Goal: Task Accomplishment & Management: Manage account settings

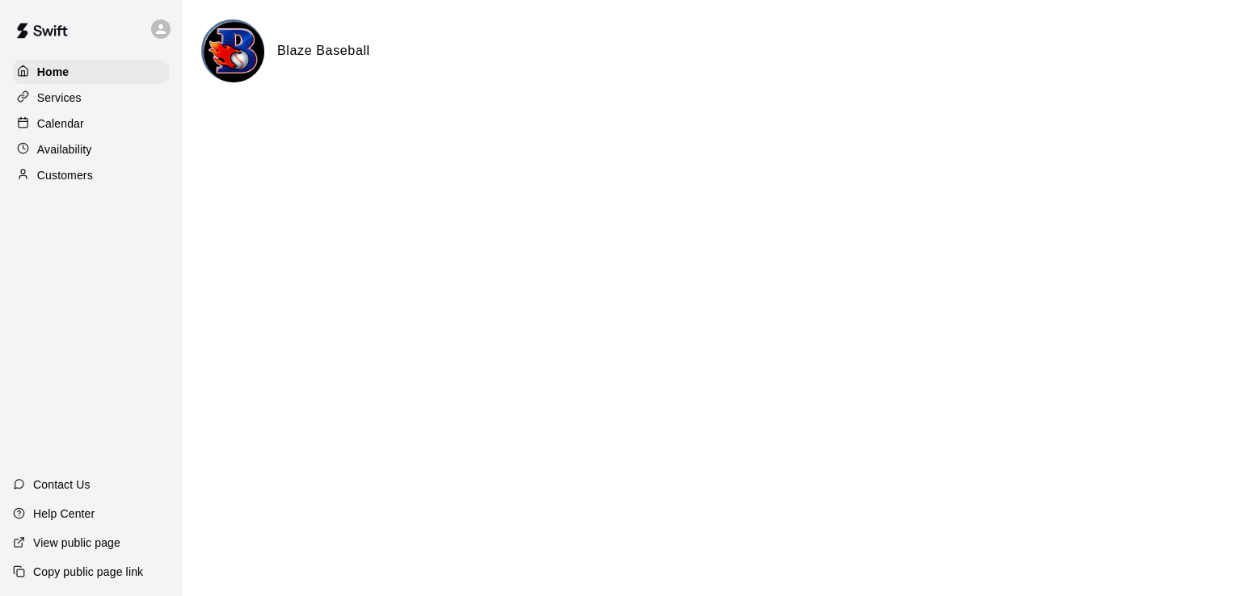
click at [81, 136] on div "Calendar" at bounding box center [91, 124] width 156 height 24
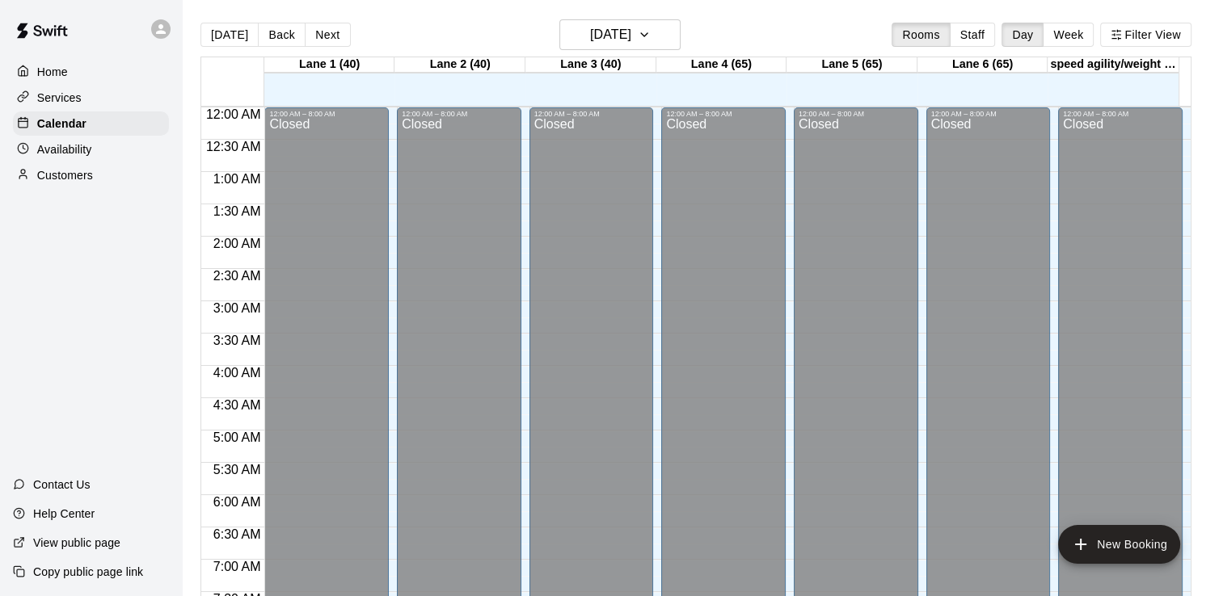
scroll to position [984, 0]
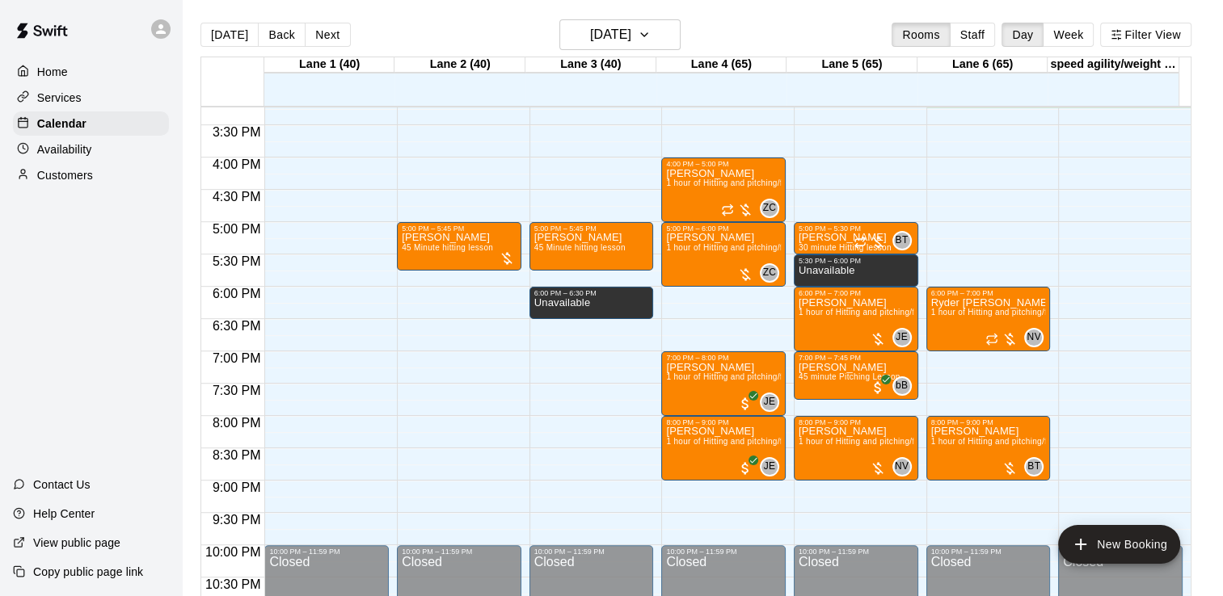
click at [1009, 41] on div "Rooms Staff Day Week Filter View" at bounding box center [1040, 35] width 299 height 24
click at [996, 39] on button "Staff" at bounding box center [973, 35] width 46 height 24
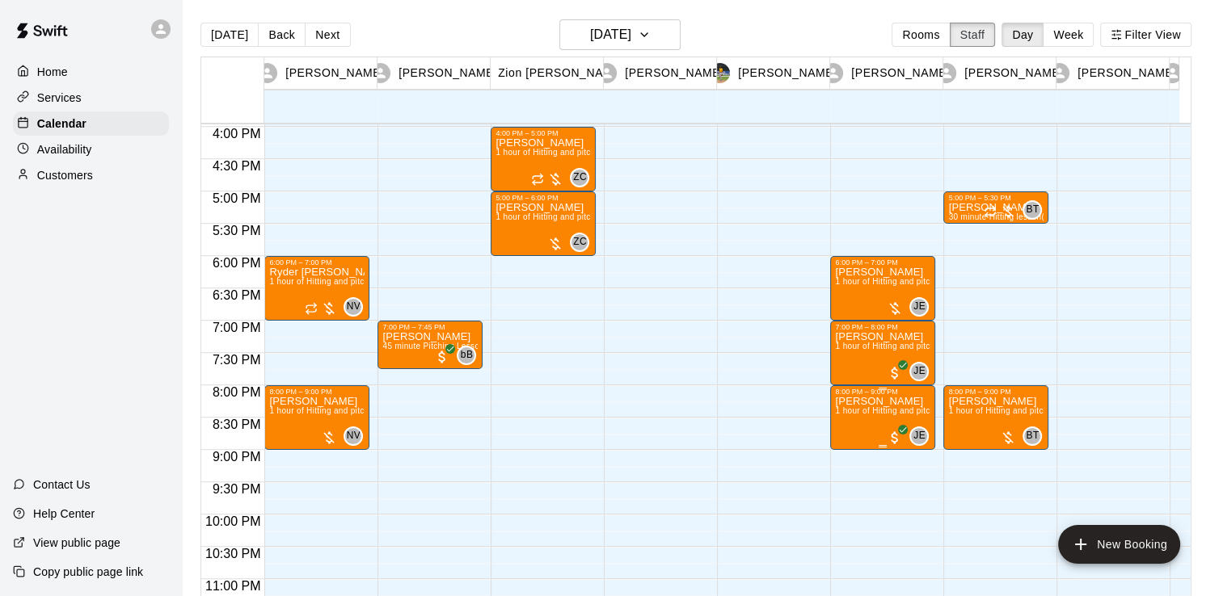
scroll to position [1033, 0]
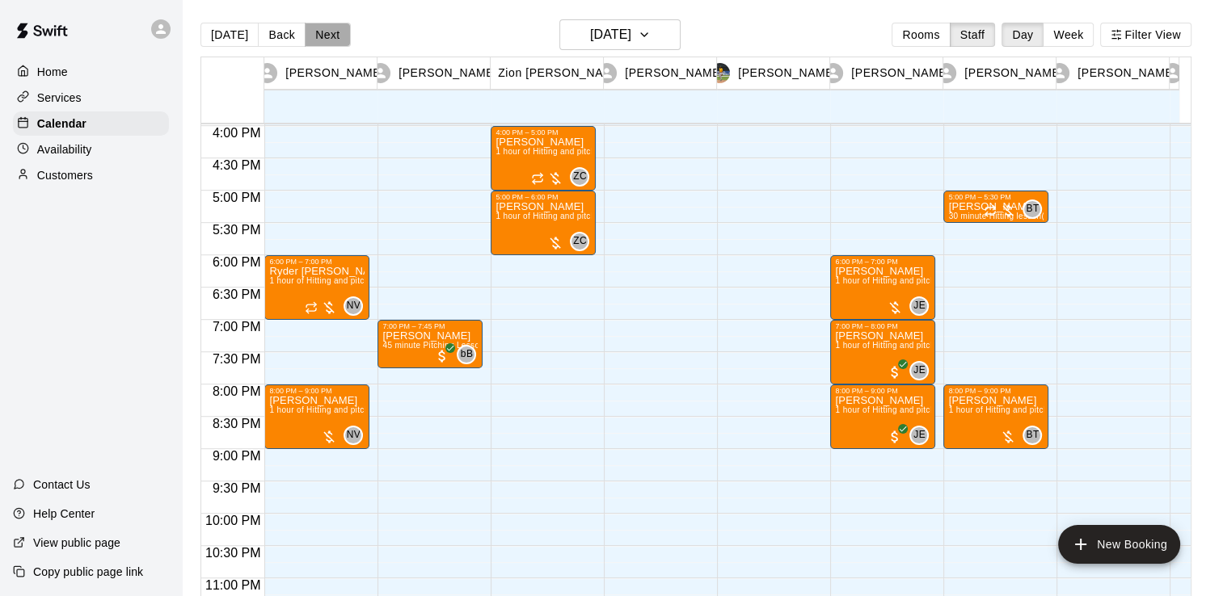
click at [312, 27] on button "Next" at bounding box center [327, 35] width 45 height 24
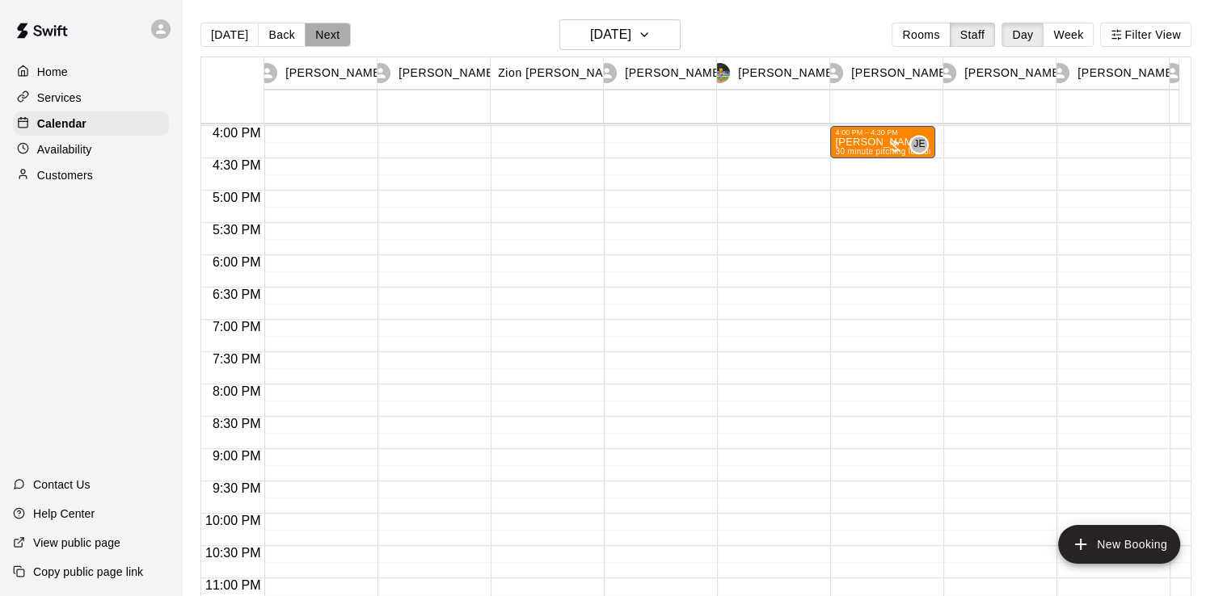
click at [312, 27] on button "Next" at bounding box center [327, 35] width 45 height 24
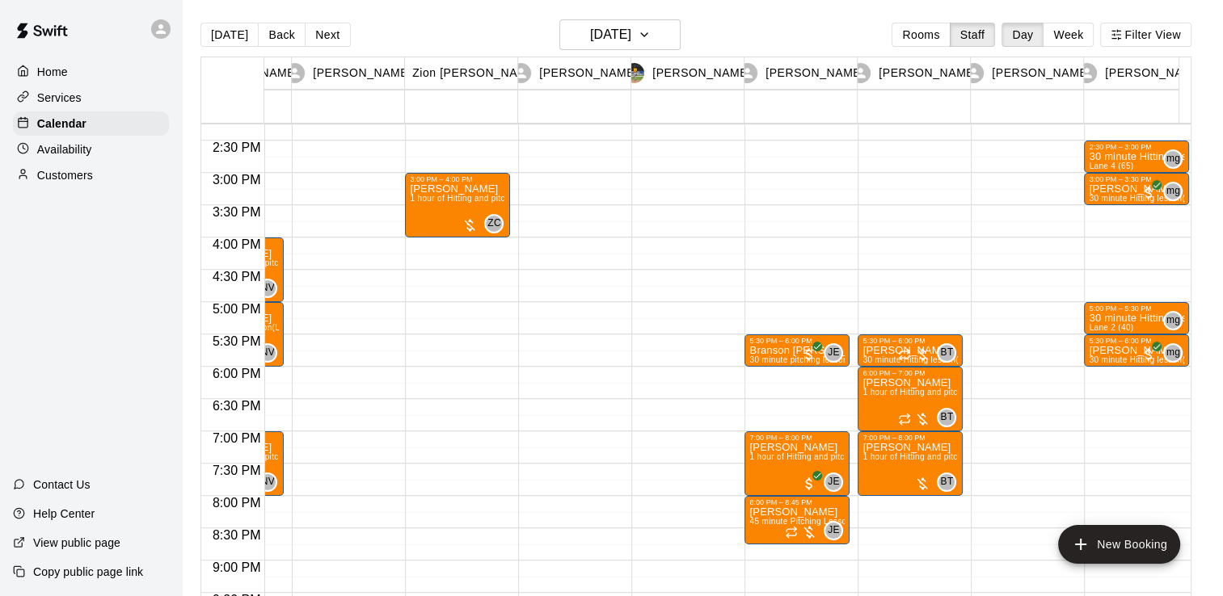
scroll to position [929, 86]
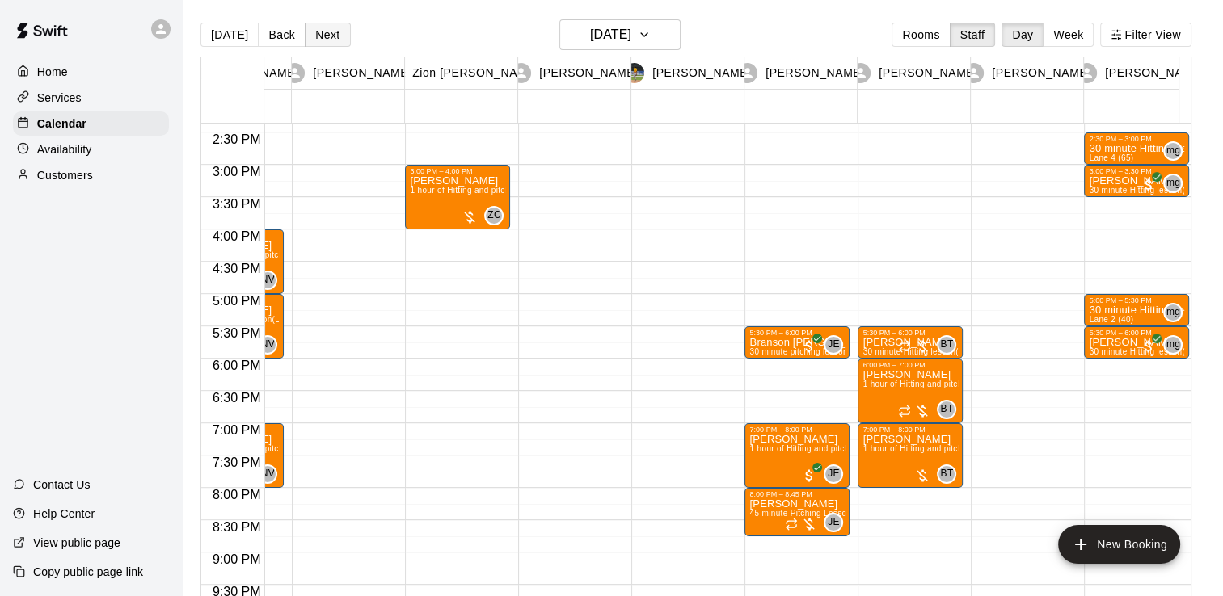
click at [324, 34] on button "Next" at bounding box center [327, 35] width 45 height 24
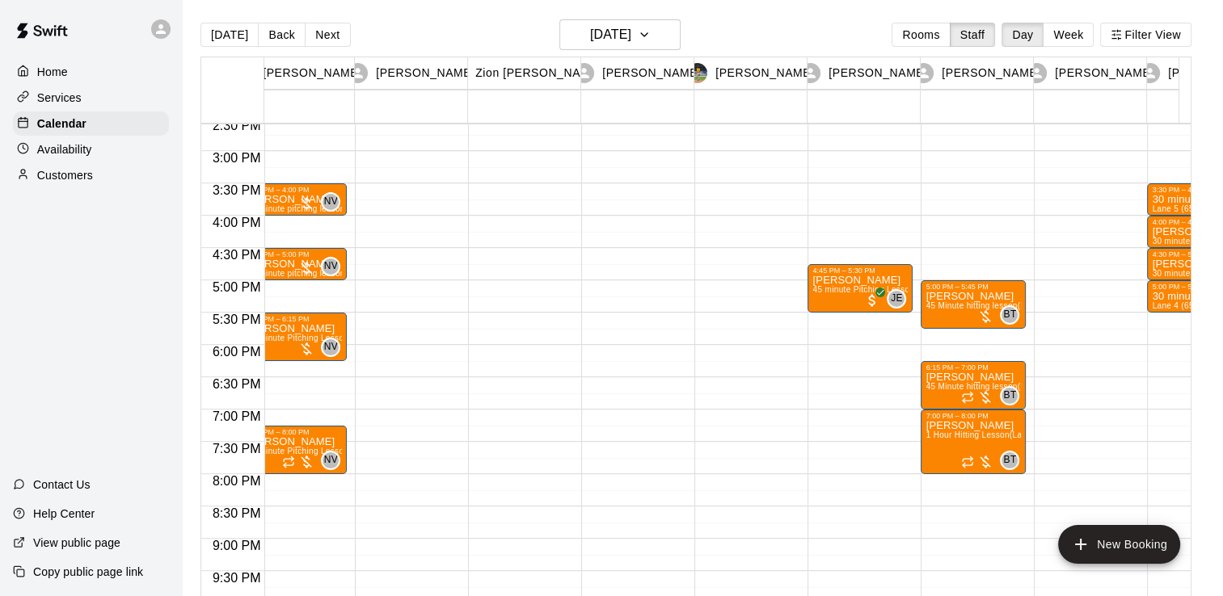
scroll to position [0, 0]
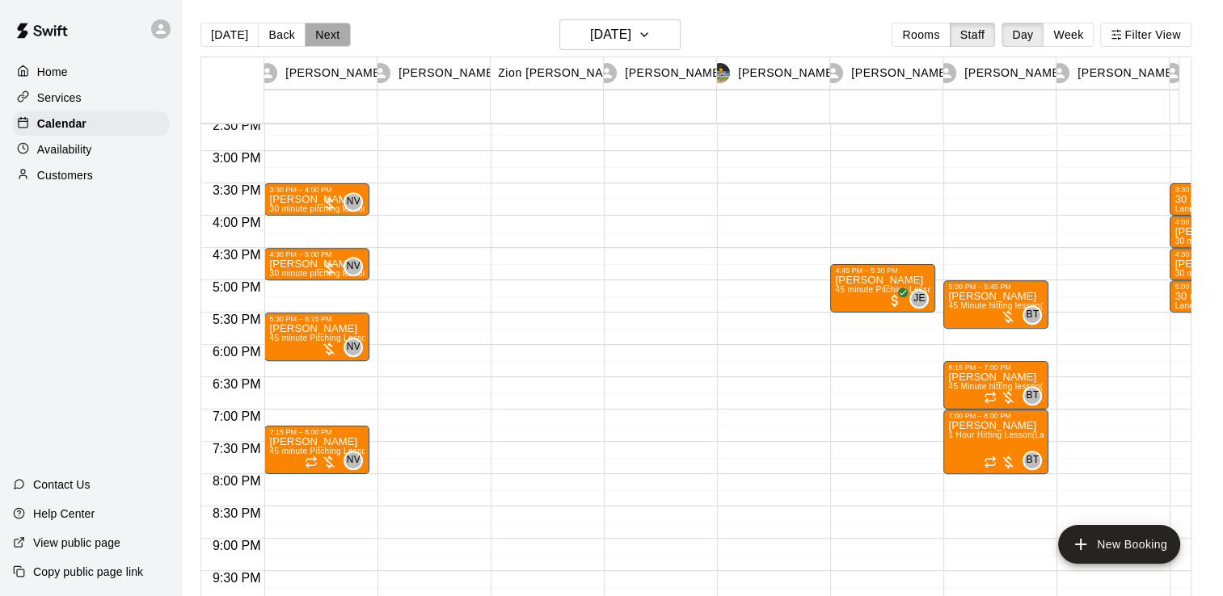
click at [320, 44] on button "Next" at bounding box center [327, 35] width 45 height 24
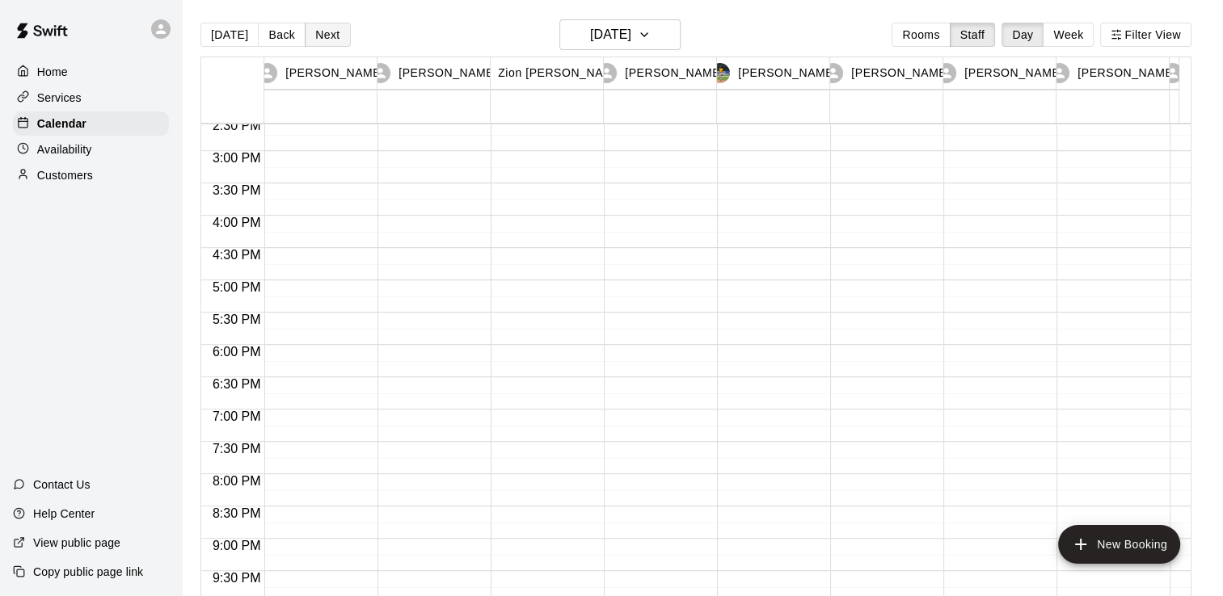
click at [320, 42] on button "Next" at bounding box center [327, 35] width 45 height 24
click at [314, 32] on button "Next" at bounding box center [327, 35] width 45 height 24
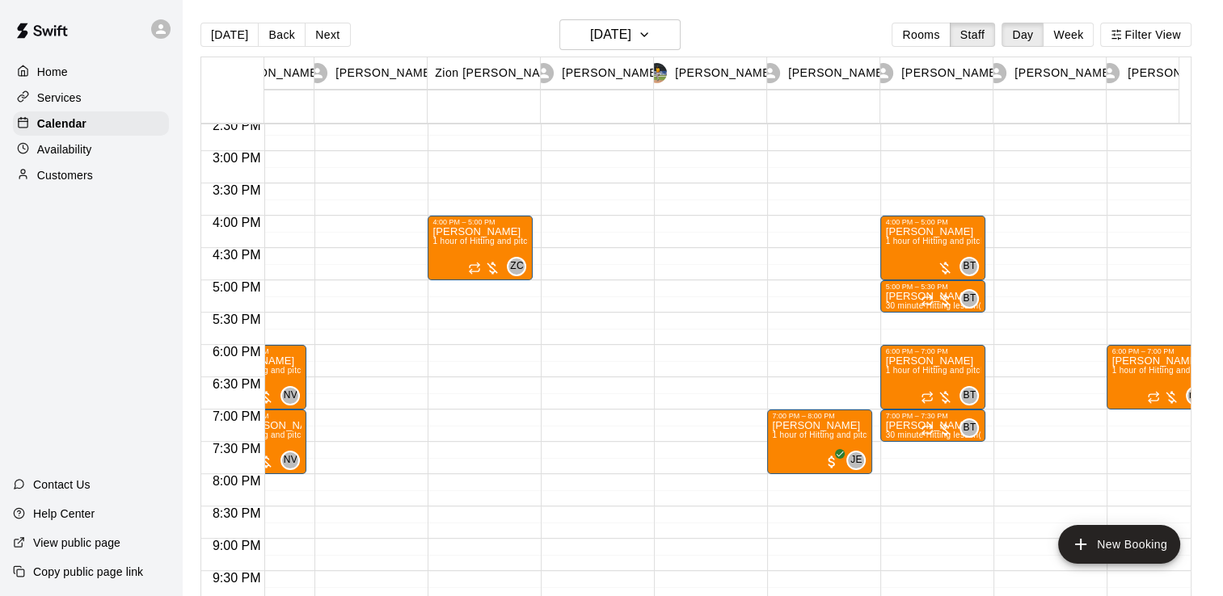
scroll to position [0, 0]
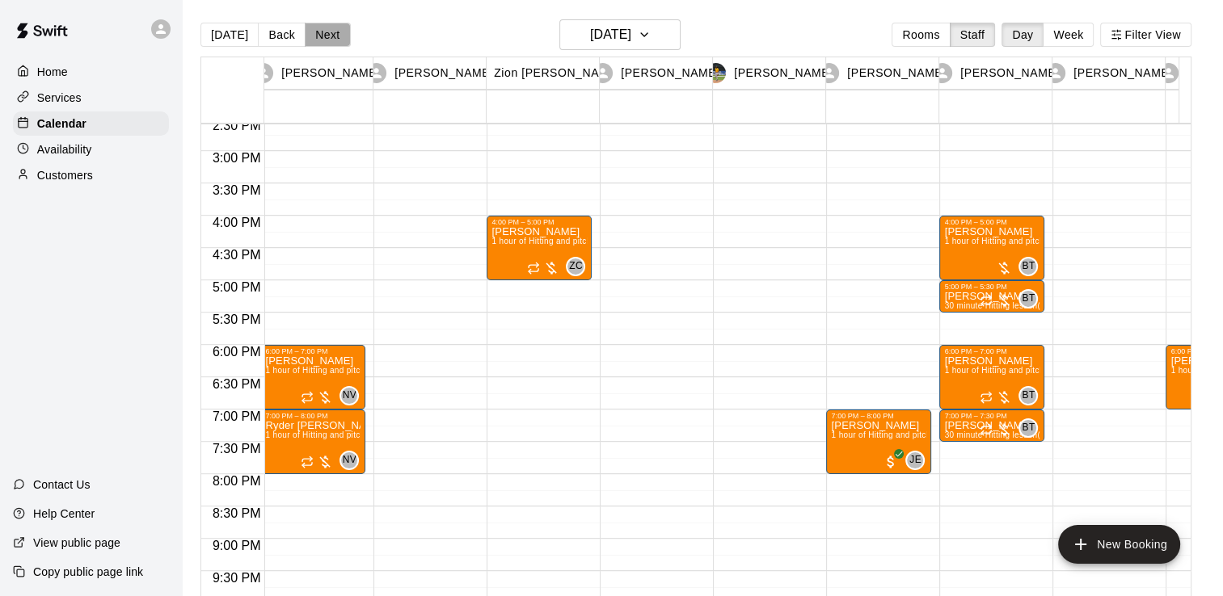
click at [319, 36] on button "Next" at bounding box center [327, 35] width 45 height 24
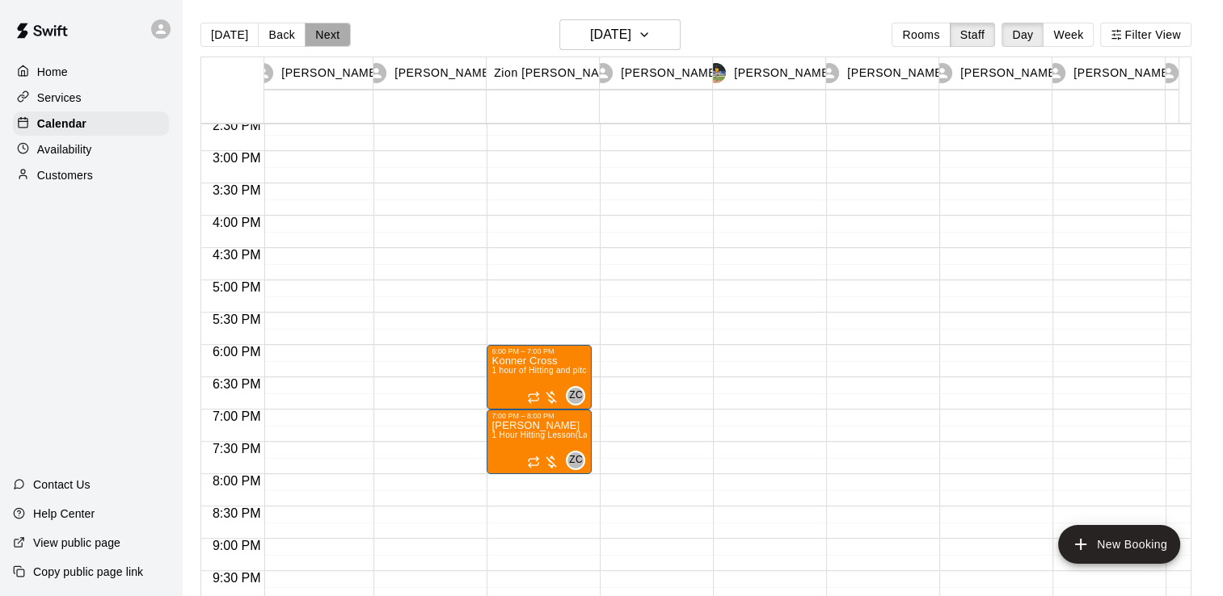
click at [319, 36] on button "Next" at bounding box center [327, 35] width 45 height 24
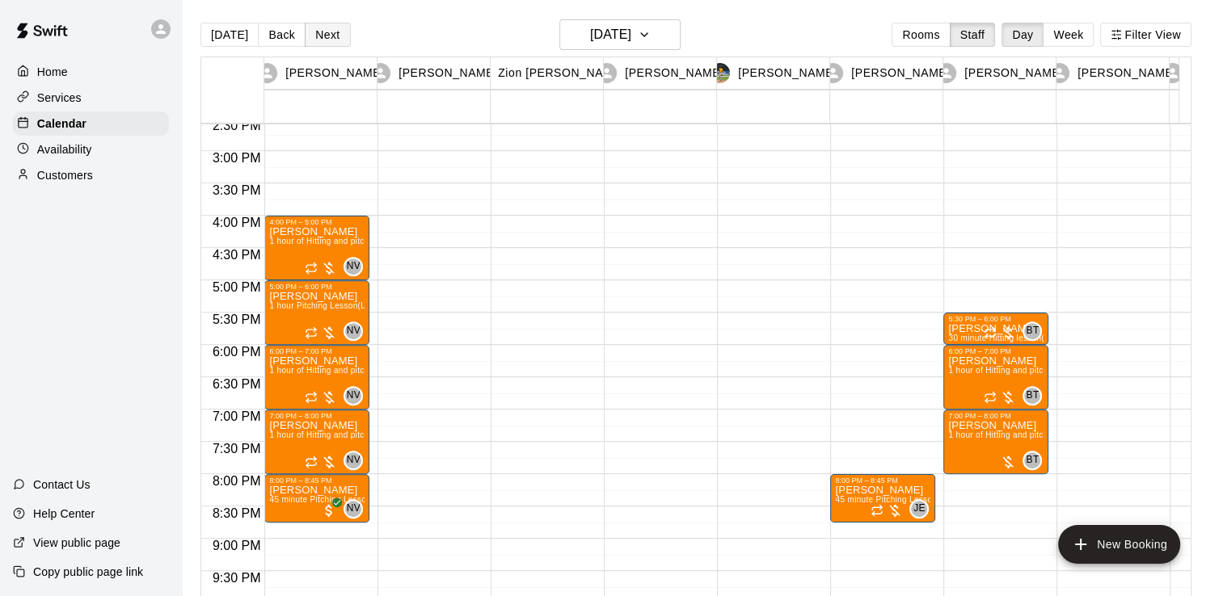
click at [328, 31] on button "Next" at bounding box center [327, 35] width 45 height 24
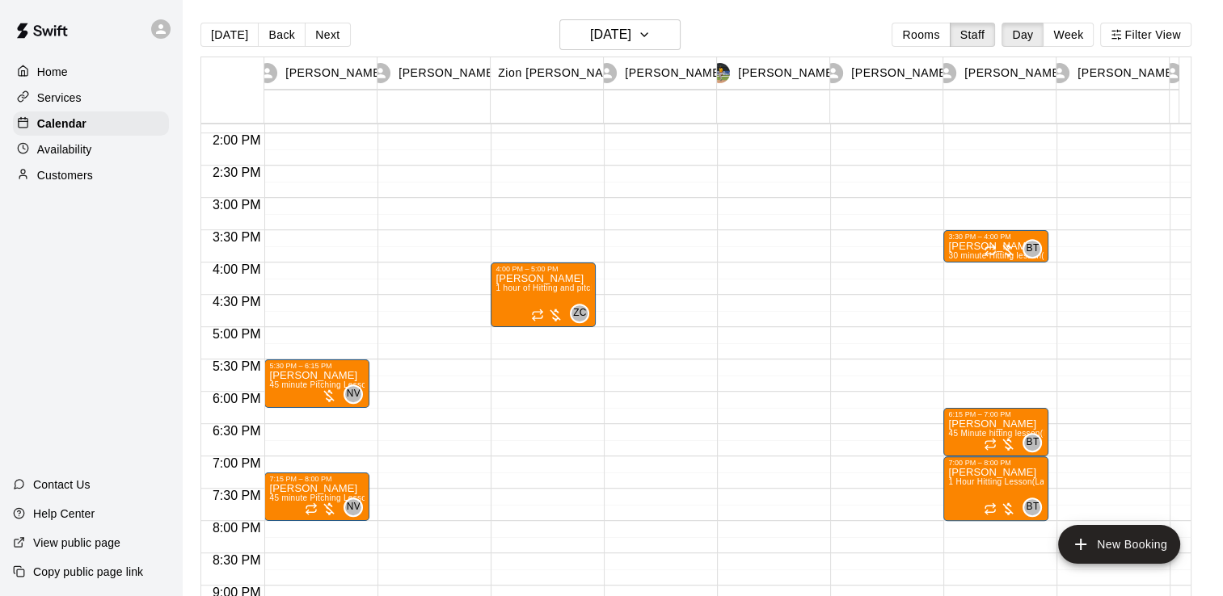
scroll to position [896, 0]
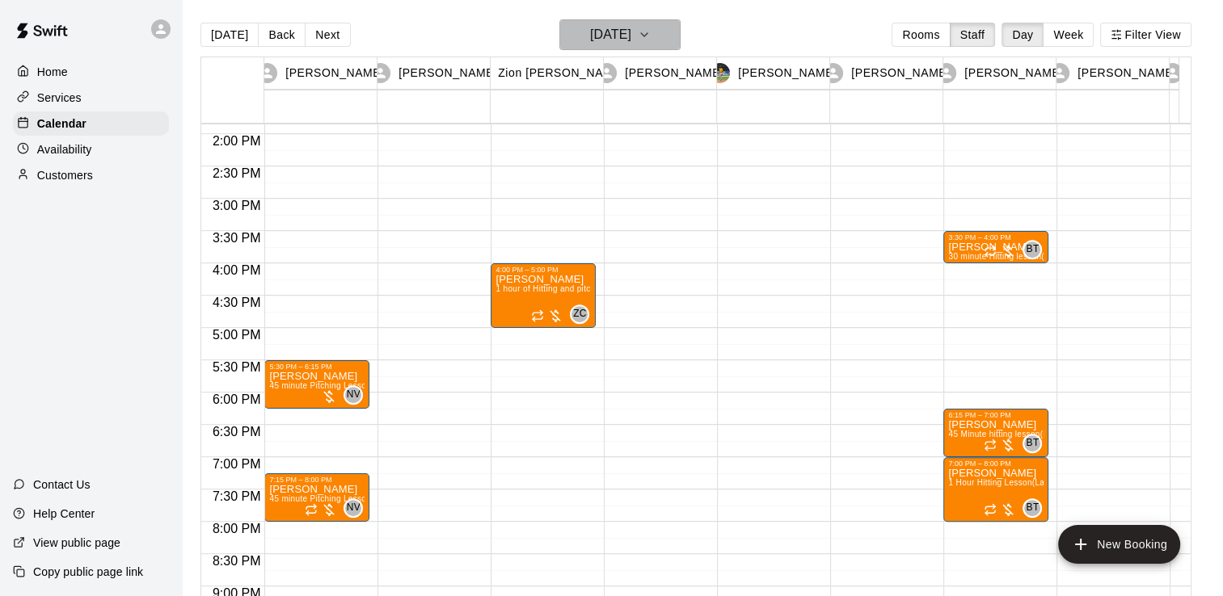
click at [591, 34] on h6 "[DATE]" at bounding box center [610, 34] width 41 height 23
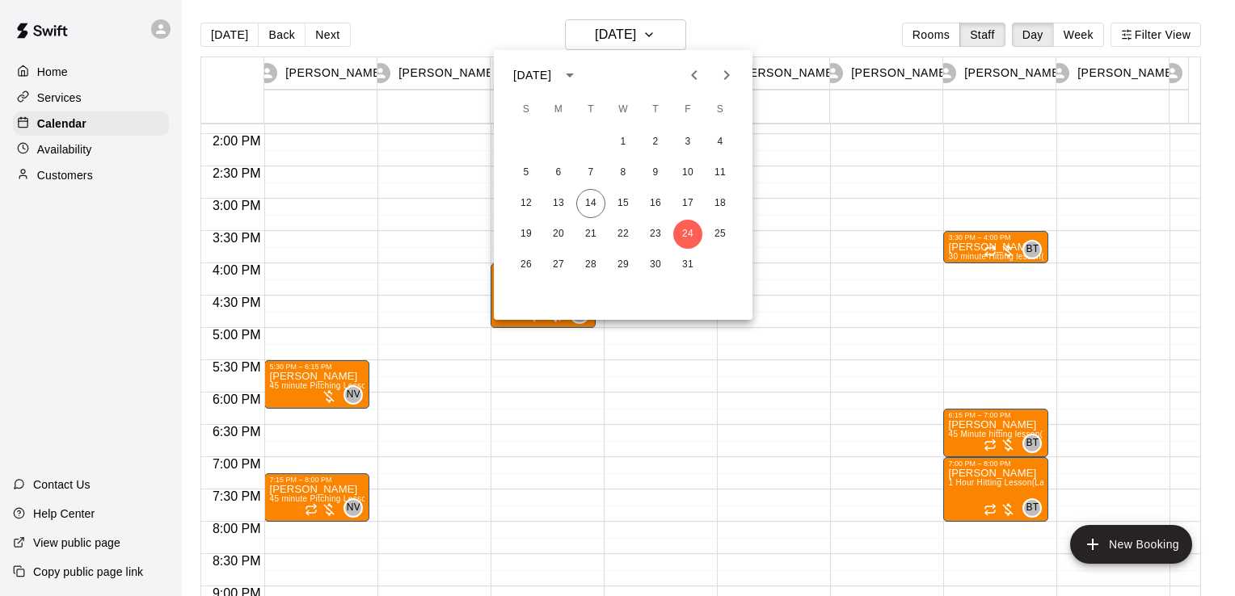
click at [728, 81] on icon "Next month" at bounding box center [726, 74] width 19 height 19
click at [592, 175] on button "4" at bounding box center [590, 172] width 29 height 29
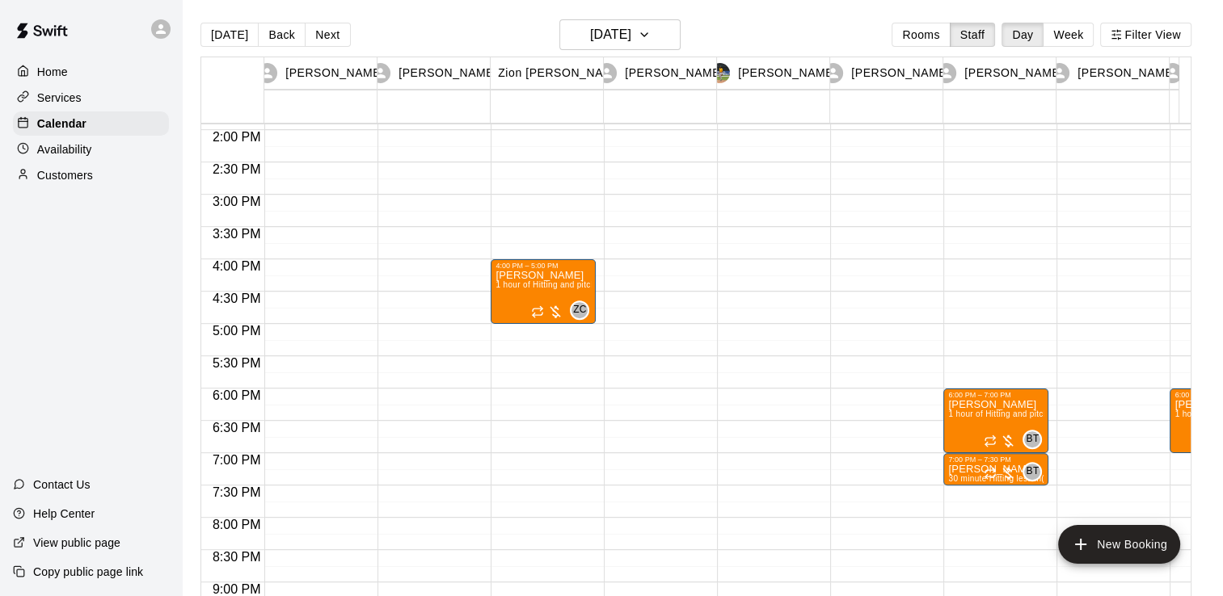
scroll to position [898, 0]
click at [929, 30] on button "Rooms" at bounding box center [920, 35] width 58 height 24
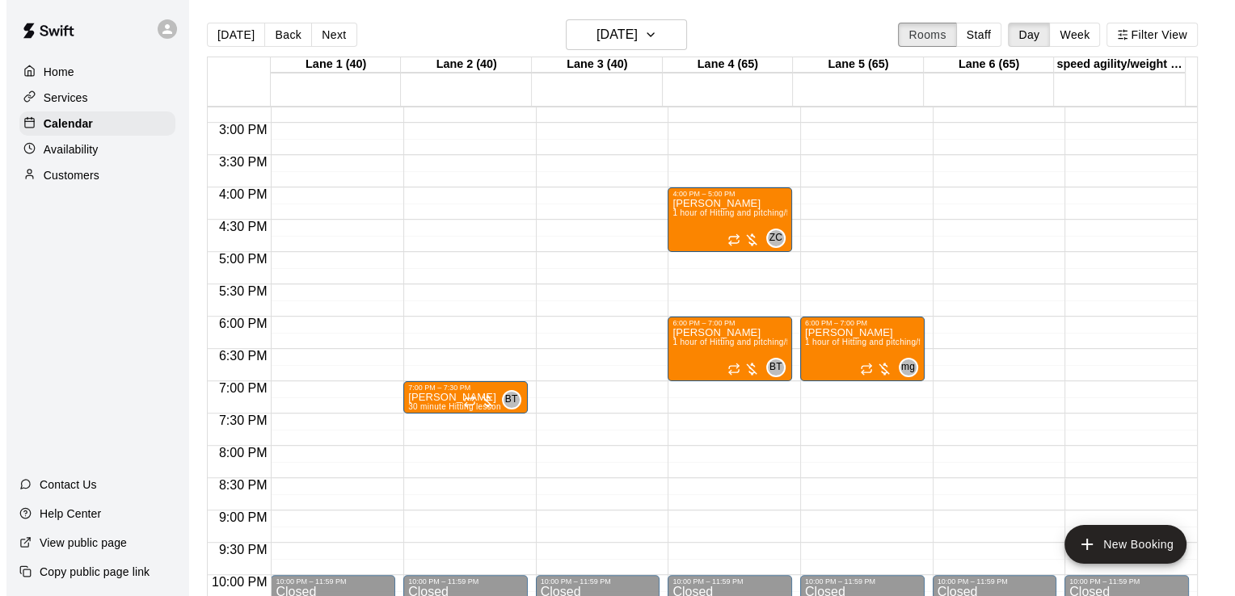
scroll to position [926, 0]
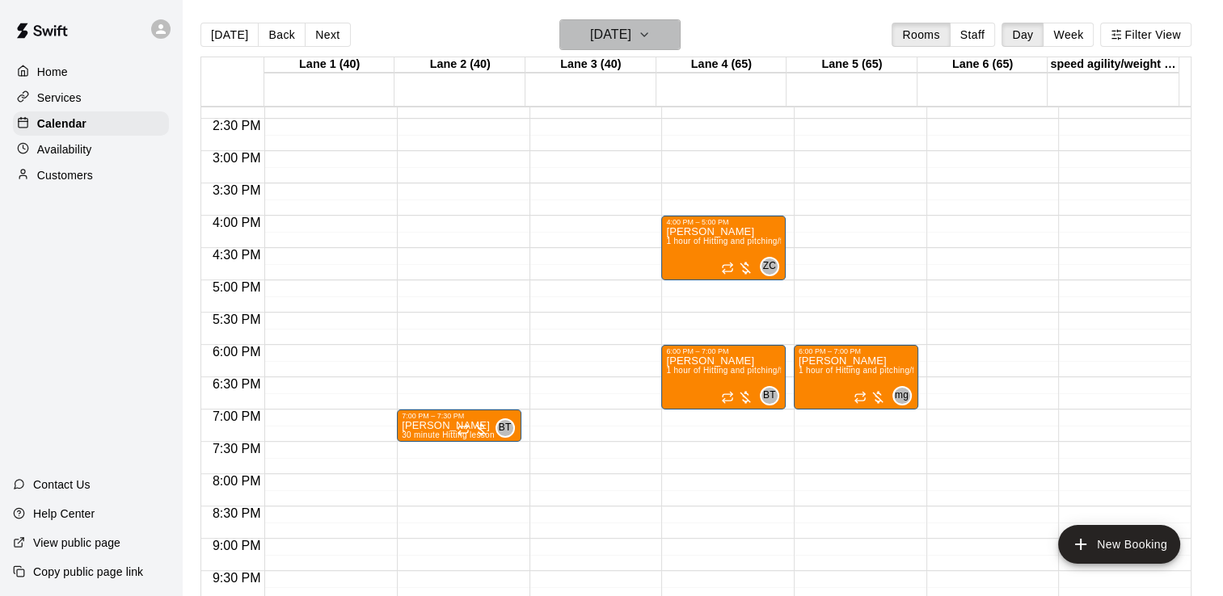
click at [615, 44] on h6 "[DATE]" at bounding box center [610, 34] width 41 height 23
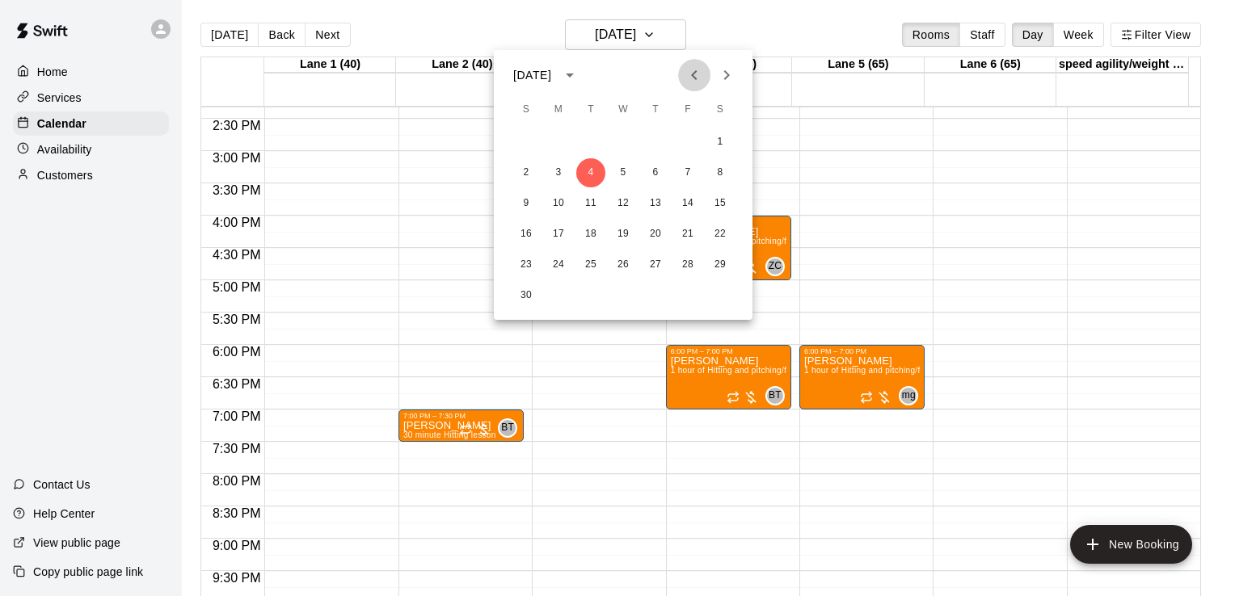
click at [685, 77] on icon "Previous month" at bounding box center [694, 74] width 19 height 19
click at [581, 259] on button "28" at bounding box center [590, 265] width 29 height 29
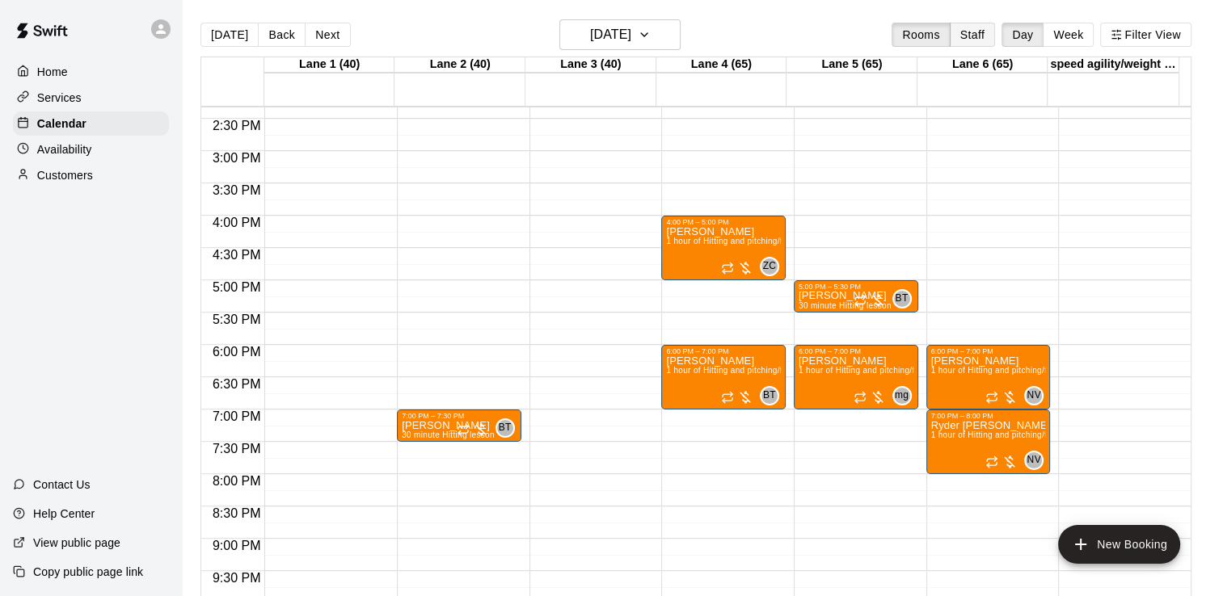
click at [976, 31] on button "Staff" at bounding box center [973, 35] width 46 height 24
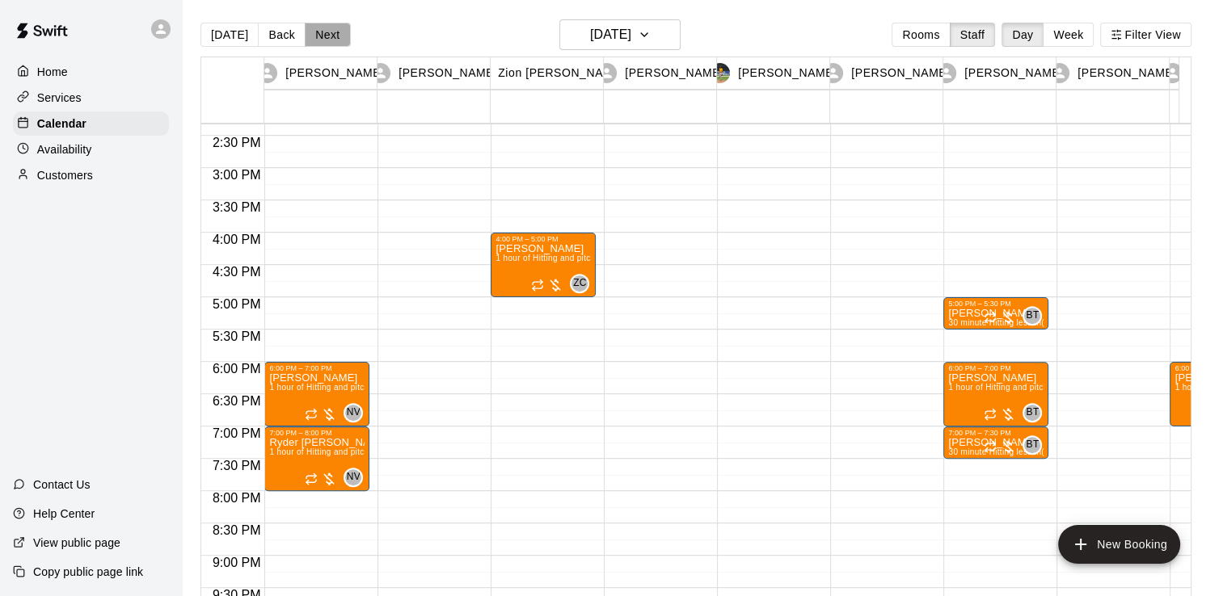
click at [321, 23] on button "Next" at bounding box center [327, 35] width 45 height 24
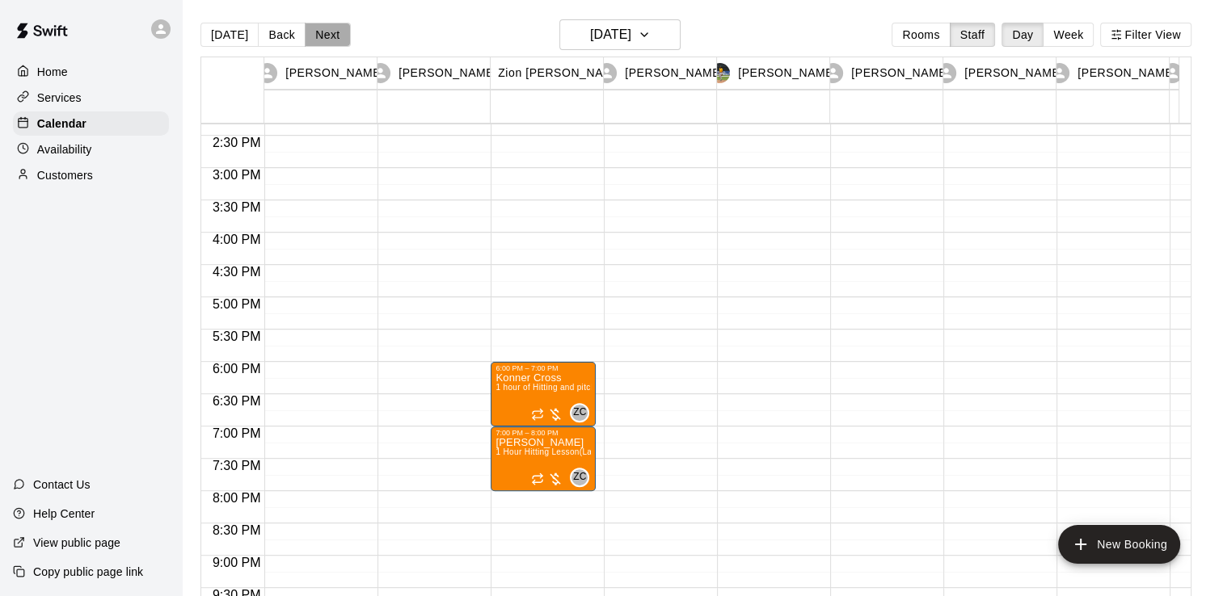
click at [321, 23] on button "Next" at bounding box center [327, 35] width 45 height 24
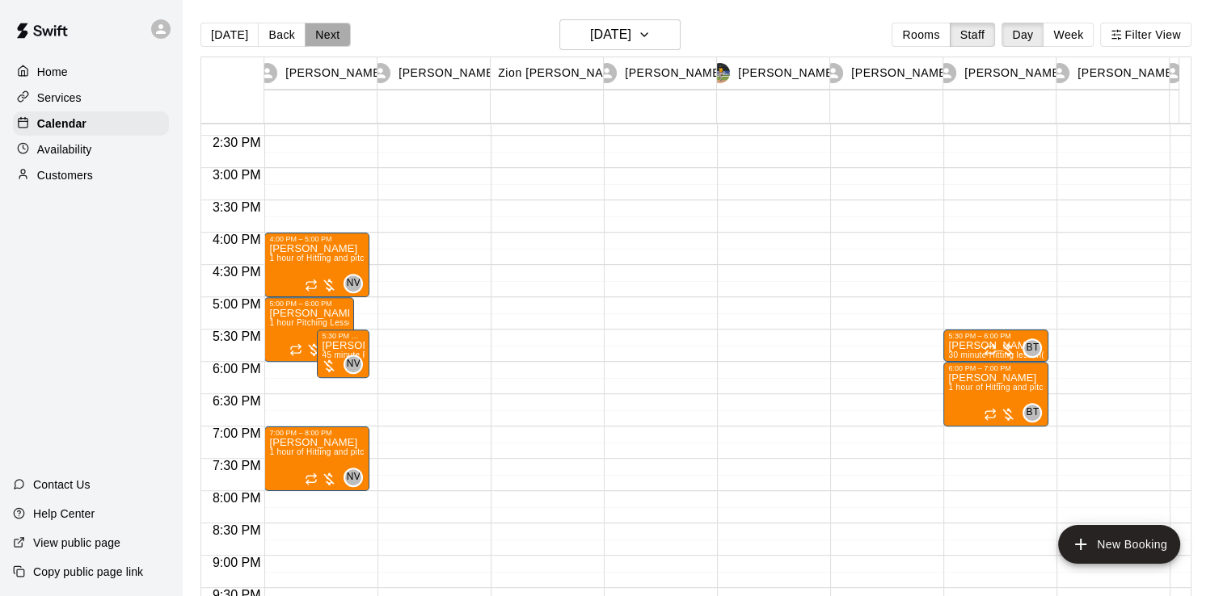
click at [321, 23] on button "Next" at bounding box center [327, 35] width 45 height 24
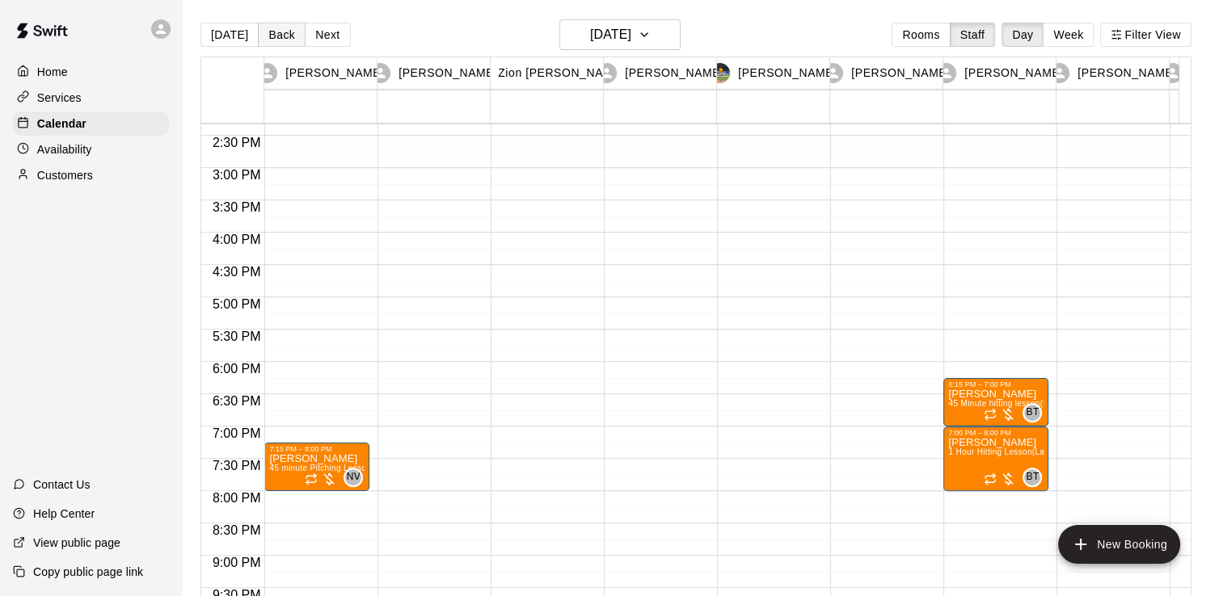
click at [288, 32] on button "Back" at bounding box center [282, 35] width 48 height 24
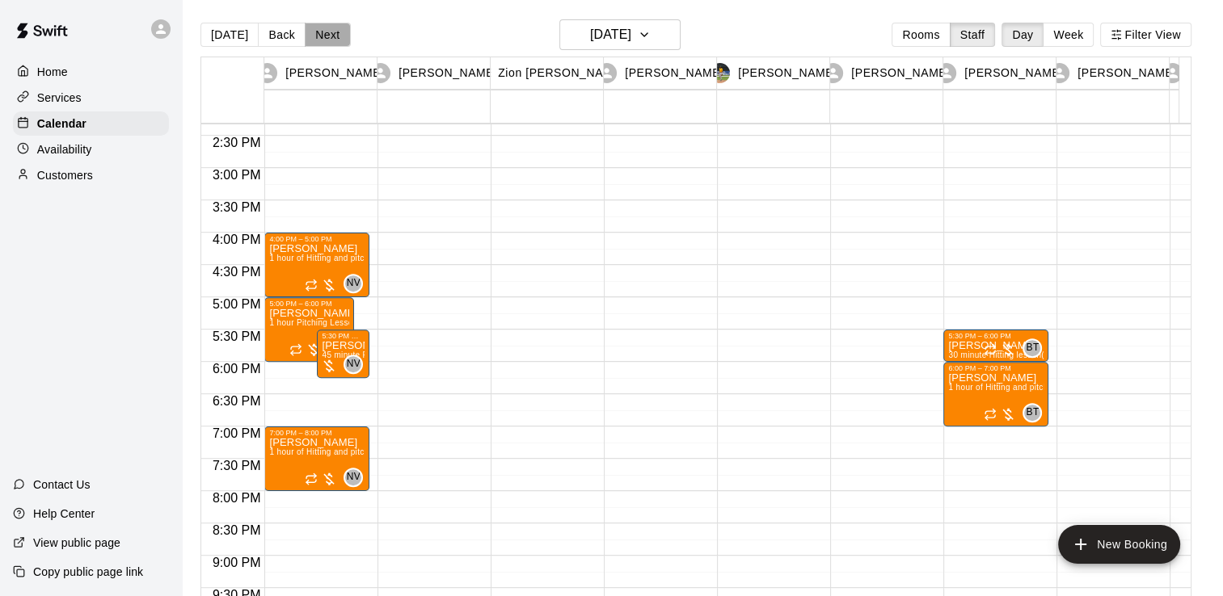
click at [317, 30] on button "Next" at bounding box center [327, 35] width 45 height 24
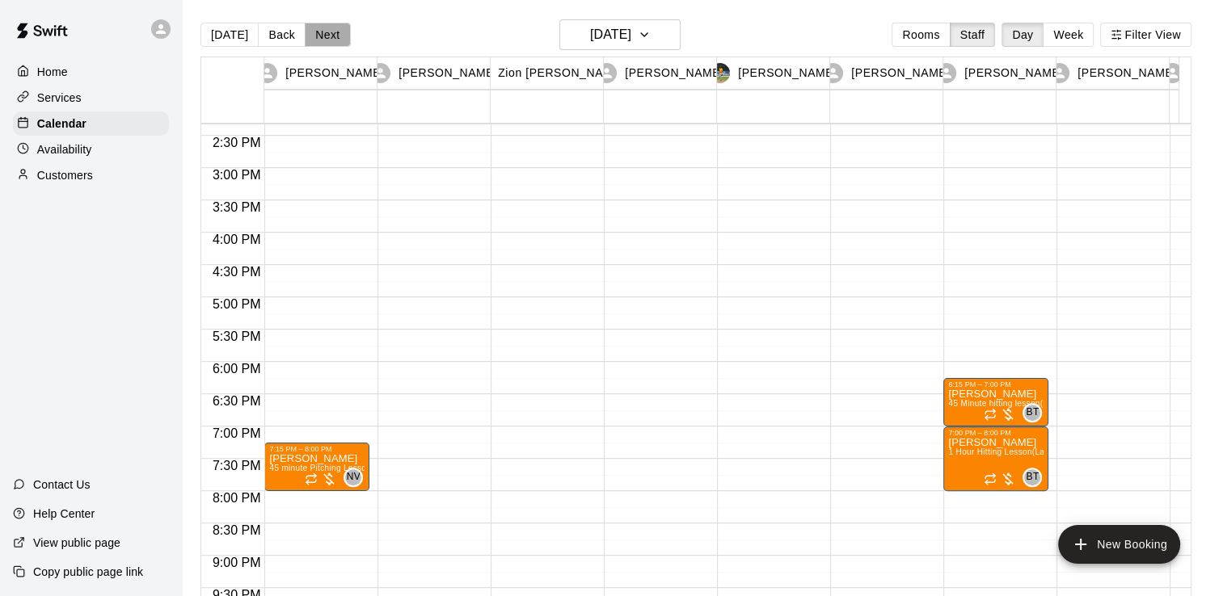
click at [317, 30] on button "Next" at bounding box center [327, 35] width 45 height 24
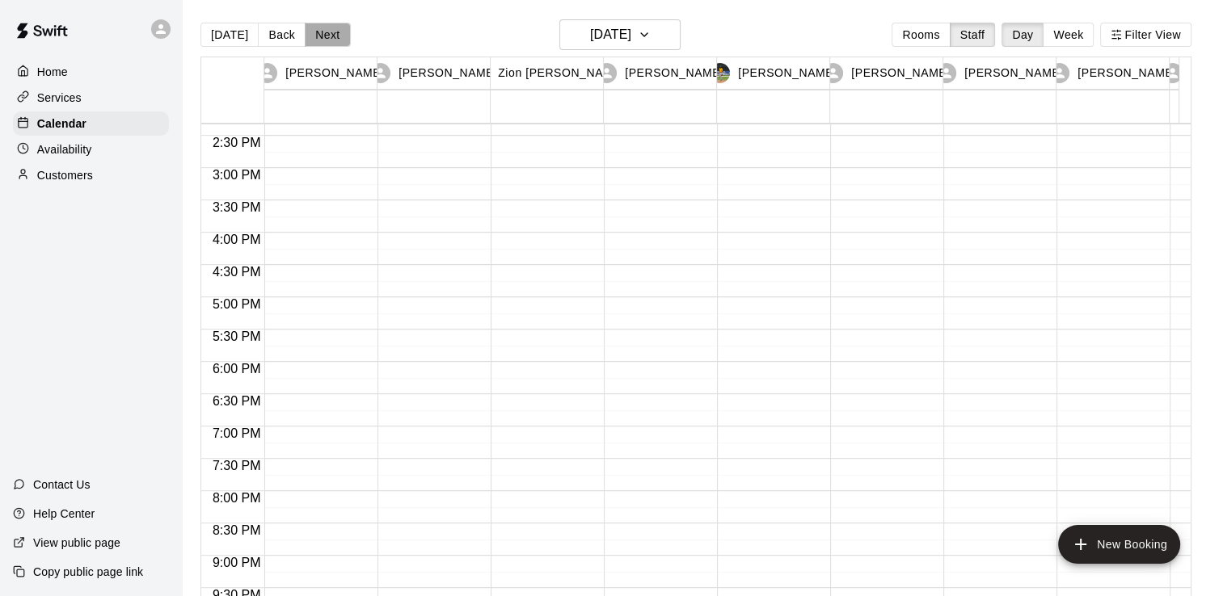
click at [317, 30] on button "Next" at bounding box center [327, 35] width 45 height 24
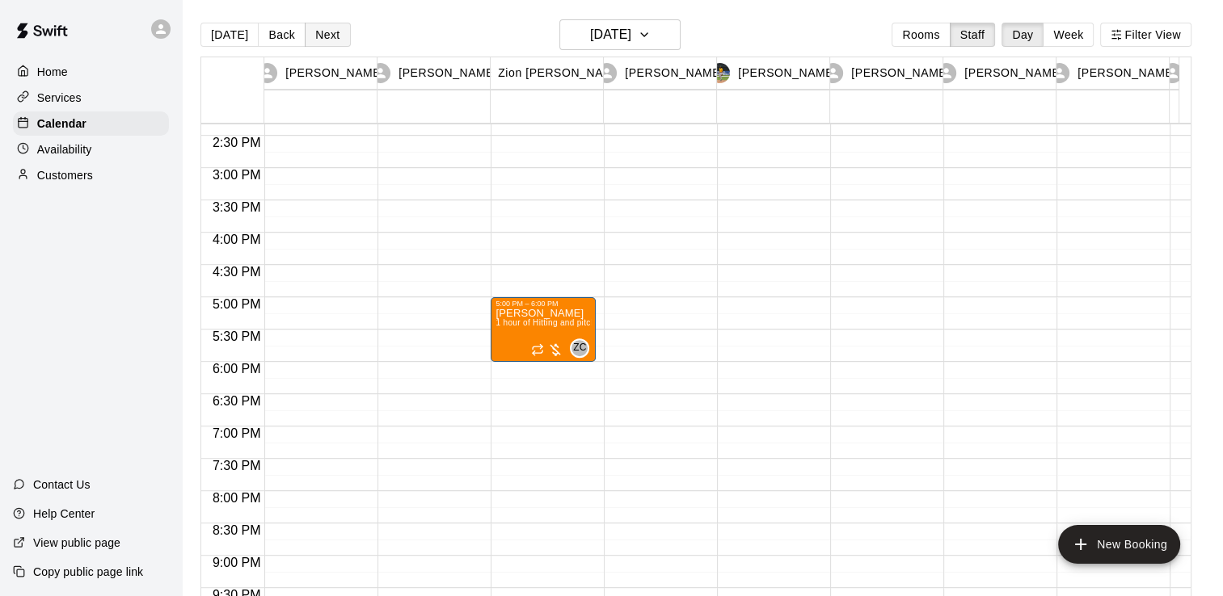
click at [317, 30] on button "Next" at bounding box center [327, 35] width 45 height 24
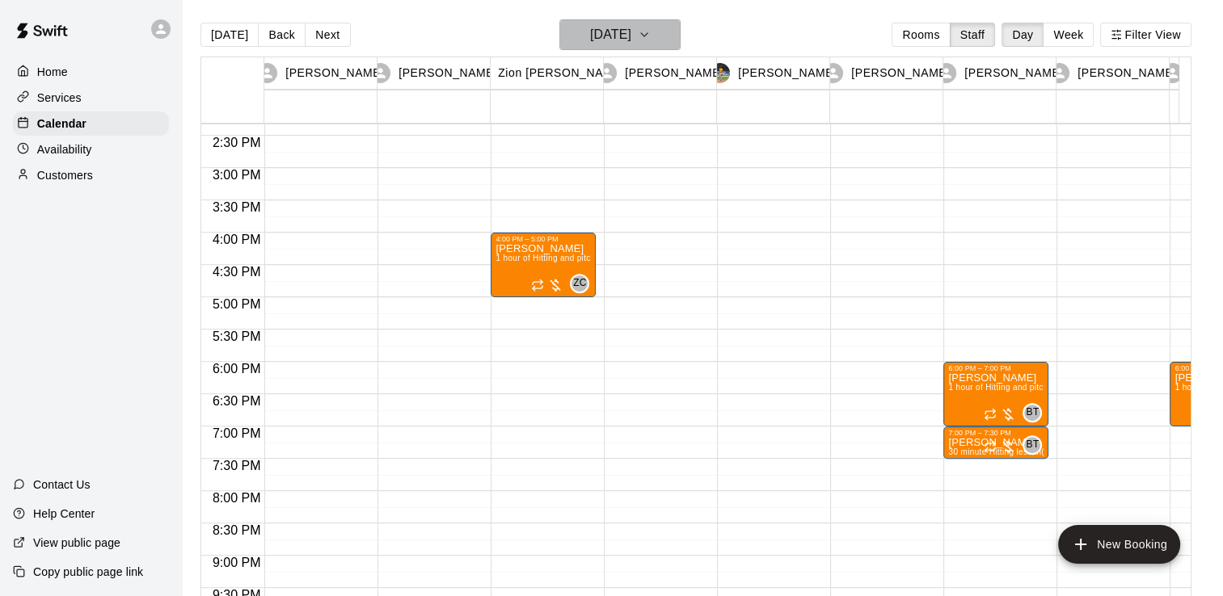
click at [603, 40] on h6 "[DATE]" at bounding box center [610, 34] width 41 height 23
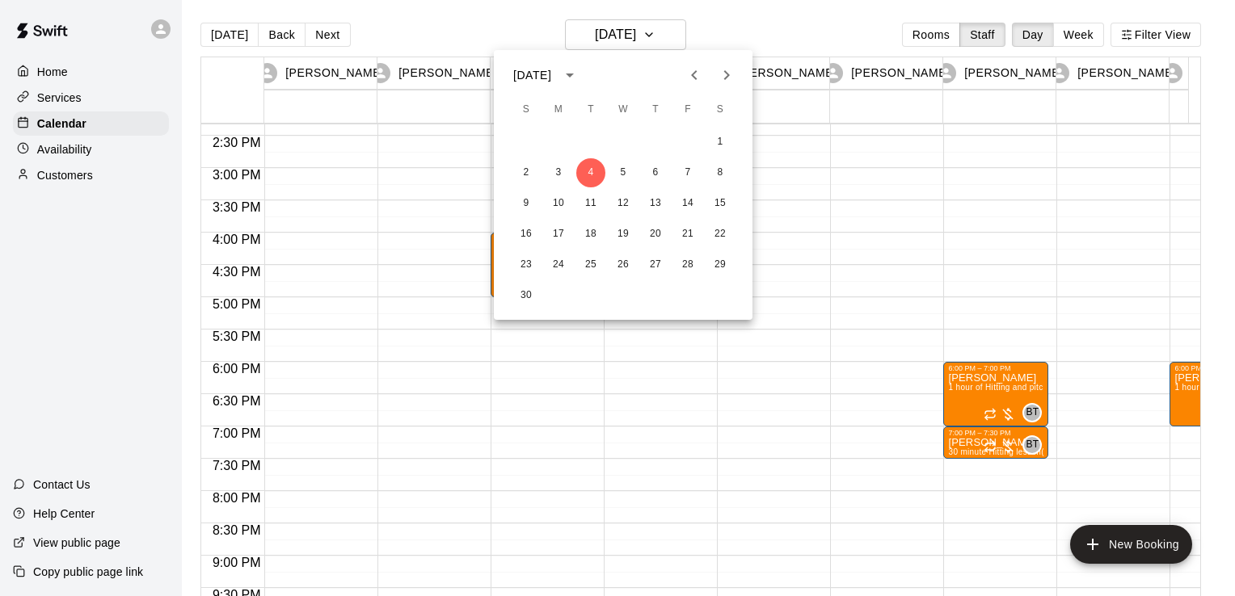
click at [692, 74] on icon "Previous month" at bounding box center [694, 75] width 6 height 10
click at [585, 271] on button "28" at bounding box center [590, 265] width 29 height 29
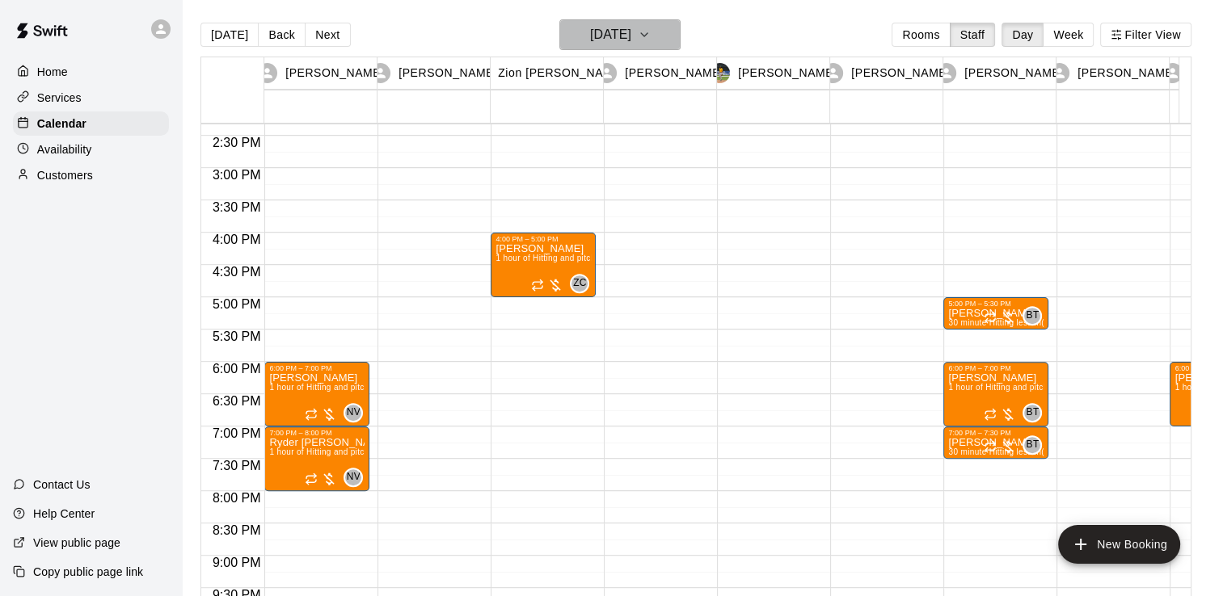
click at [601, 37] on h6 "[DATE]" at bounding box center [610, 34] width 41 height 23
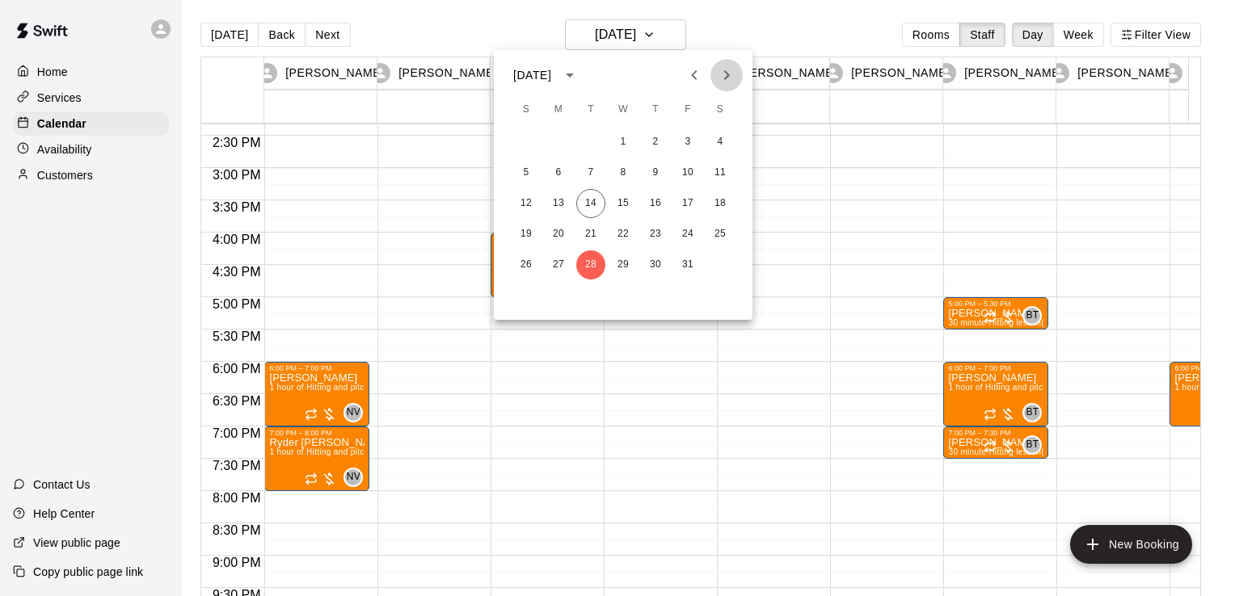
click at [736, 76] on button "Next month" at bounding box center [726, 75] width 32 height 32
click at [590, 169] on button "4" at bounding box center [590, 172] width 29 height 29
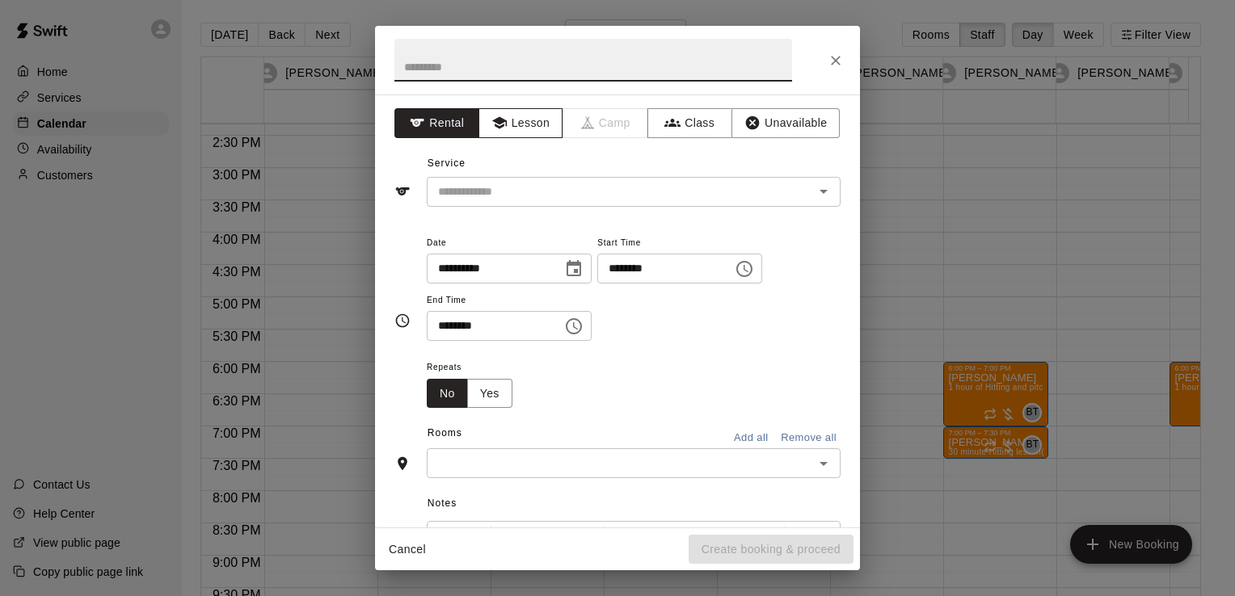
click at [511, 116] on button "Lesson" at bounding box center [520, 123] width 85 height 30
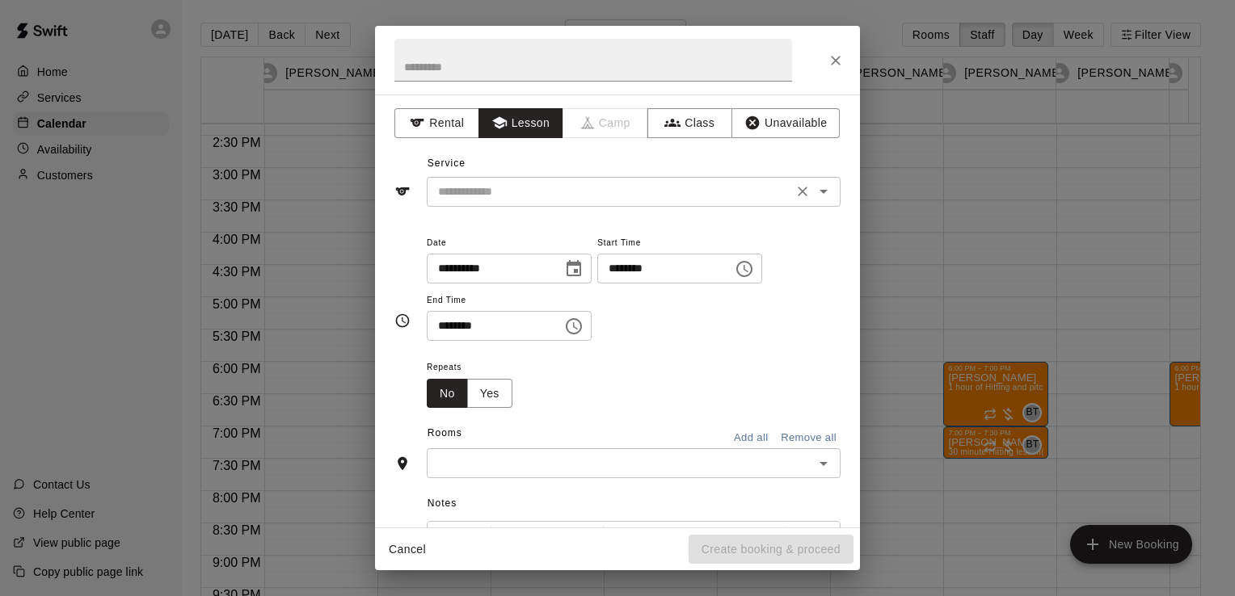
click at [530, 177] on div "​" at bounding box center [634, 192] width 414 height 30
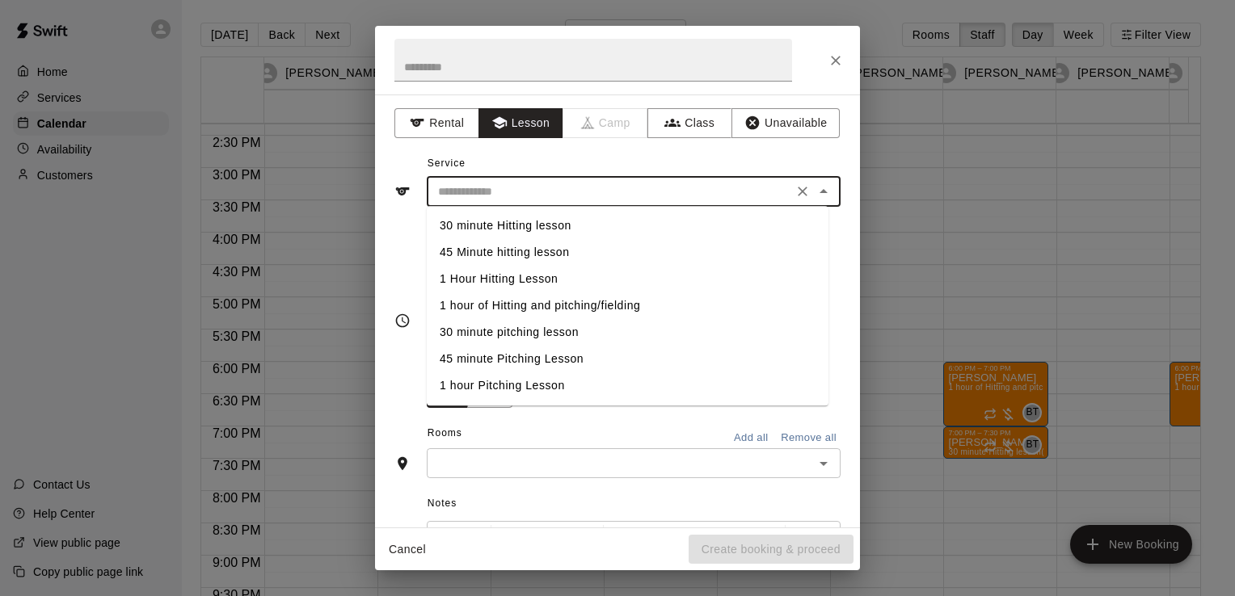
click at [527, 299] on li "1 hour of Hitting and pitching/fielding" at bounding box center [628, 306] width 402 height 27
type input "**********"
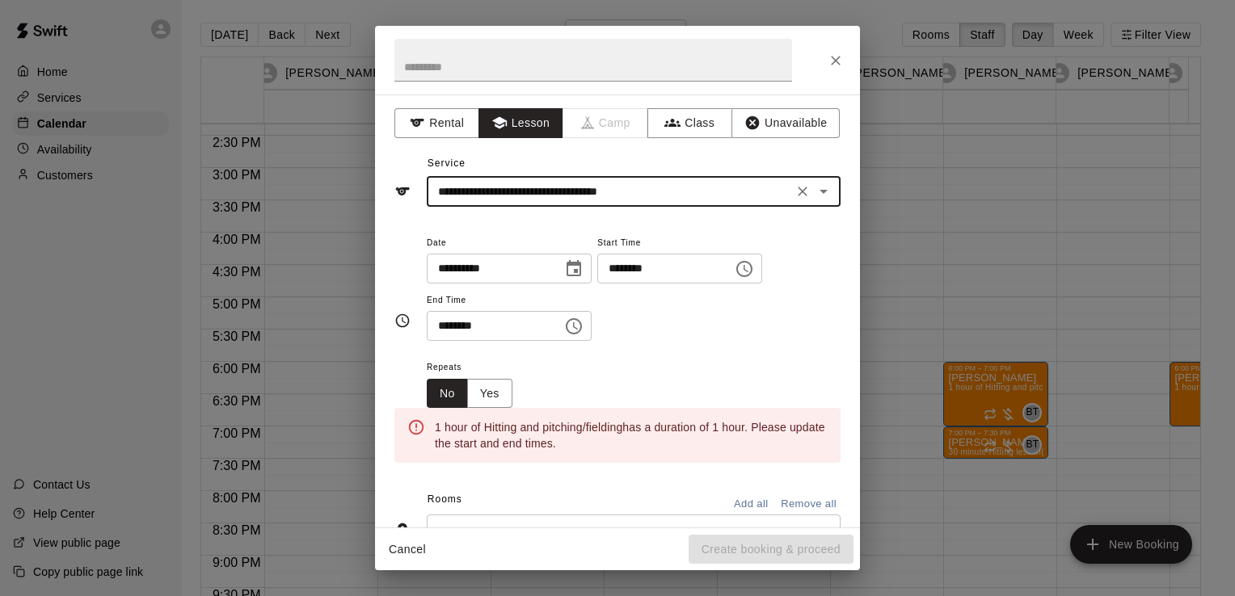
click at [582, 328] on icon "Choose time, selected time is 6:30 PM" at bounding box center [574, 326] width 16 height 16
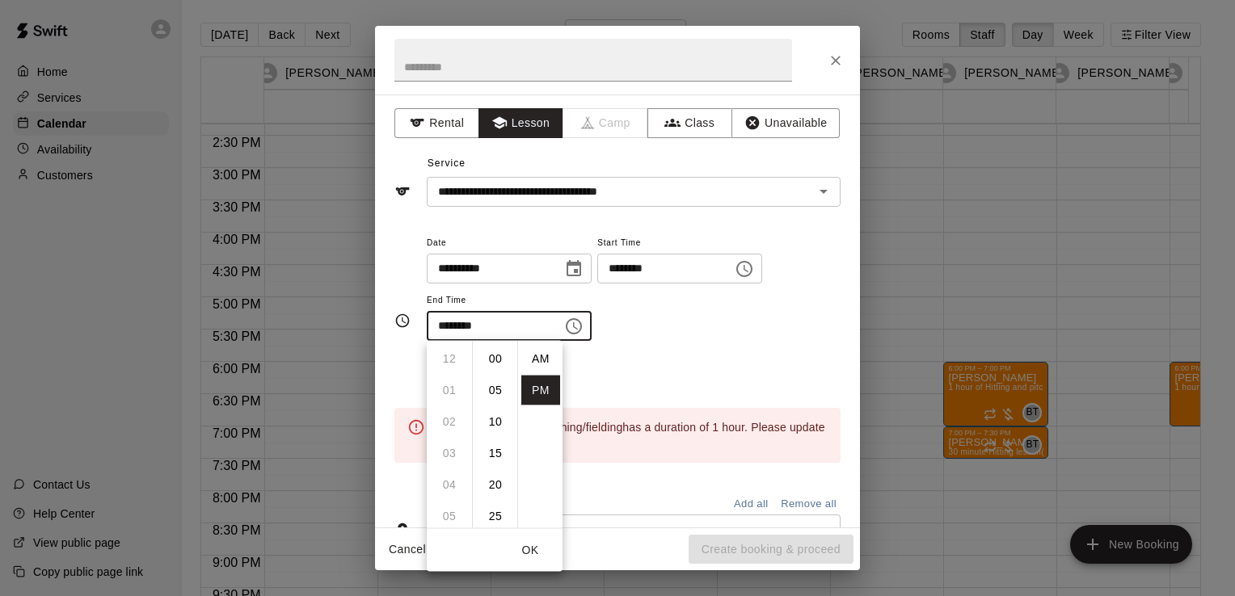
scroll to position [29, 0]
click at [449, 386] on li "07" at bounding box center [449, 391] width 39 height 30
click at [499, 368] on li "00" at bounding box center [495, 359] width 39 height 30
type input "********"
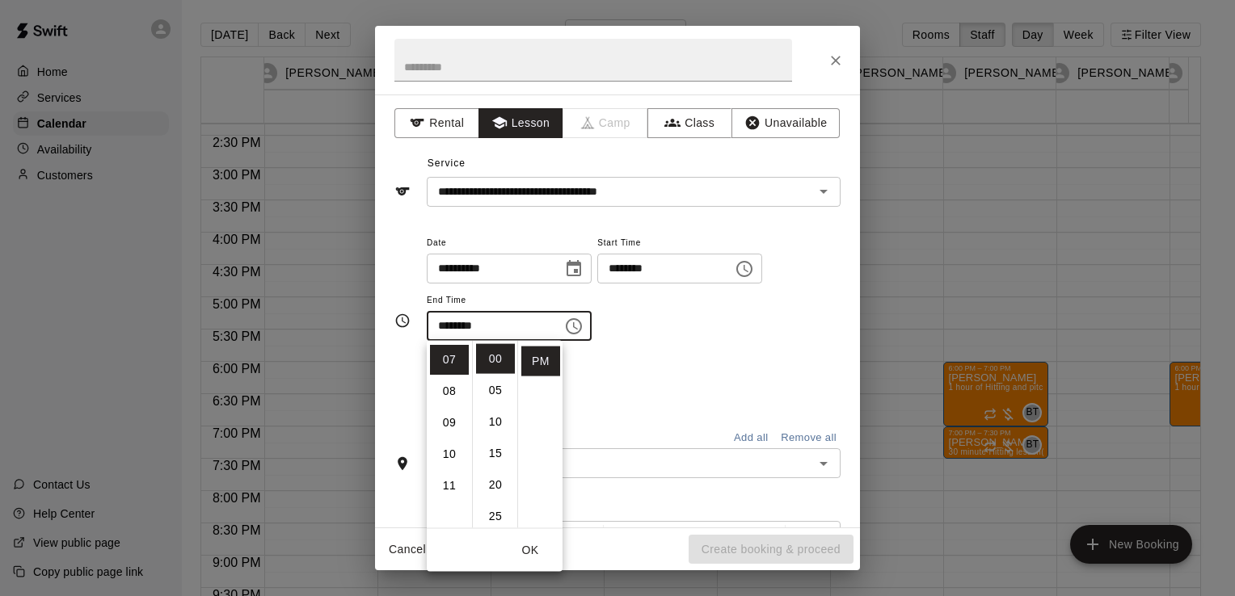
click at [698, 351] on div "**********" at bounding box center [634, 295] width 414 height 125
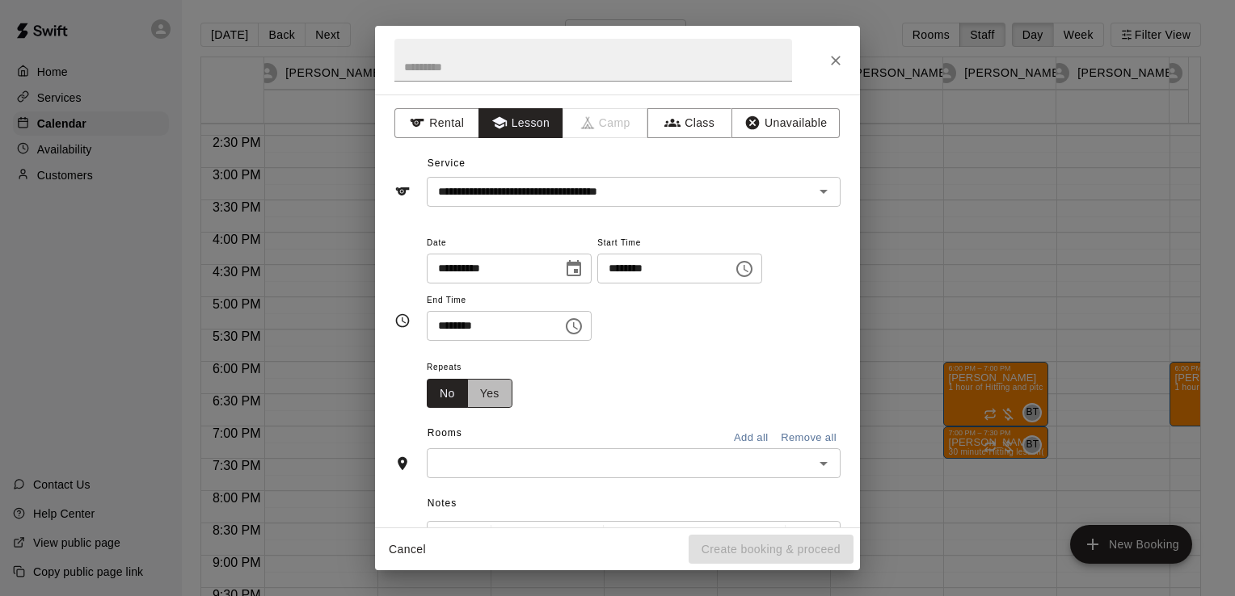
click at [489, 386] on button "Yes" at bounding box center [489, 394] width 45 height 30
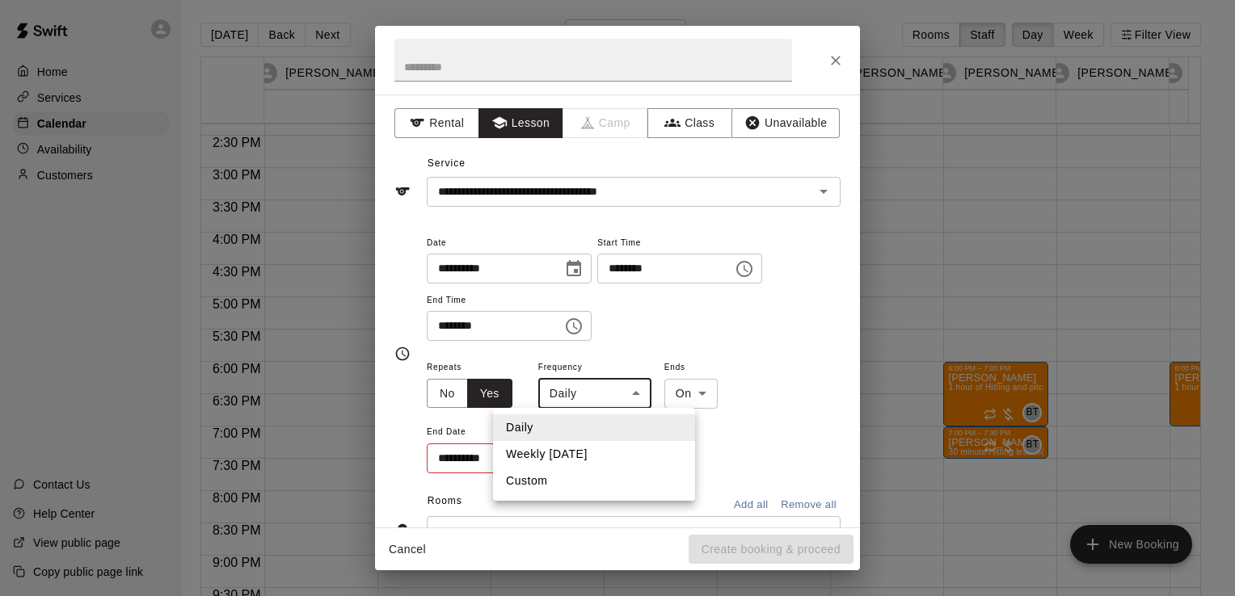
click at [608, 390] on body "Home Services Calendar Availability Customers Contact Us Help Center View publi…" at bounding box center [617, 311] width 1235 height 622
click at [584, 478] on li "Custom" at bounding box center [594, 481] width 202 height 27
type input "******"
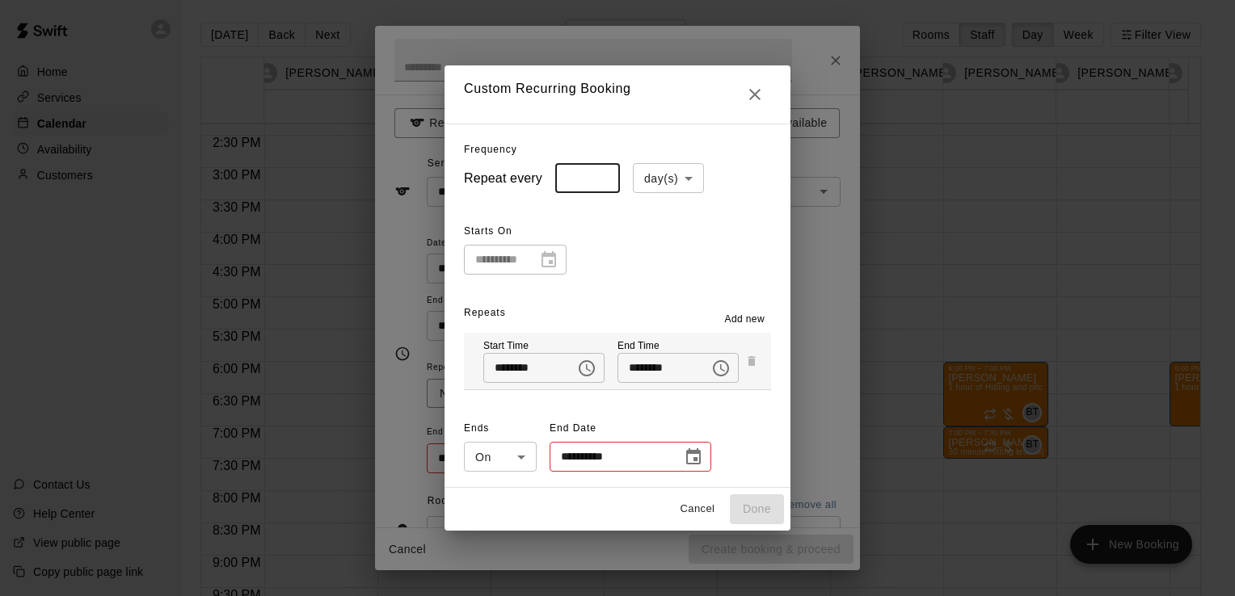
type input "*"
click at [592, 176] on input "*" at bounding box center [587, 178] width 65 height 30
click at [686, 461] on icon "Choose date" at bounding box center [693, 457] width 15 height 16
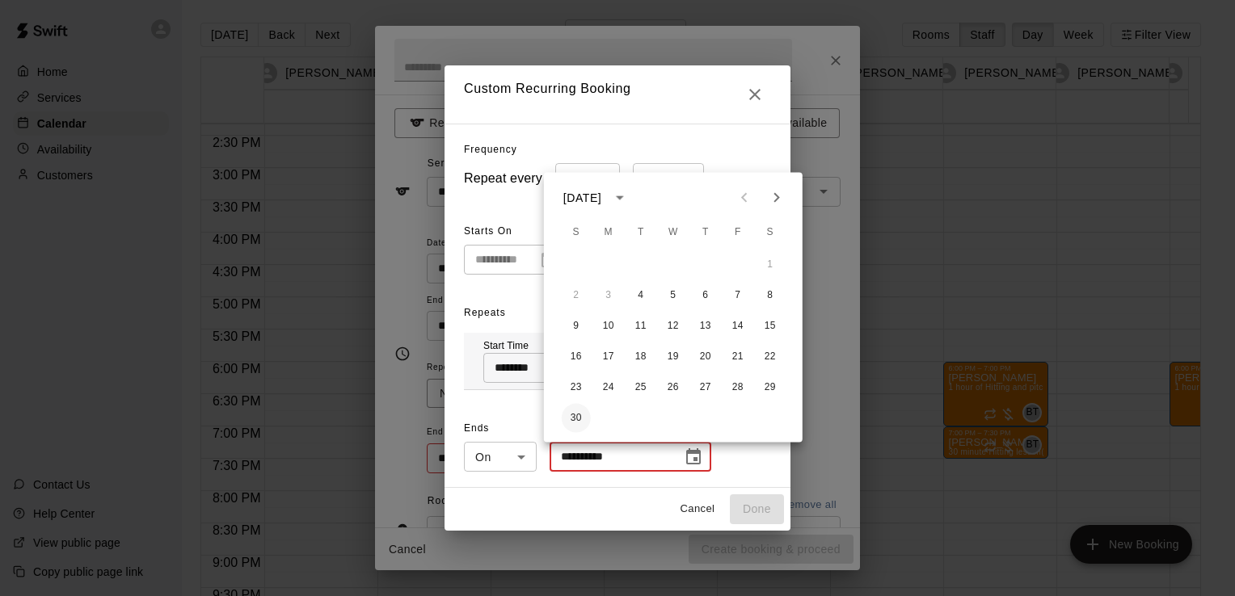
click at [582, 425] on button "30" at bounding box center [576, 418] width 29 height 29
type input "**********"
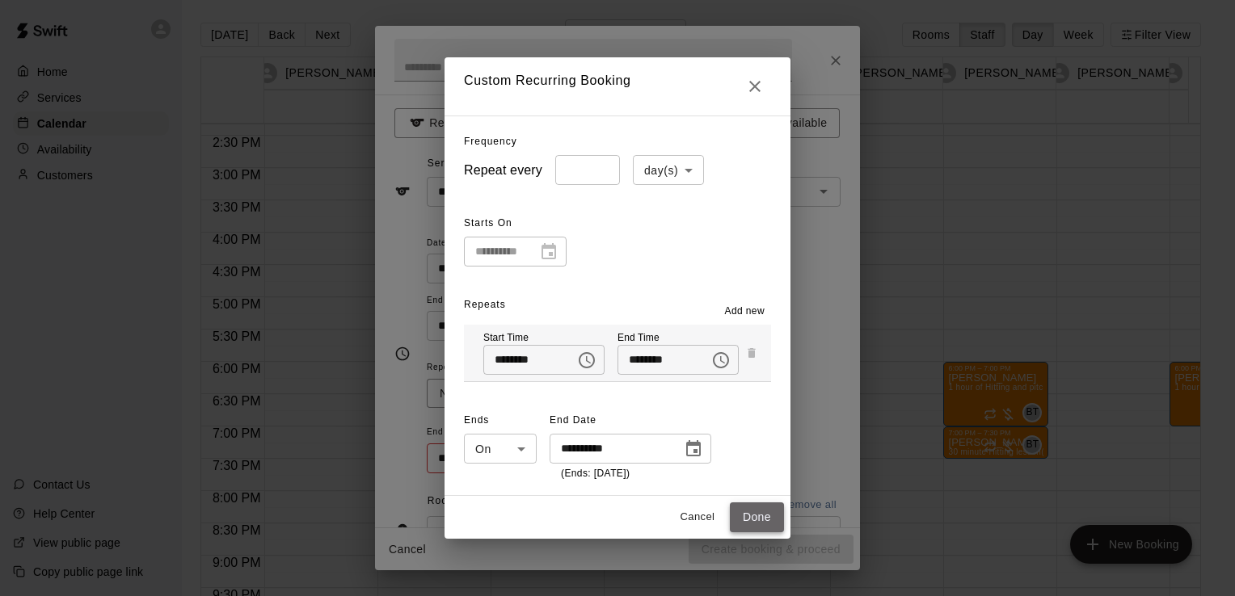
click at [760, 516] on button "Done" at bounding box center [757, 518] width 54 height 30
type input "**********"
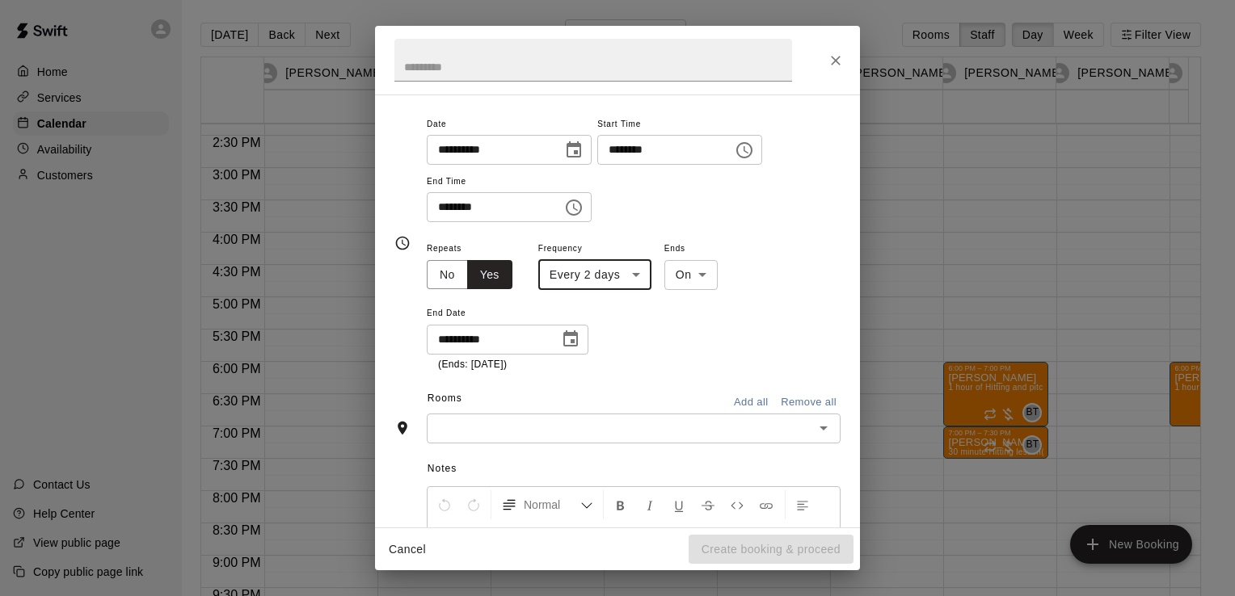
scroll to position [123, 0]
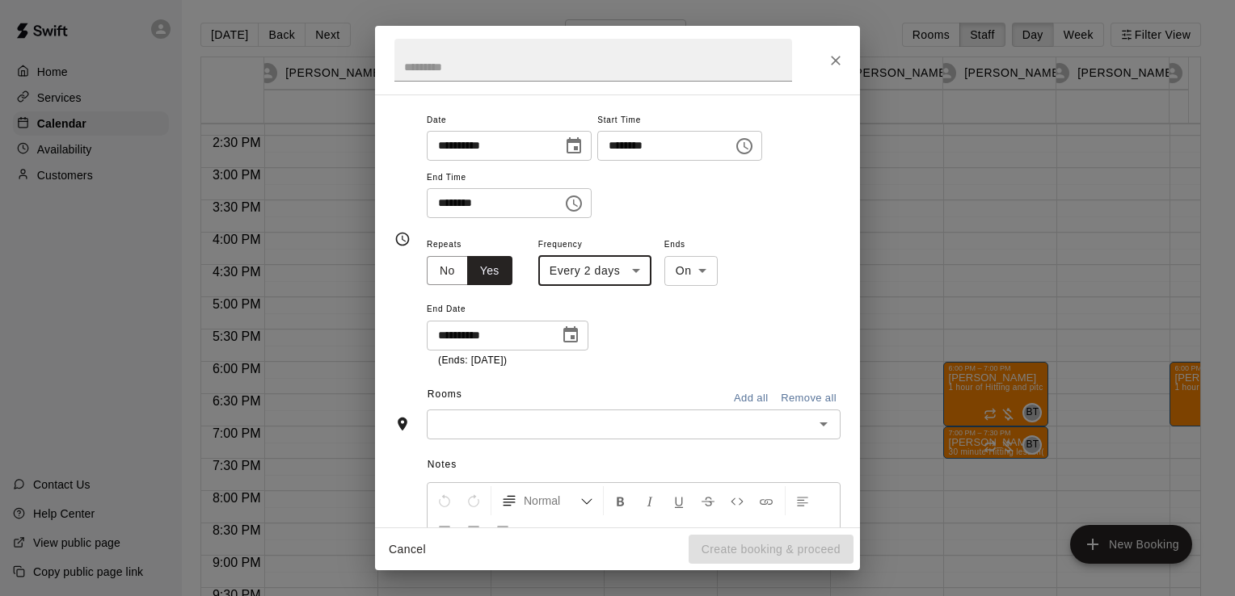
click at [629, 272] on body "Home Services Calendar Availability Customers Contact Us Help Center View publi…" at bounding box center [617, 311] width 1235 height 622
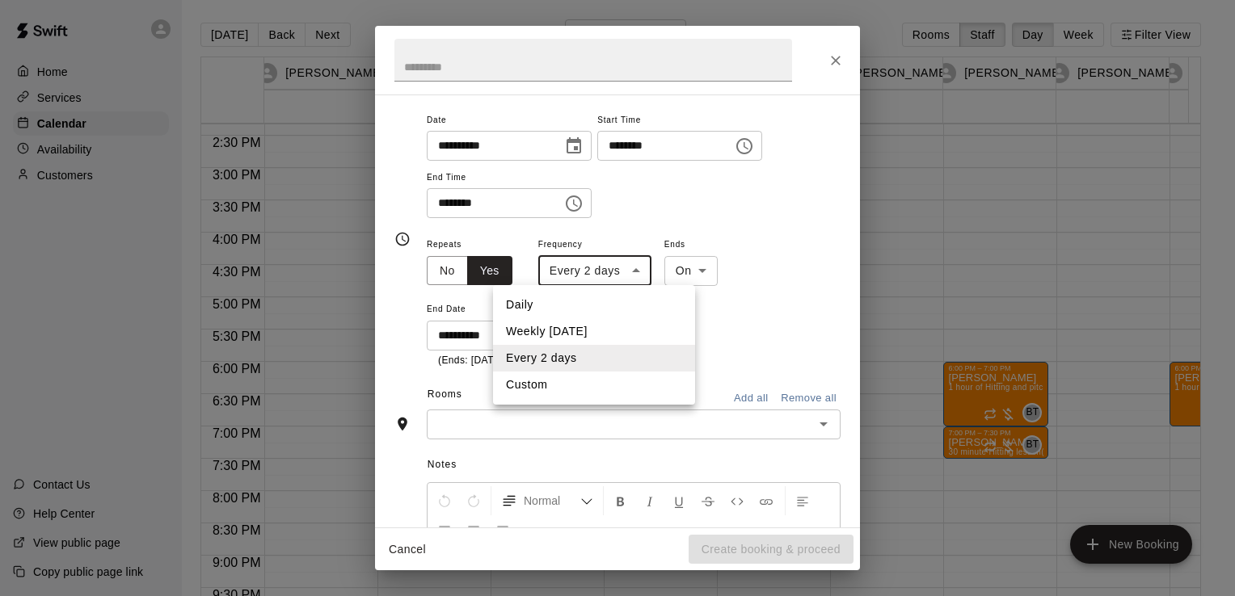
click at [588, 383] on li "Custom" at bounding box center [594, 385] width 202 height 27
type input "******"
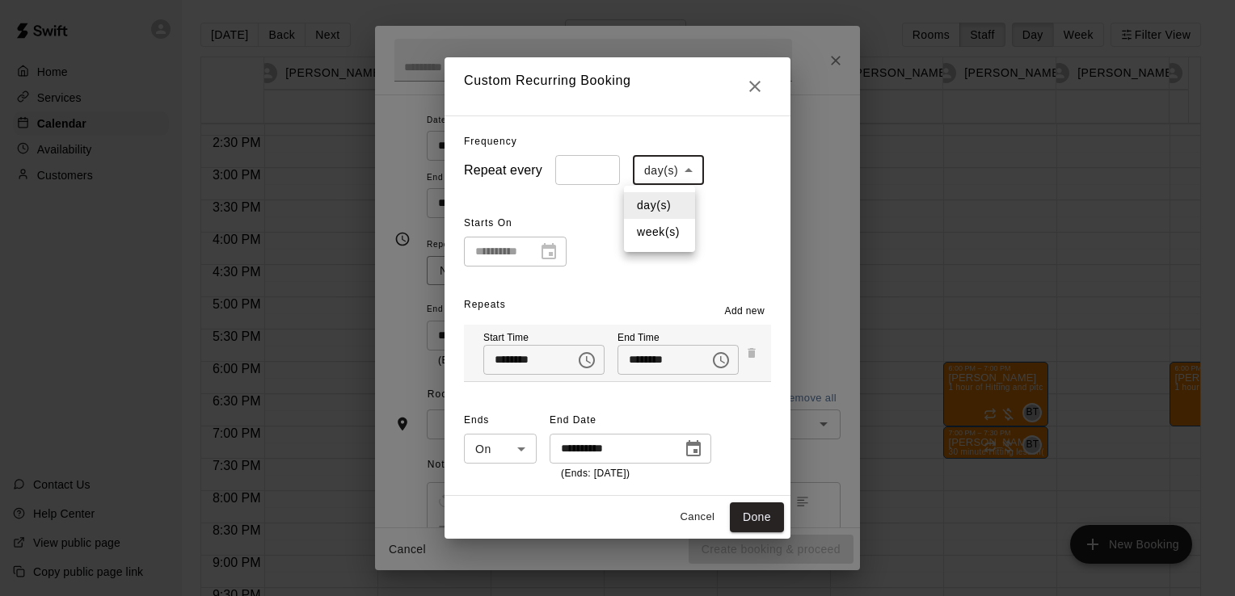
click at [682, 176] on body "Home Services Calendar Availability Customers Contact Us Help Center View publi…" at bounding box center [617, 311] width 1235 height 622
click at [663, 234] on li "week(s)" at bounding box center [659, 232] width 71 height 27
type input "******"
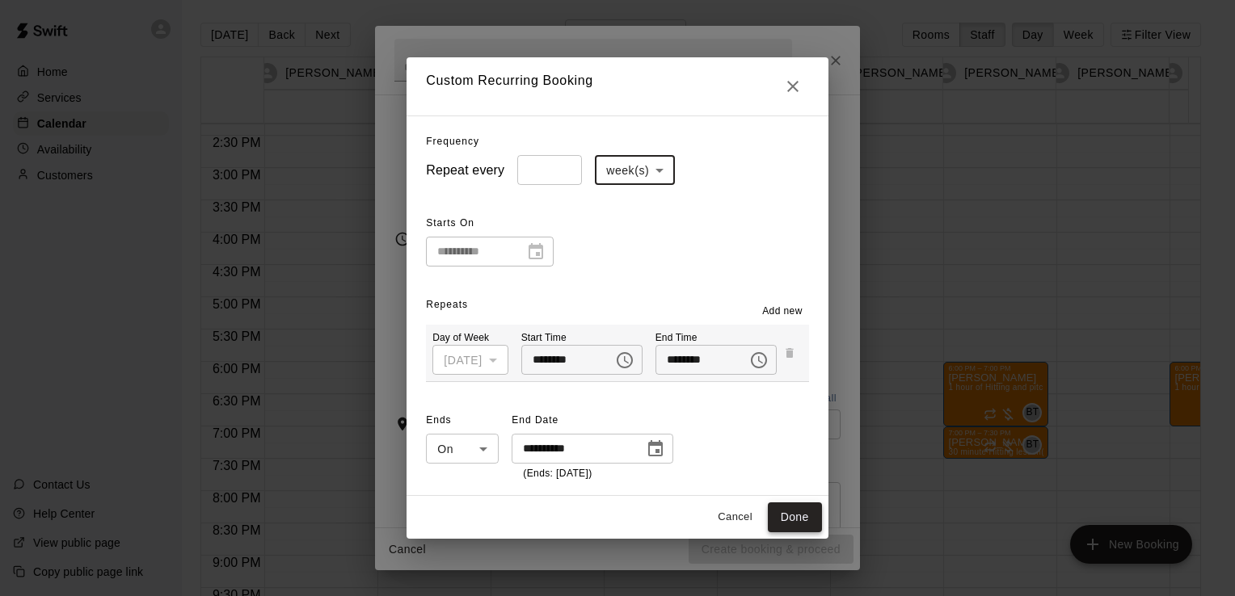
click at [799, 517] on button "Done" at bounding box center [795, 518] width 54 height 30
type input "**********"
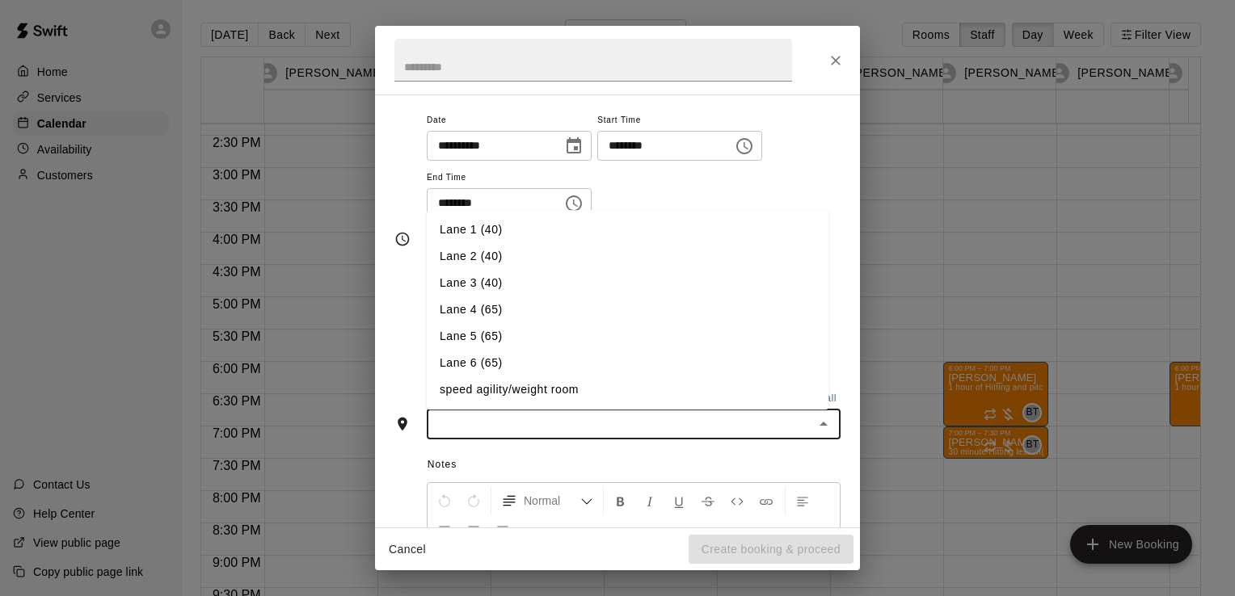
click at [613, 432] on input "text" at bounding box center [620, 425] width 377 height 20
click at [579, 365] on li "Lane 6 (65)" at bounding box center [628, 363] width 402 height 27
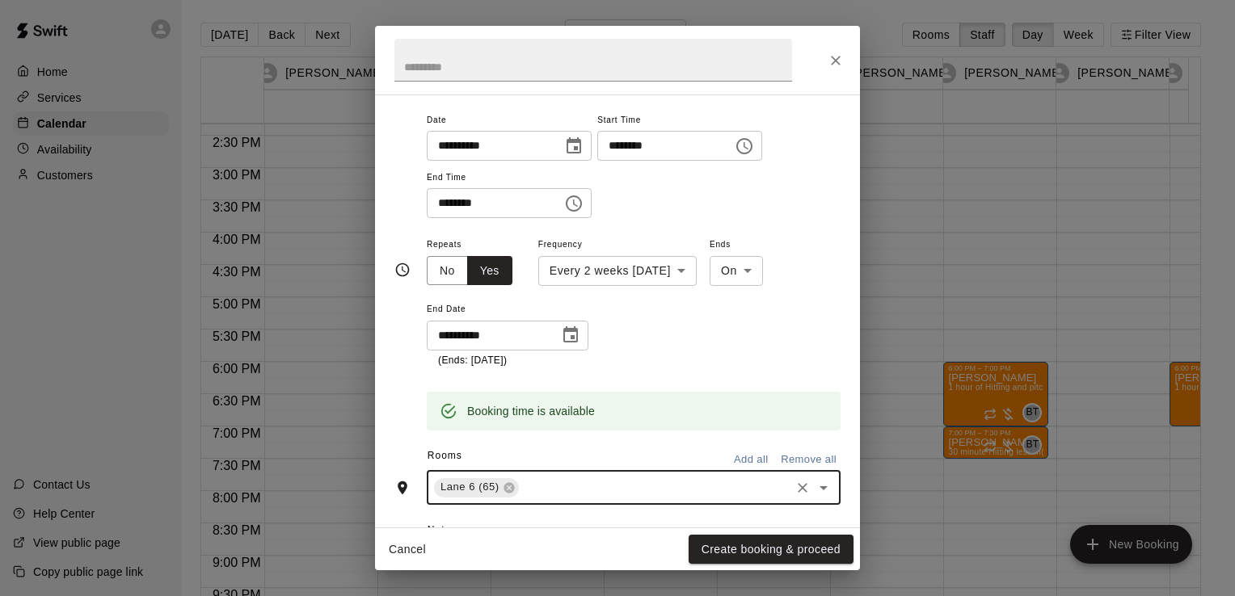
scroll to position [265, 0]
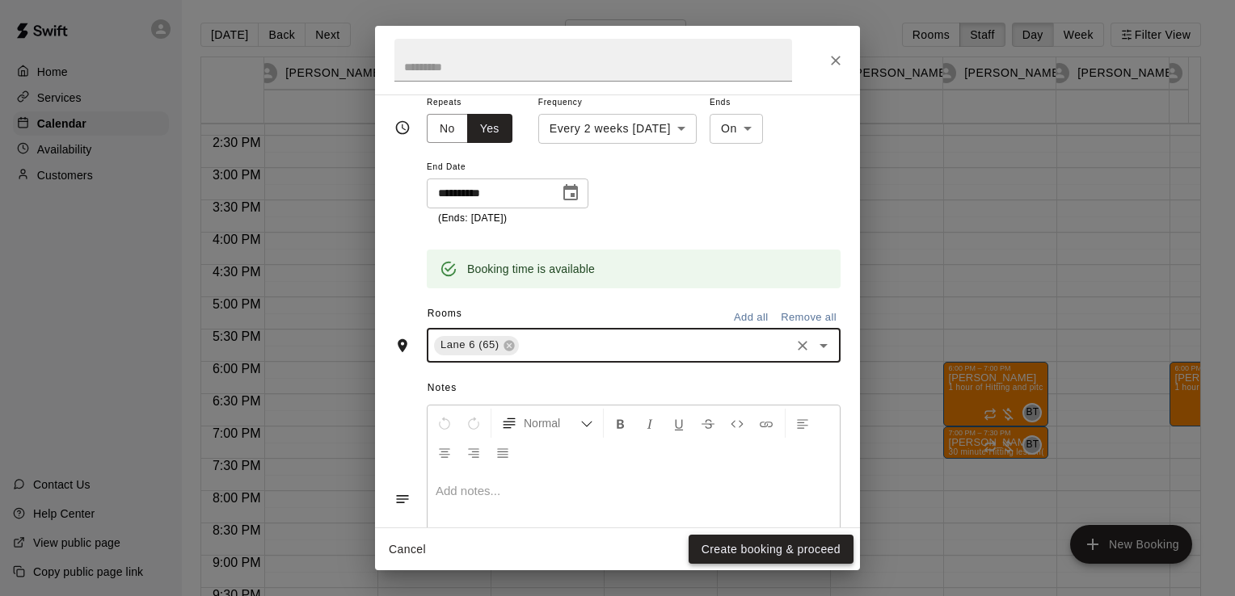
click at [714, 551] on button "Create booking & proceed" at bounding box center [771, 550] width 165 height 30
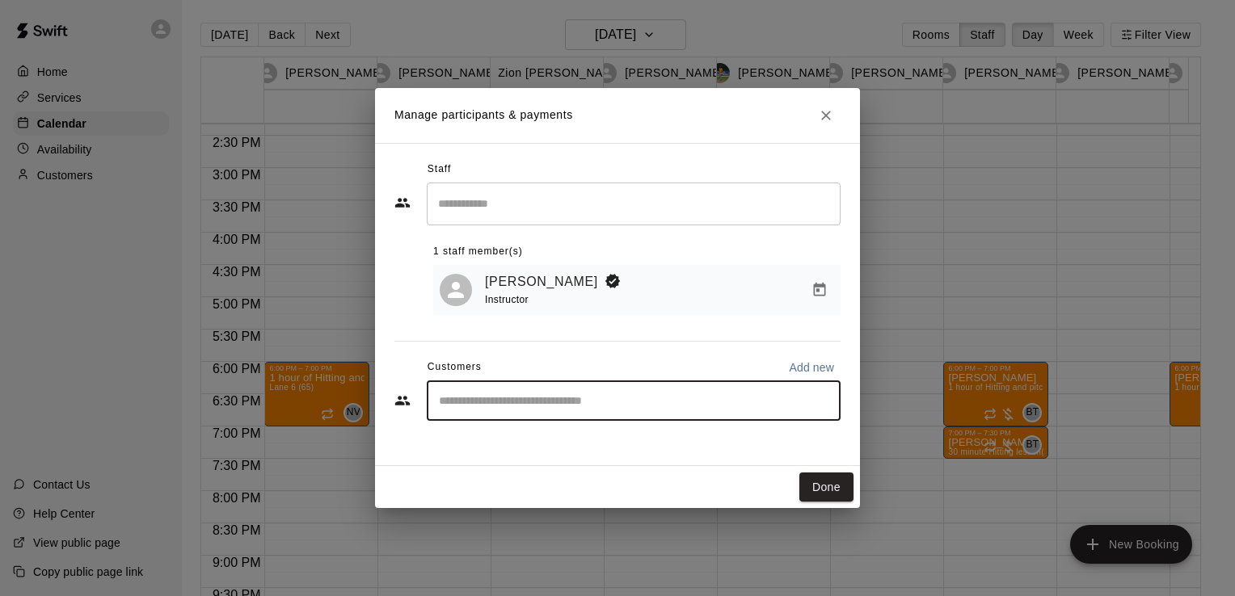
click at [587, 403] on input "Start typing to search customers..." at bounding box center [633, 401] width 399 height 16
type input "*"
type input "*****"
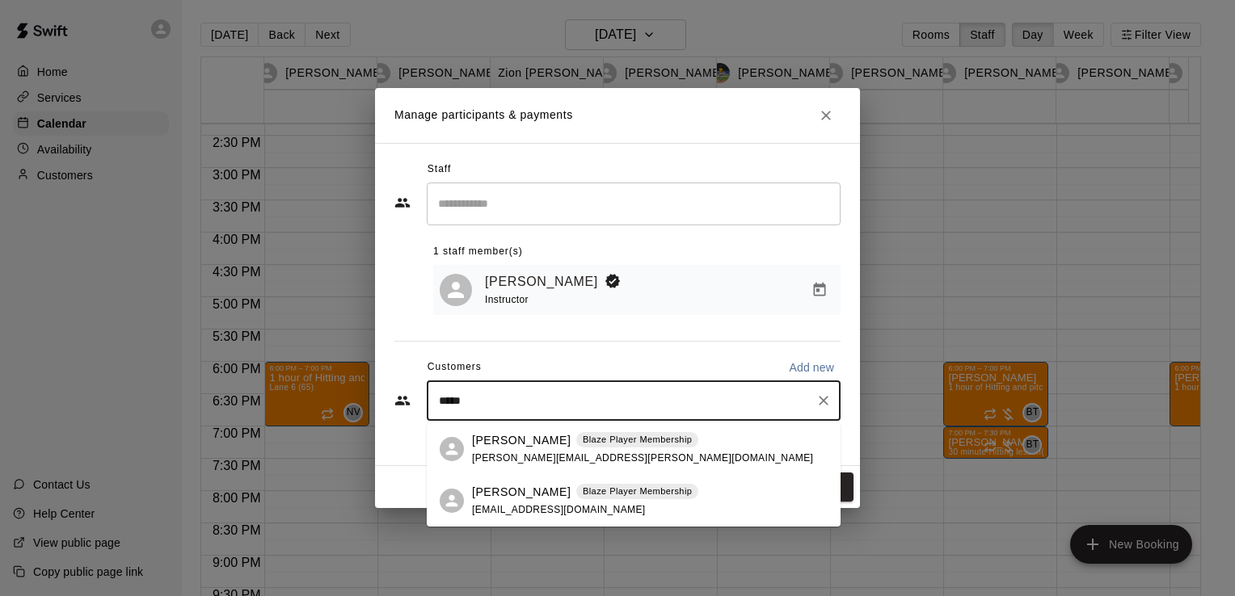
click at [575, 459] on span "[PERSON_NAME][EMAIL_ADDRESS][PERSON_NAME][DOMAIN_NAME]" at bounding box center [642, 458] width 341 height 11
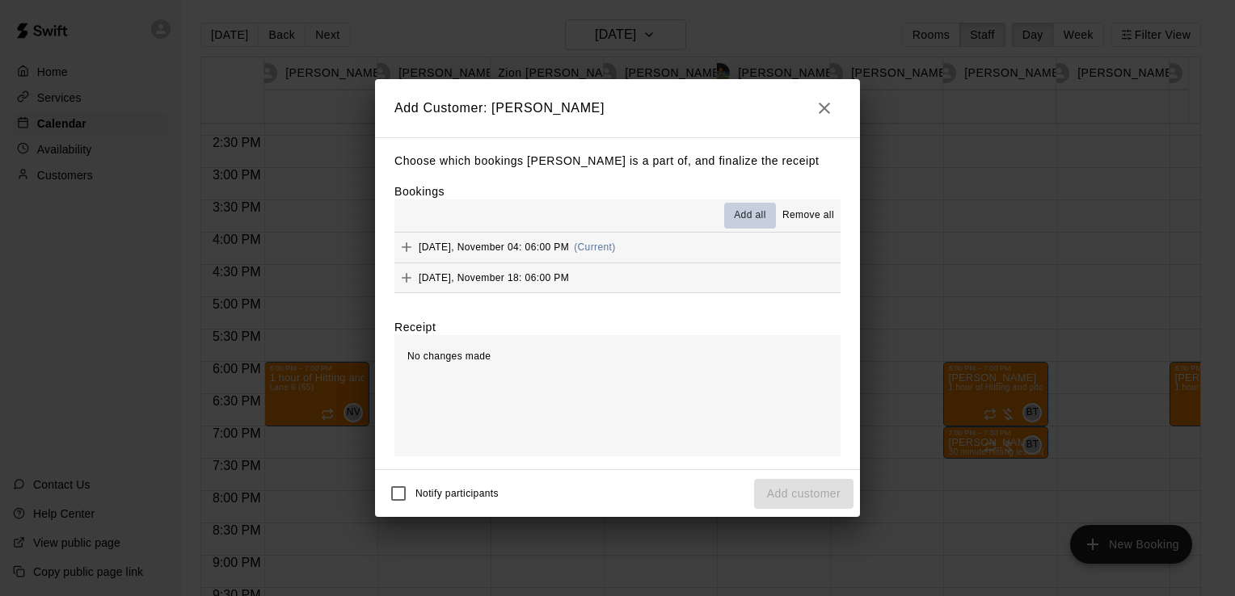
click at [750, 215] on span "Add all" at bounding box center [750, 216] width 32 height 16
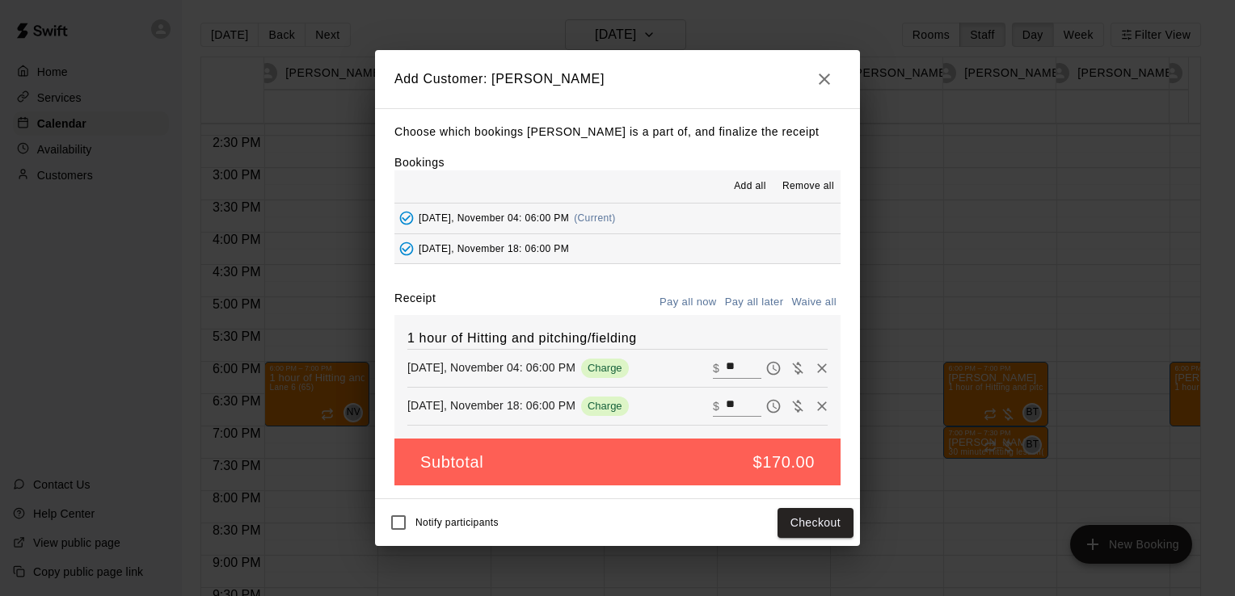
click at [751, 305] on button "Pay all later" at bounding box center [754, 302] width 67 height 25
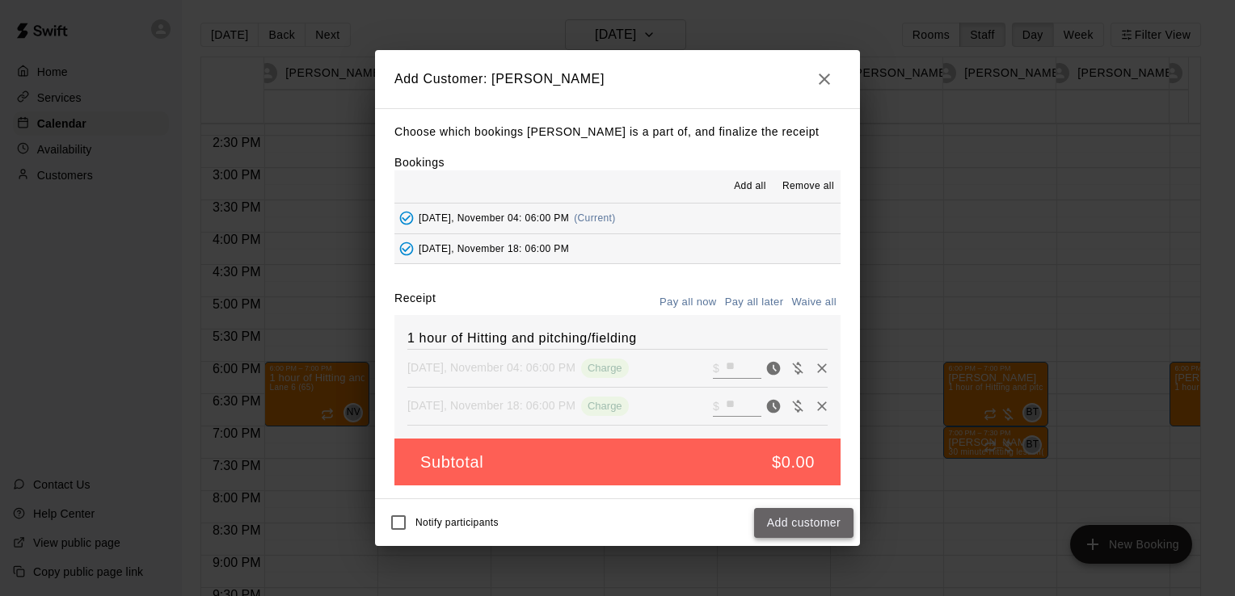
click at [792, 531] on button "Add customer" at bounding box center [803, 523] width 99 height 30
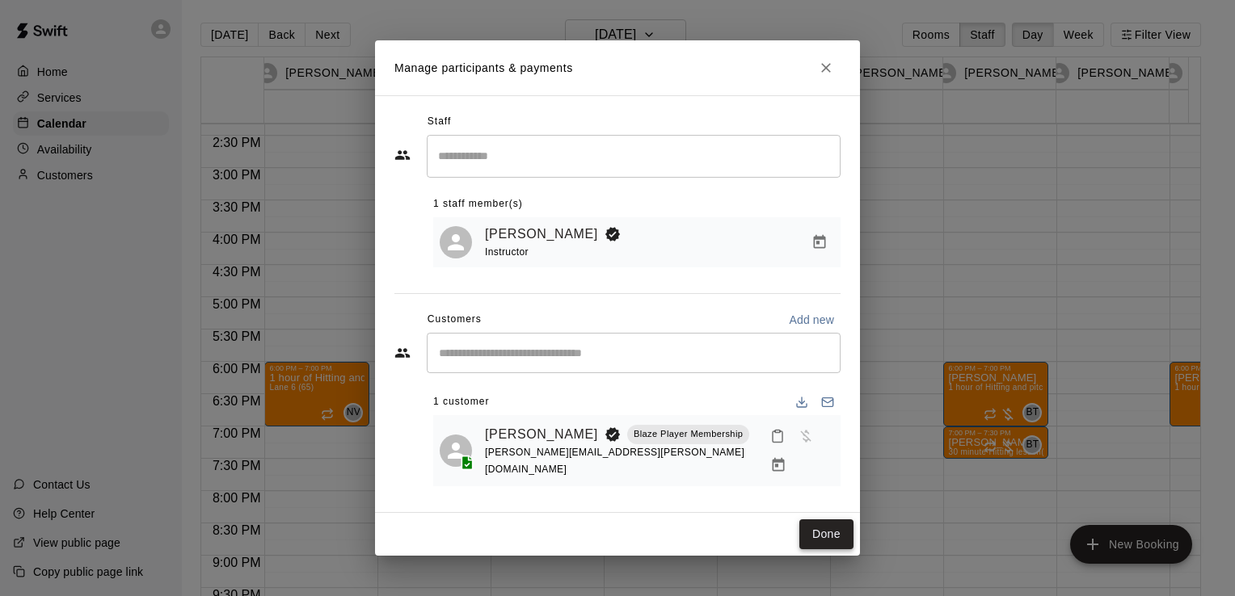
click at [834, 530] on button "Done" at bounding box center [826, 535] width 54 height 30
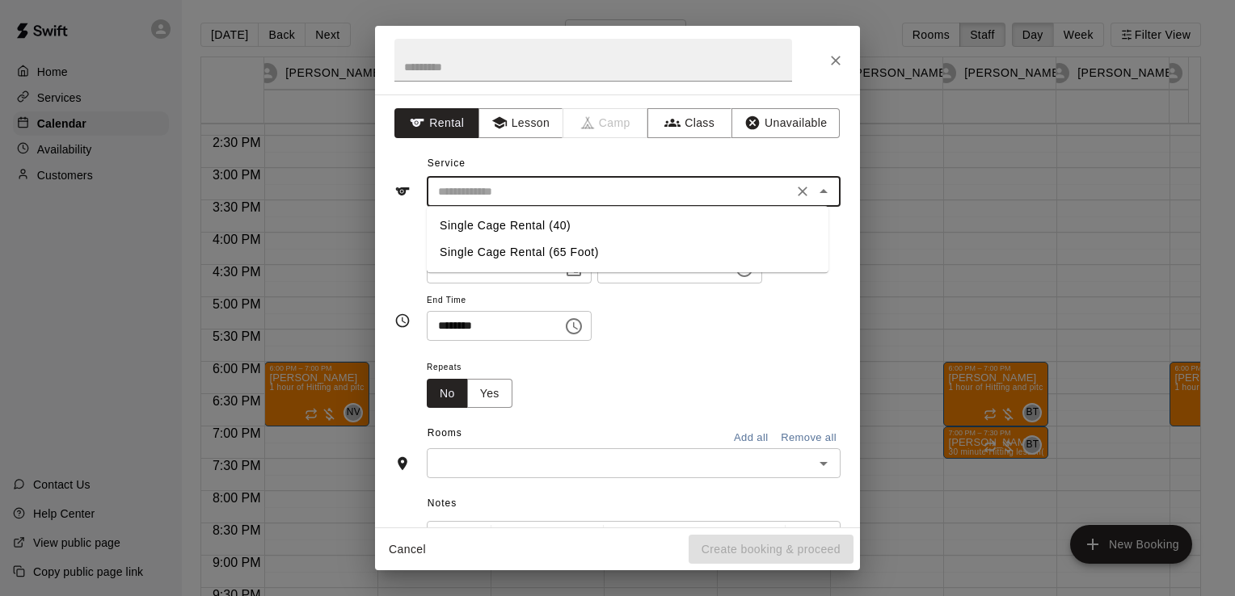
click at [550, 192] on input "text" at bounding box center [610, 192] width 356 height 20
click at [516, 131] on button "Lesson" at bounding box center [520, 123] width 85 height 30
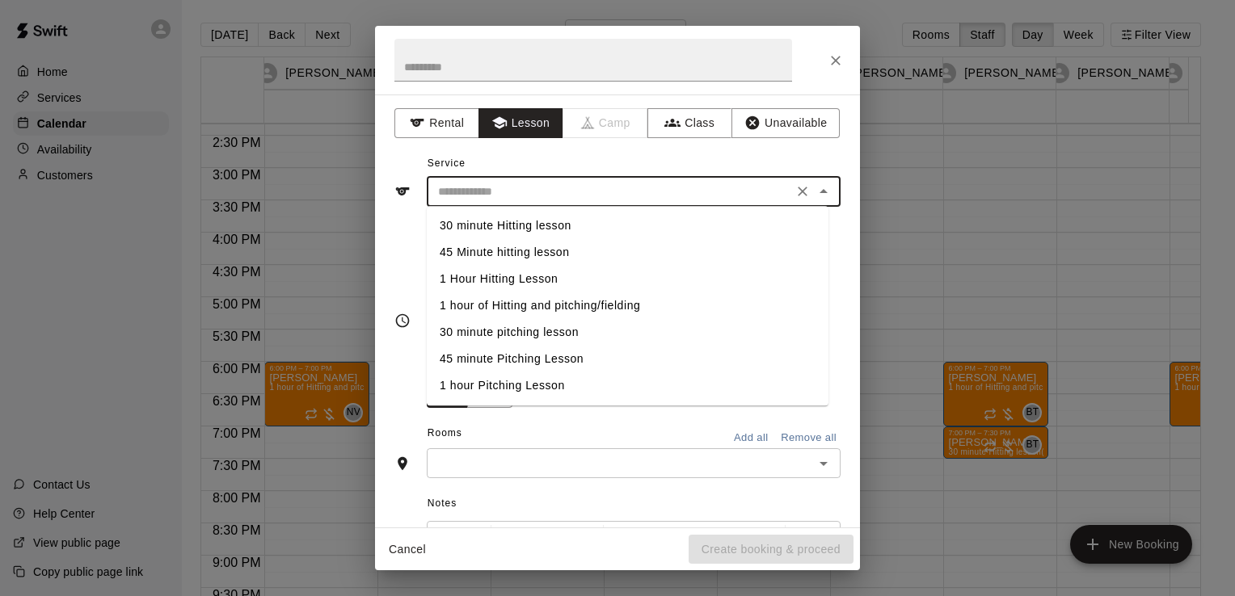
click at [511, 192] on input "text" at bounding box center [610, 192] width 356 height 20
click at [508, 304] on li "1 hour of Hitting and pitching/fielding" at bounding box center [628, 306] width 402 height 27
type input "**********"
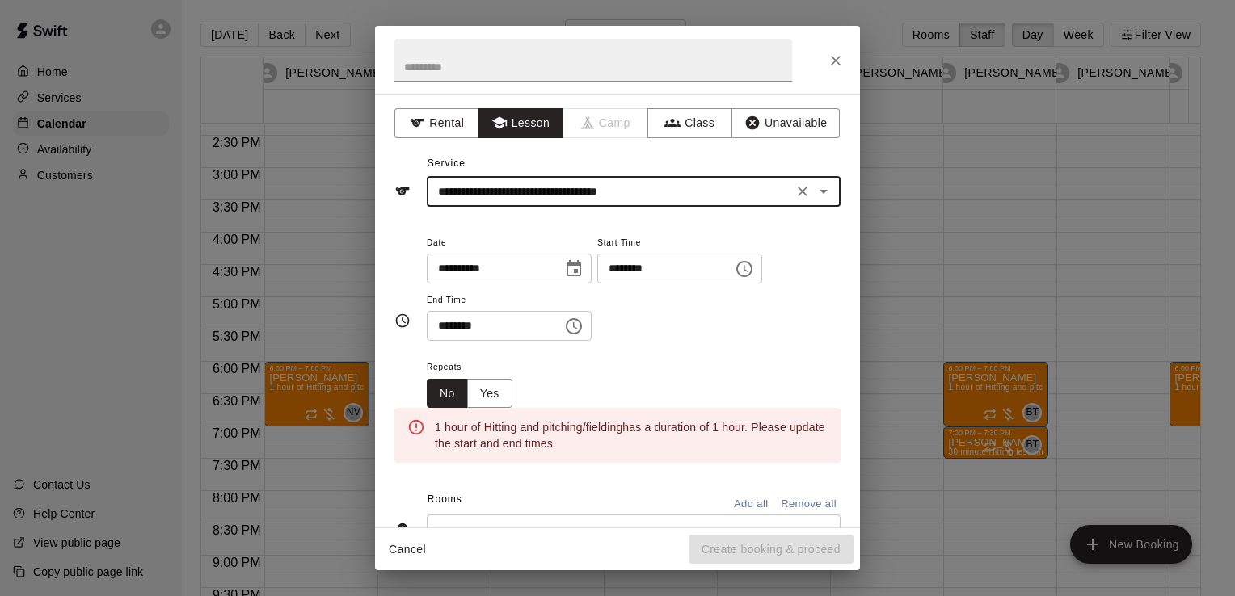
click at [584, 331] on icon "Choose time, selected time is 7:30 PM" at bounding box center [573, 326] width 19 height 19
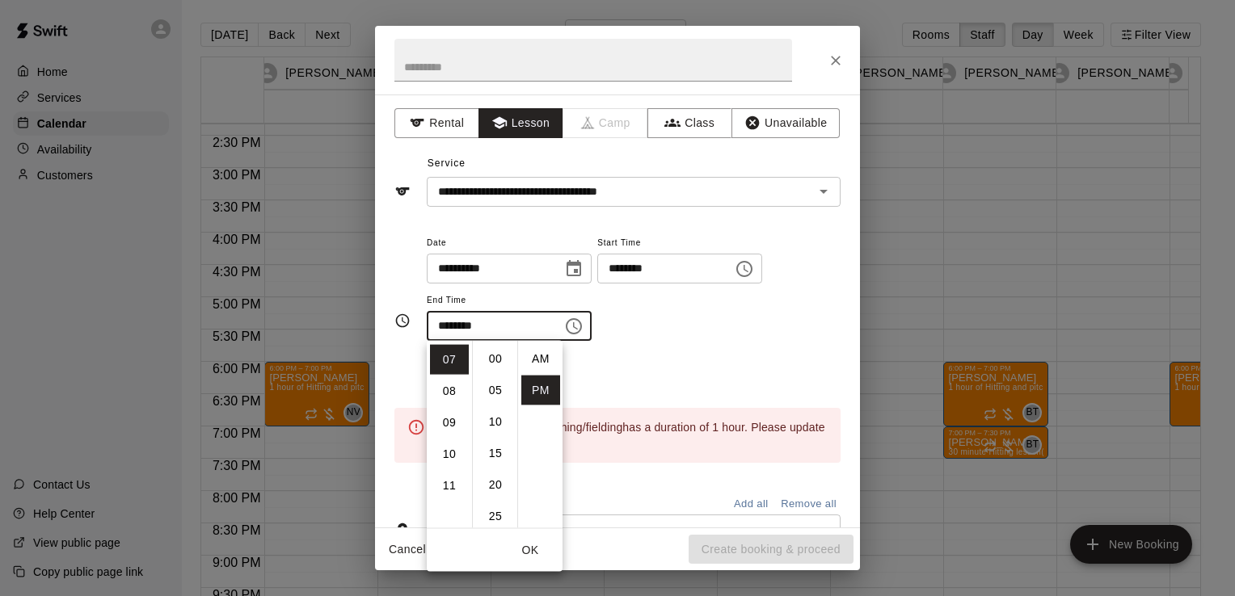
scroll to position [29, 0]
click at [449, 398] on li "08" at bounding box center [449, 392] width 39 height 30
click at [503, 345] on li "00" at bounding box center [495, 359] width 39 height 30
type input "********"
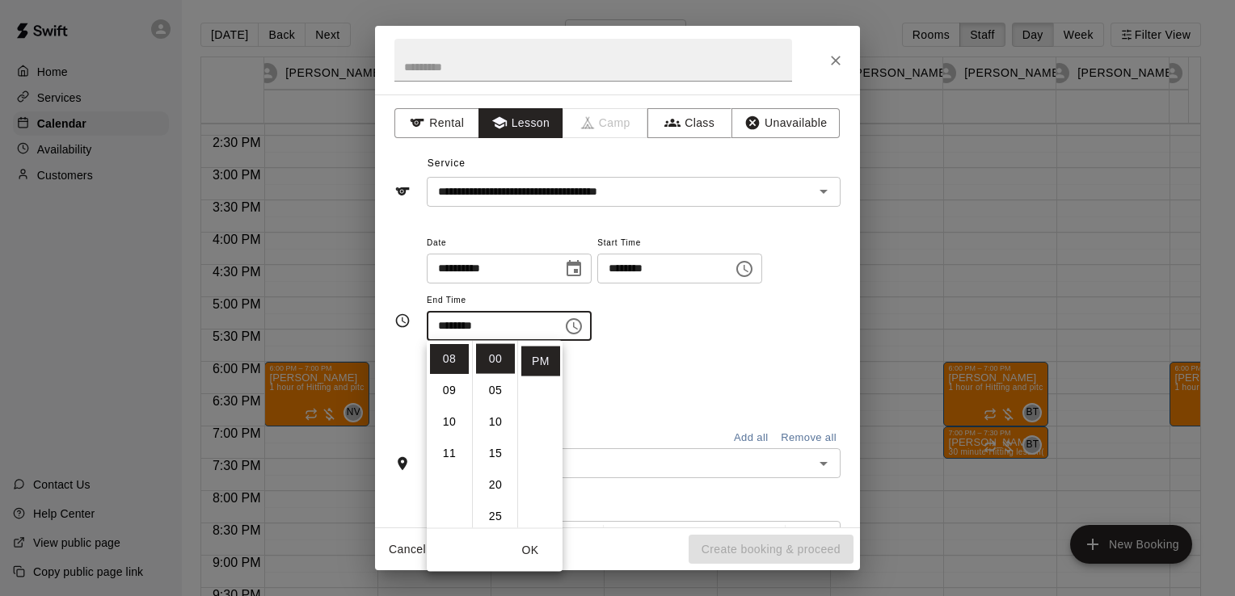
click at [671, 360] on div "Repeats No Yes" at bounding box center [634, 382] width 414 height 51
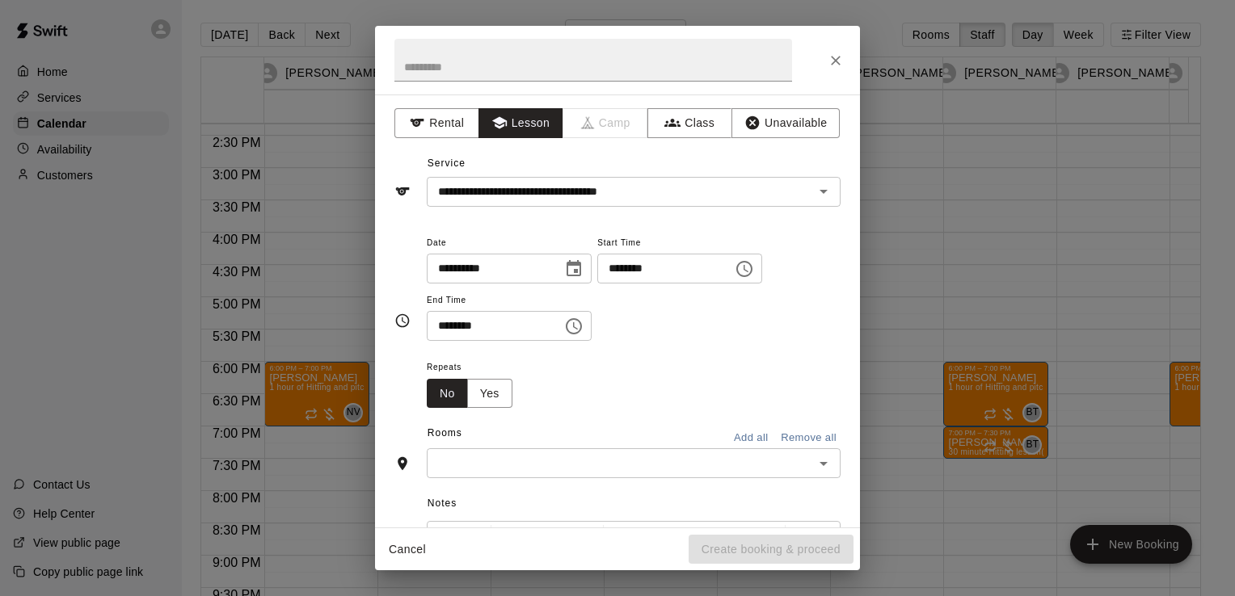
click at [643, 470] on input "text" at bounding box center [620, 463] width 377 height 20
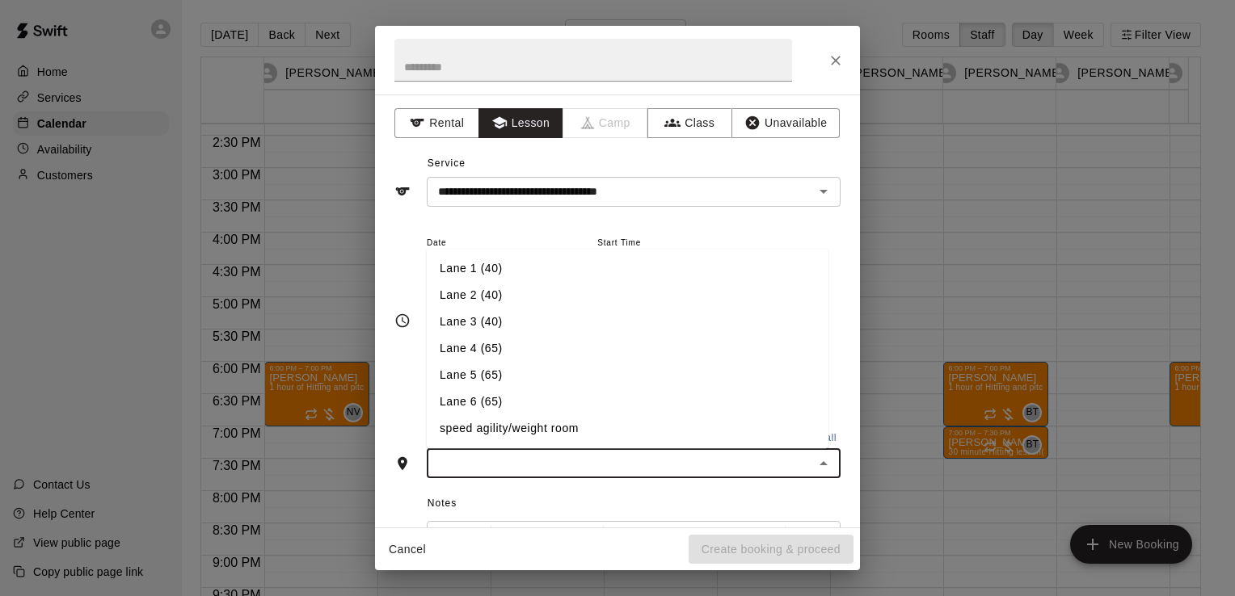
click at [595, 410] on li "Lane 6 (65)" at bounding box center [628, 403] width 402 height 27
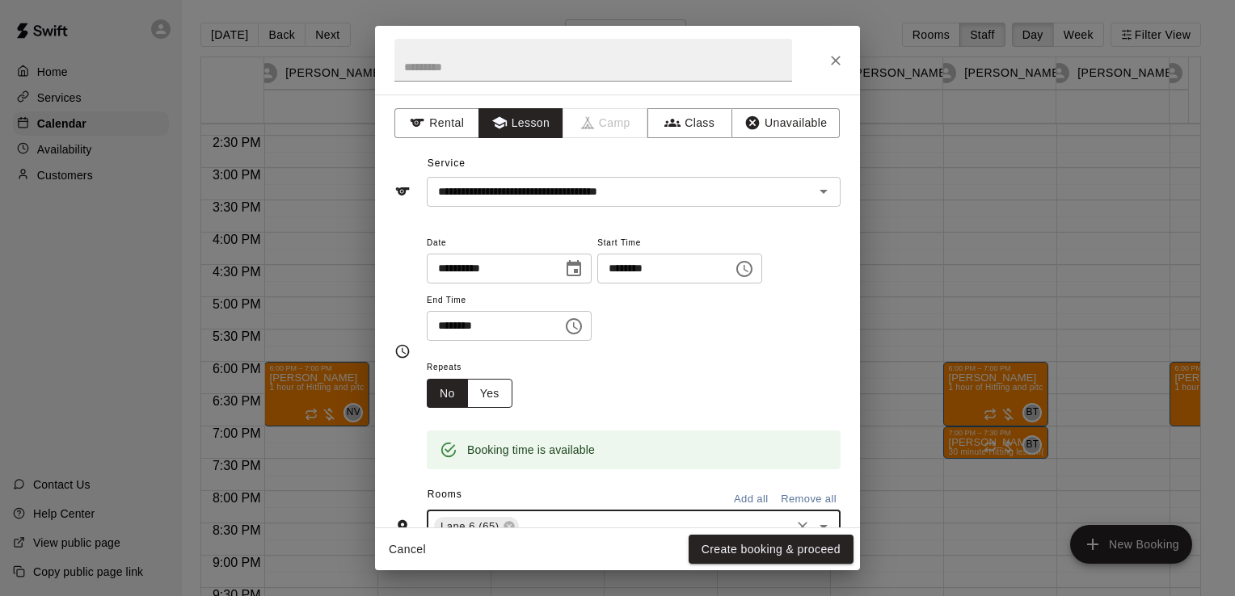
click at [504, 396] on button "Yes" at bounding box center [489, 394] width 45 height 30
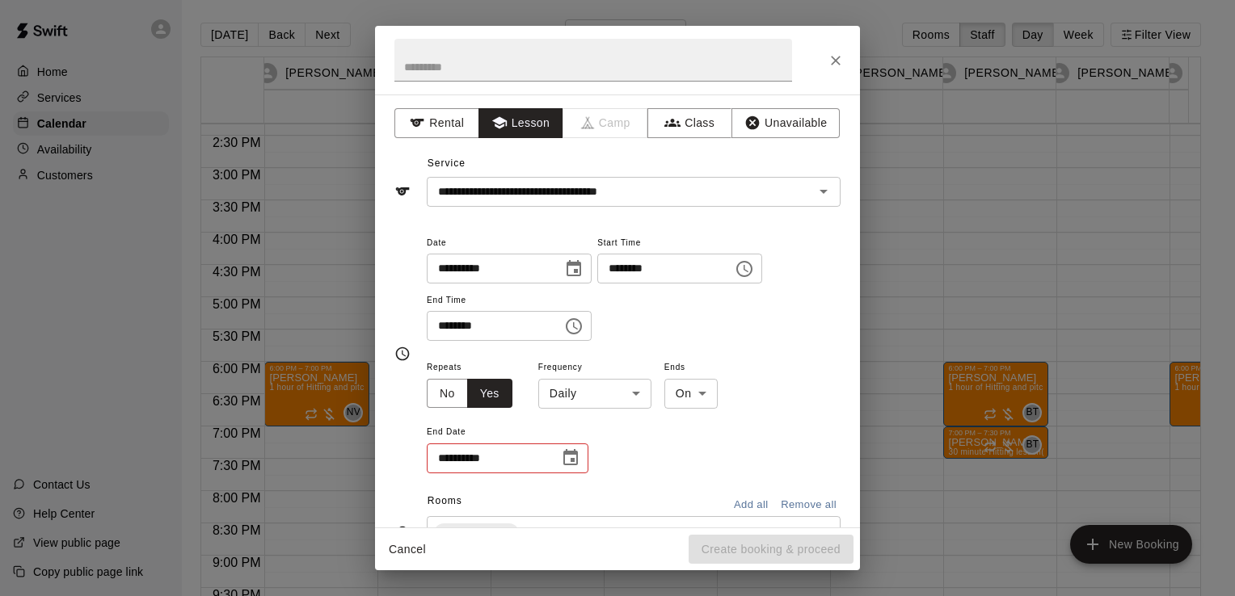
click at [617, 399] on body "Home Services Calendar Availability Customers Contact Us Help Center View publi…" at bounding box center [617, 311] width 1235 height 622
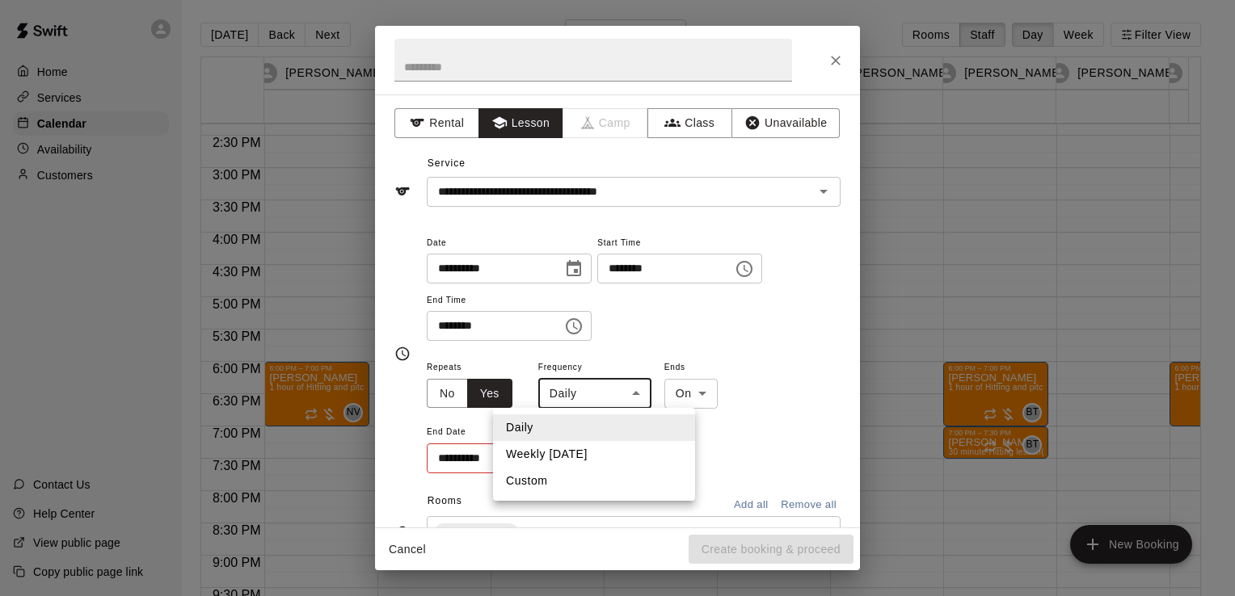
click at [588, 462] on li "Weekly [DATE]" at bounding box center [594, 454] width 202 height 27
type input "******"
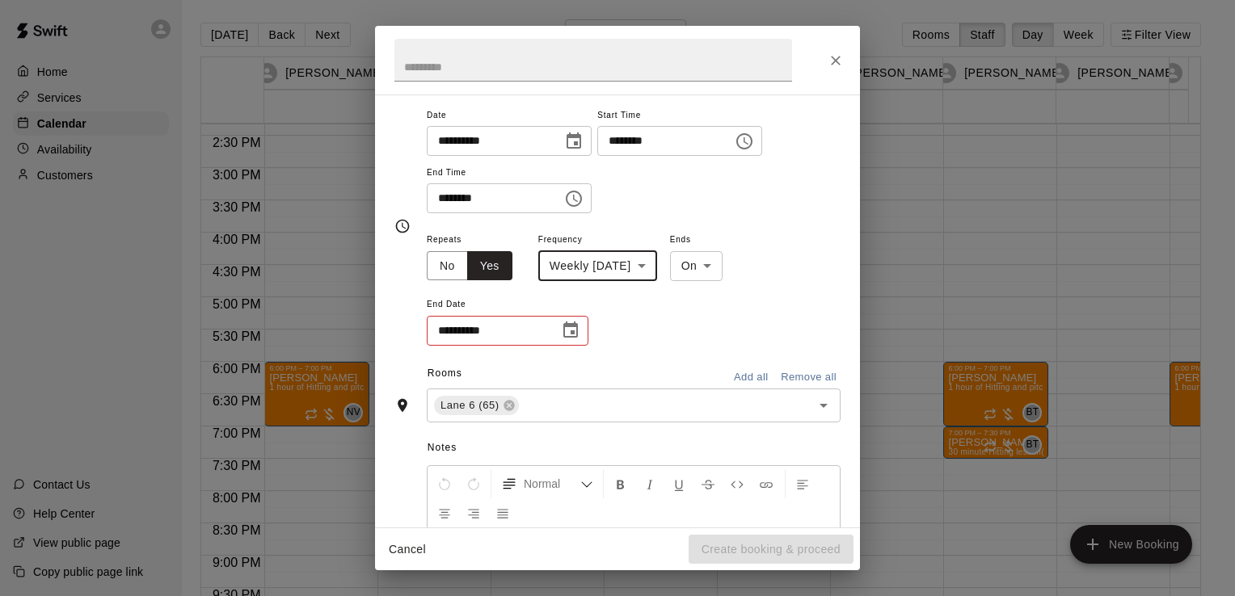
scroll to position [129, 0]
click at [573, 334] on icon "Choose date" at bounding box center [570, 329] width 19 height 19
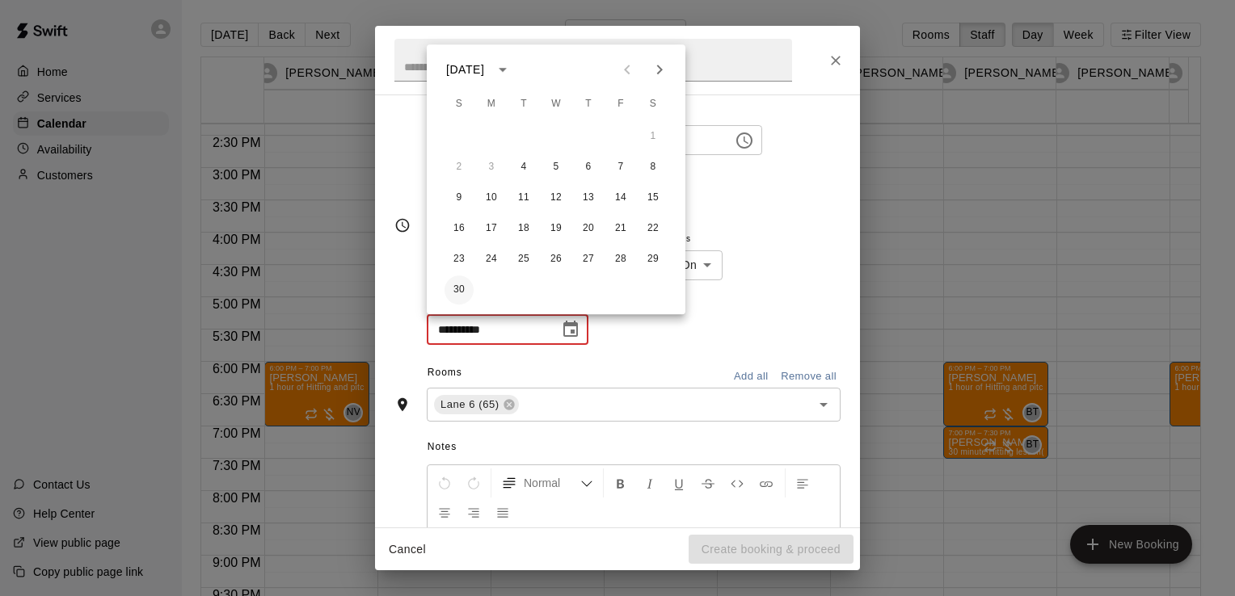
click at [457, 280] on button "30" at bounding box center [459, 290] width 29 height 29
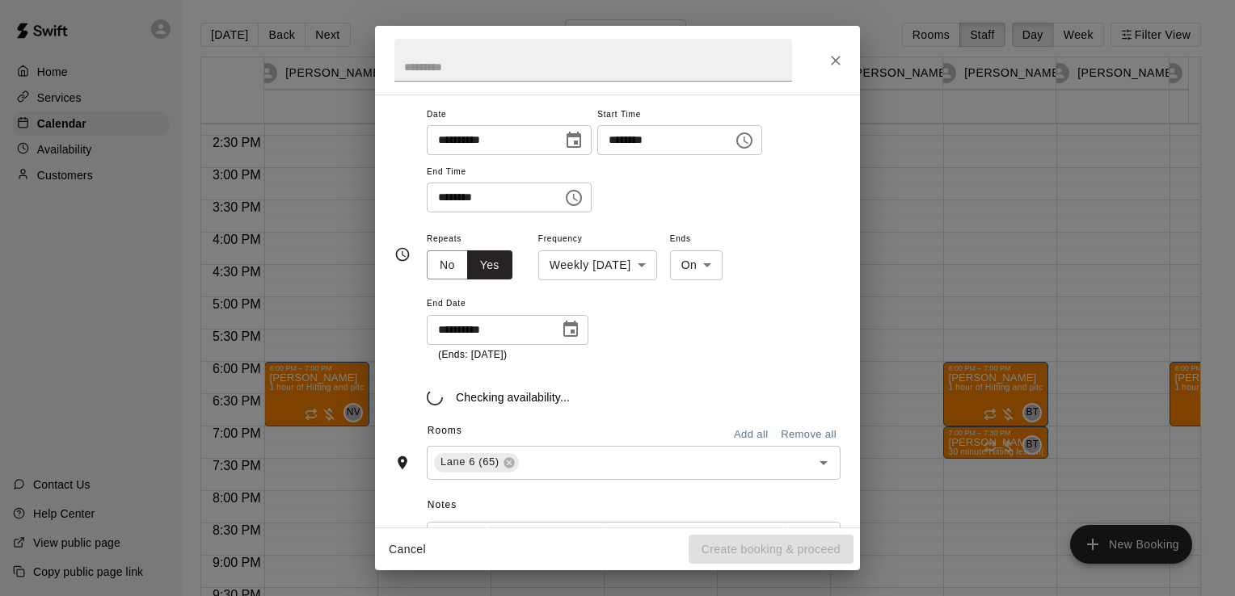
type input "**********"
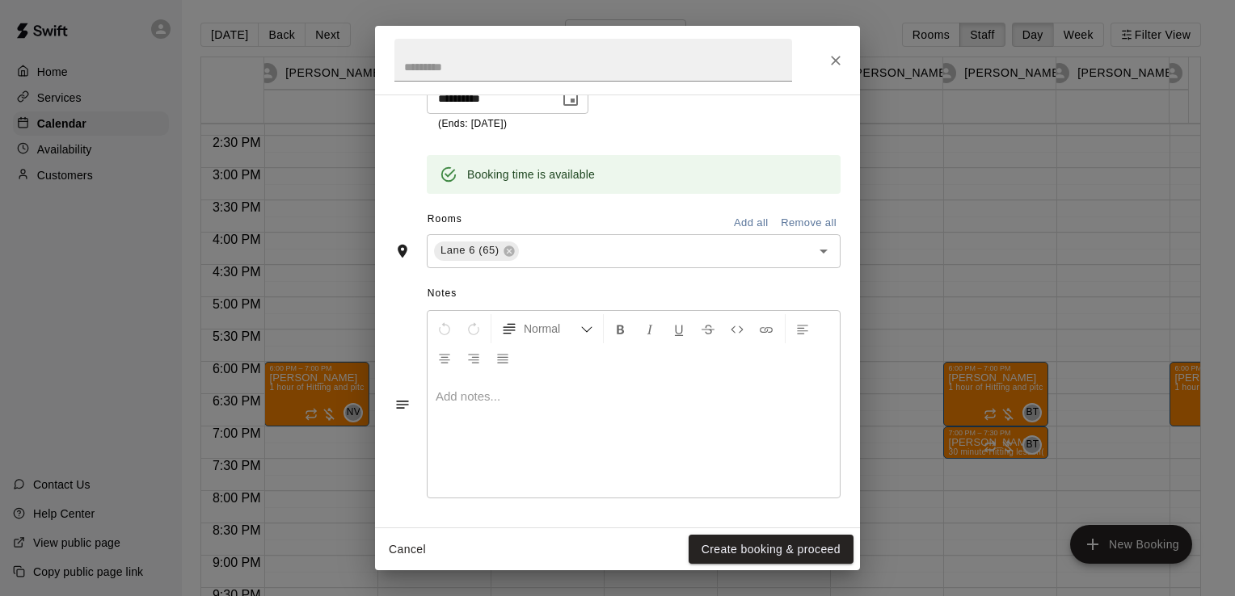
scroll to position [360, 0]
click at [750, 540] on button "Create booking & proceed" at bounding box center [771, 550] width 165 height 30
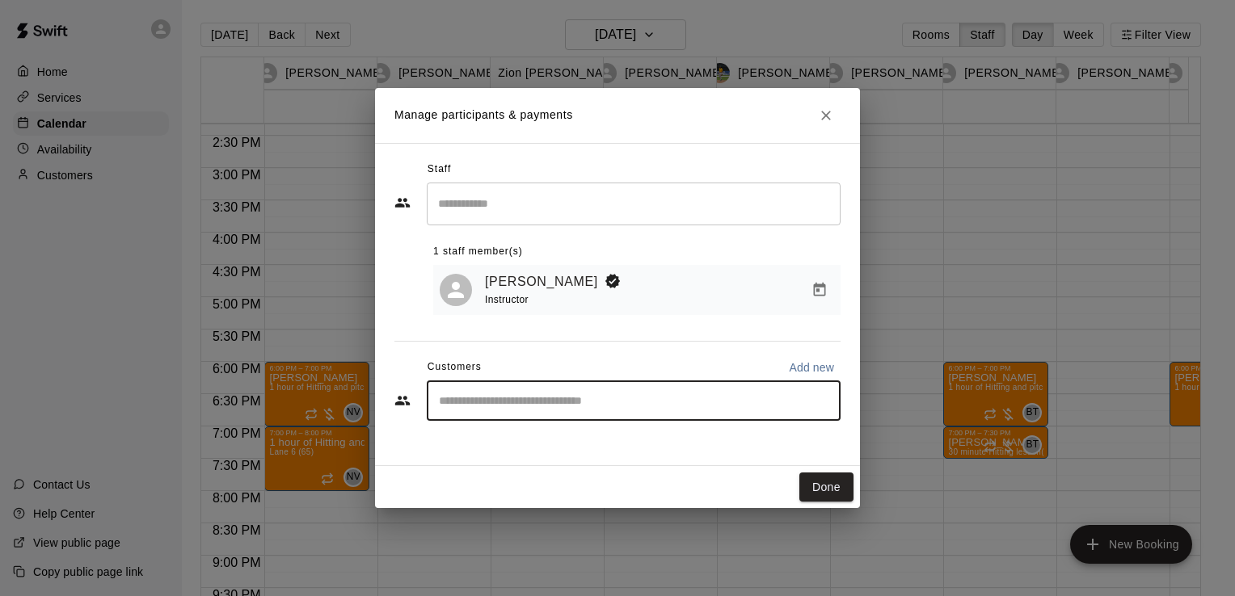
click at [592, 401] on input "Start typing to search customers..." at bounding box center [633, 401] width 399 height 16
type input "*****"
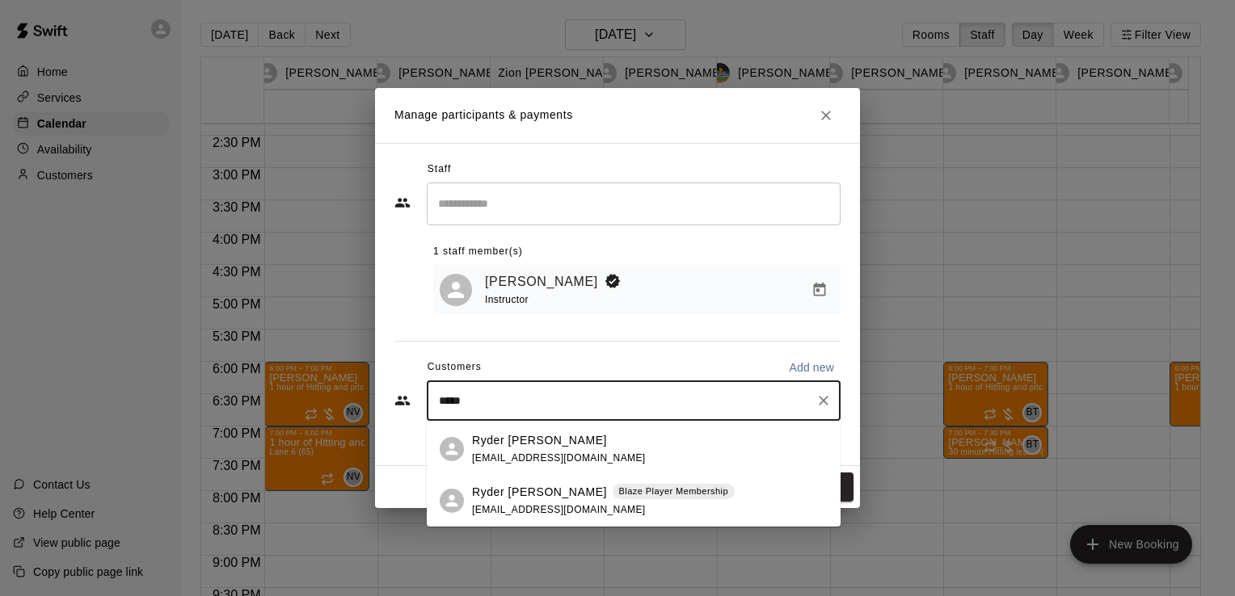
click at [571, 506] on span "[EMAIL_ADDRESS][DOMAIN_NAME]" at bounding box center [559, 509] width 174 height 11
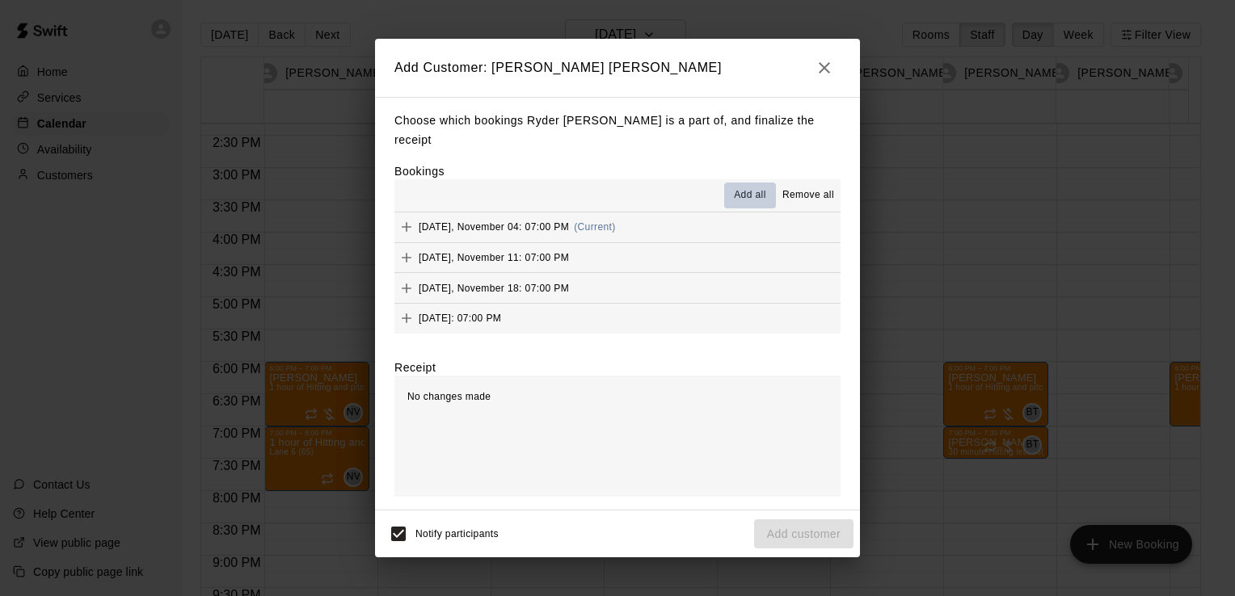
click at [744, 188] on span "Add all" at bounding box center [750, 196] width 32 height 16
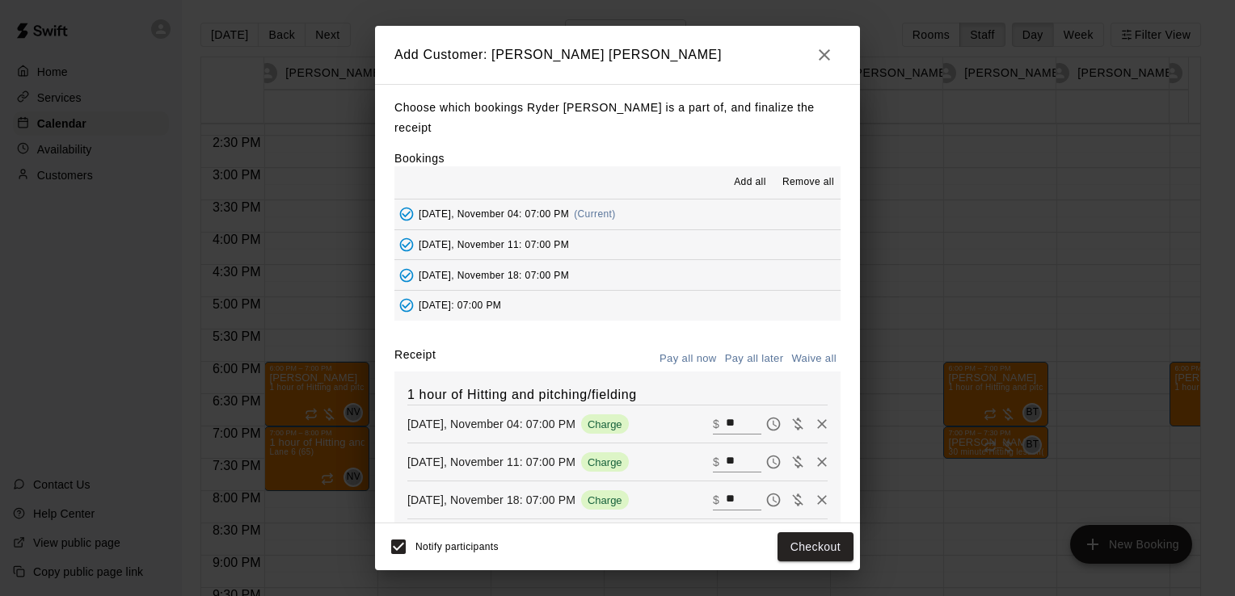
click at [744, 347] on button "Pay all later" at bounding box center [754, 359] width 67 height 25
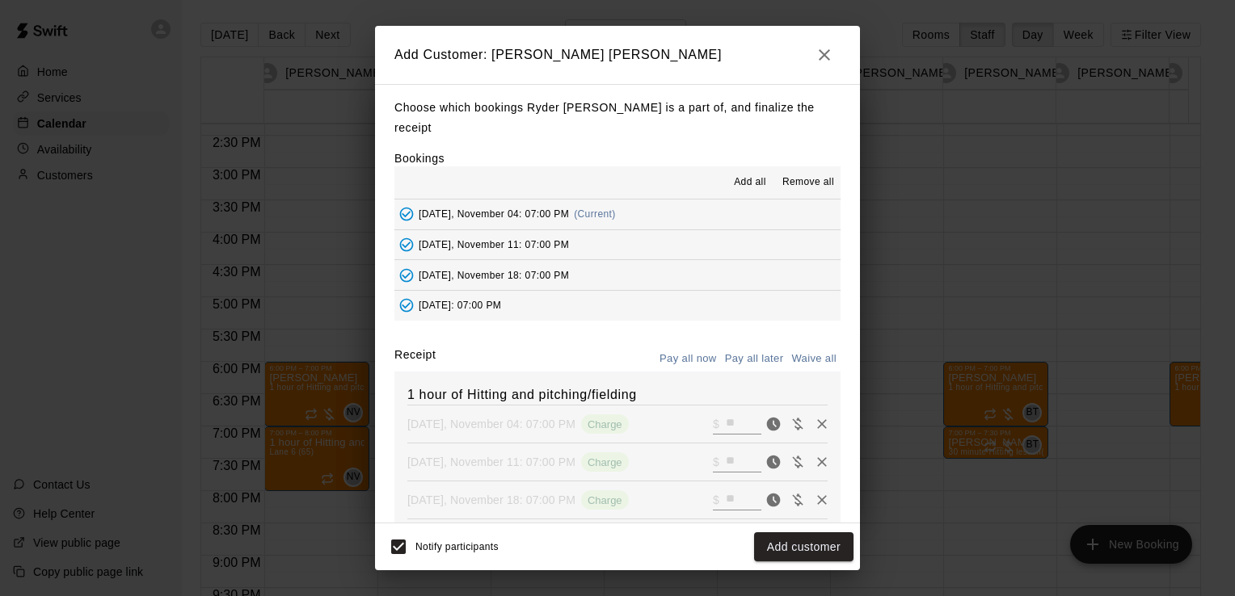
scroll to position [88, 0]
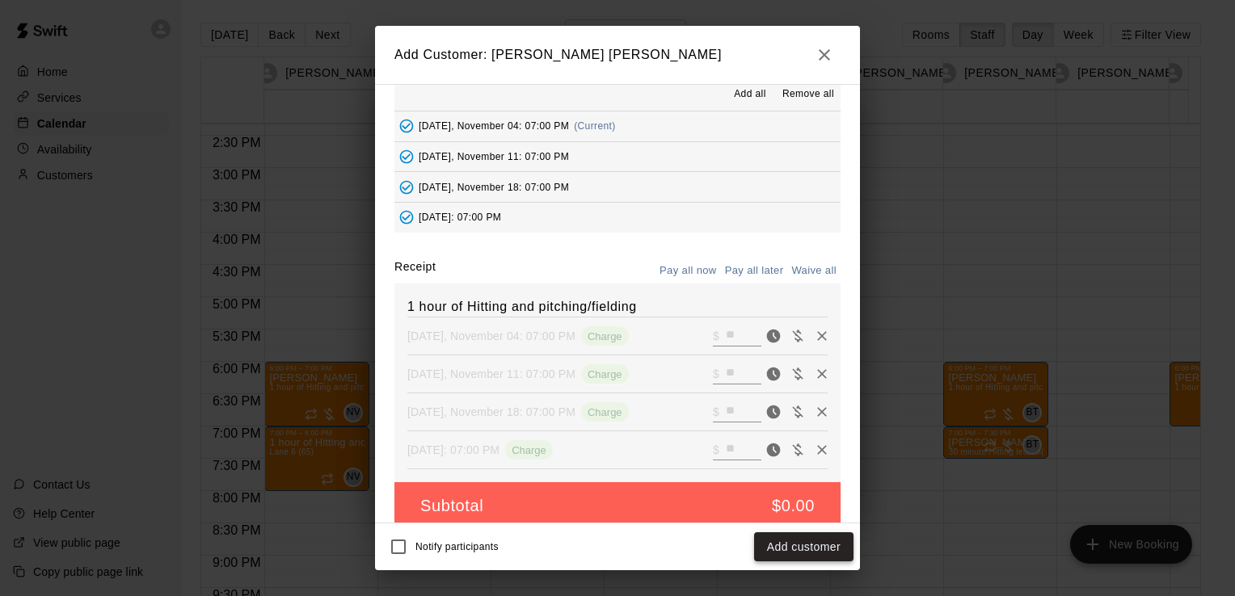
click at [823, 557] on button "Add customer" at bounding box center [803, 548] width 99 height 30
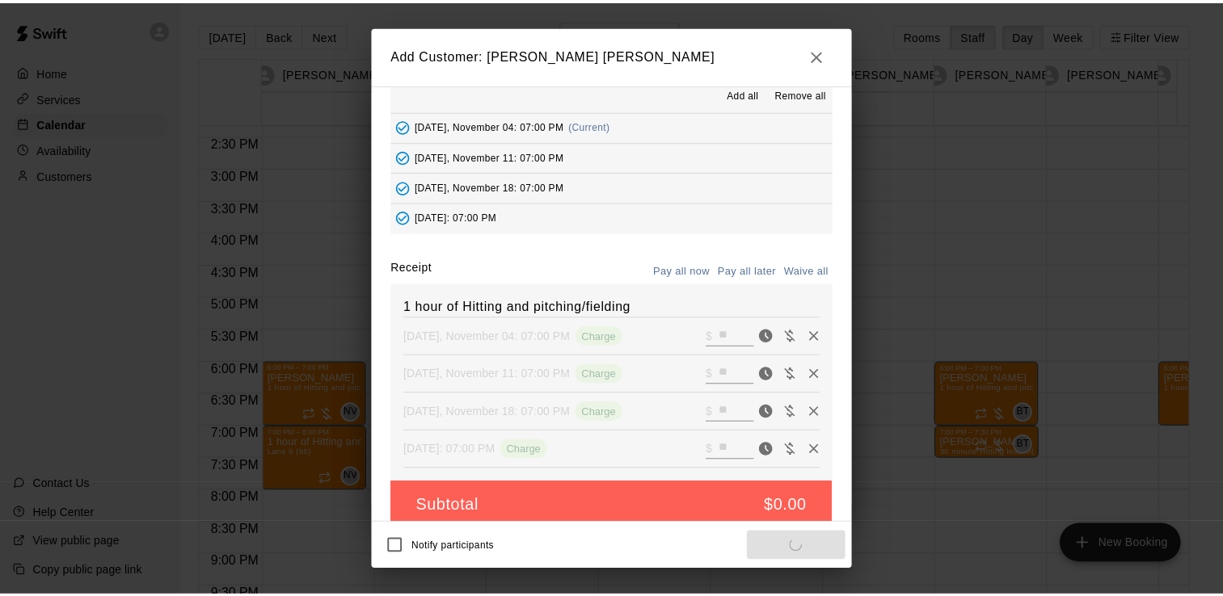
scroll to position [32, 0]
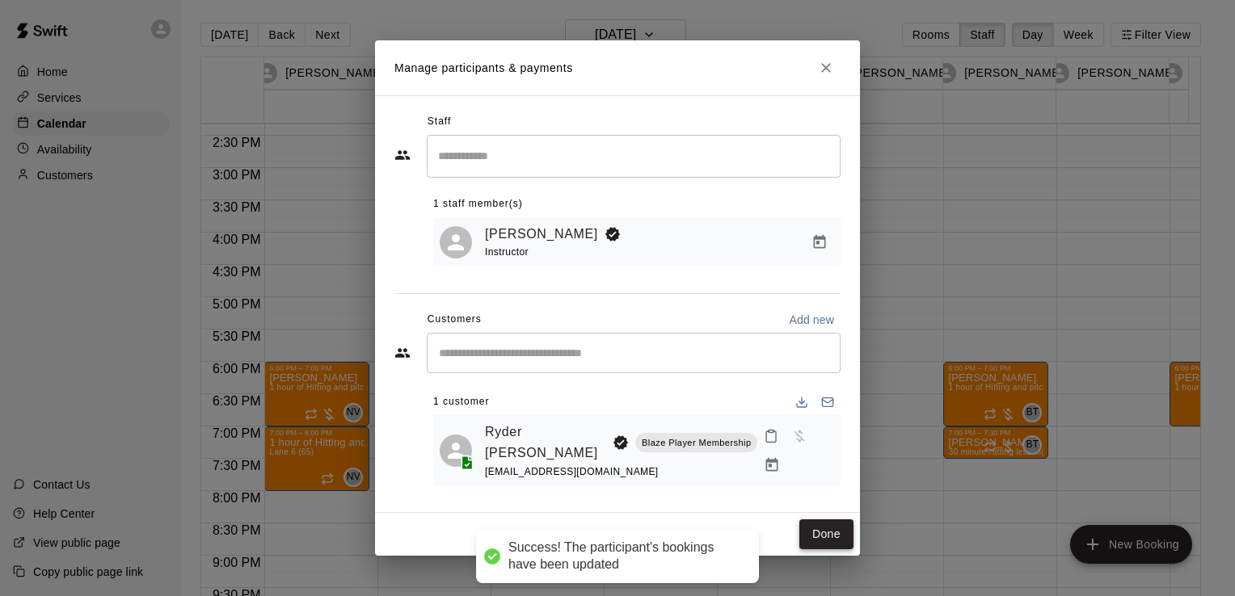
click at [831, 532] on button "Done" at bounding box center [826, 535] width 54 height 30
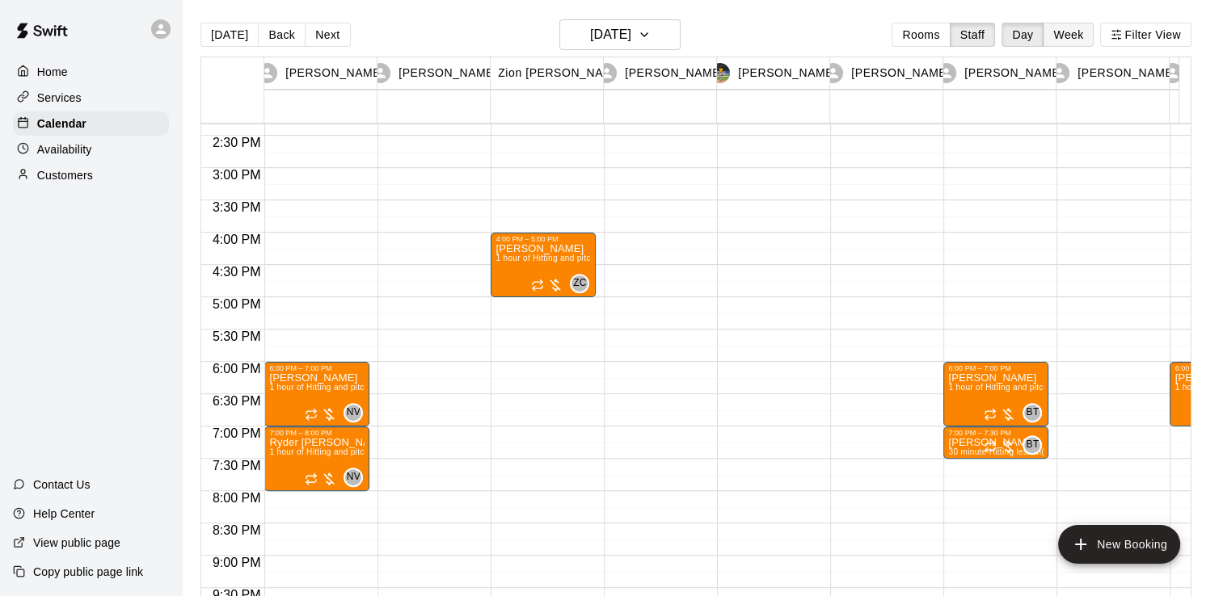
click at [1086, 27] on button "Week" at bounding box center [1068, 35] width 51 height 24
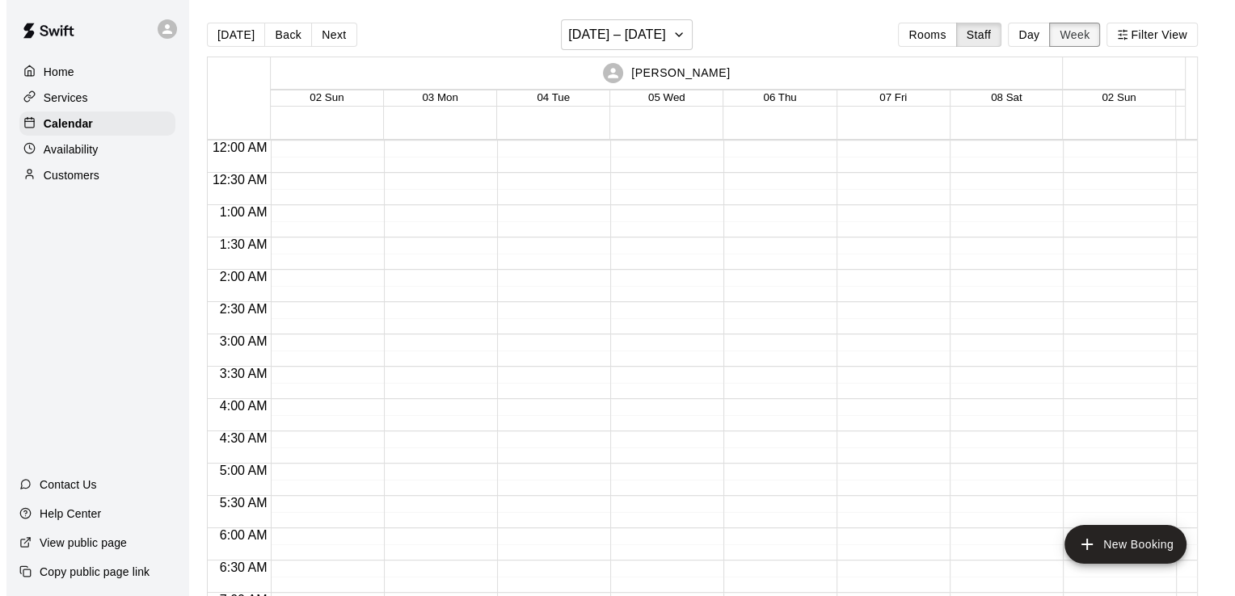
scroll to position [1031, 0]
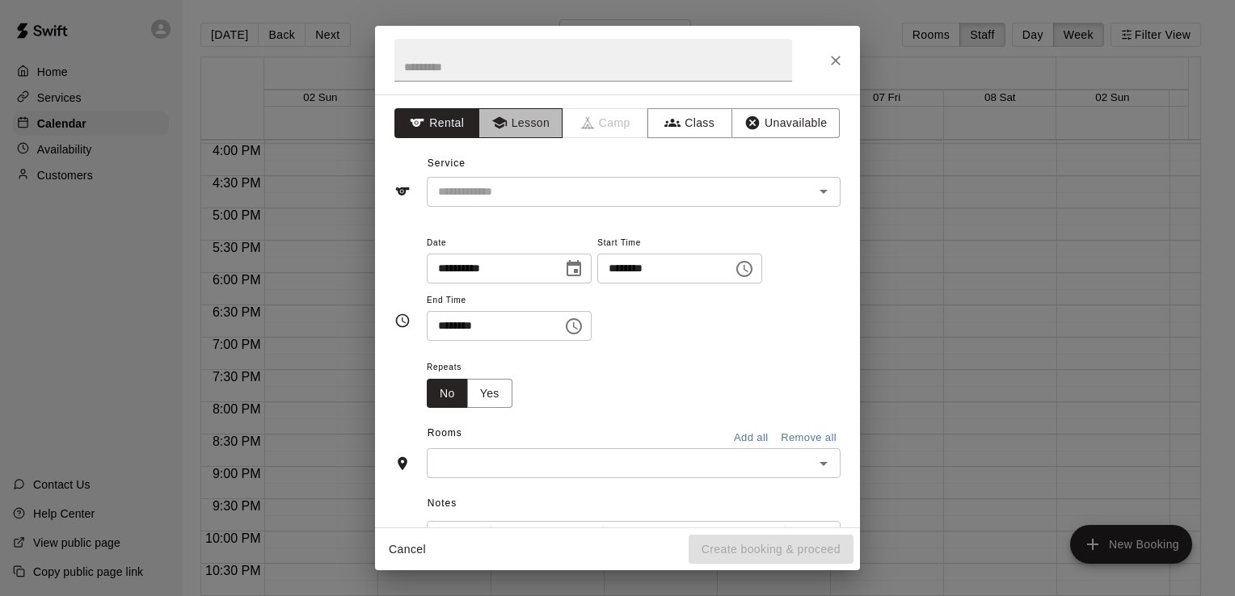
click at [550, 129] on button "Lesson" at bounding box center [520, 123] width 85 height 30
click at [563, 198] on input "text" at bounding box center [610, 192] width 356 height 20
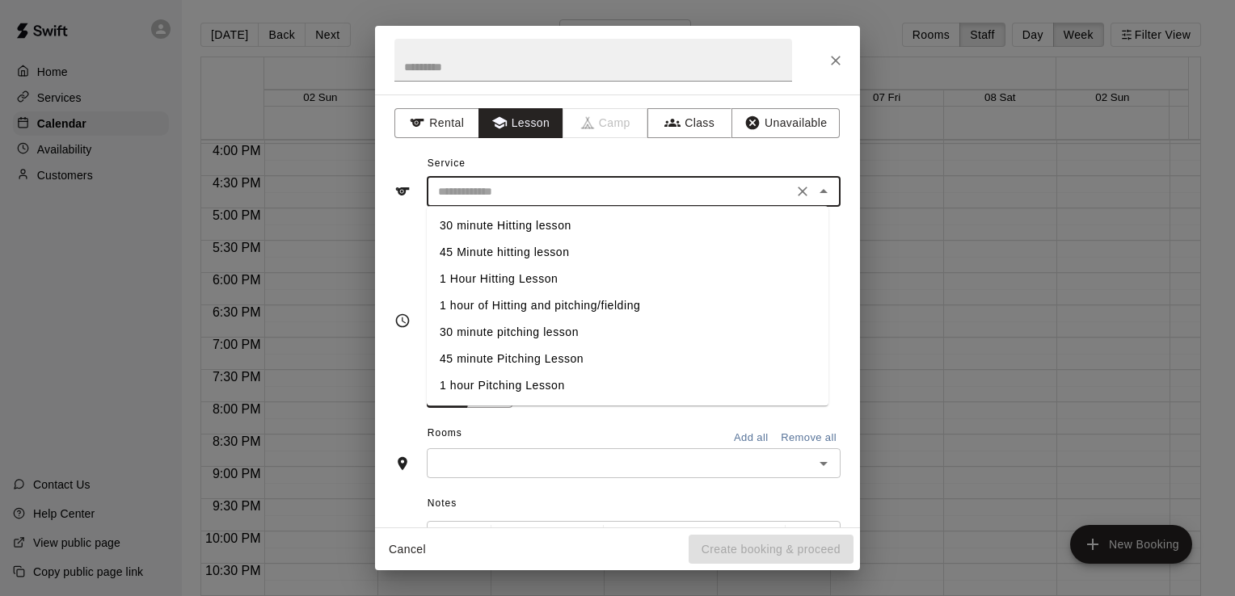
click at [553, 301] on li "1 hour of Hitting and pitching/fielding" at bounding box center [628, 306] width 402 height 27
type input "**********"
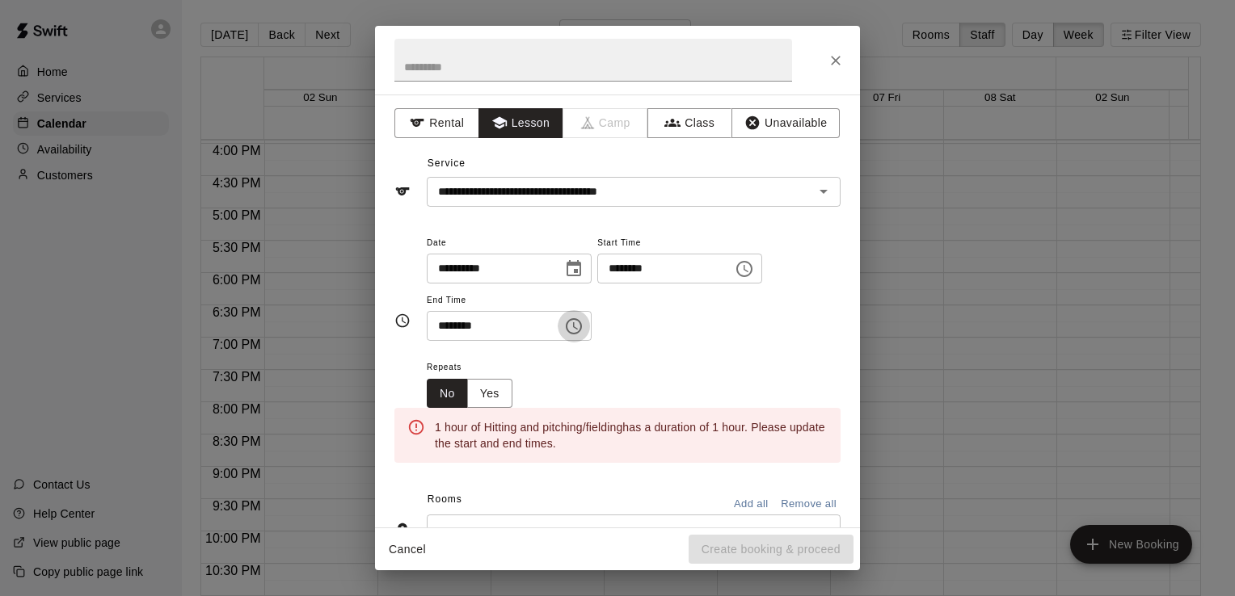
click at [588, 338] on button "Choose time, selected time is 4:30 PM" at bounding box center [574, 326] width 32 height 32
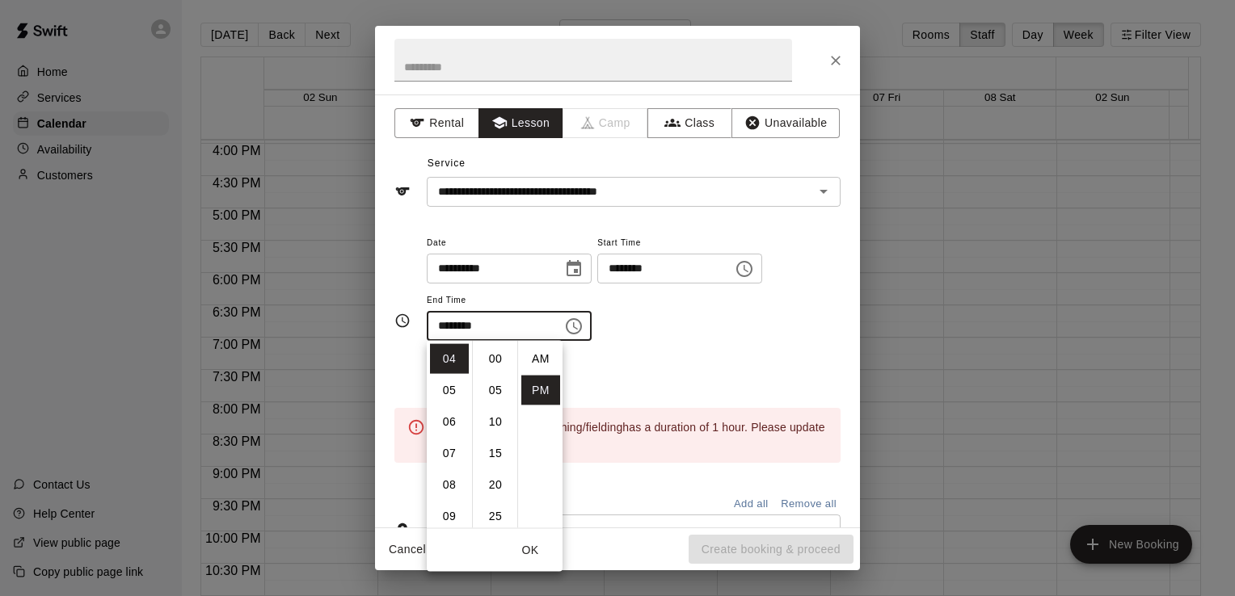
scroll to position [29, 0]
click at [449, 403] on li "05" at bounding box center [449, 391] width 39 height 30
click at [499, 353] on li "00" at bounding box center [495, 359] width 39 height 30
type input "********"
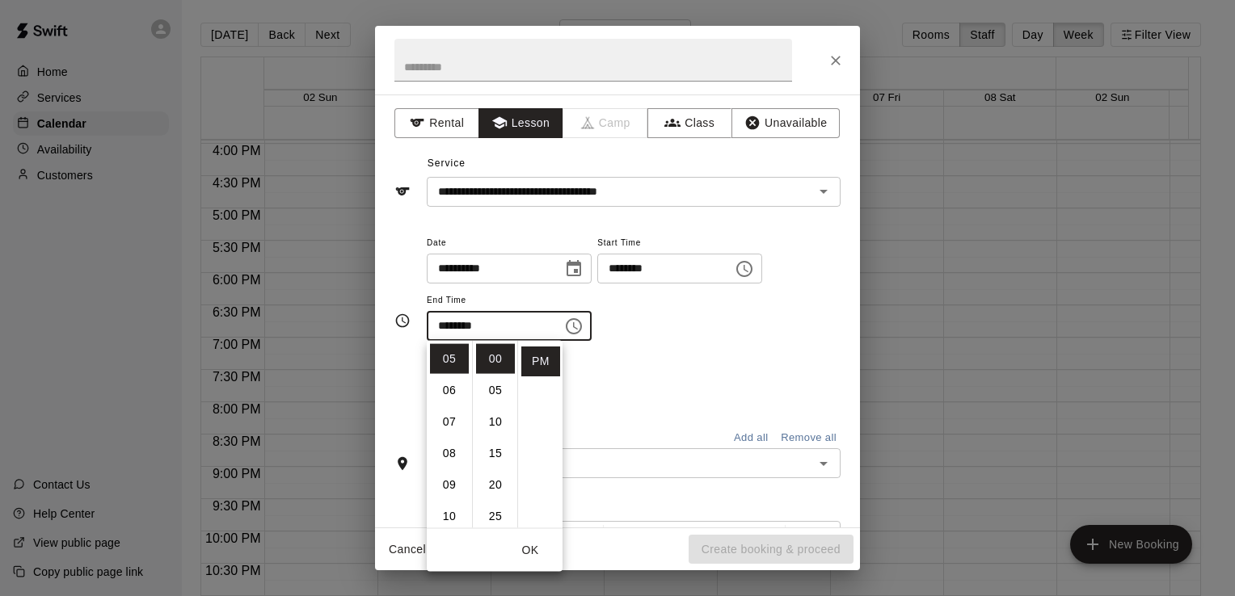
click at [647, 354] on div "**********" at bounding box center [634, 295] width 414 height 125
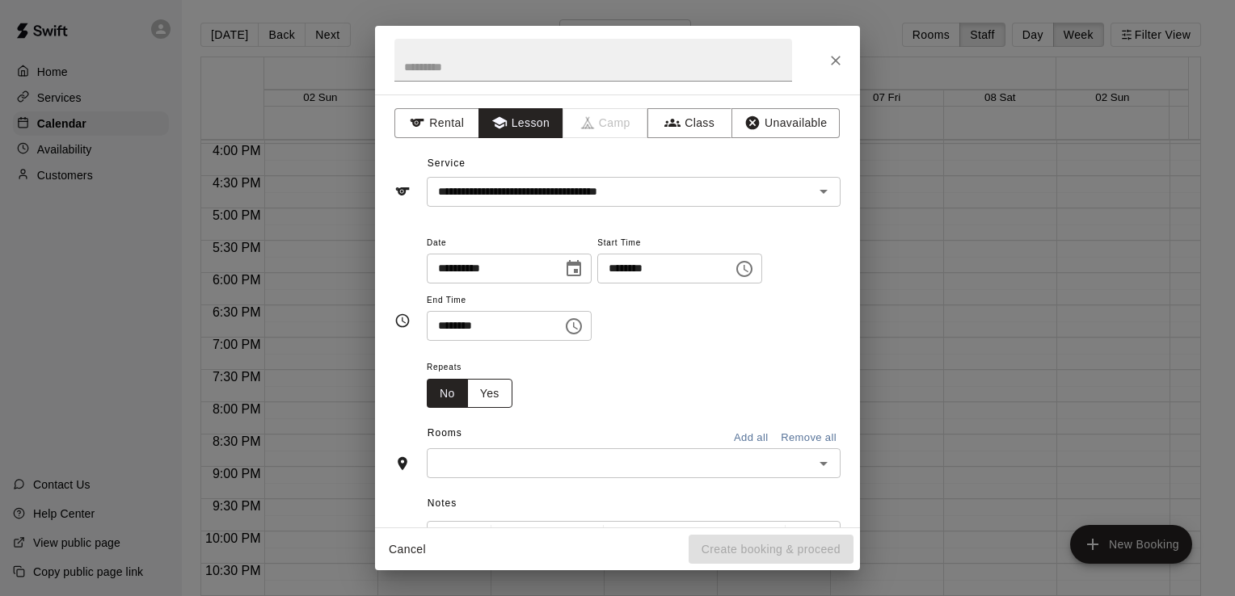
click at [499, 401] on button "Yes" at bounding box center [489, 394] width 45 height 30
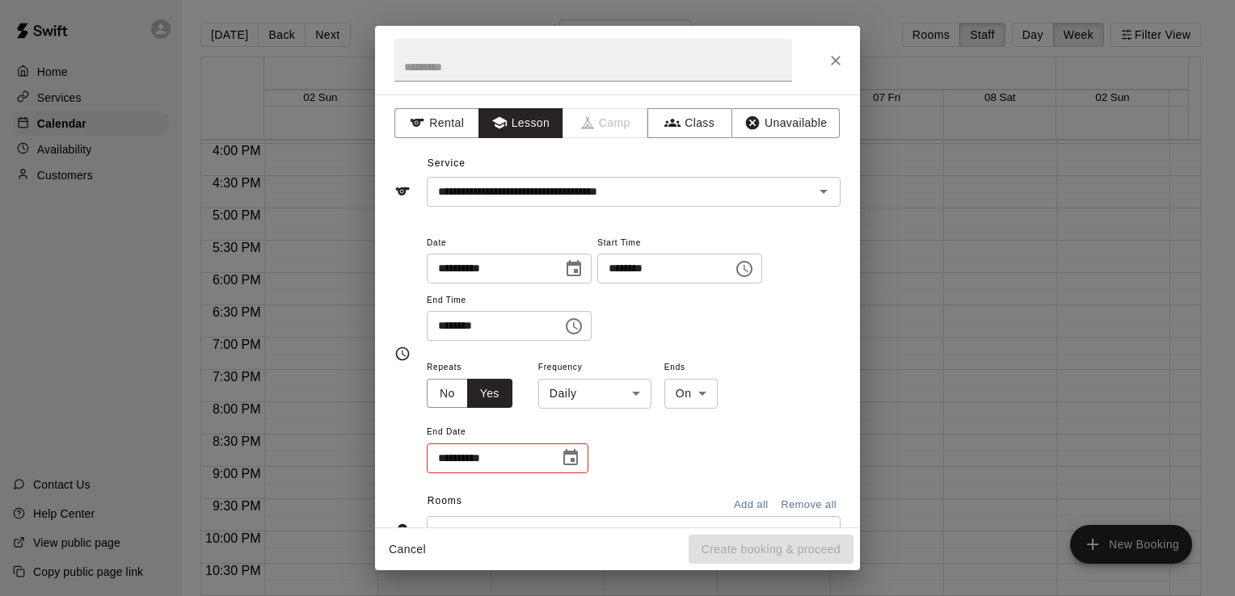
click at [609, 397] on body "Home Services Calendar Availability Customers Contact Us Help Center View publi…" at bounding box center [617, 311] width 1235 height 622
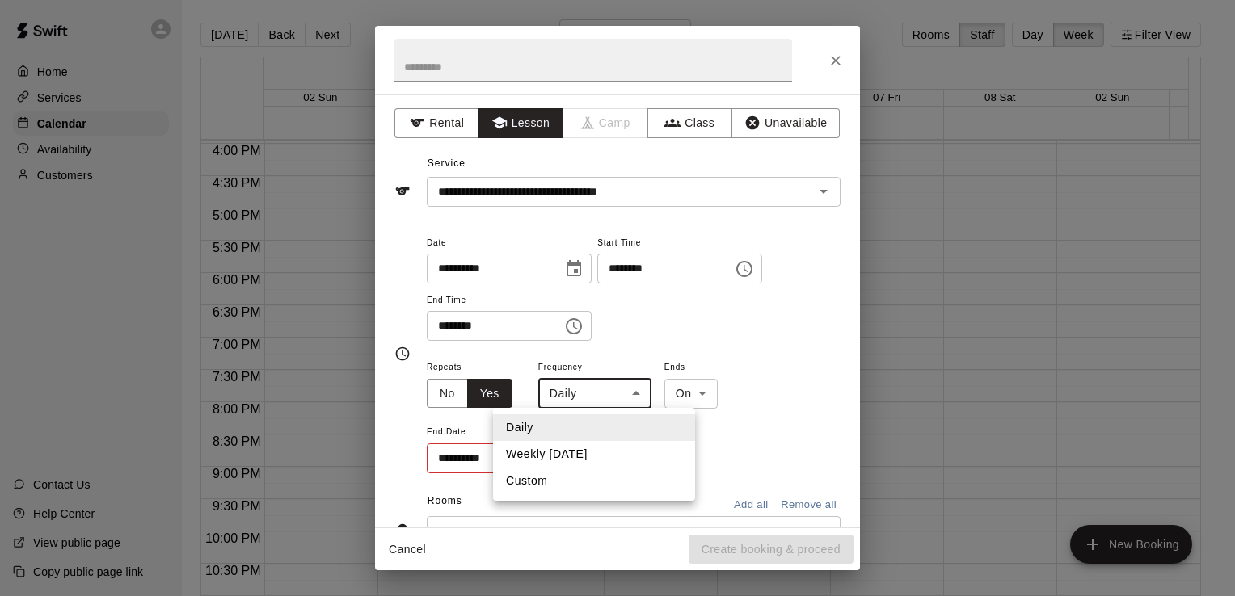
click at [596, 451] on li "Weekly [DATE]" at bounding box center [594, 454] width 202 height 27
type input "******"
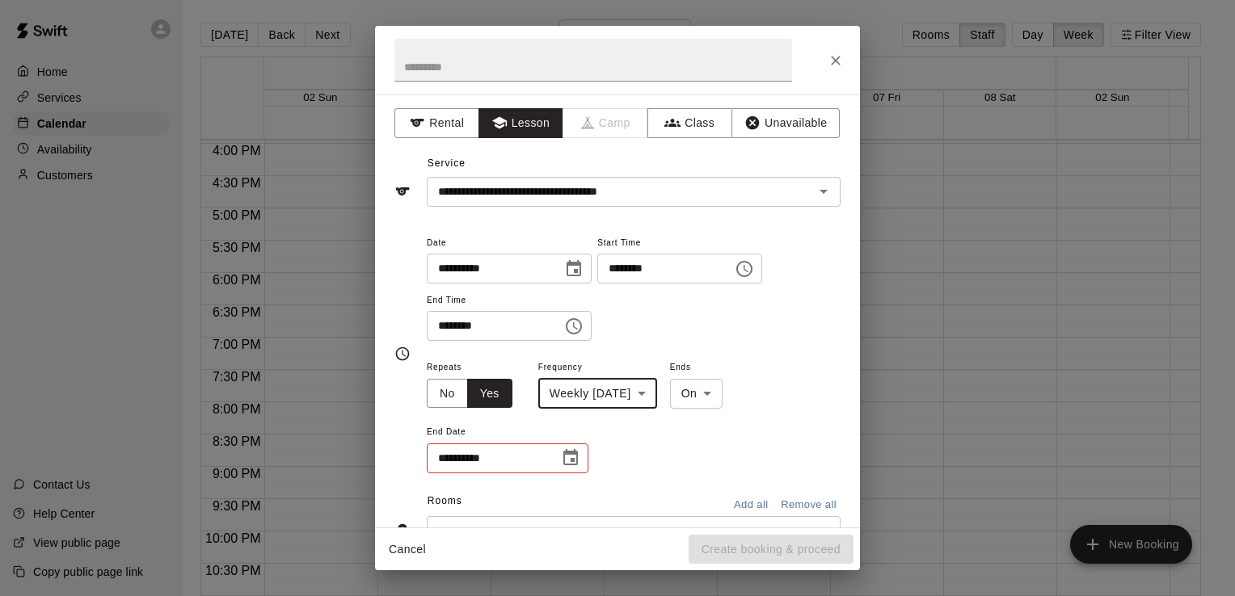
click at [574, 462] on icon "Choose date" at bounding box center [570, 457] width 15 height 16
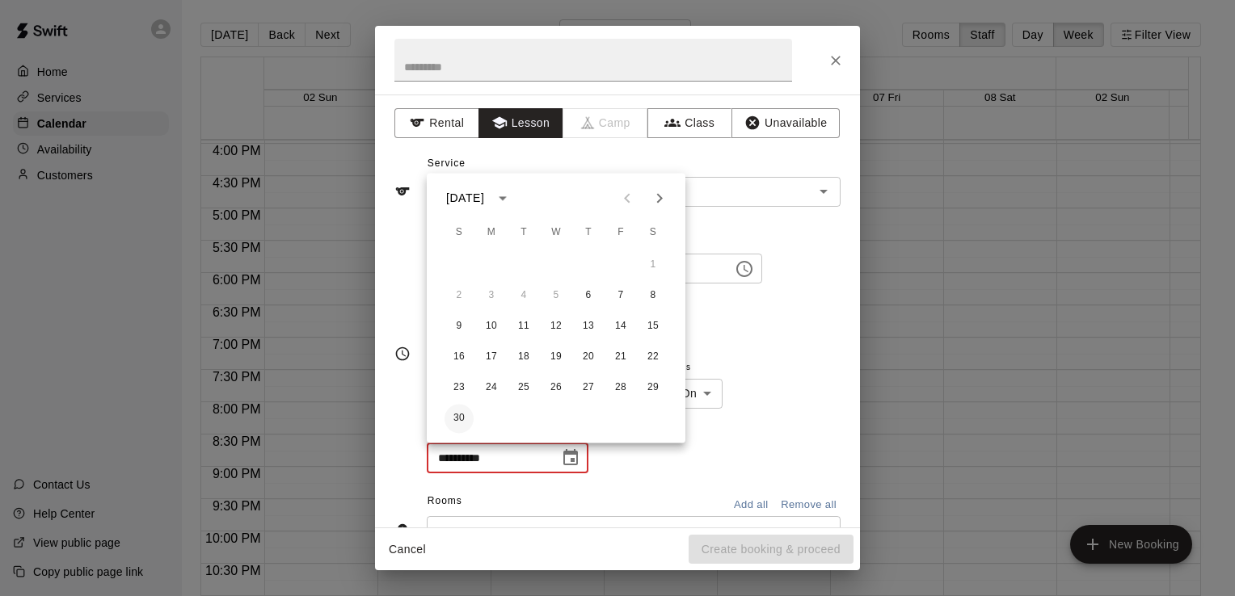
click at [465, 428] on button "30" at bounding box center [459, 418] width 29 height 29
type input "**********"
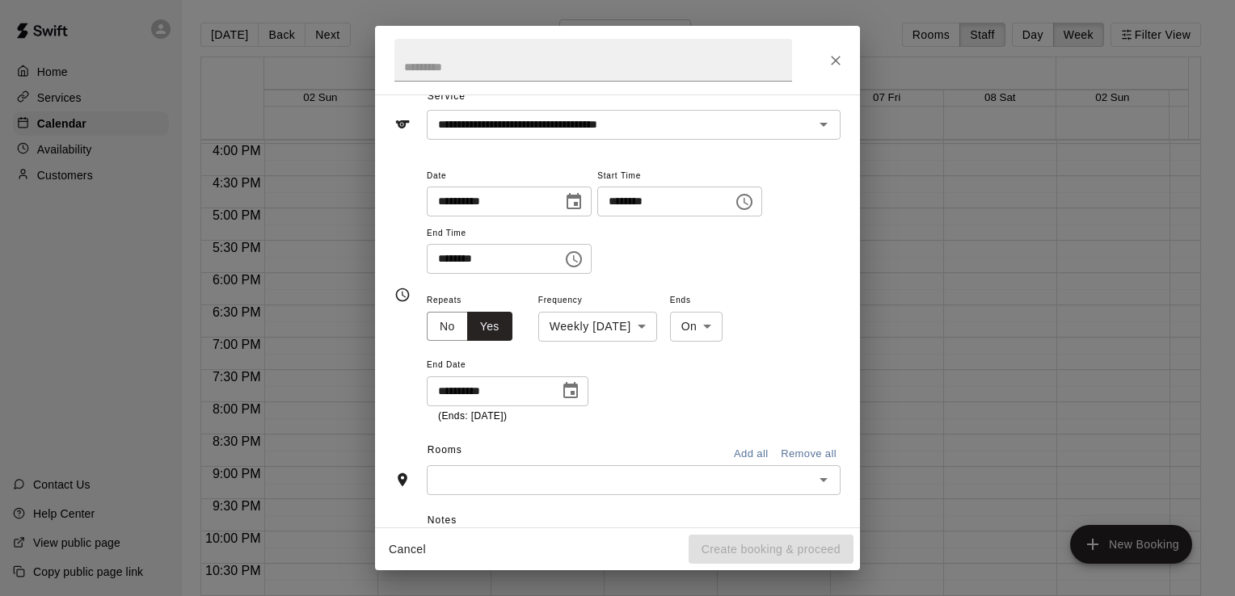
scroll to position [67, 0]
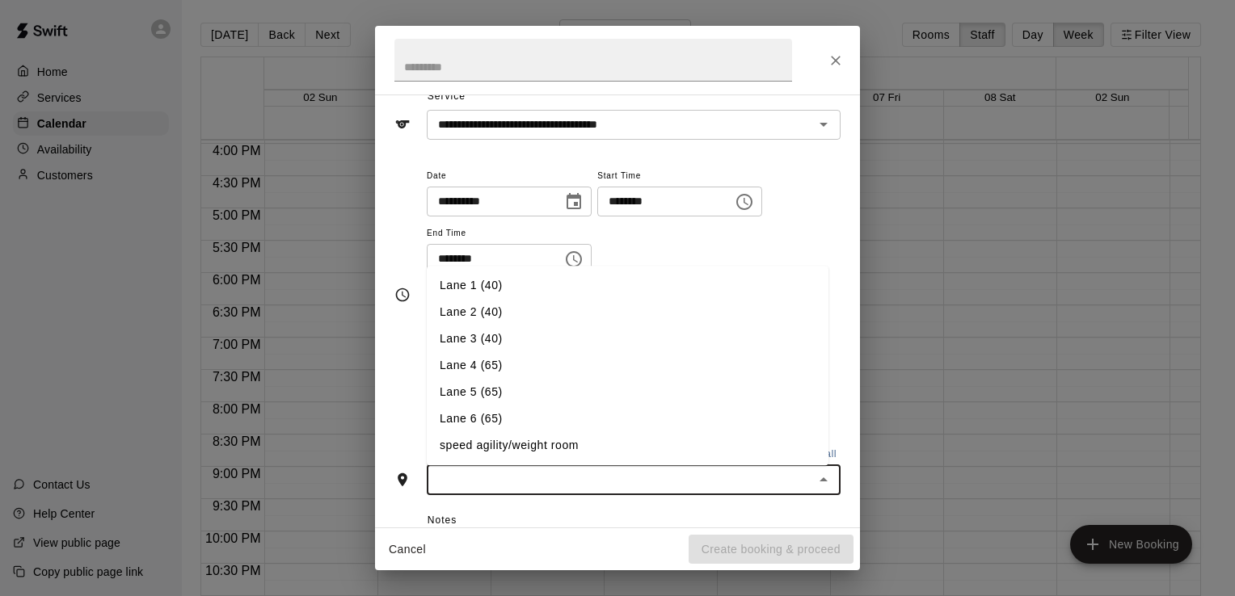
click at [619, 487] on input "text" at bounding box center [620, 480] width 377 height 20
click at [561, 415] on li "Lane 6 (65)" at bounding box center [628, 419] width 402 height 27
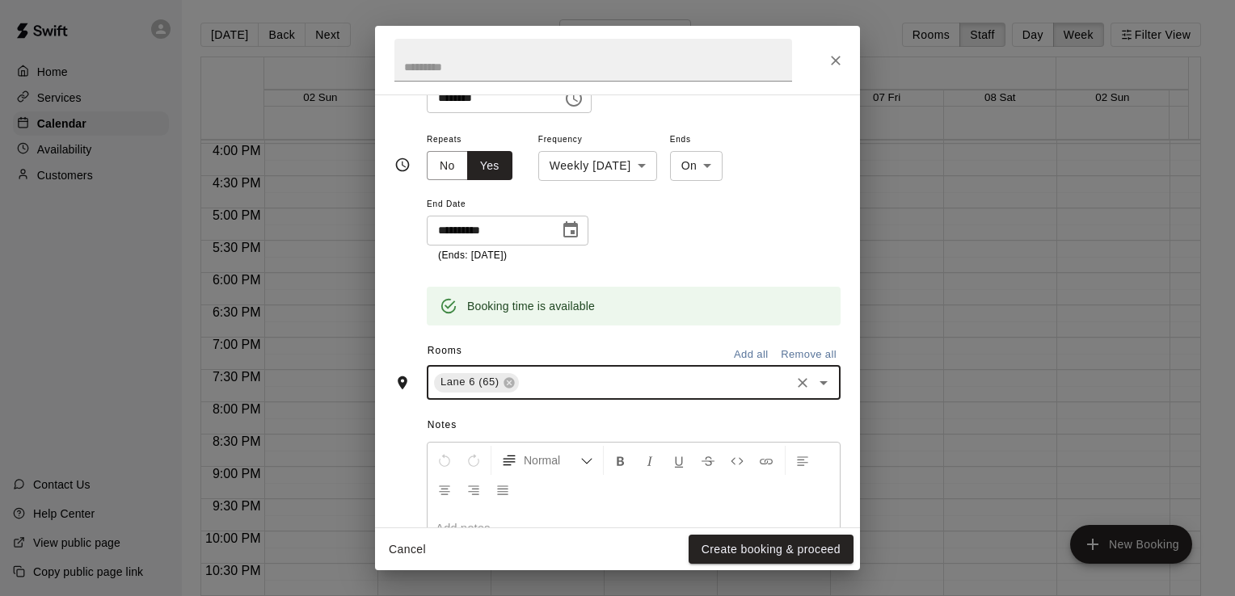
scroll to position [229, 0]
click at [719, 543] on button "Create booking & proceed" at bounding box center [771, 550] width 165 height 30
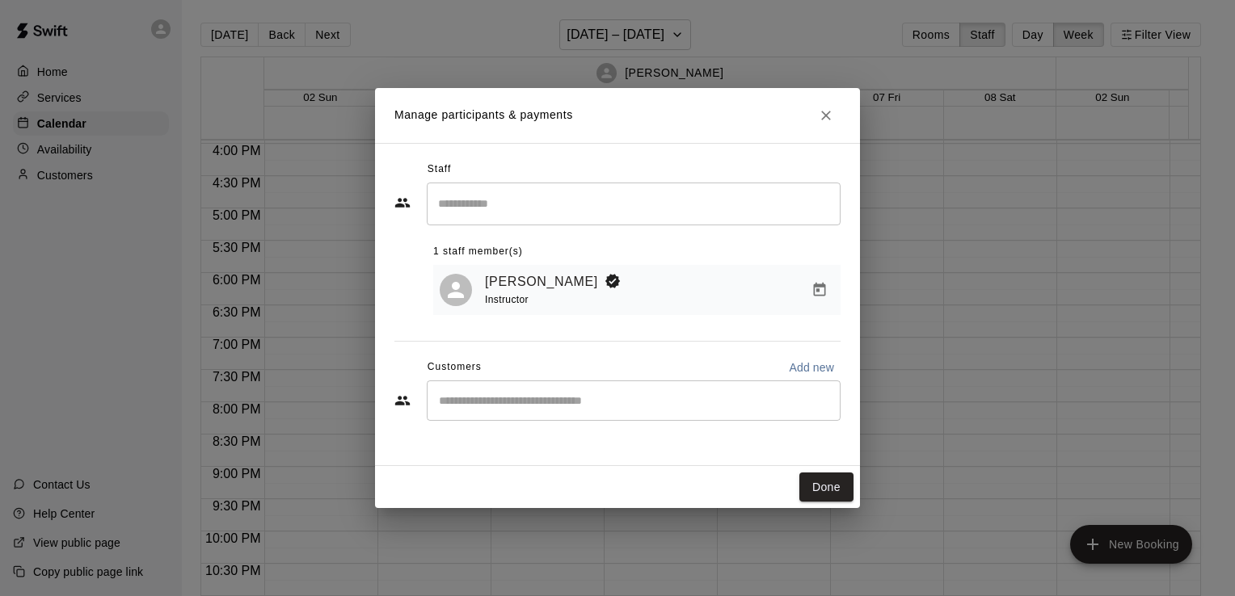
click at [606, 199] on input "Search staff" at bounding box center [633, 204] width 399 height 28
click at [549, 457] on div "Staff ​ 1 staff member(s) [PERSON_NAME] Instructor Customers Add new ​" at bounding box center [617, 304] width 485 height 323
click at [556, 415] on div "​" at bounding box center [634, 401] width 414 height 40
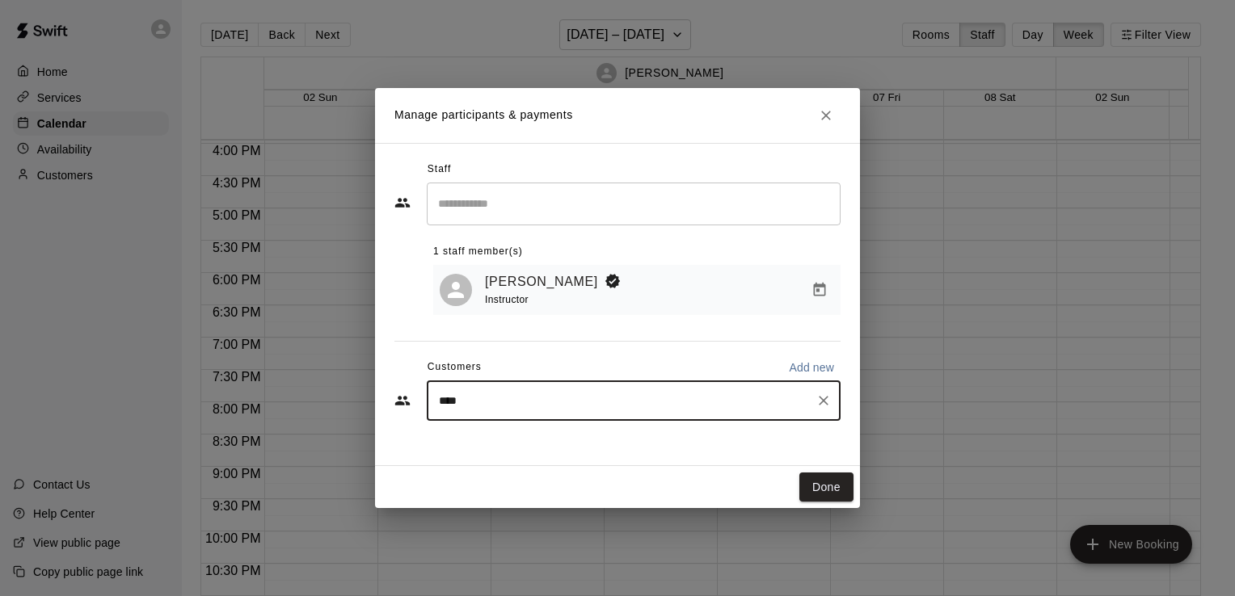
type input "*****"
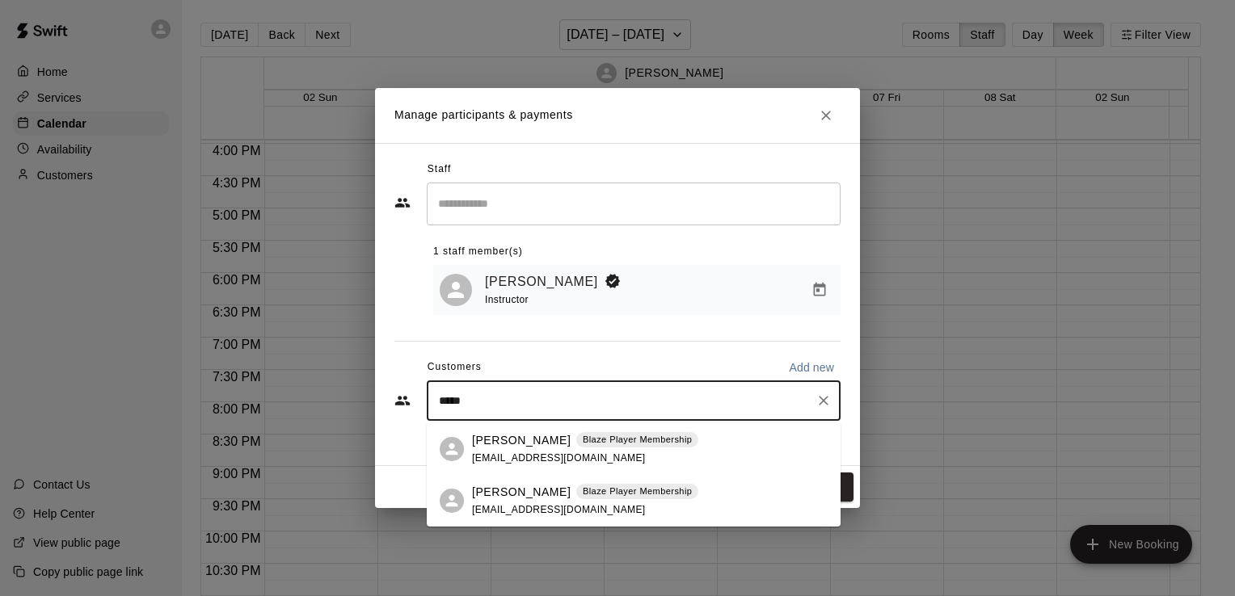
click at [554, 503] on div "[PERSON_NAME] Blaze Player Membership [EMAIL_ADDRESS][DOMAIN_NAME]" at bounding box center [585, 501] width 226 height 35
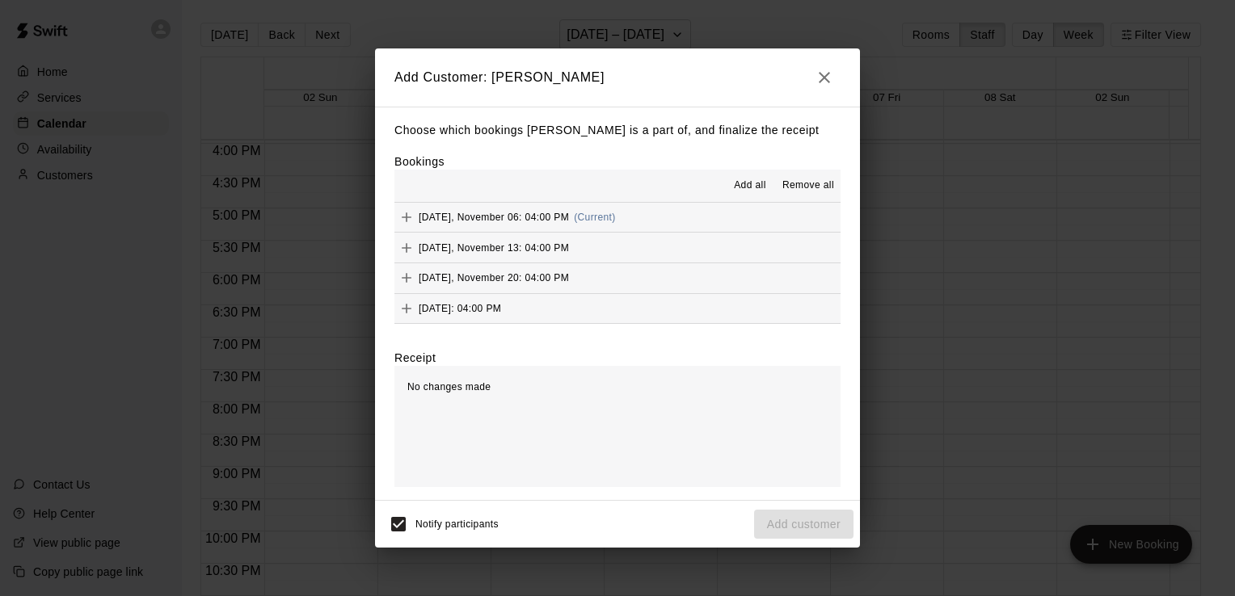
click at [749, 185] on span "Add all" at bounding box center [750, 186] width 32 height 16
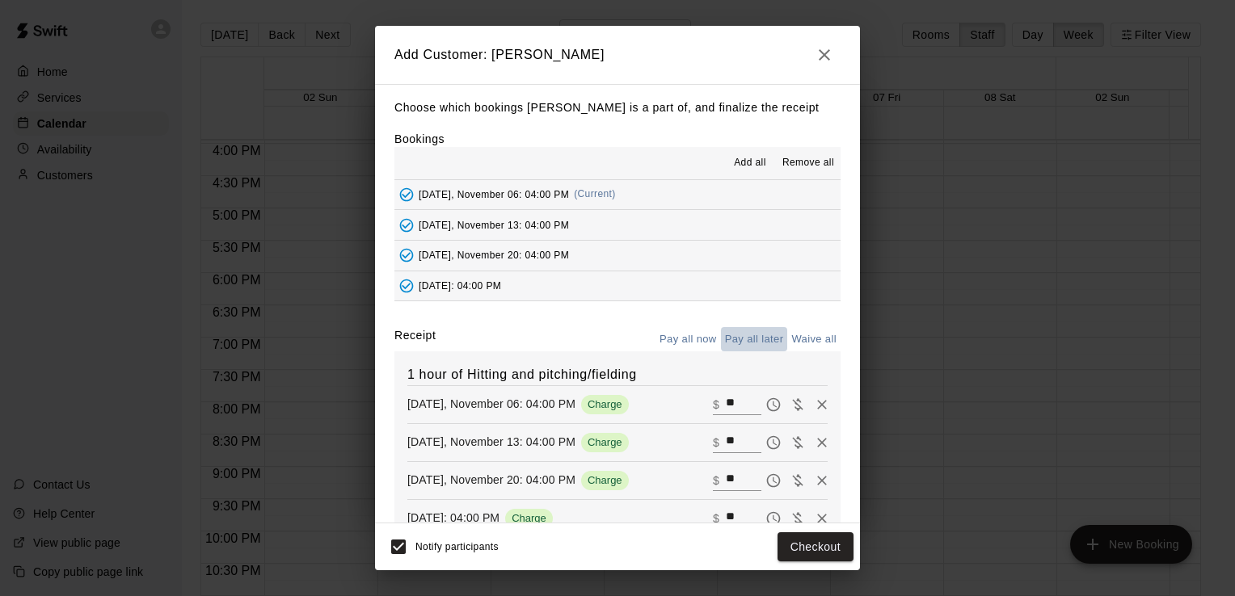
click at [733, 340] on button "Pay all later" at bounding box center [754, 339] width 67 height 25
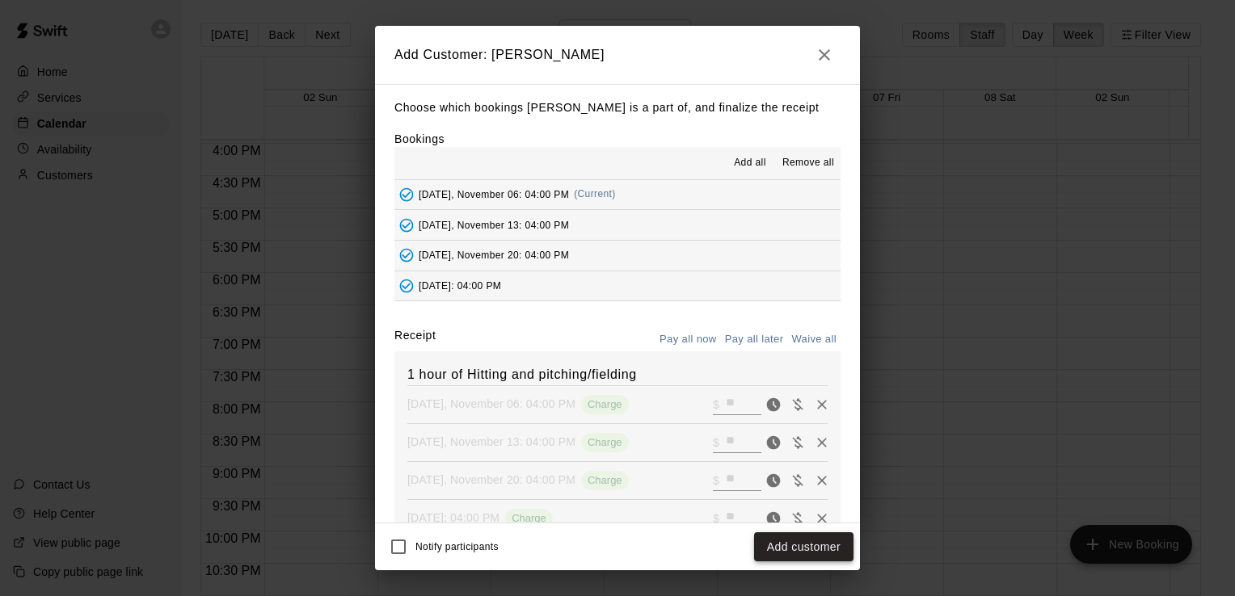
click at [789, 555] on button "Add customer" at bounding box center [803, 548] width 99 height 30
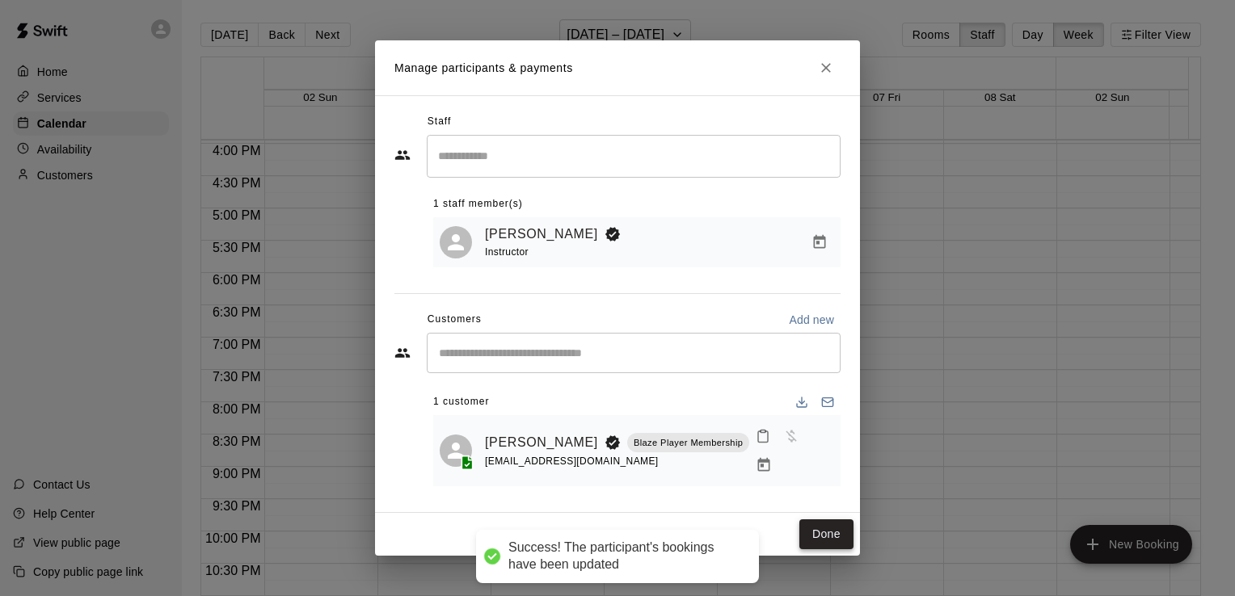
click at [829, 531] on button "Done" at bounding box center [826, 535] width 54 height 30
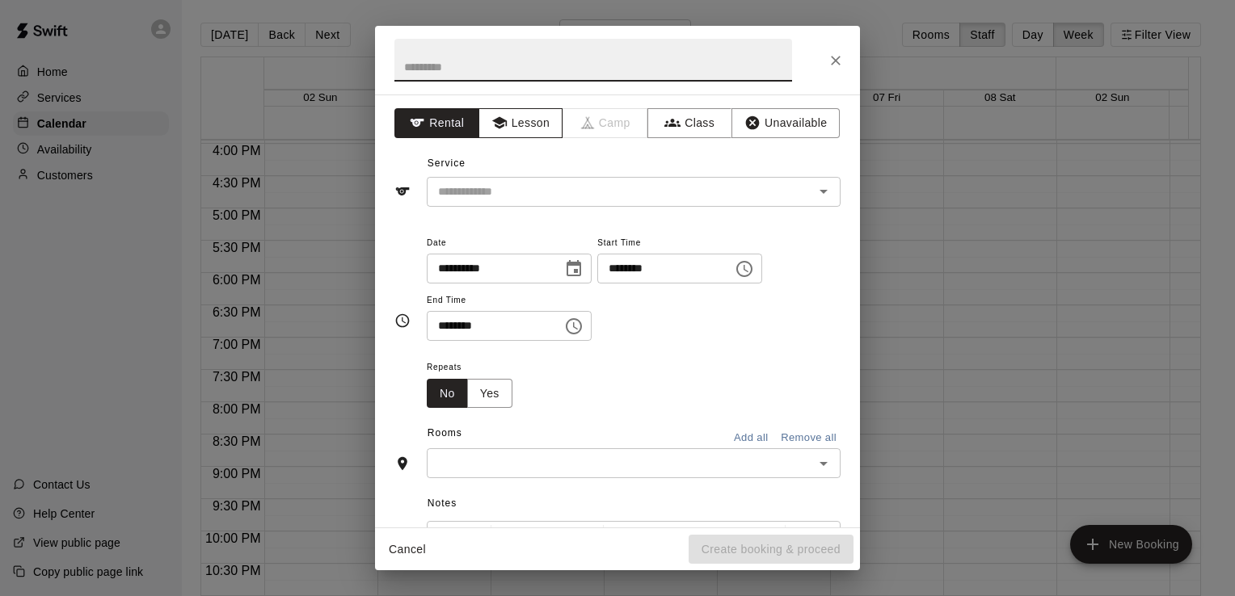
click at [536, 124] on button "Lesson" at bounding box center [520, 123] width 85 height 30
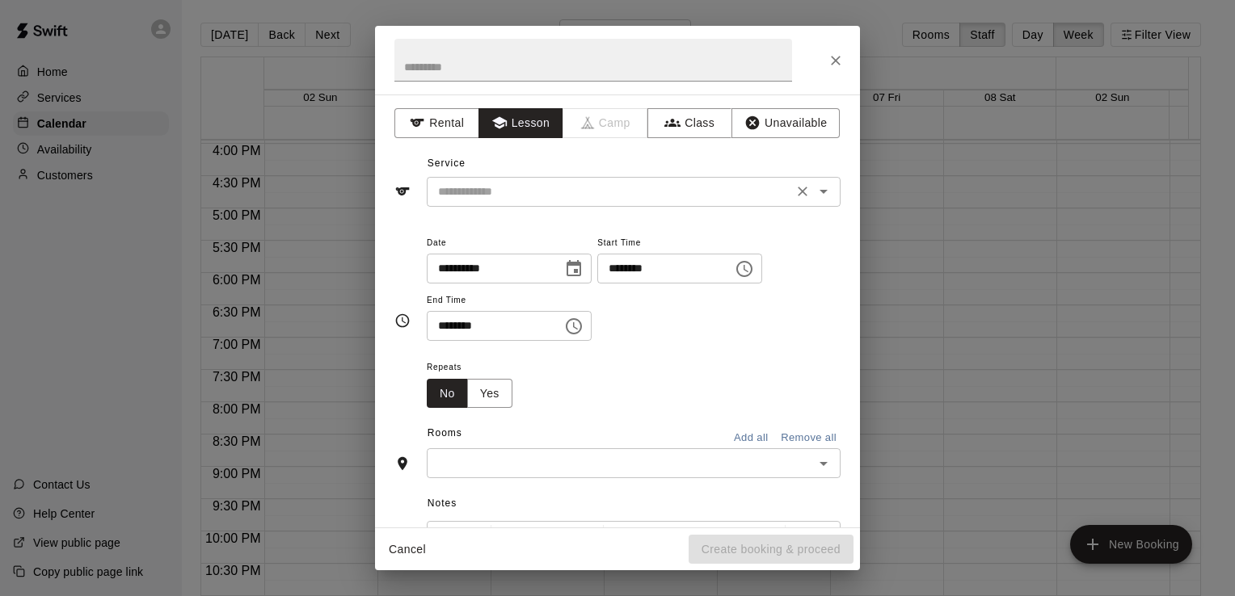
click at [536, 190] on input "text" at bounding box center [610, 192] width 356 height 20
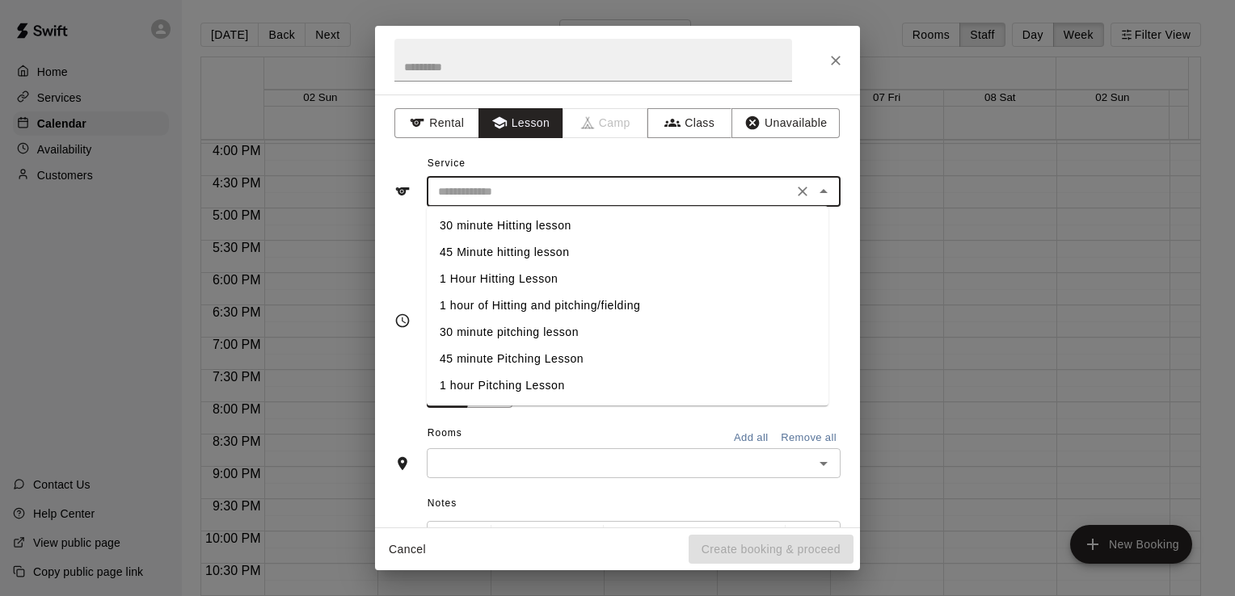
click at [529, 311] on li "1 hour of Hitting and pitching/fielding" at bounding box center [628, 306] width 402 height 27
type input "**********"
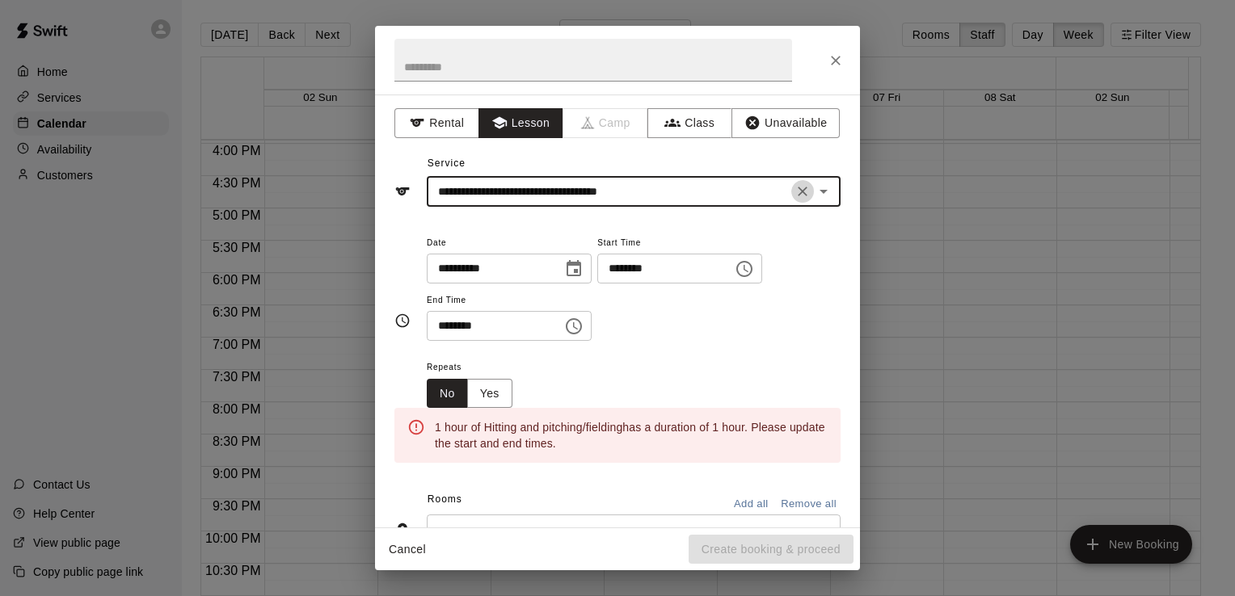
click at [798, 193] on icon "Clear" at bounding box center [803, 192] width 10 height 10
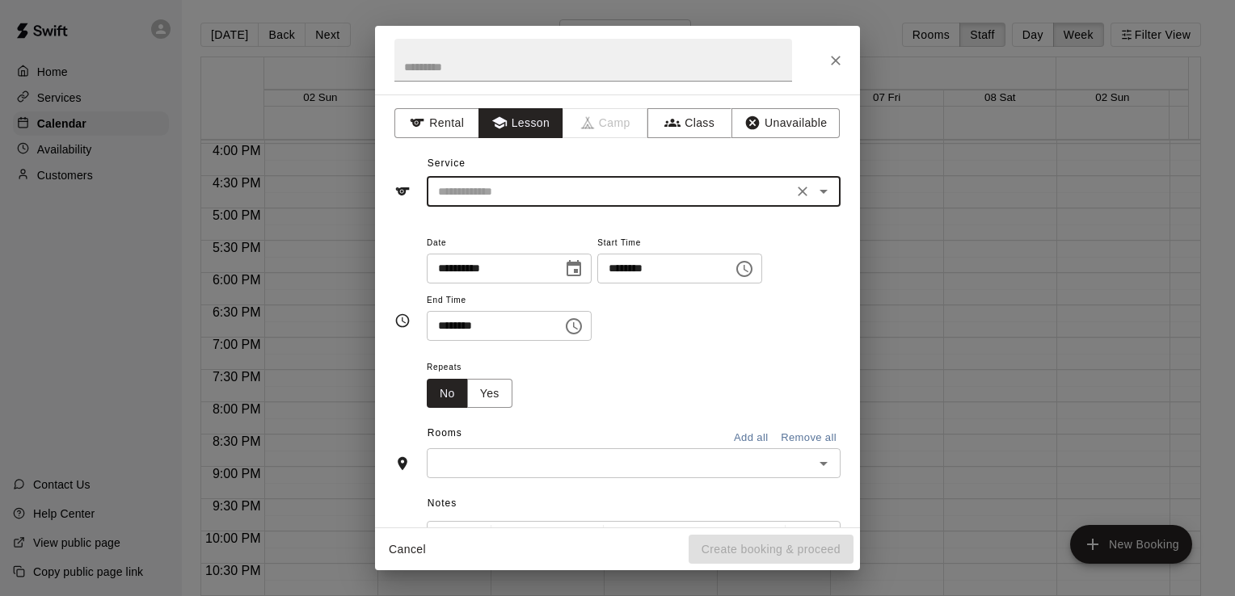
click at [814, 188] on icon "Open" at bounding box center [823, 191] width 19 height 19
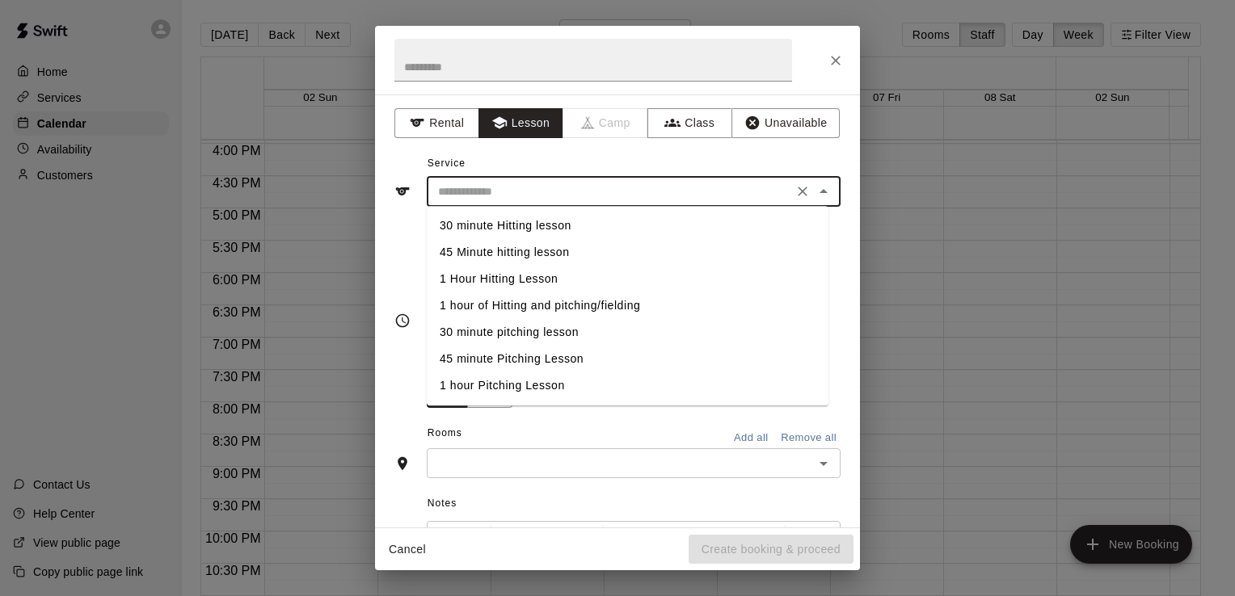
click at [588, 385] on li "1 hour Pitching Lesson" at bounding box center [628, 386] width 402 height 27
type input "**********"
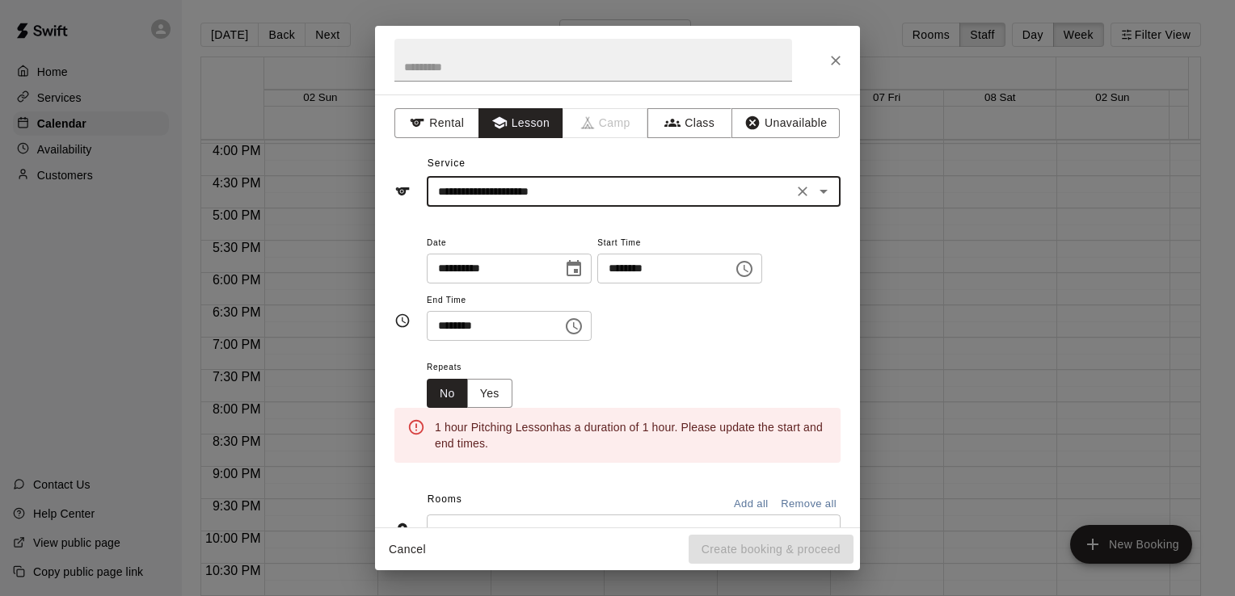
click at [584, 326] on icon "Choose time, selected time is 5:30 PM" at bounding box center [573, 326] width 19 height 19
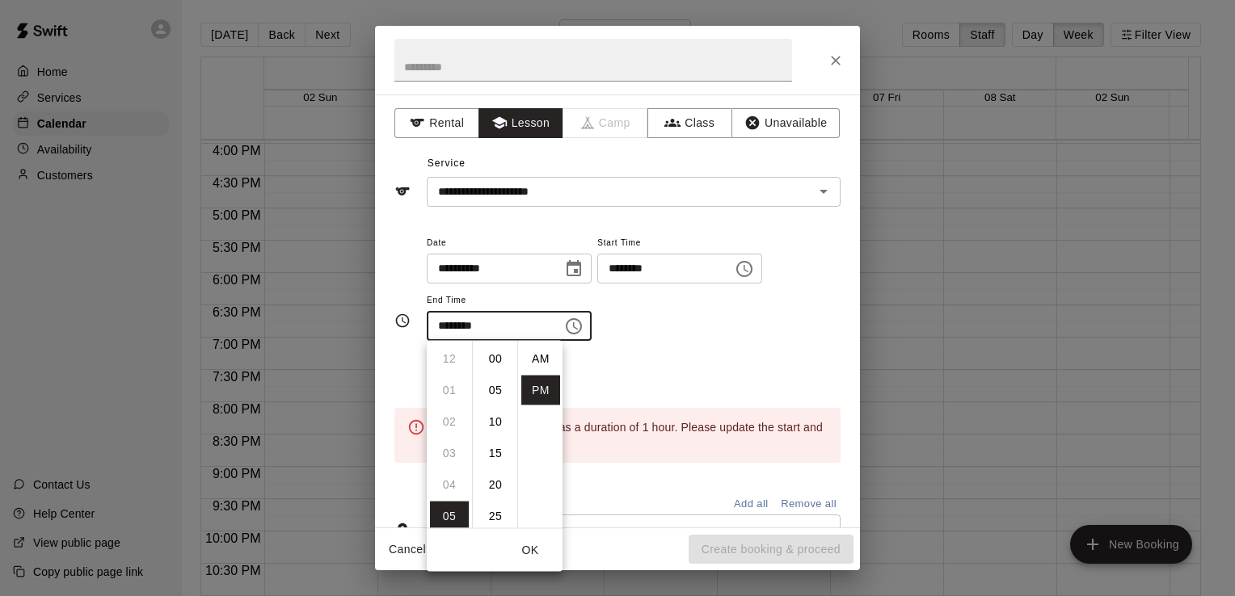
scroll to position [29, 0]
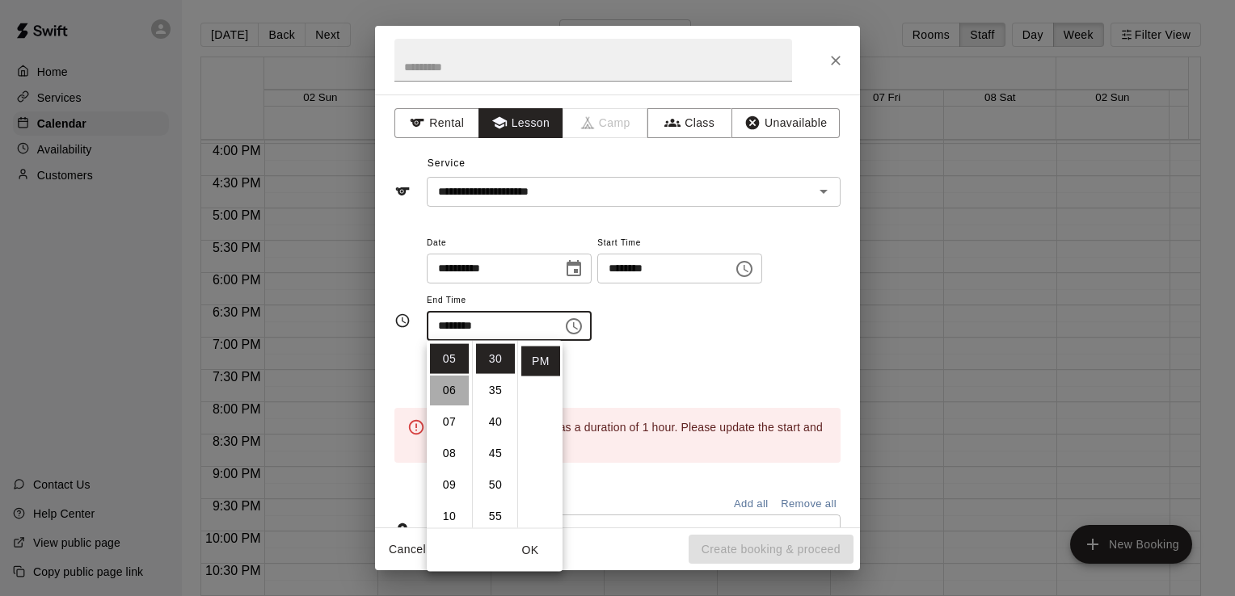
click at [456, 385] on li "06" at bounding box center [449, 391] width 39 height 30
click at [488, 360] on li "00" at bounding box center [495, 359] width 39 height 30
type input "********"
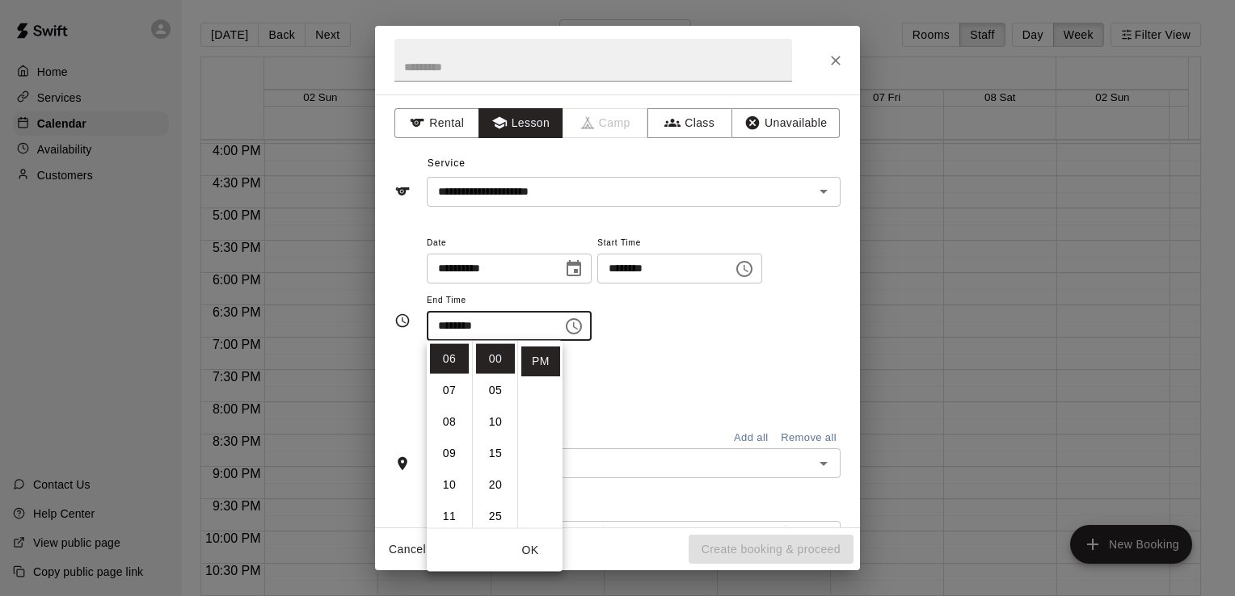
click at [664, 386] on div "Repeats No Yes" at bounding box center [634, 382] width 414 height 51
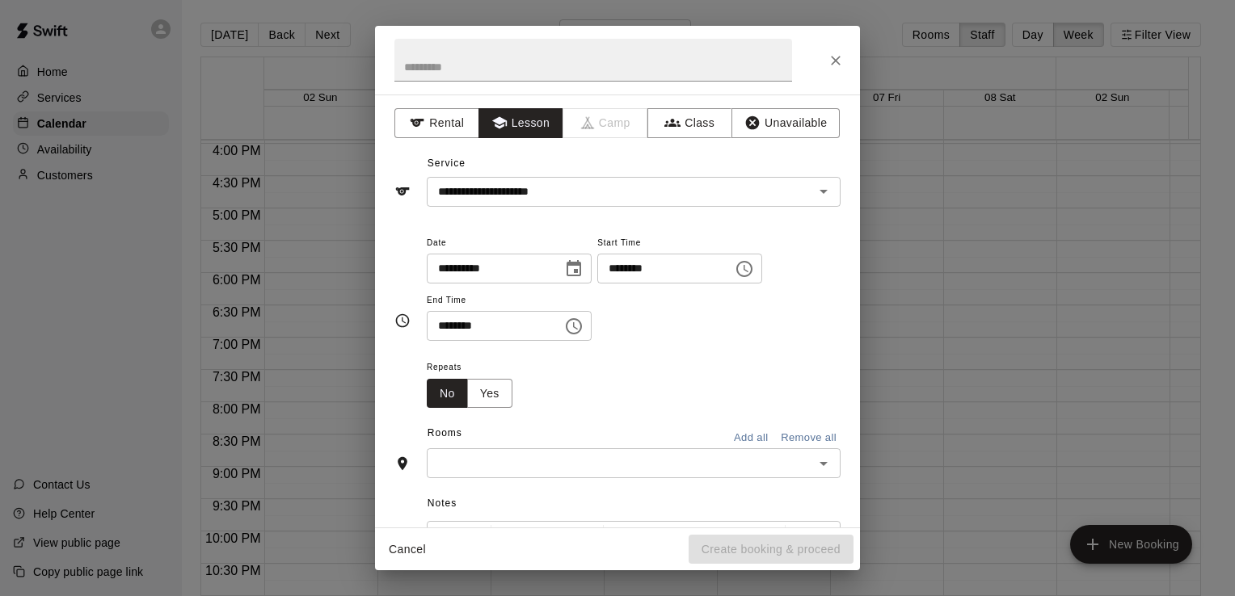
click at [645, 470] on input "text" at bounding box center [620, 463] width 377 height 20
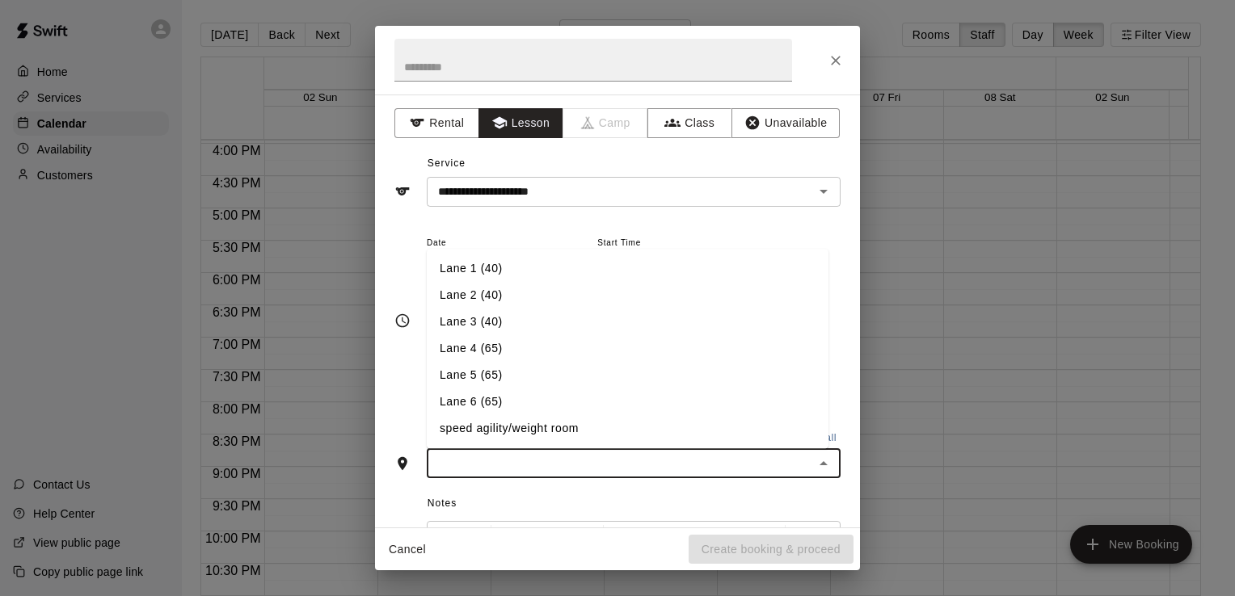
click at [609, 390] on li "Lane 6 (65)" at bounding box center [628, 403] width 402 height 27
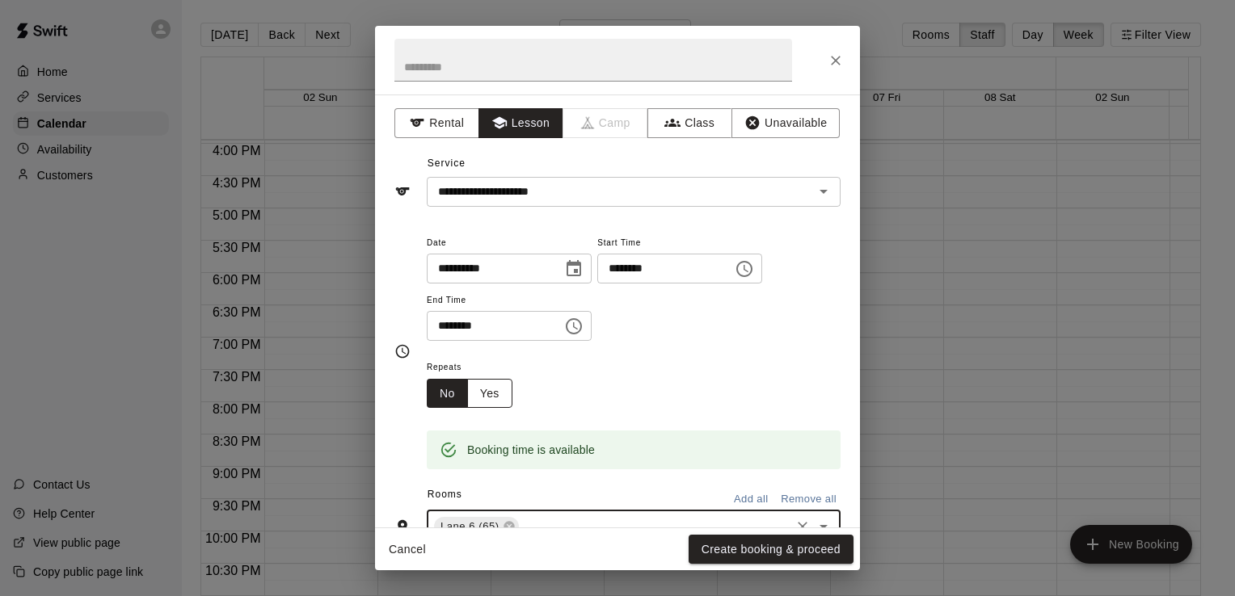
click at [498, 391] on button "Yes" at bounding box center [489, 394] width 45 height 30
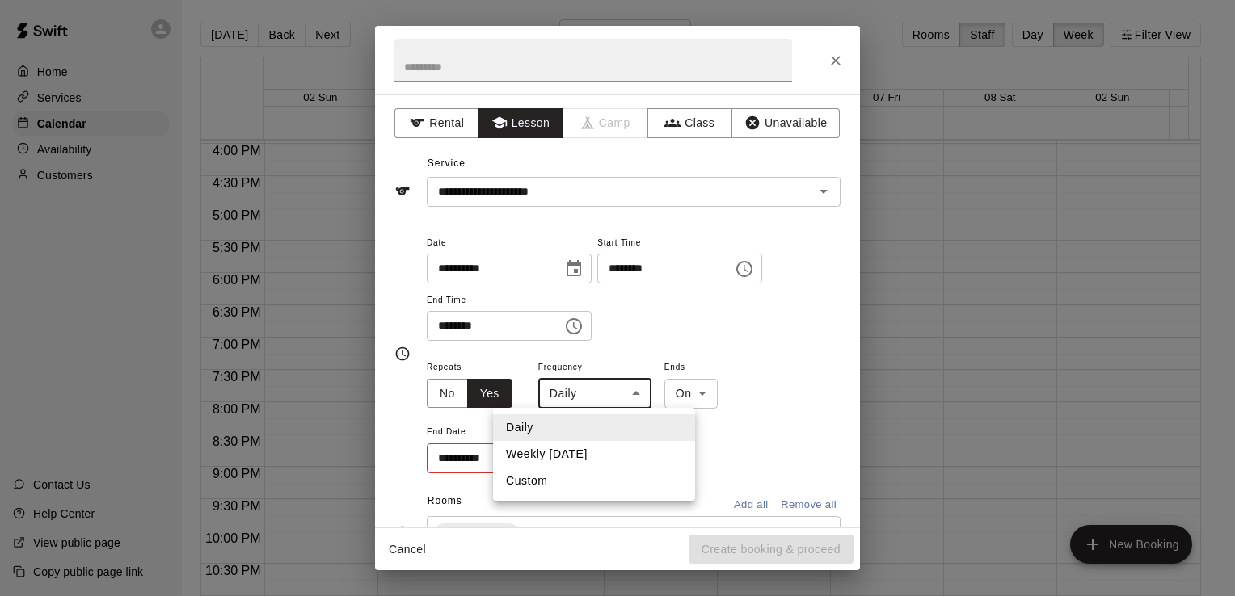
click at [585, 393] on body "Home Services Calendar Availability Customers Contact Us Help Center View publi…" at bounding box center [617, 311] width 1235 height 622
click at [585, 458] on li "Weekly [DATE]" at bounding box center [594, 454] width 202 height 27
type input "******"
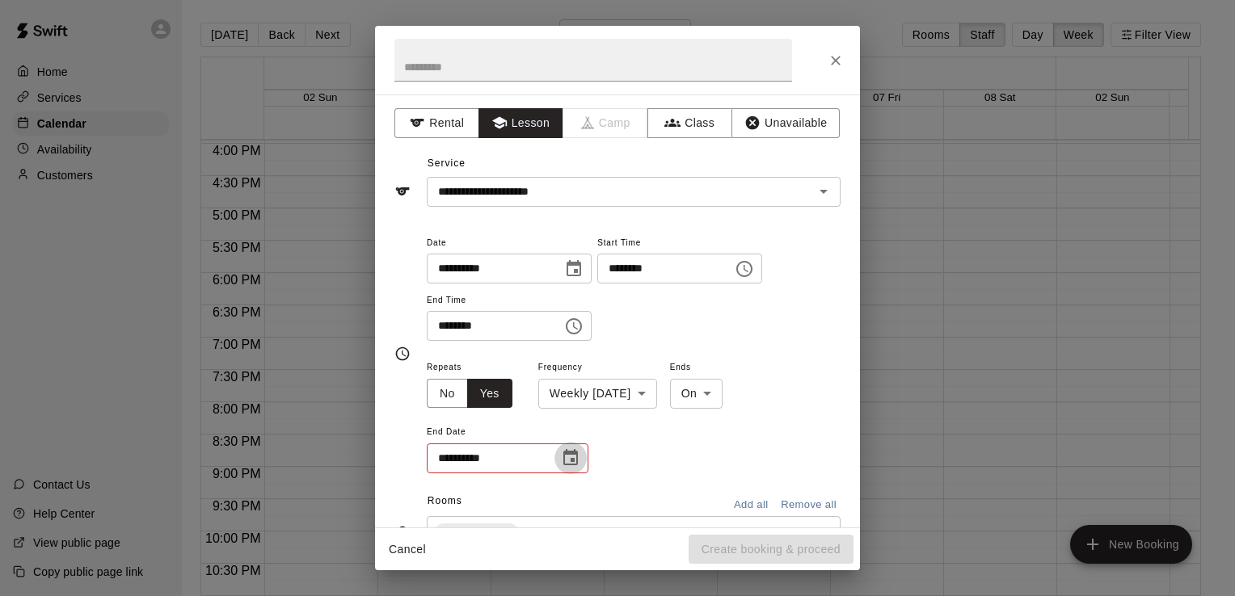
click at [582, 458] on button "Choose date" at bounding box center [570, 458] width 32 height 32
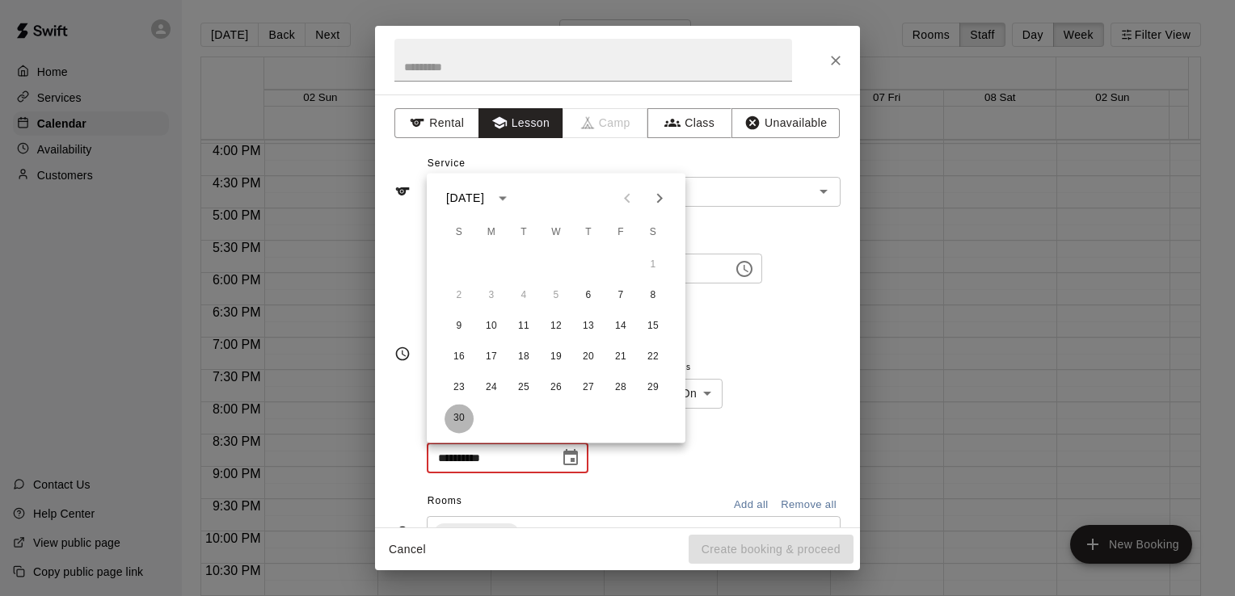
click at [458, 425] on button "30" at bounding box center [459, 418] width 29 height 29
type input "**********"
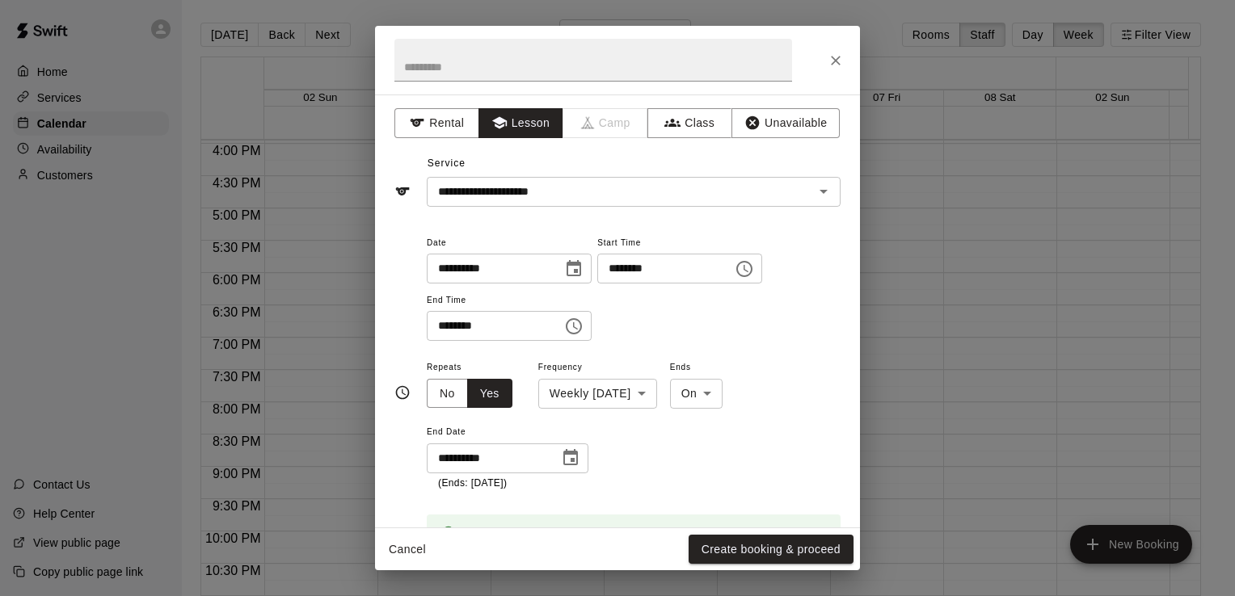
scroll to position [360, 0]
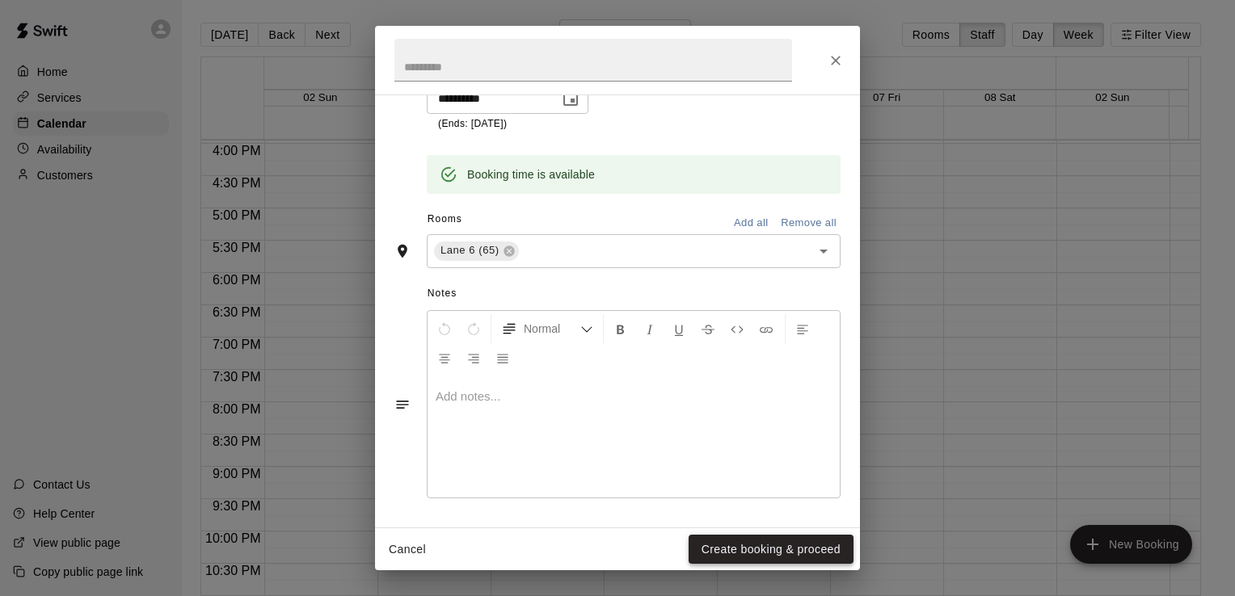
click at [728, 541] on button "Create booking & proceed" at bounding box center [771, 550] width 165 height 30
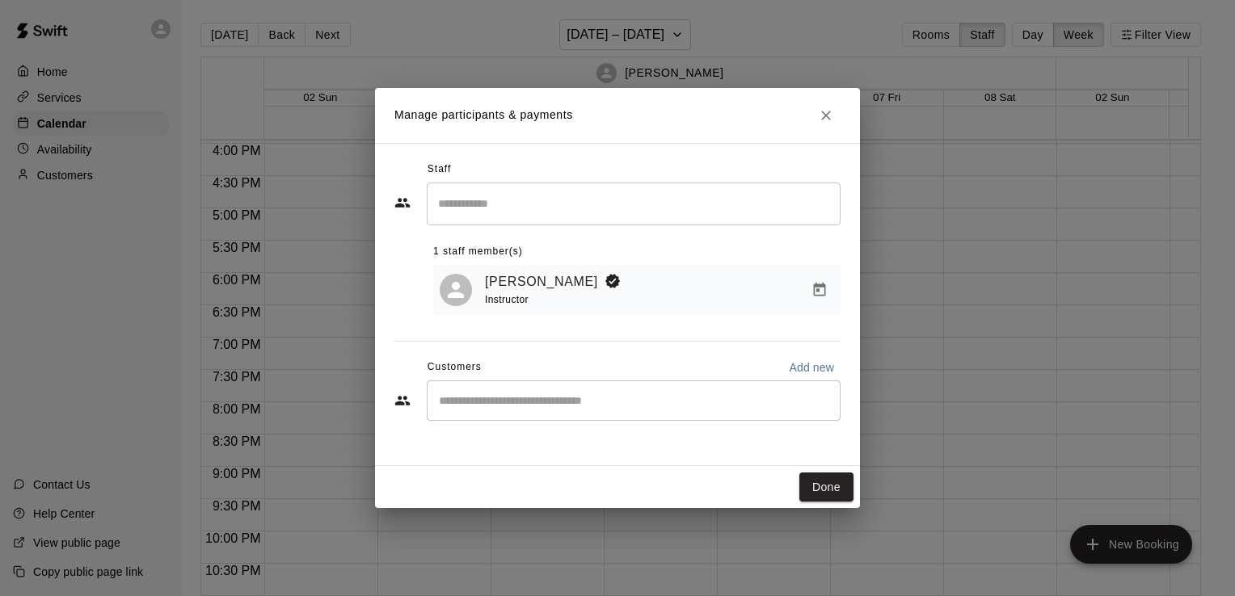
click at [626, 413] on div "​" at bounding box center [634, 401] width 414 height 40
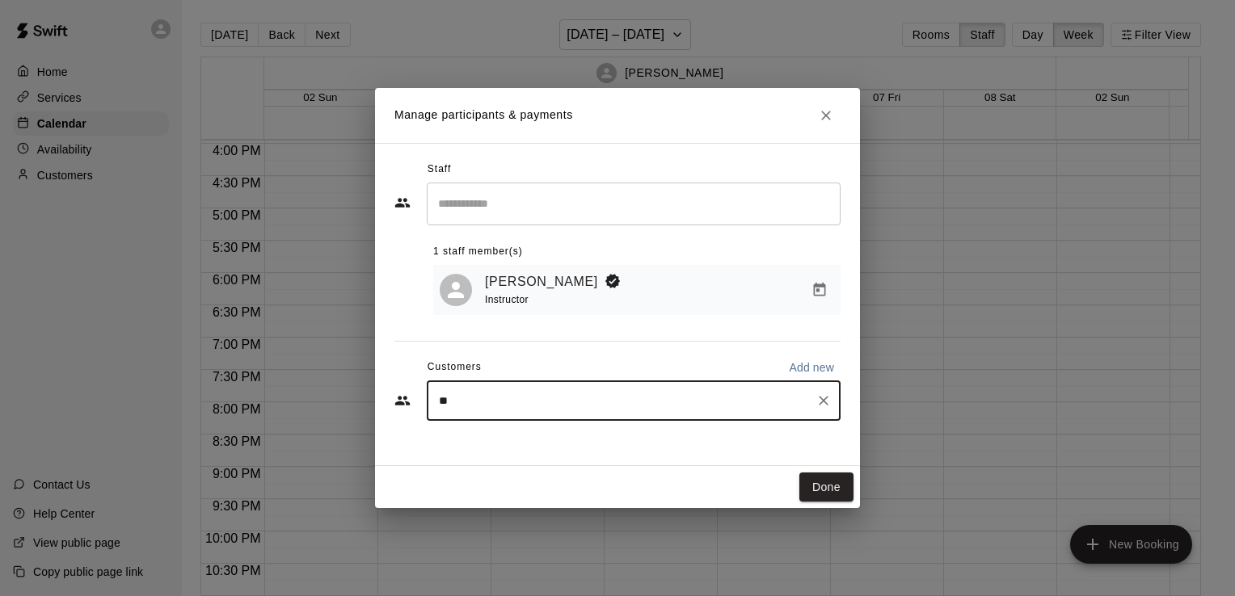
type input "***"
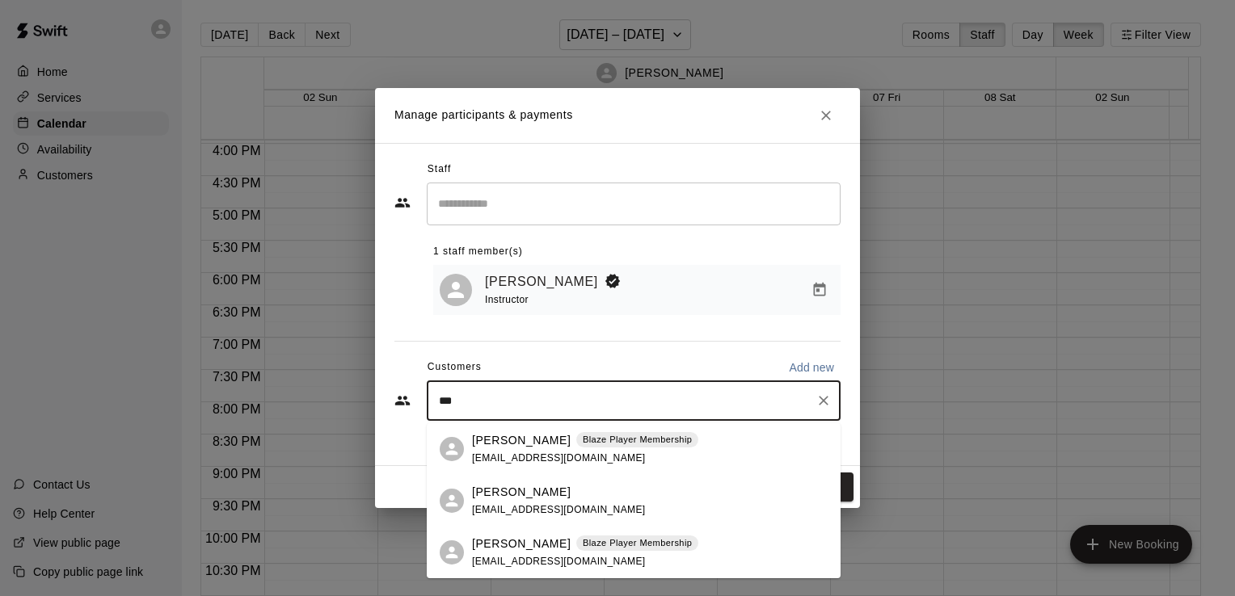
click at [585, 565] on div "[PERSON_NAME] Blaze Player Membership [EMAIL_ADDRESS][DOMAIN_NAME]" at bounding box center [585, 553] width 226 height 35
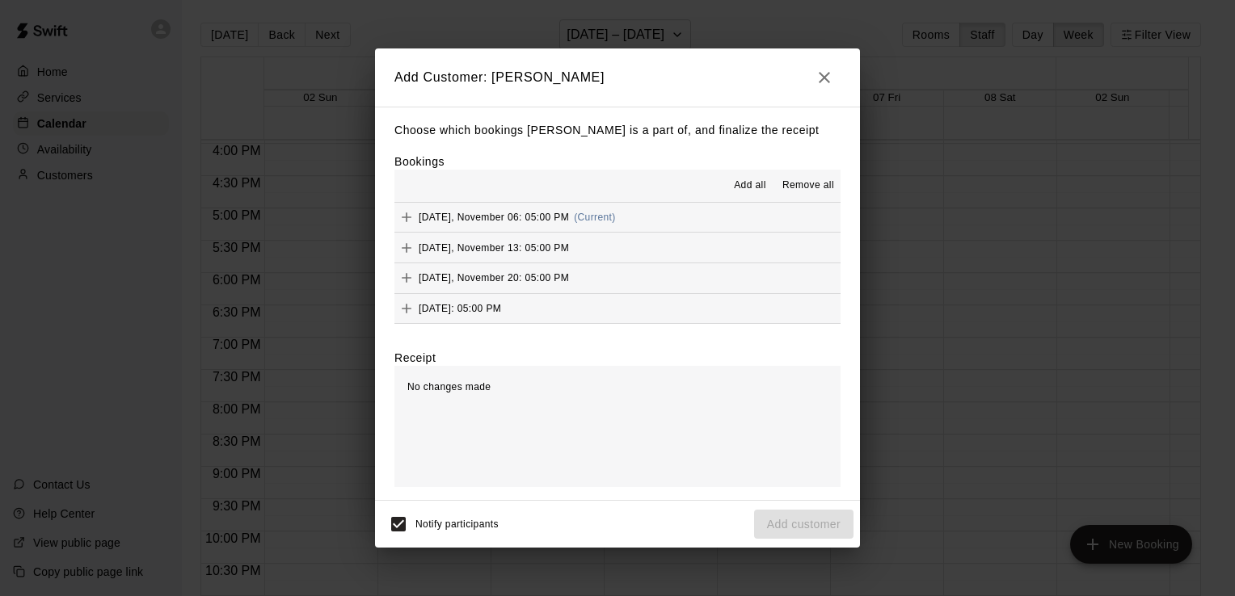
click at [765, 187] on span "Add all" at bounding box center [750, 186] width 32 height 16
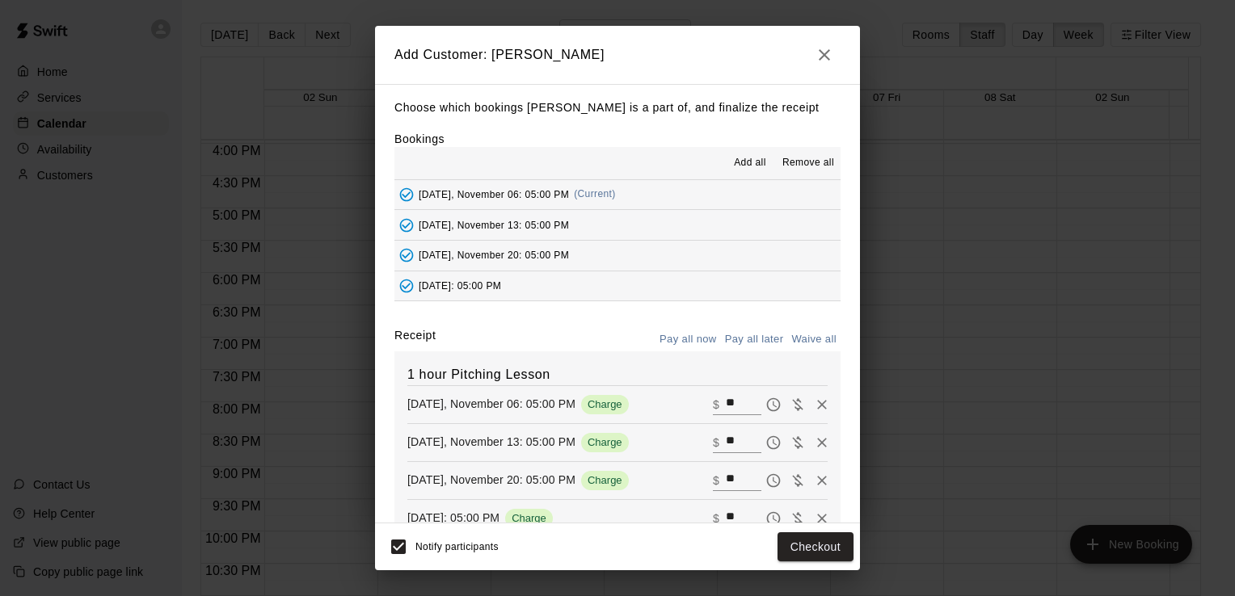
click at [747, 331] on button "Pay all later" at bounding box center [754, 339] width 67 height 25
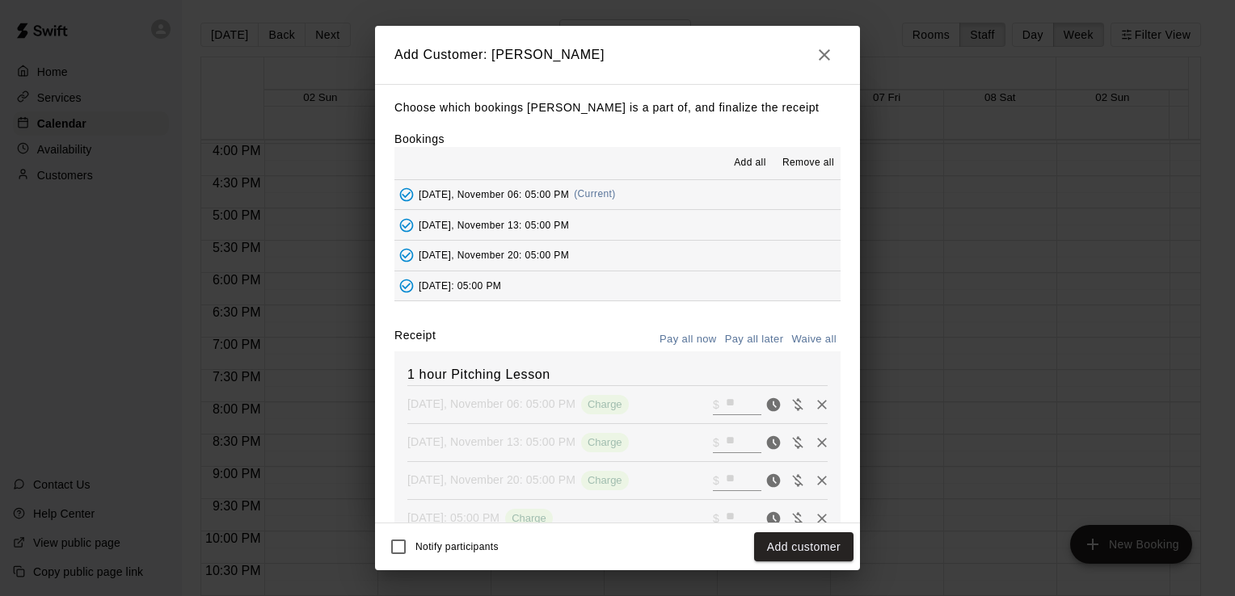
scroll to position [88, 0]
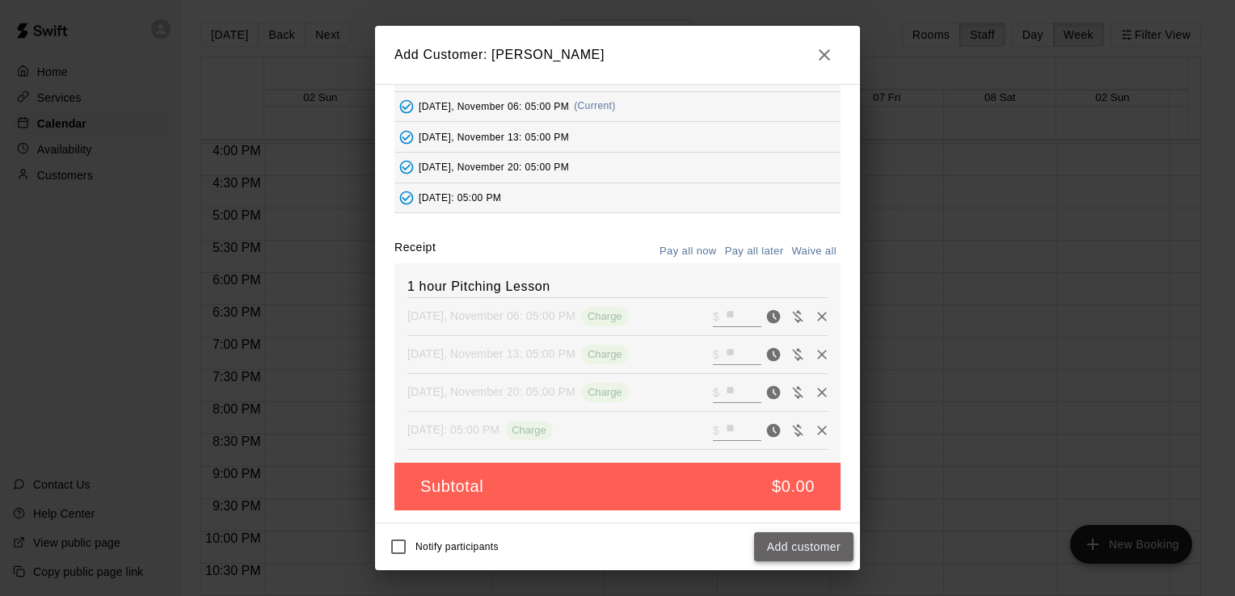
click at [801, 554] on button "Add customer" at bounding box center [803, 548] width 99 height 30
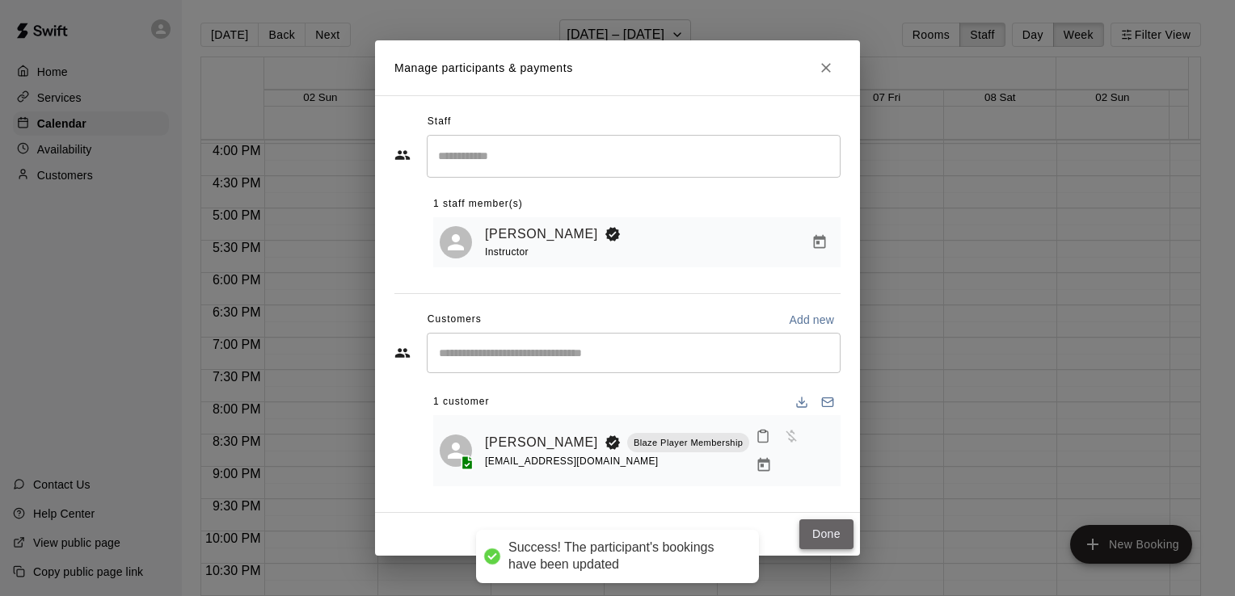
click at [816, 524] on button "Done" at bounding box center [826, 535] width 54 height 30
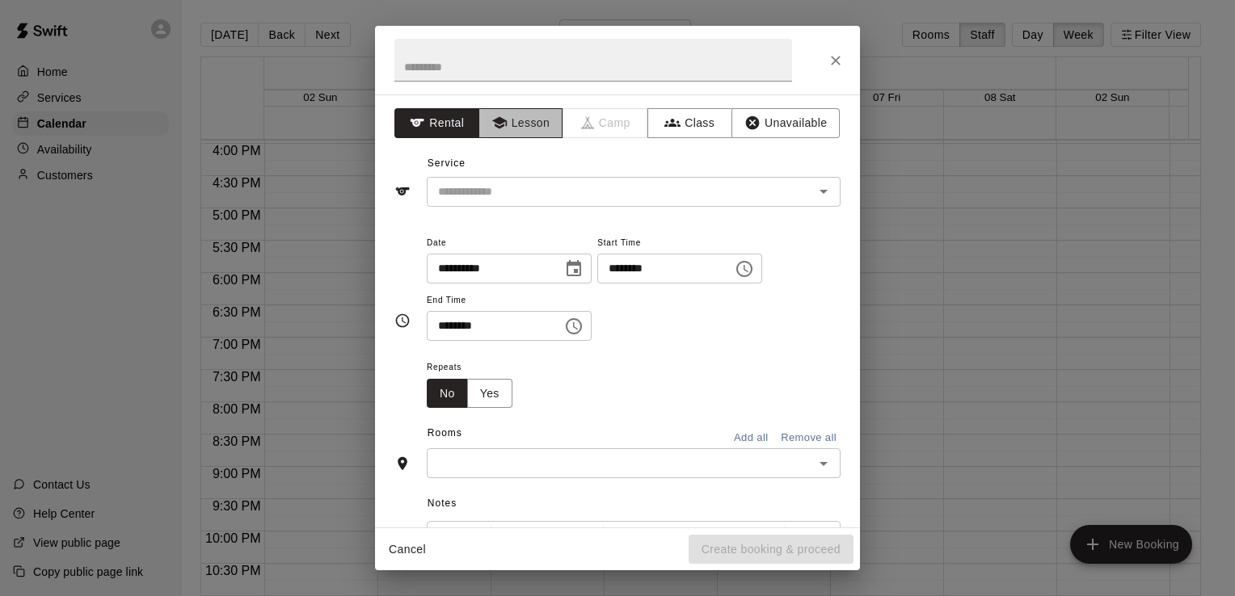
click at [533, 129] on button "Lesson" at bounding box center [520, 123] width 85 height 30
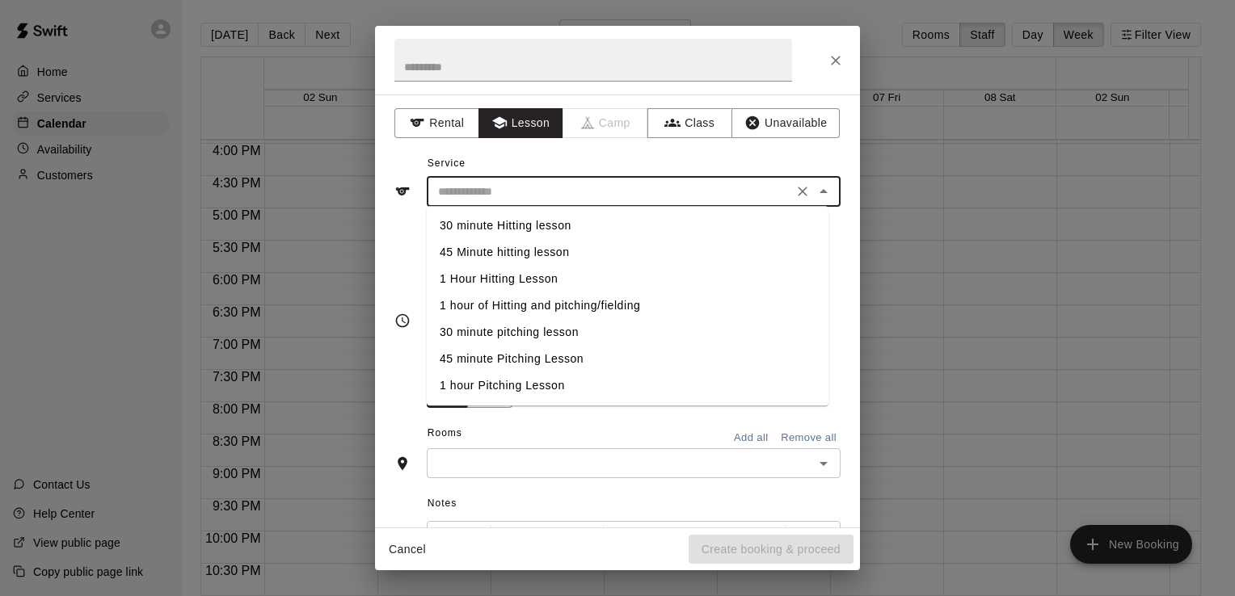
click at [539, 182] on input "text" at bounding box center [610, 192] width 356 height 20
click at [529, 306] on li "1 hour of Hitting and pitching/fielding" at bounding box center [628, 306] width 402 height 27
type input "**********"
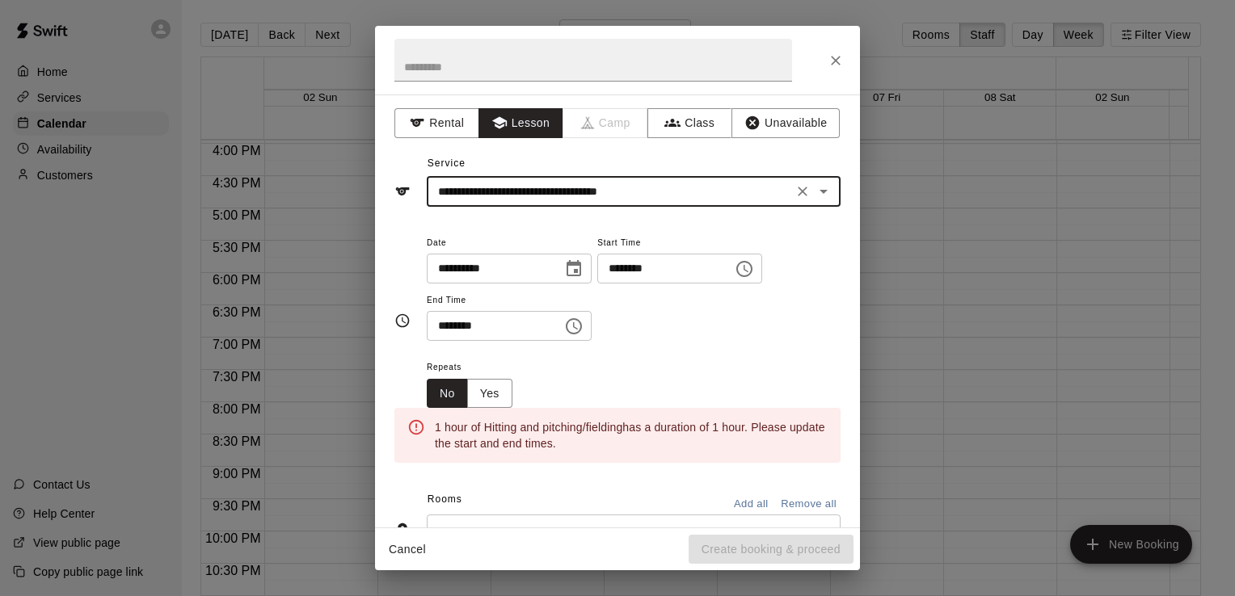
click at [584, 322] on icon "Choose time, selected time is 7:30 PM" at bounding box center [573, 326] width 19 height 19
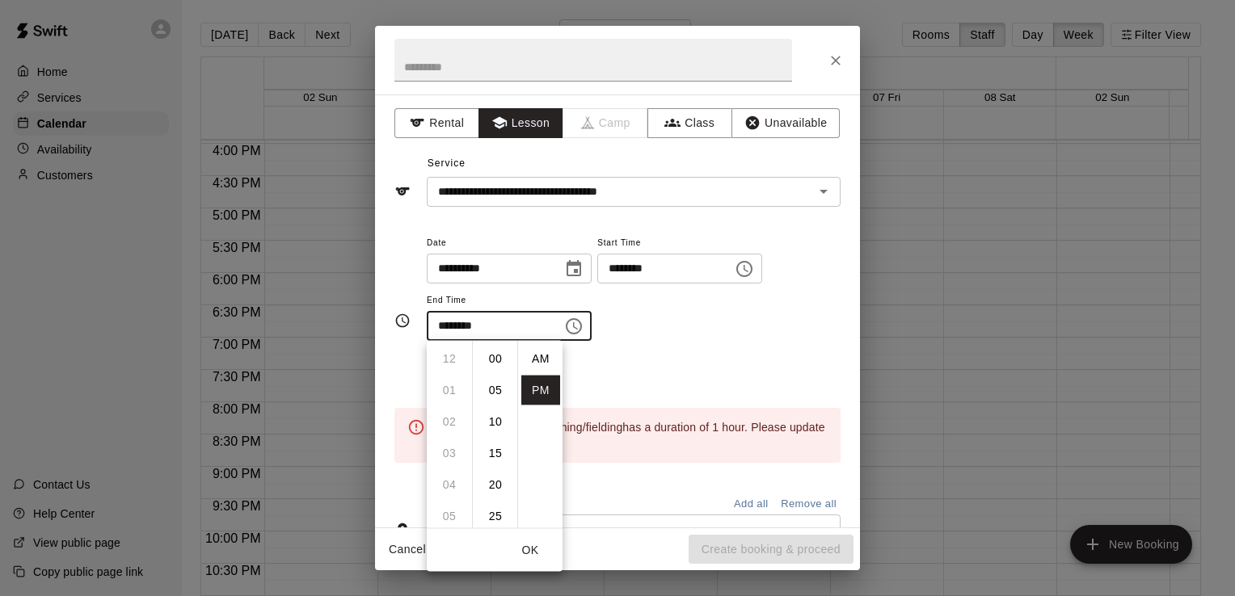
scroll to position [29, 0]
click at [456, 385] on li "08" at bounding box center [449, 392] width 39 height 30
click at [495, 361] on li "00" at bounding box center [495, 357] width 39 height 30
type input "********"
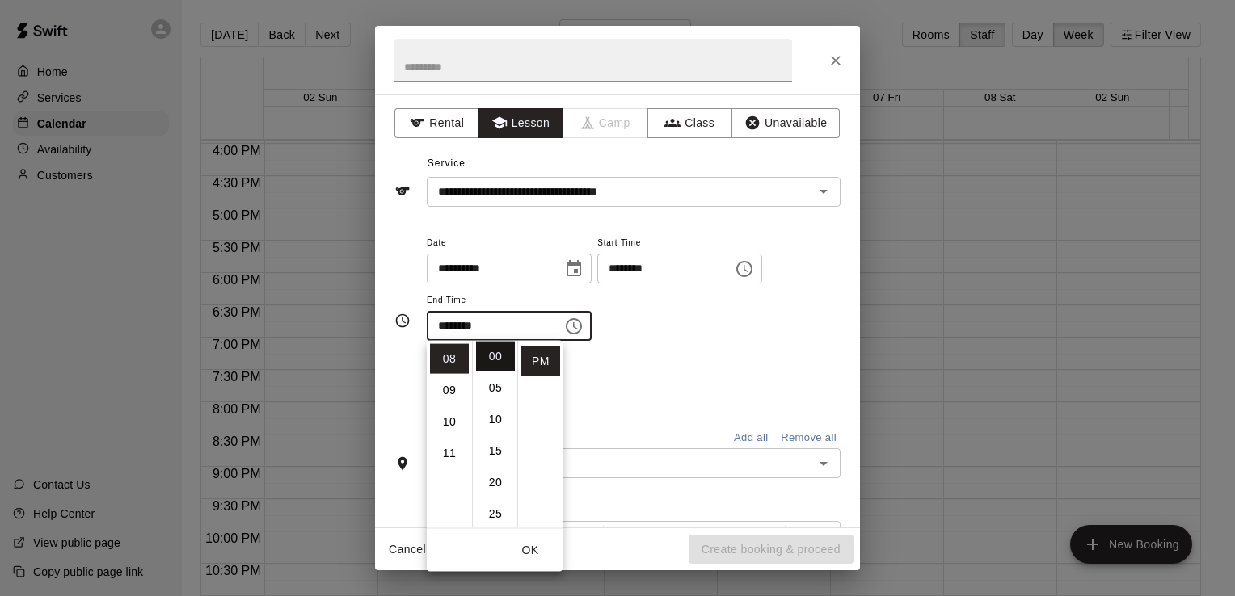
scroll to position [0, 0]
click at [685, 377] on div "Repeats No Yes" at bounding box center [634, 382] width 414 height 51
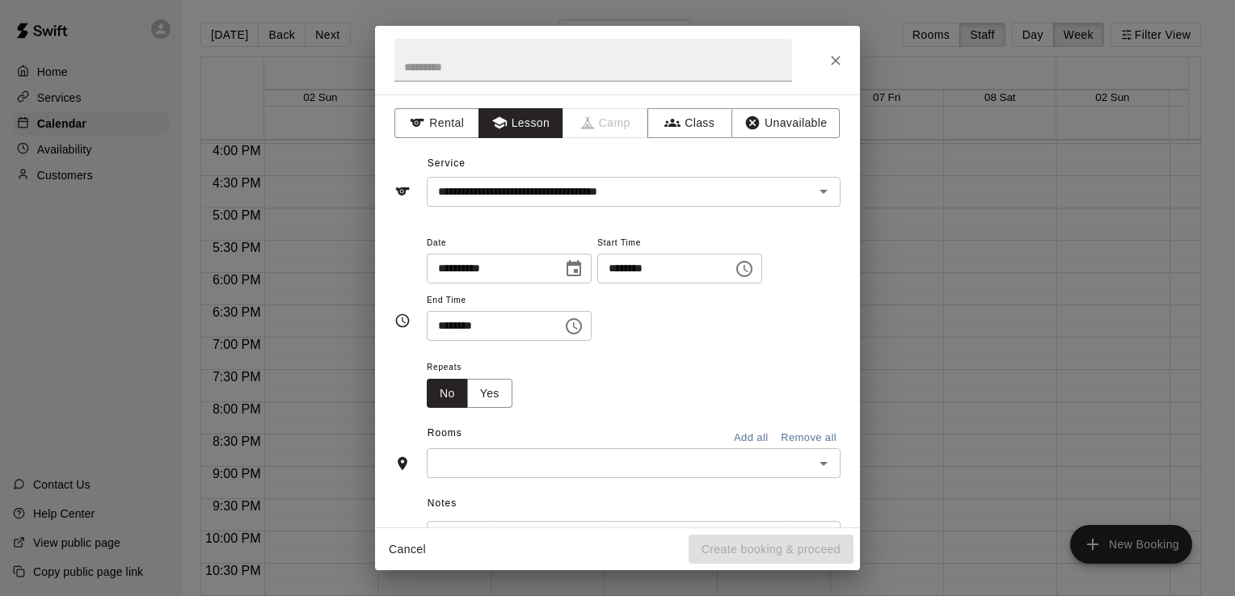
click at [663, 456] on input "text" at bounding box center [620, 463] width 377 height 20
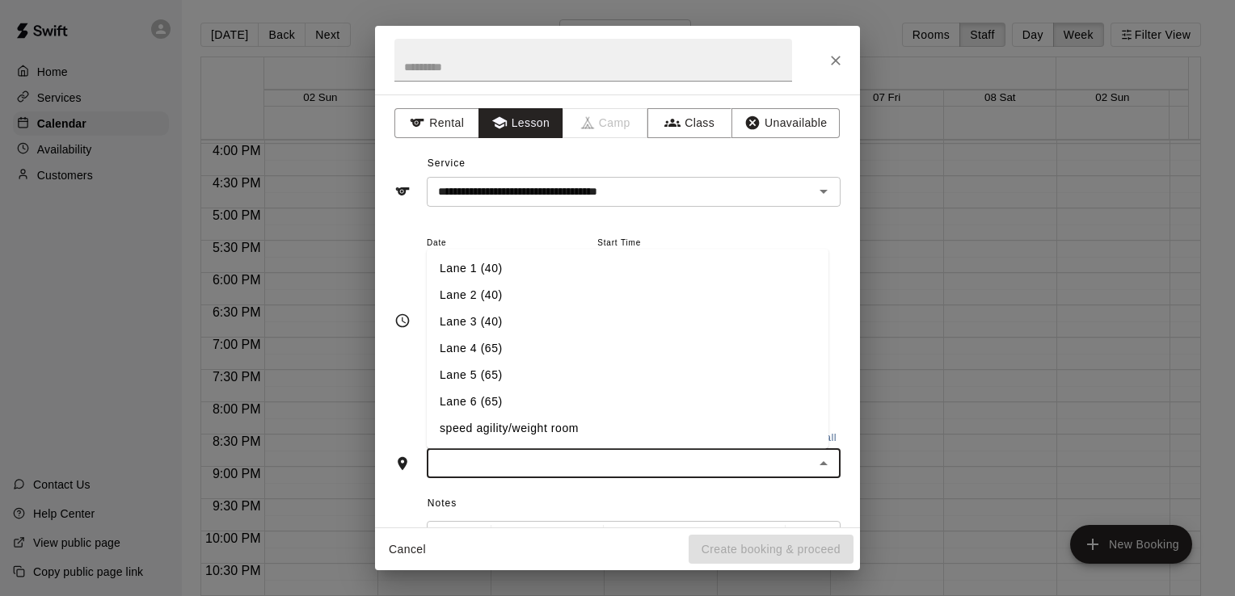
click at [621, 409] on li "Lane 6 (65)" at bounding box center [628, 403] width 402 height 27
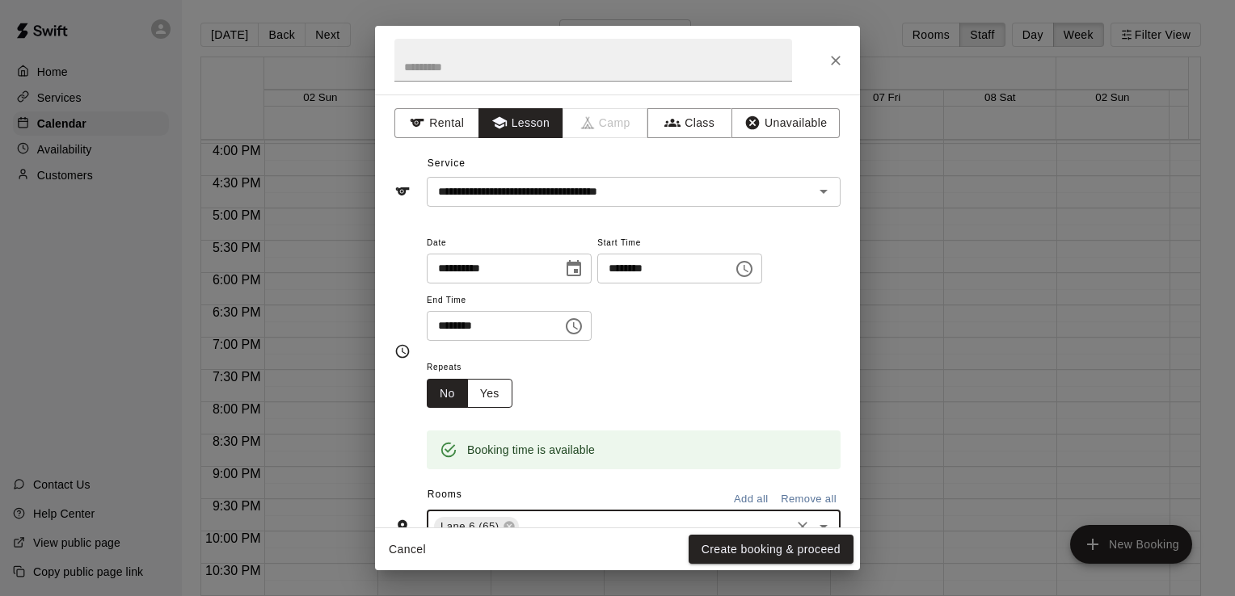
click at [504, 393] on button "Yes" at bounding box center [489, 394] width 45 height 30
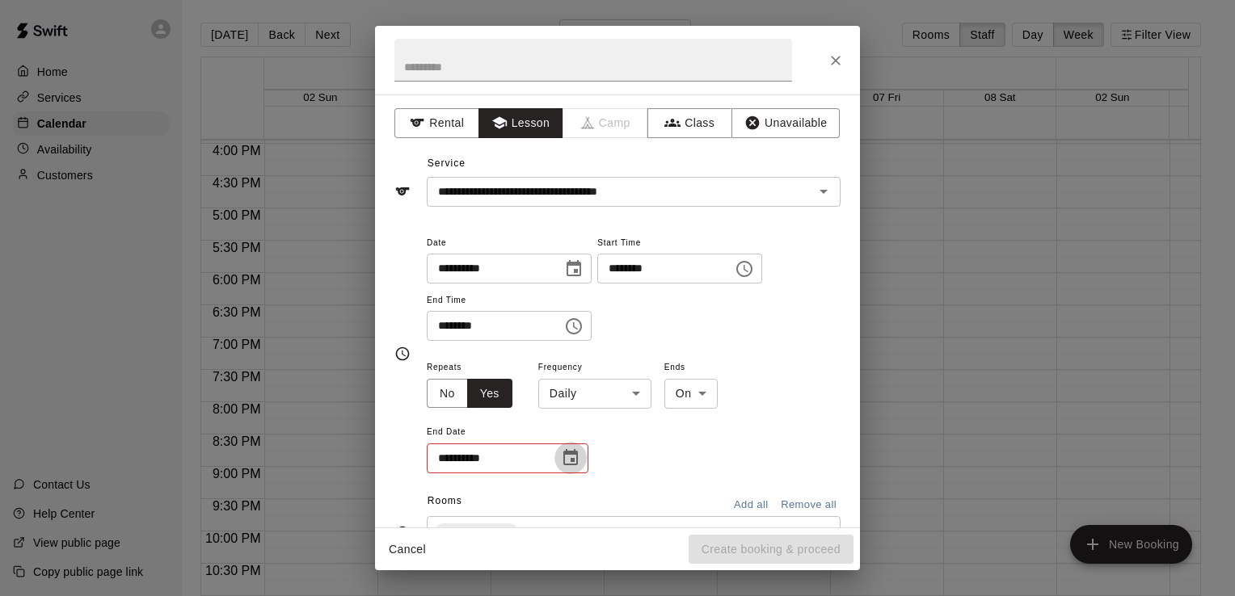
click at [571, 451] on icon "Choose date" at bounding box center [570, 457] width 15 height 16
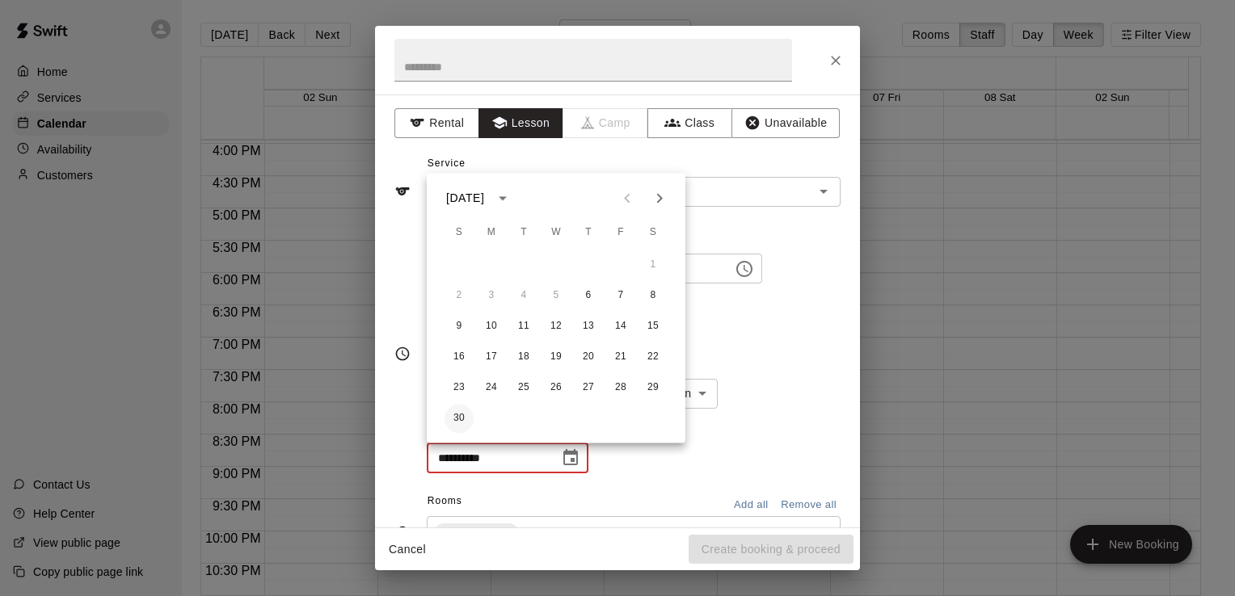
click at [463, 424] on button "30" at bounding box center [459, 418] width 29 height 29
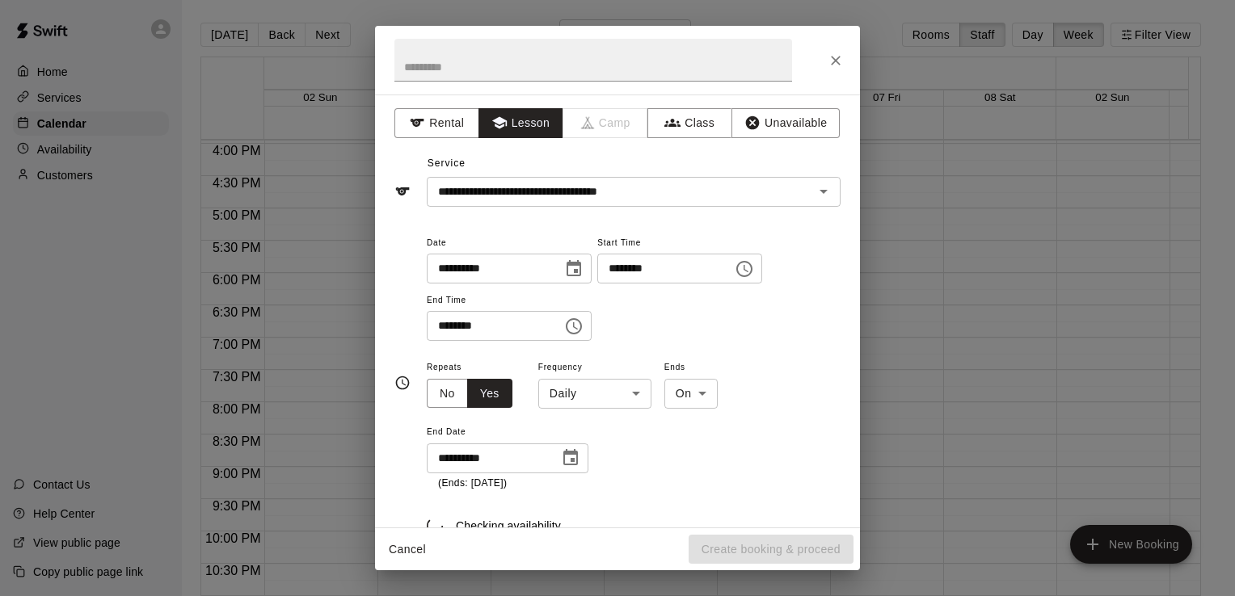
type input "**********"
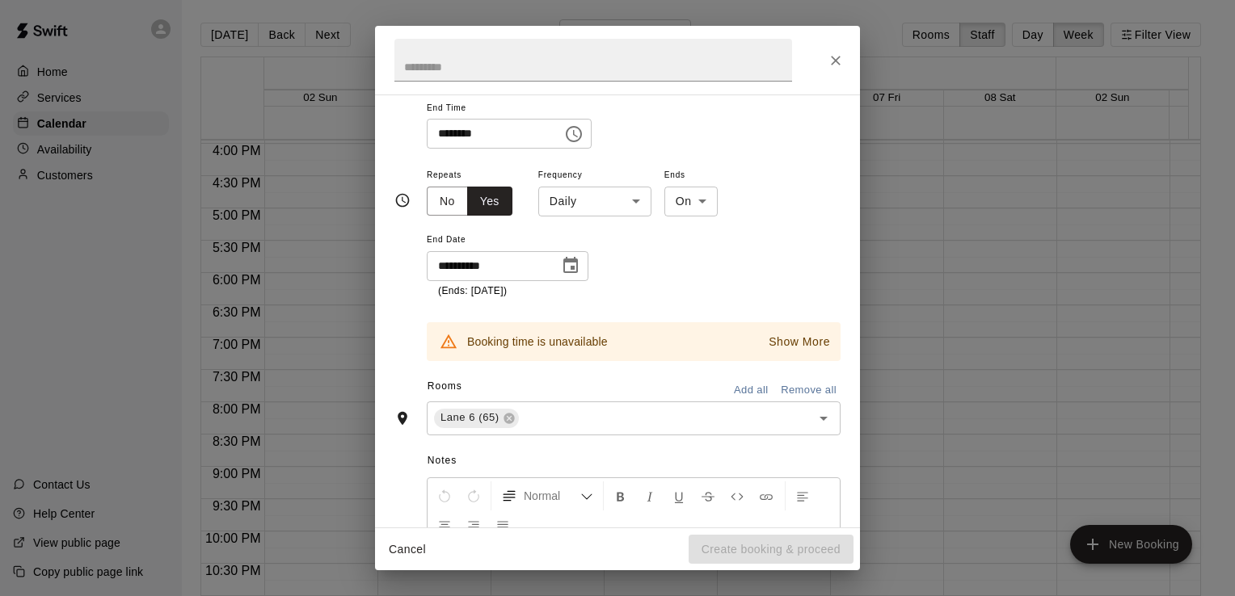
scroll to position [242, 0]
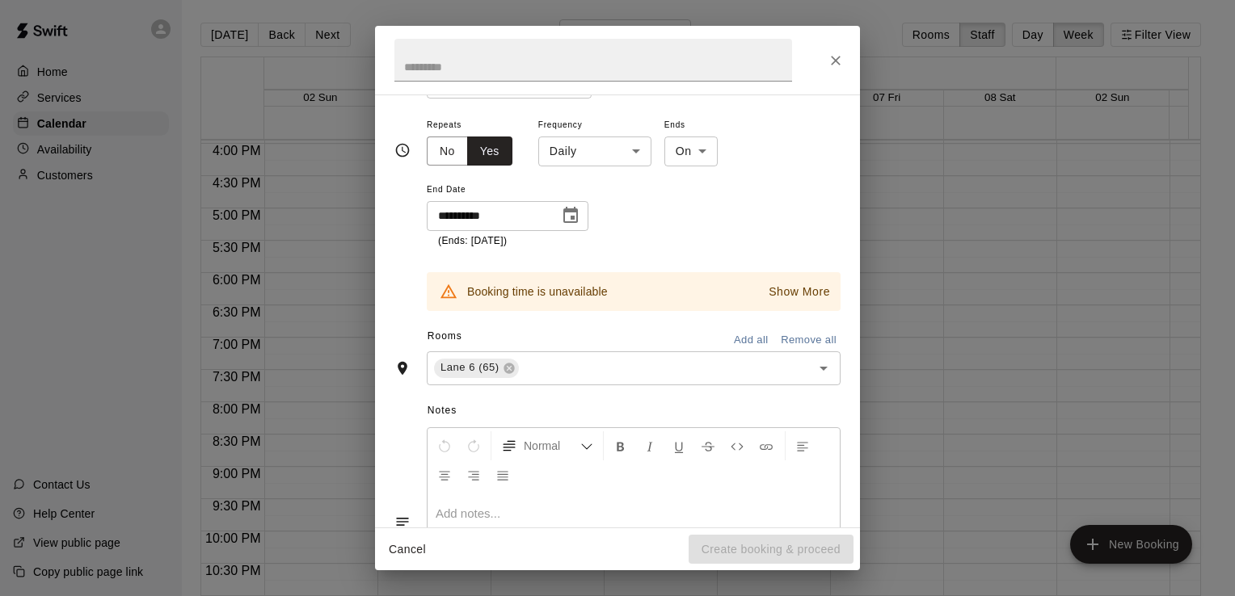
click at [773, 293] on p "Show More" at bounding box center [799, 292] width 61 height 17
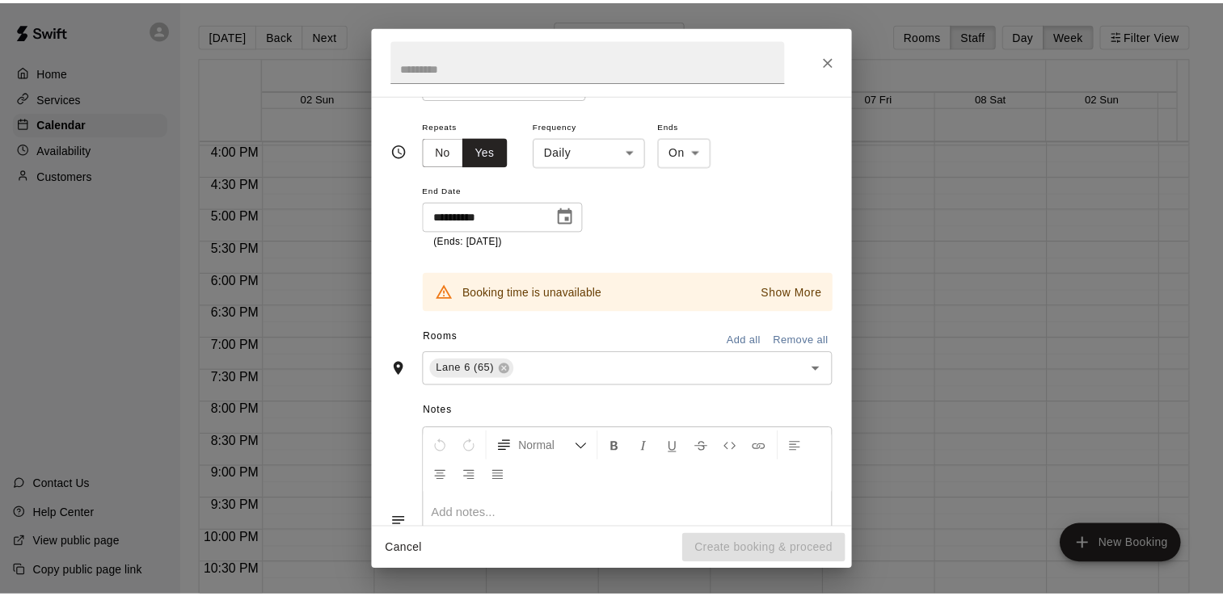
scroll to position [322, 0]
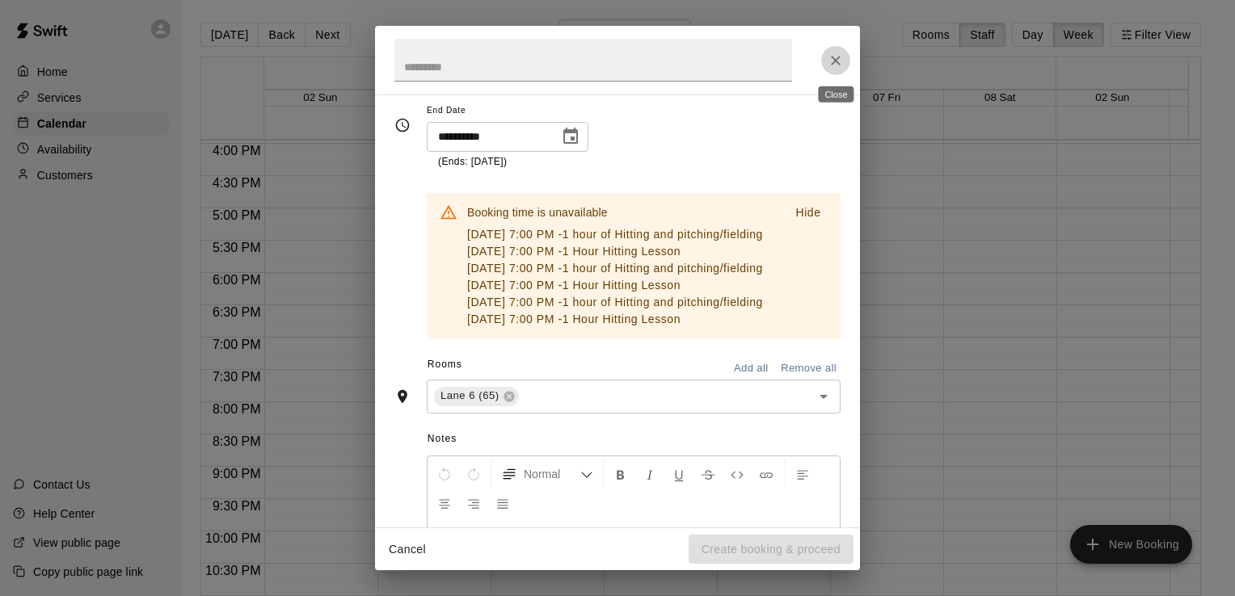
click at [835, 69] on button "Close" at bounding box center [835, 60] width 29 height 29
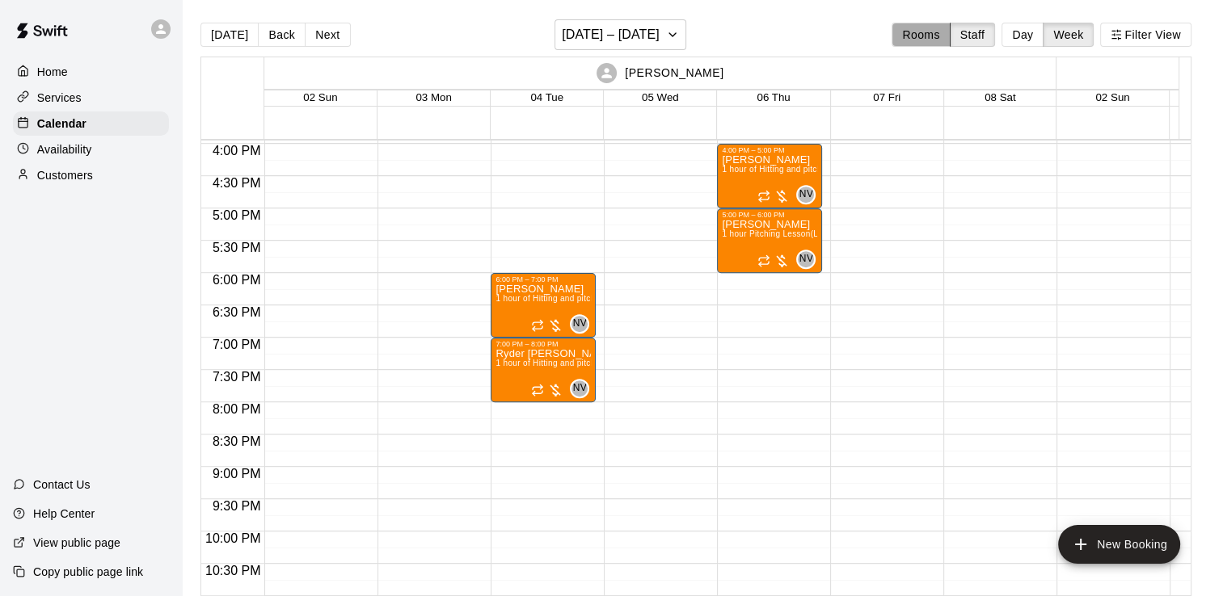
click at [949, 32] on button "Rooms" at bounding box center [920, 35] width 58 height 24
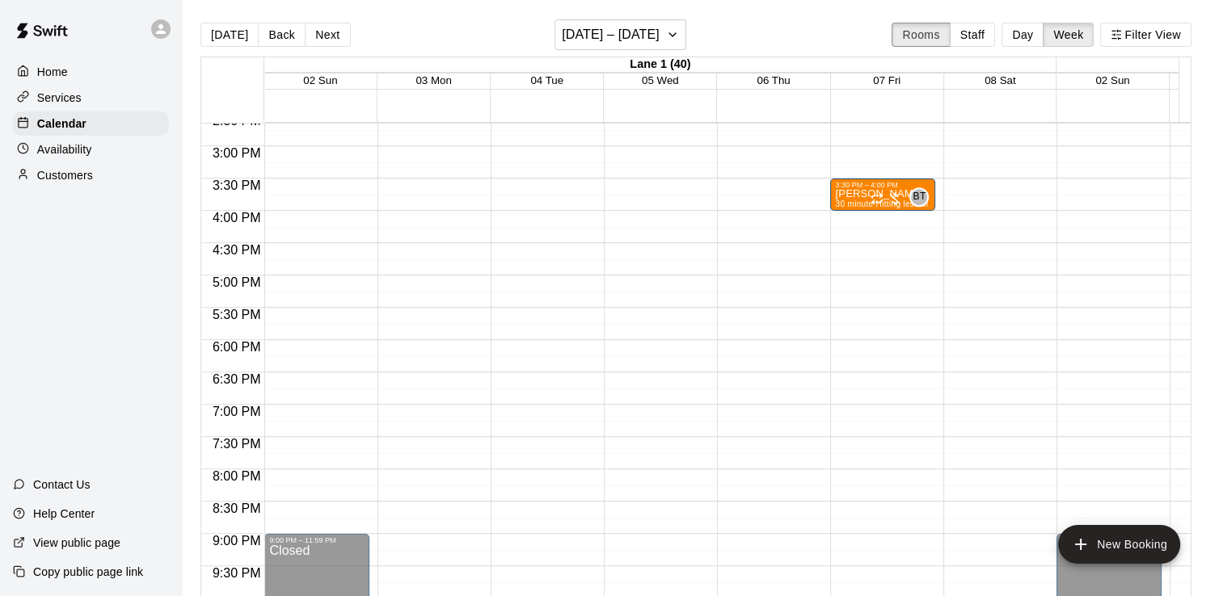
scroll to position [948, 0]
click at [1043, 33] on button "Day" at bounding box center [1022, 35] width 42 height 24
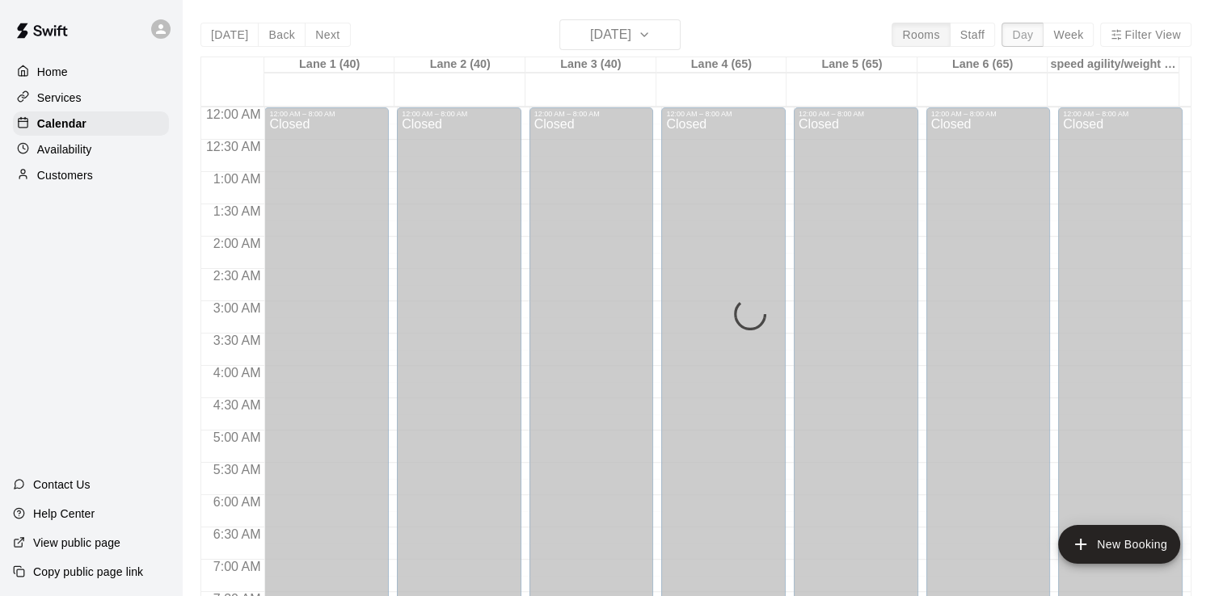
scroll to position [993, 0]
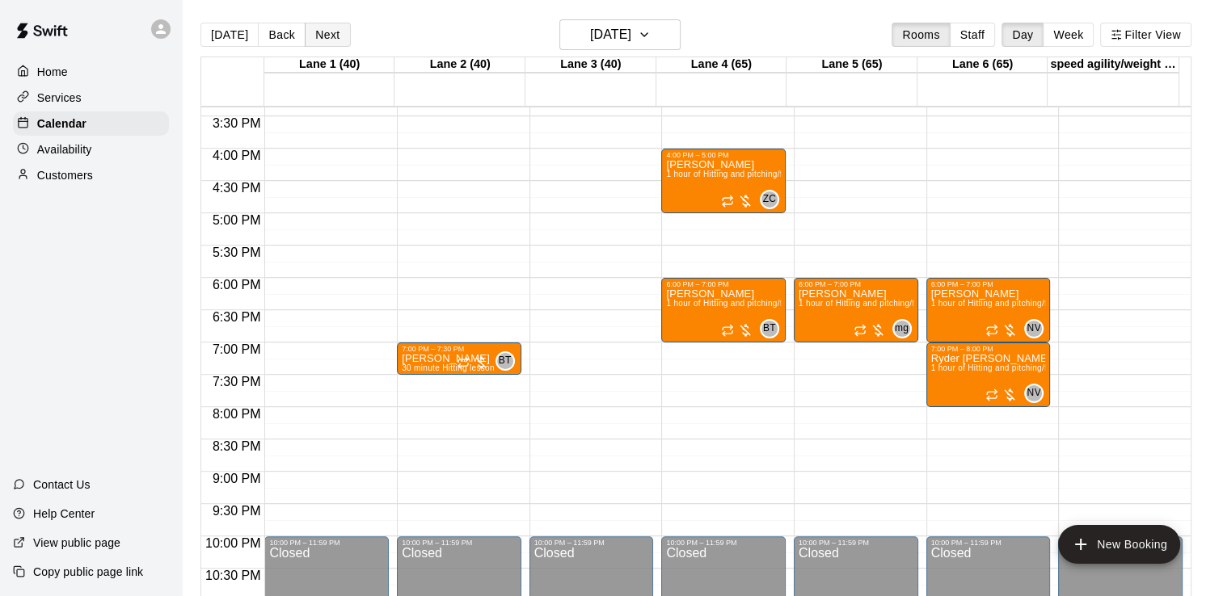
click at [330, 33] on button "Next" at bounding box center [327, 35] width 45 height 24
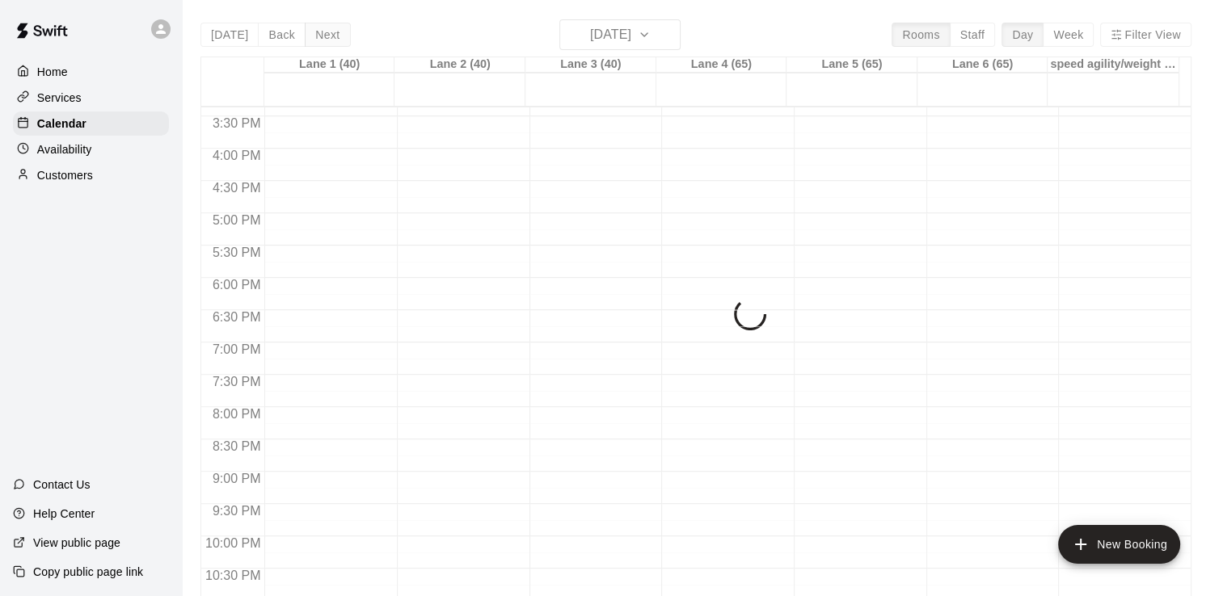
click at [330, 33] on div "[DATE] Back [DATE][DATE] Rooms Staff Day Week [GEOGRAPHIC_DATA] 1 (40) [GEOGRAP…" at bounding box center [695, 317] width 991 height 596
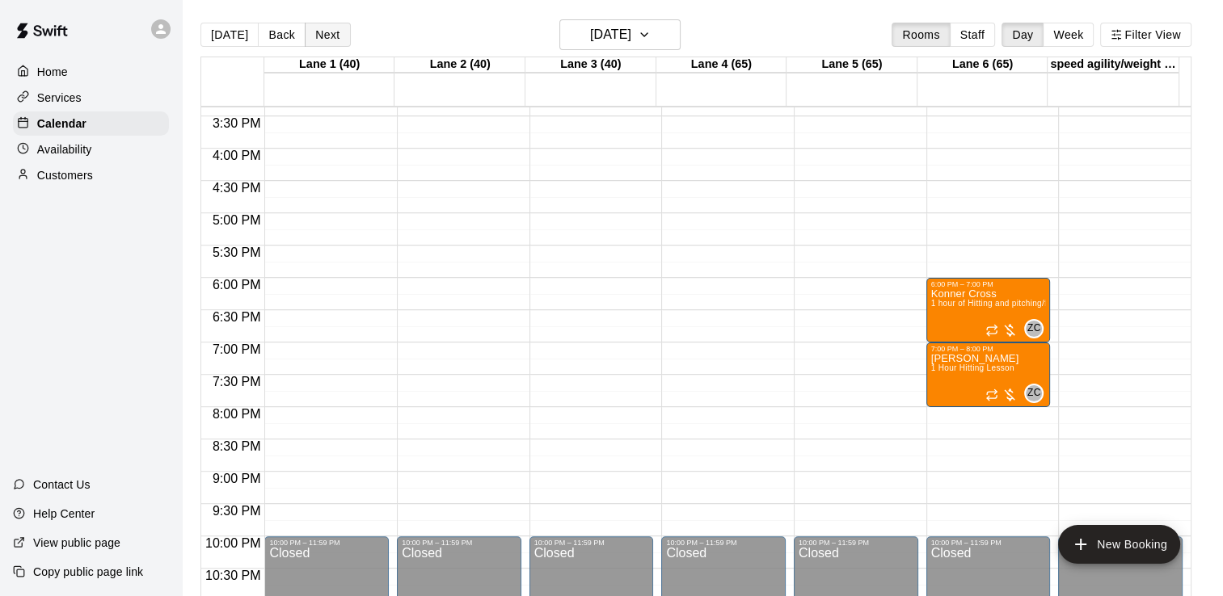
click at [330, 33] on button "Next" at bounding box center [327, 35] width 45 height 24
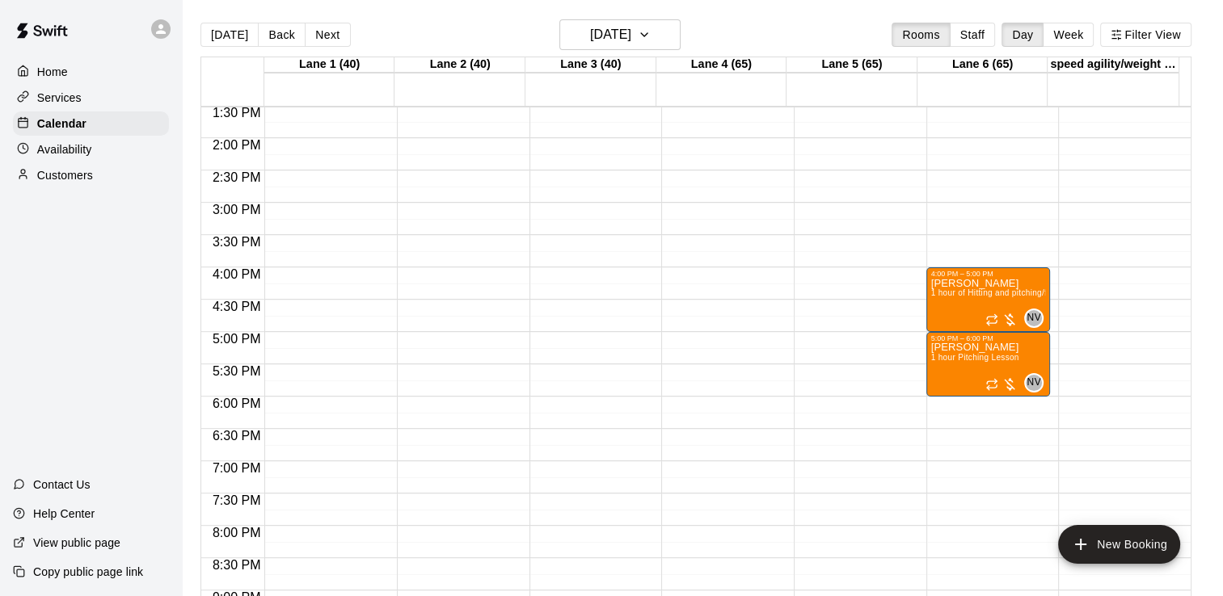
scroll to position [875, 0]
click at [994, 36] on button "Staff" at bounding box center [973, 35] width 46 height 24
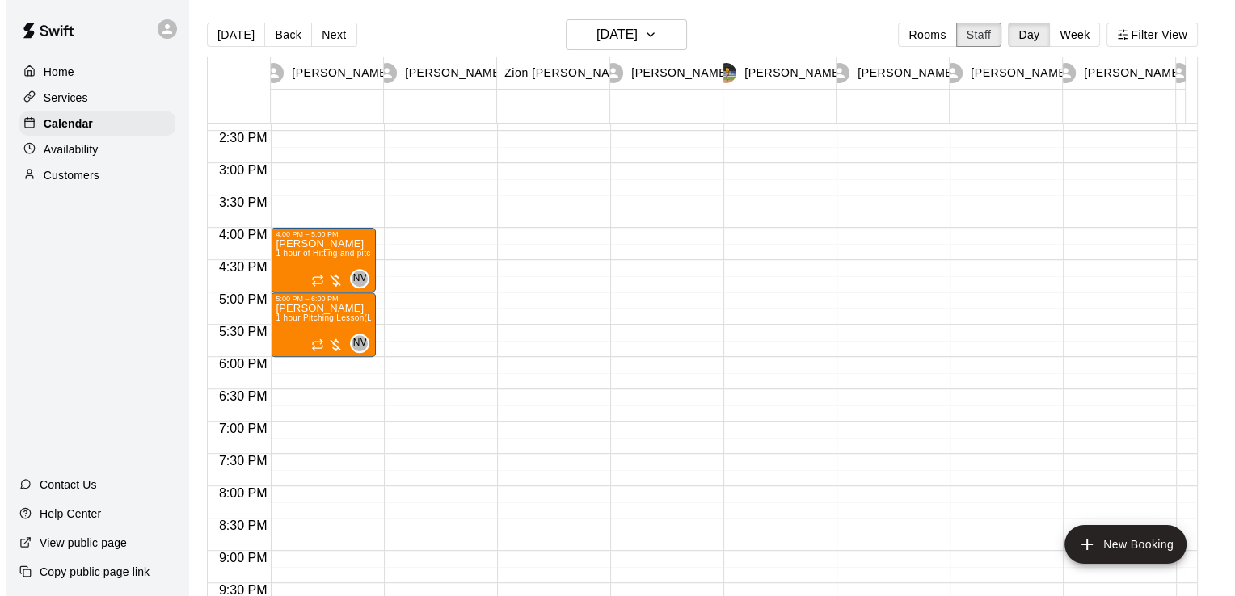
scroll to position [913, 0]
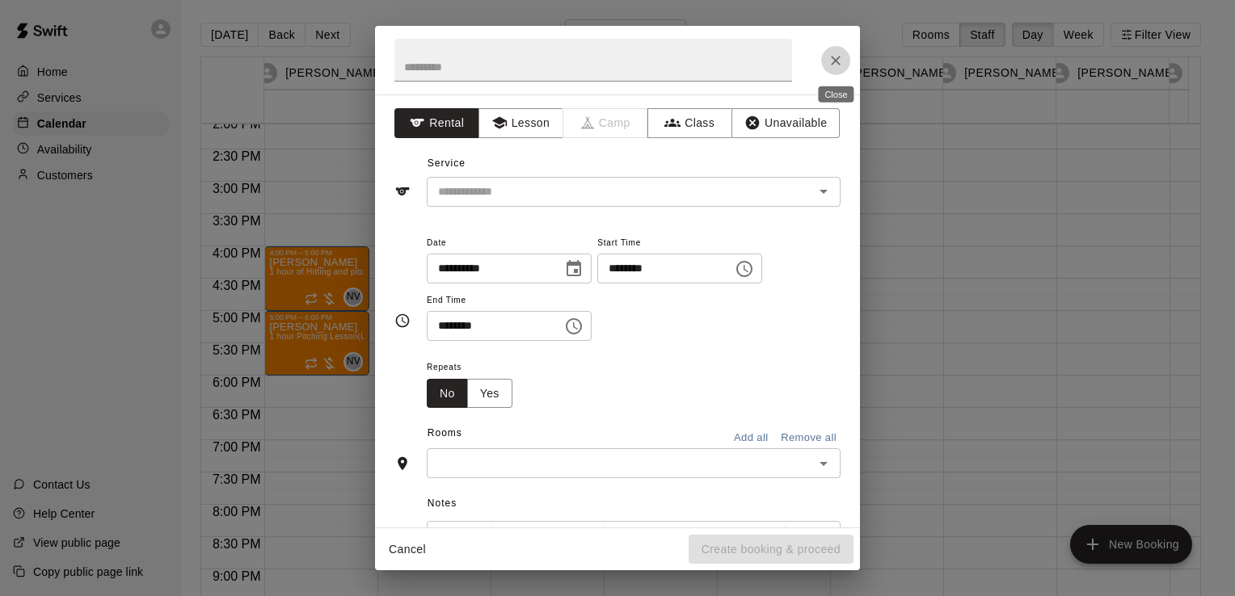
click at [843, 60] on icon "Close" at bounding box center [836, 61] width 16 height 16
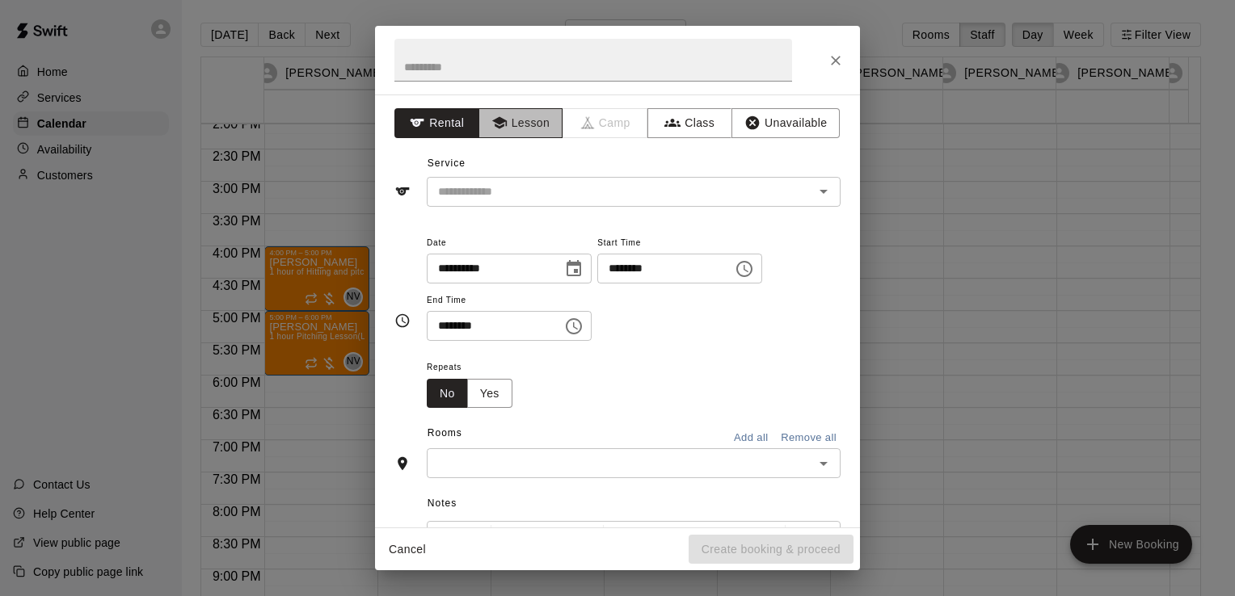
click at [517, 128] on button "Lesson" at bounding box center [520, 123] width 85 height 30
click at [531, 184] on input "text" at bounding box center [610, 192] width 356 height 20
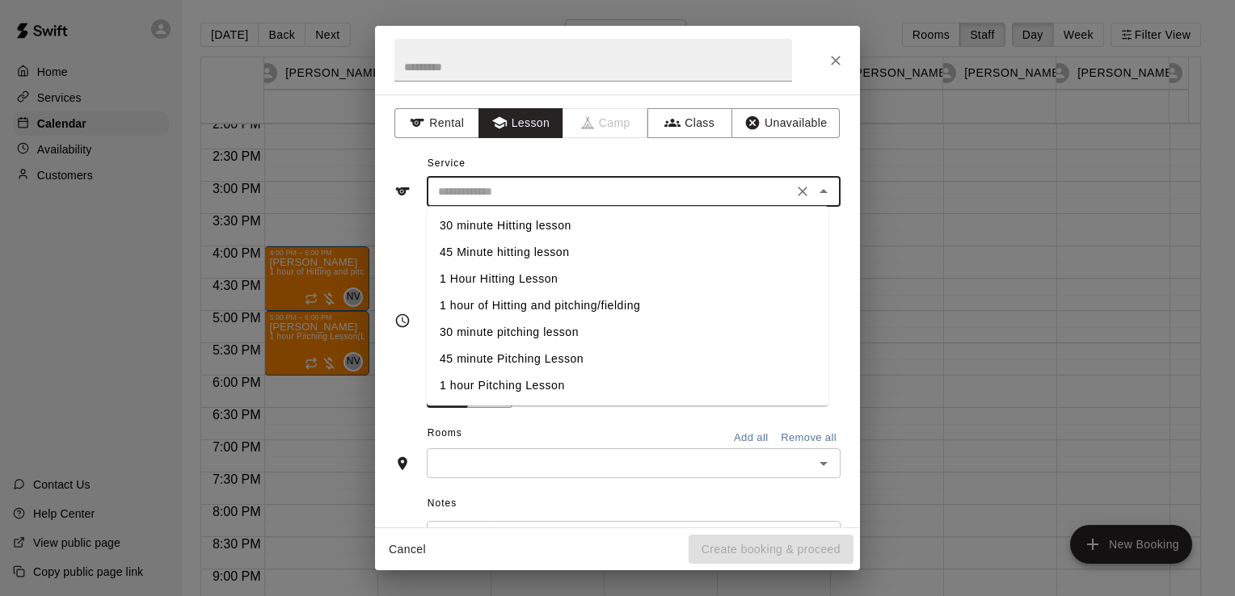
click at [533, 302] on li "1 hour of Hitting and pitching/fielding" at bounding box center [628, 306] width 402 height 27
type input "**********"
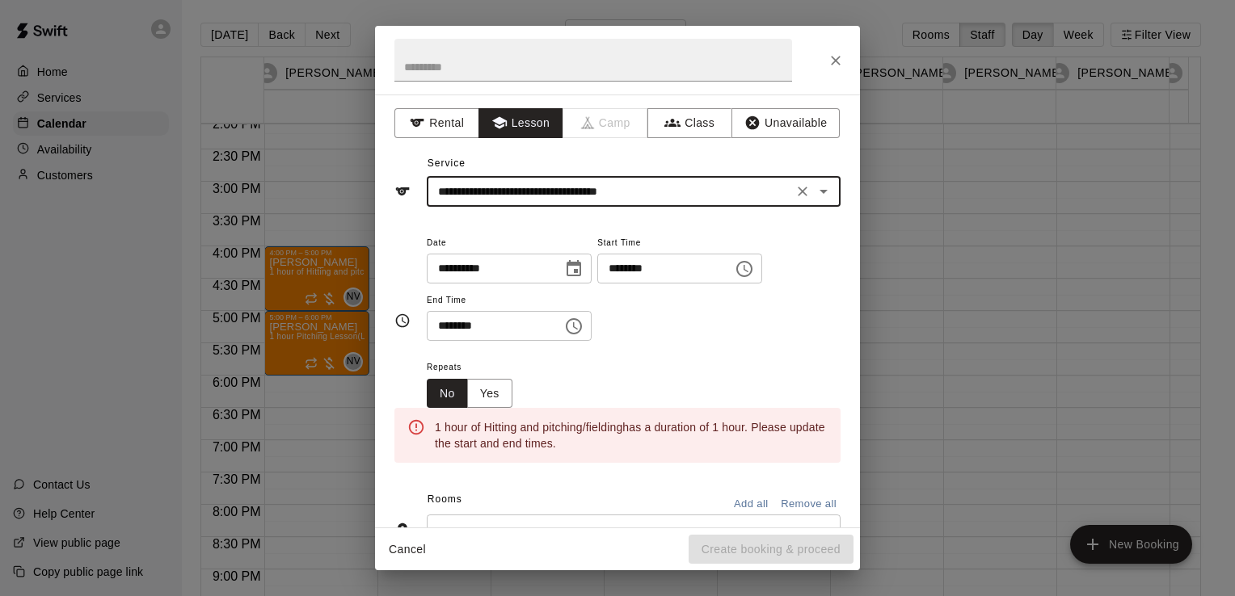
click at [584, 323] on icon "Choose time, selected time is 7:30 PM" at bounding box center [573, 326] width 19 height 19
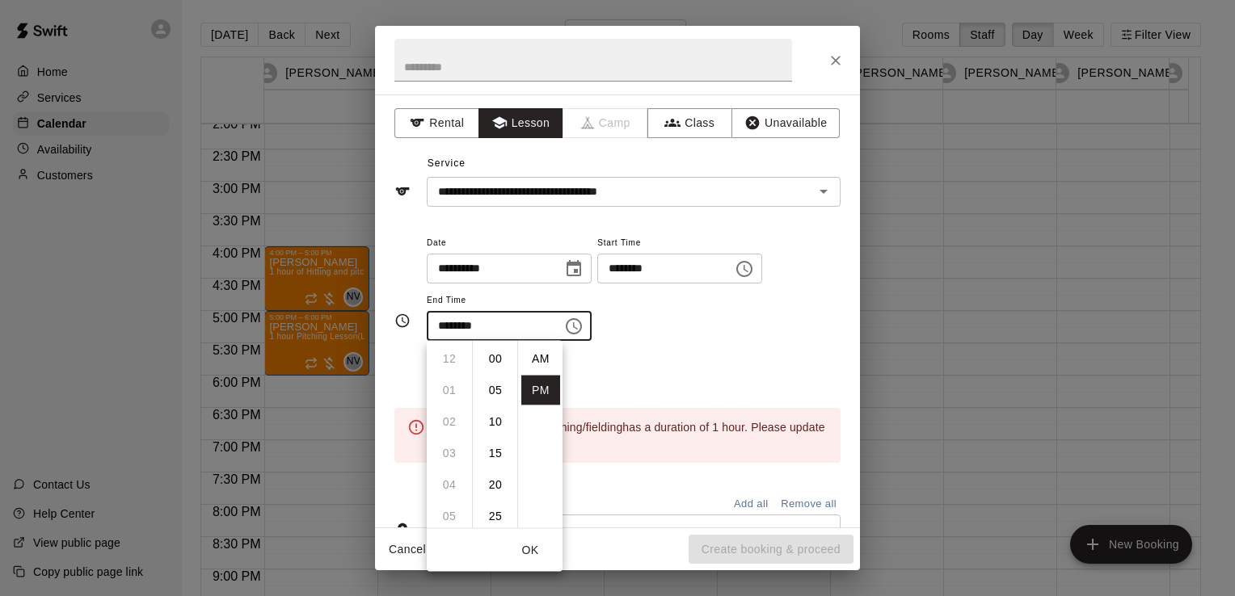
scroll to position [29, 0]
click at [436, 391] on li "08" at bounding box center [449, 392] width 39 height 30
click at [494, 349] on li "00" at bounding box center [495, 359] width 39 height 30
type input "********"
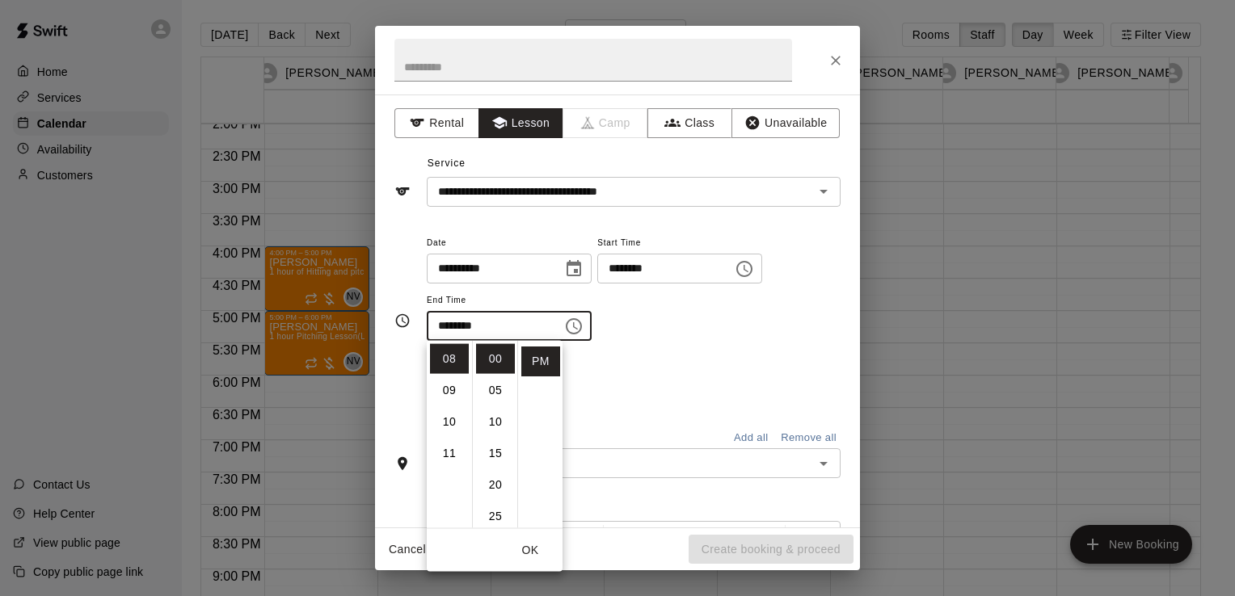
click at [762, 360] on div "Repeats No Yes" at bounding box center [634, 382] width 414 height 51
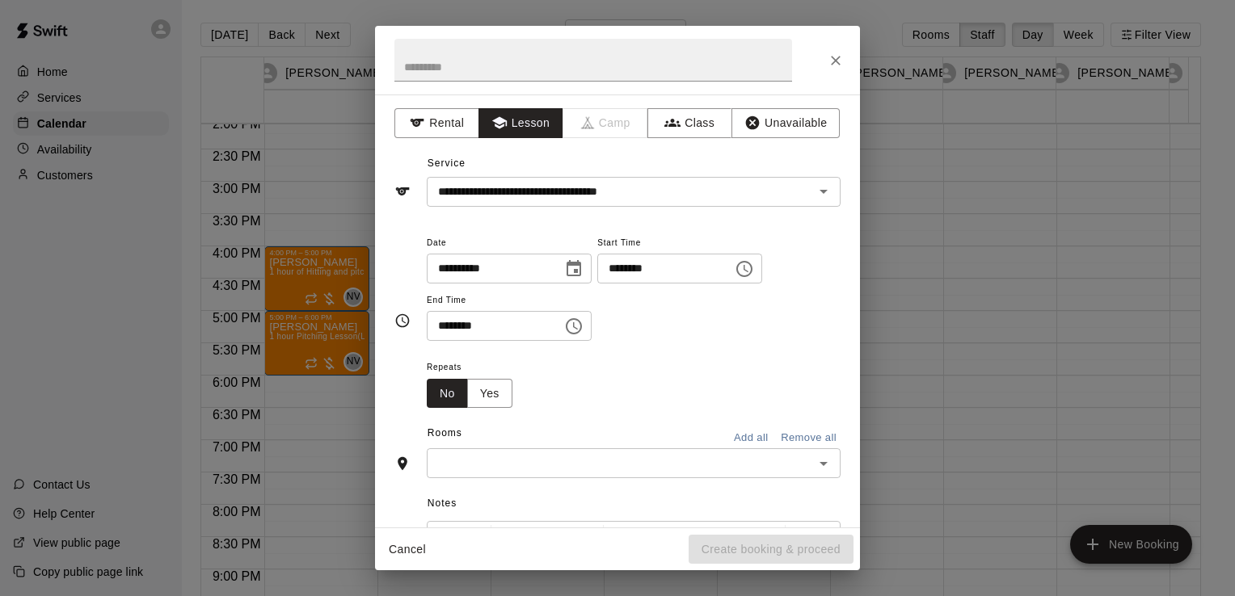
click at [679, 477] on div "​" at bounding box center [634, 464] width 414 height 30
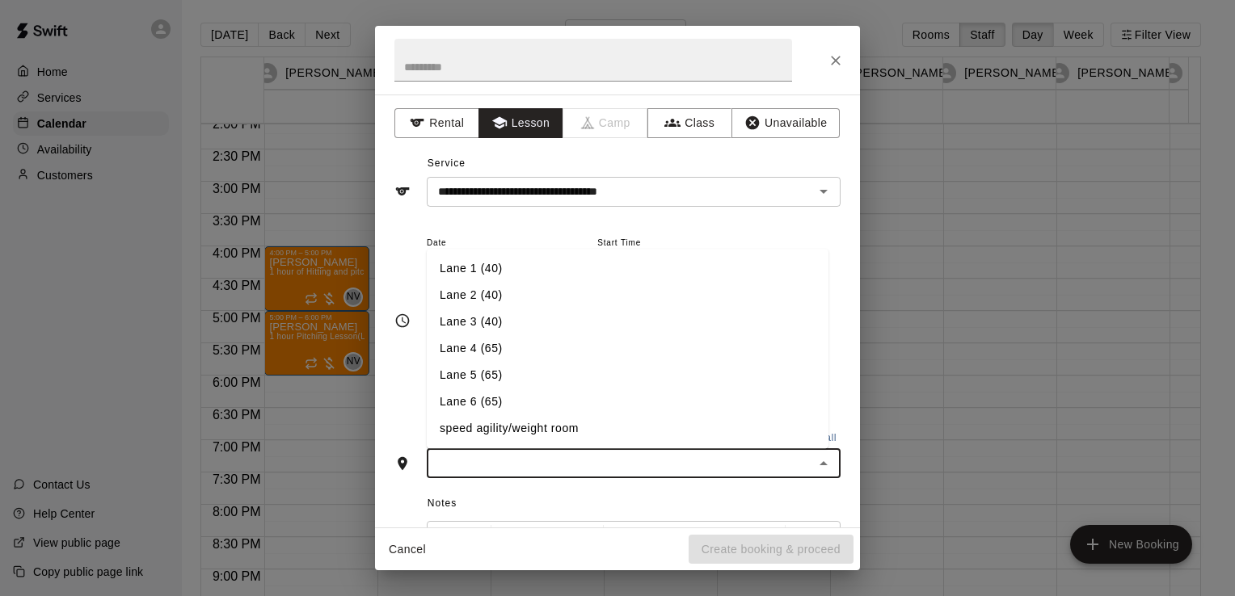
click at [613, 409] on li "Lane 6 (65)" at bounding box center [628, 403] width 402 height 27
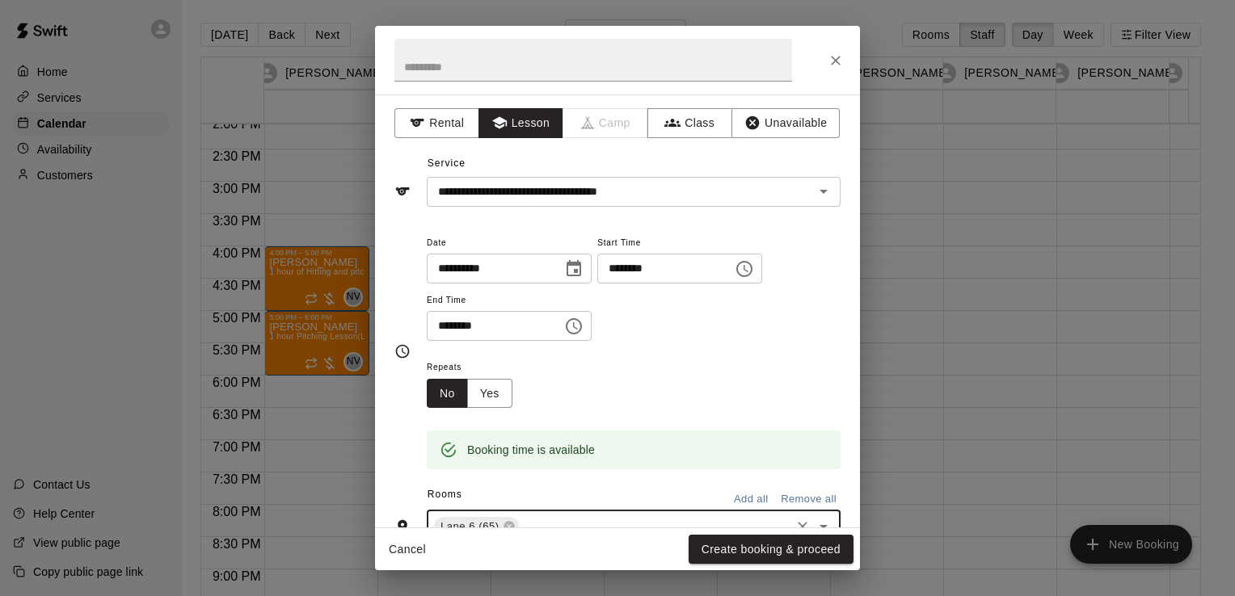
scroll to position [27, 0]
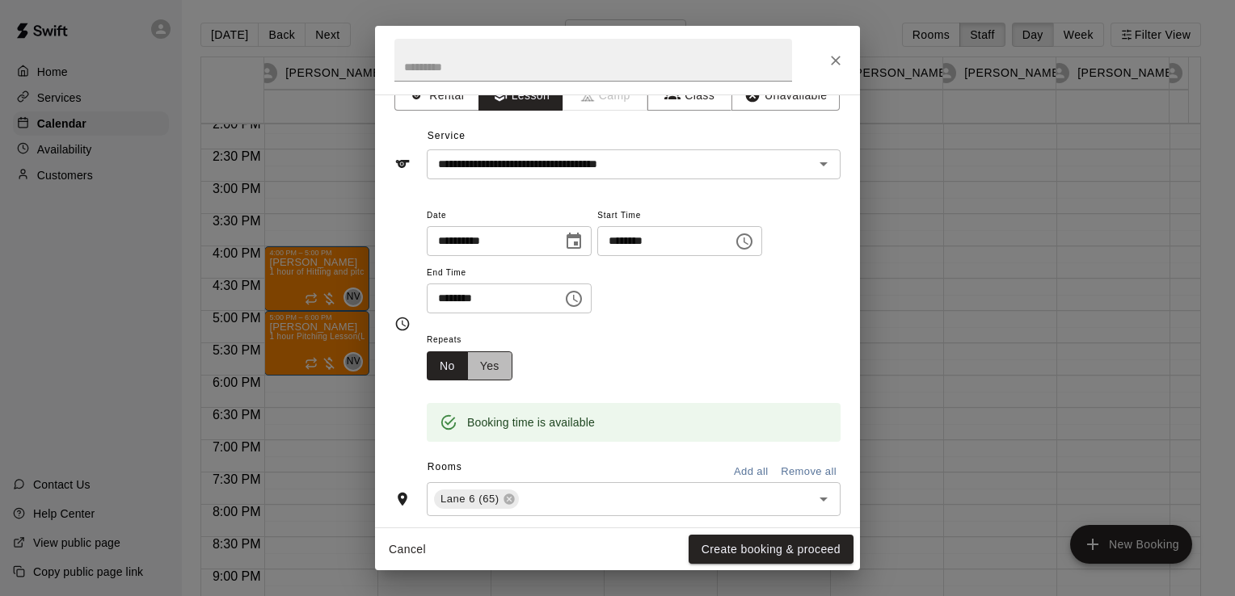
click at [497, 363] on button "Yes" at bounding box center [489, 367] width 45 height 30
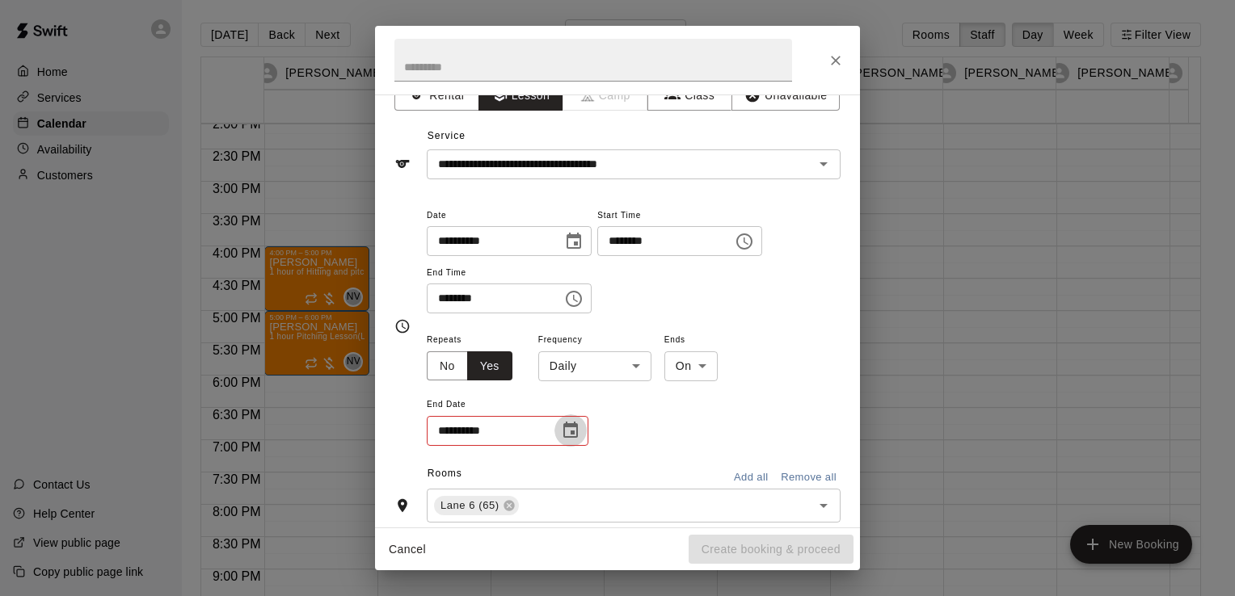
click at [567, 427] on icon "Choose date" at bounding box center [570, 430] width 19 height 19
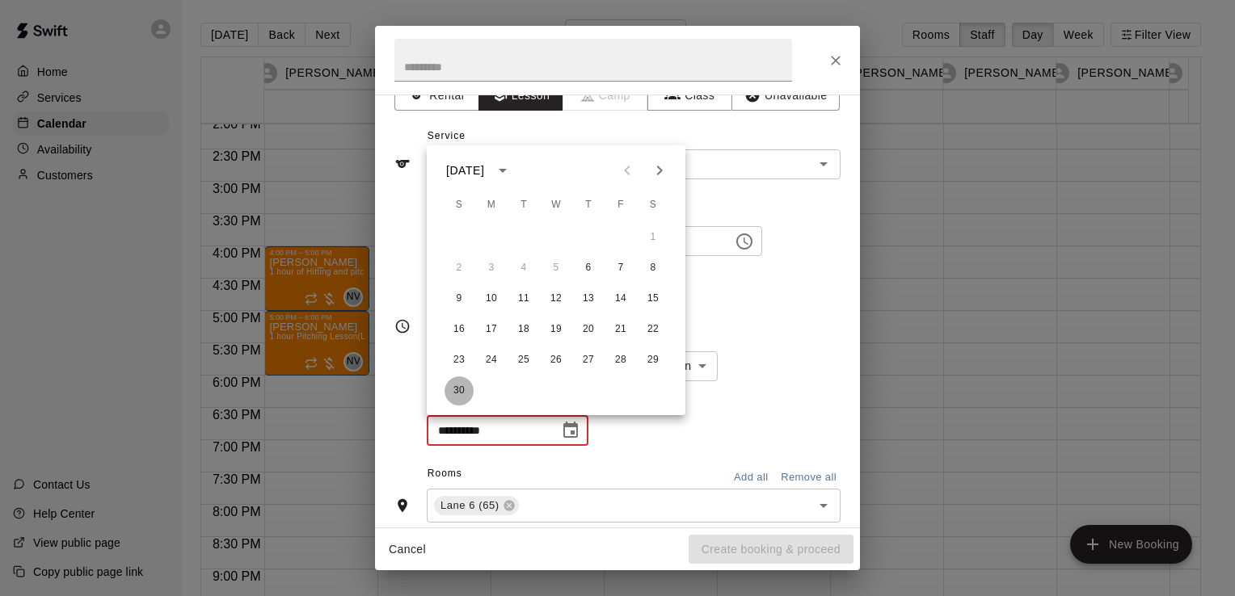
click at [455, 394] on button "30" at bounding box center [459, 391] width 29 height 29
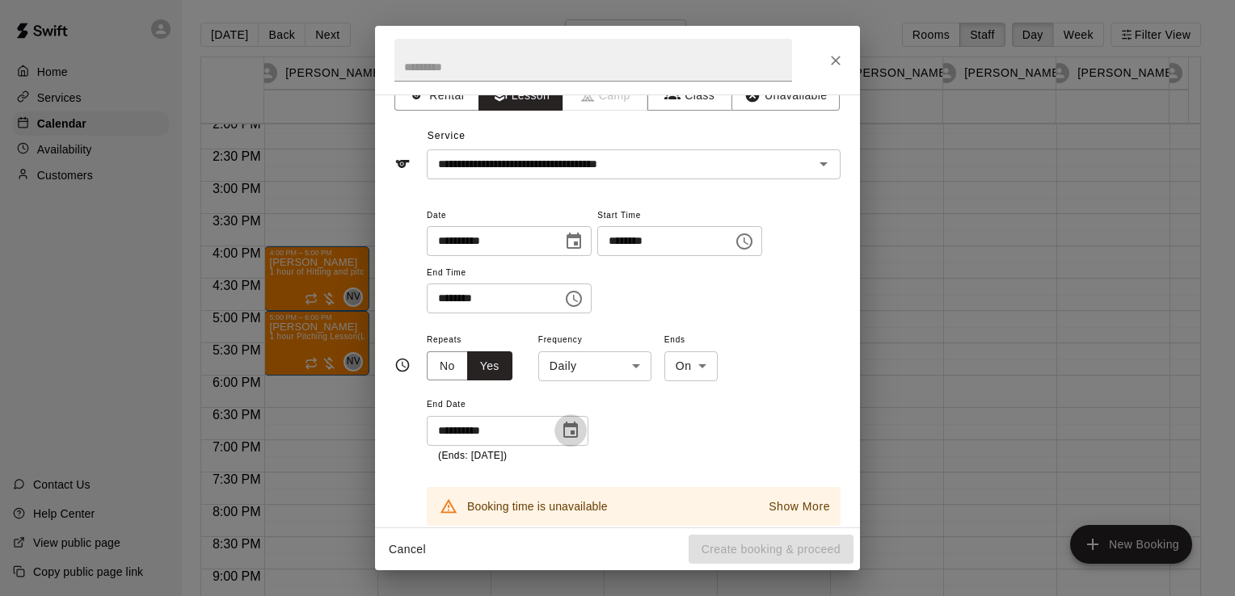
click at [570, 426] on icon "Choose date, selected date is Nov 30, 2025" at bounding box center [570, 430] width 15 height 16
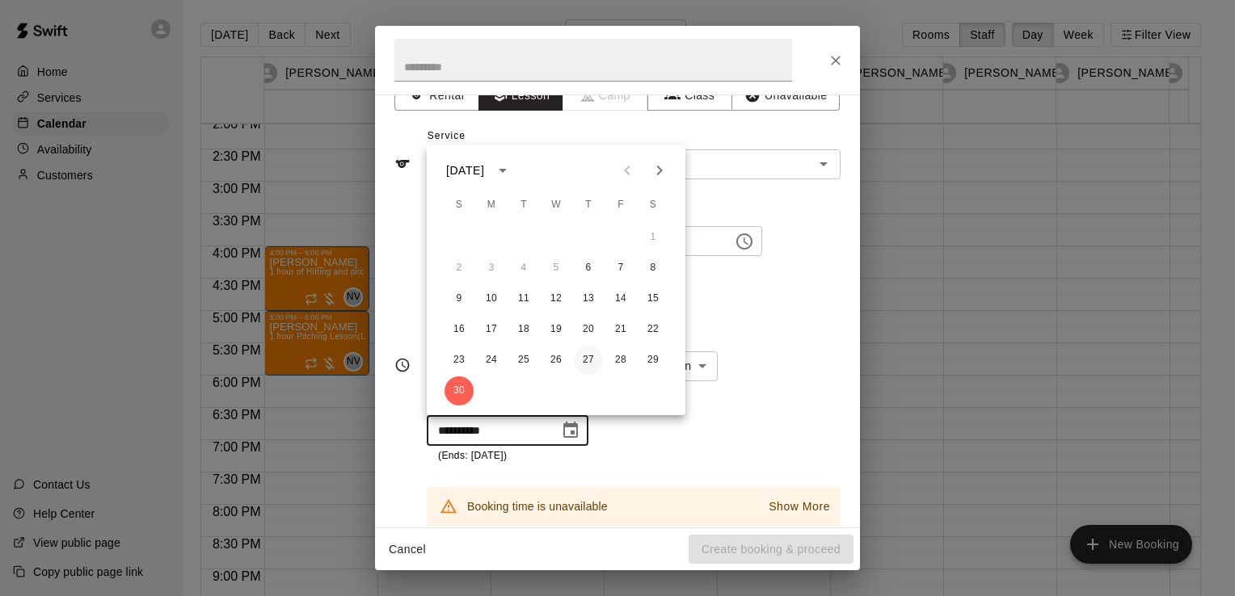
click at [593, 368] on button "27" at bounding box center [588, 360] width 29 height 29
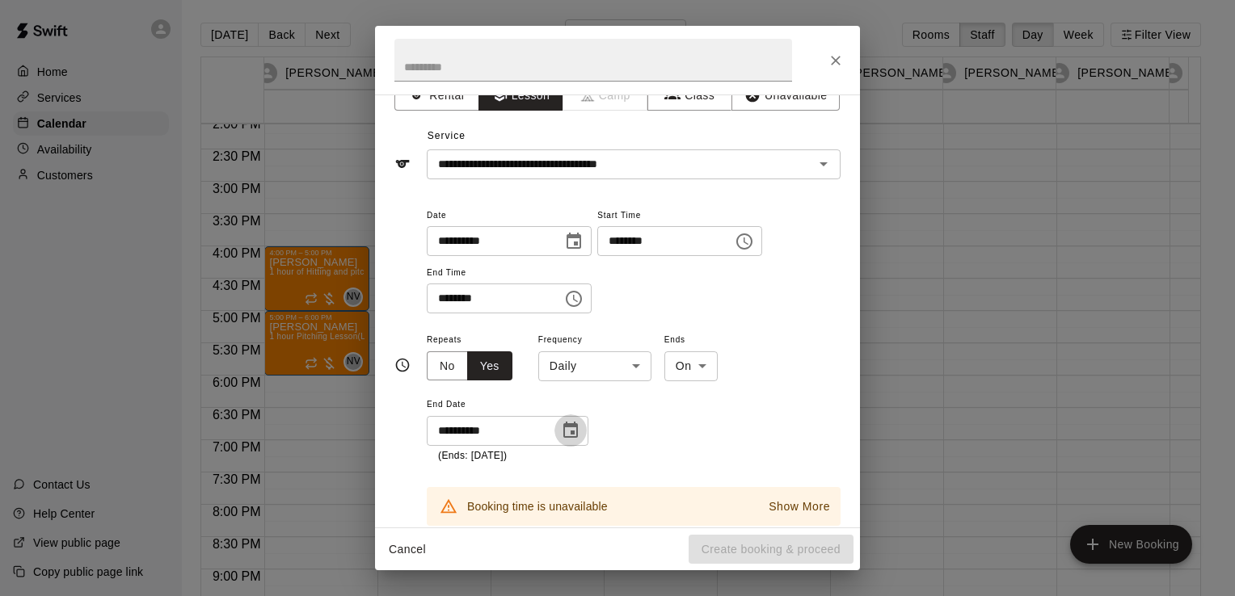
click at [574, 427] on icon "Choose date, selected date is Nov 27, 2025" at bounding box center [570, 430] width 19 height 19
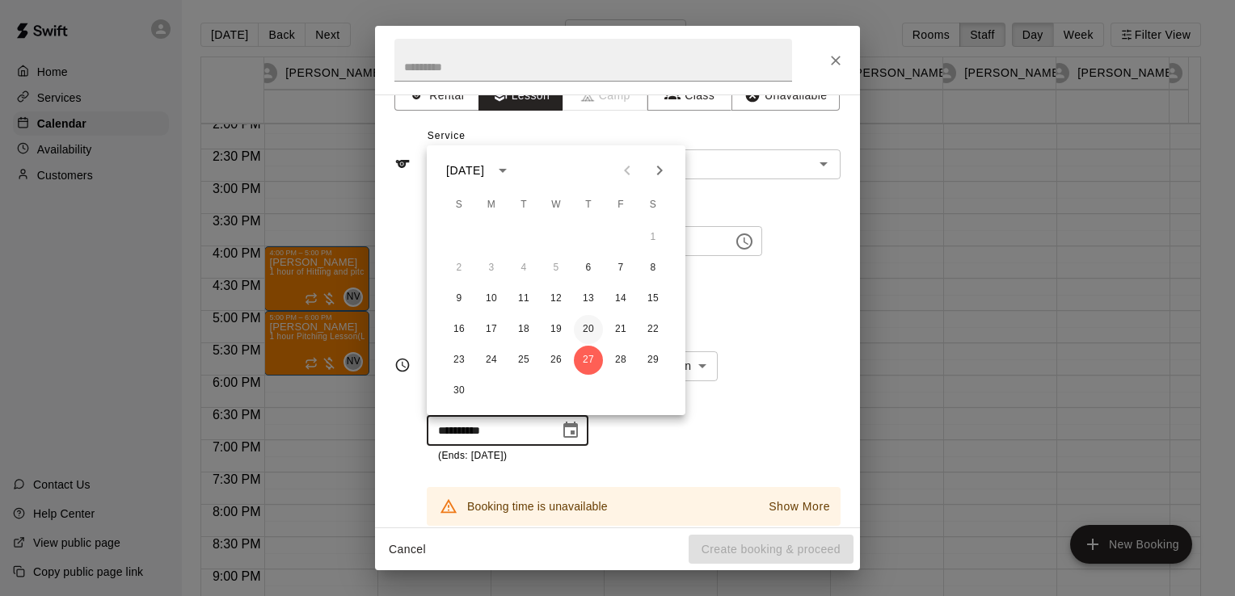
click at [596, 334] on button "20" at bounding box center [588, 329] width 29 height 29
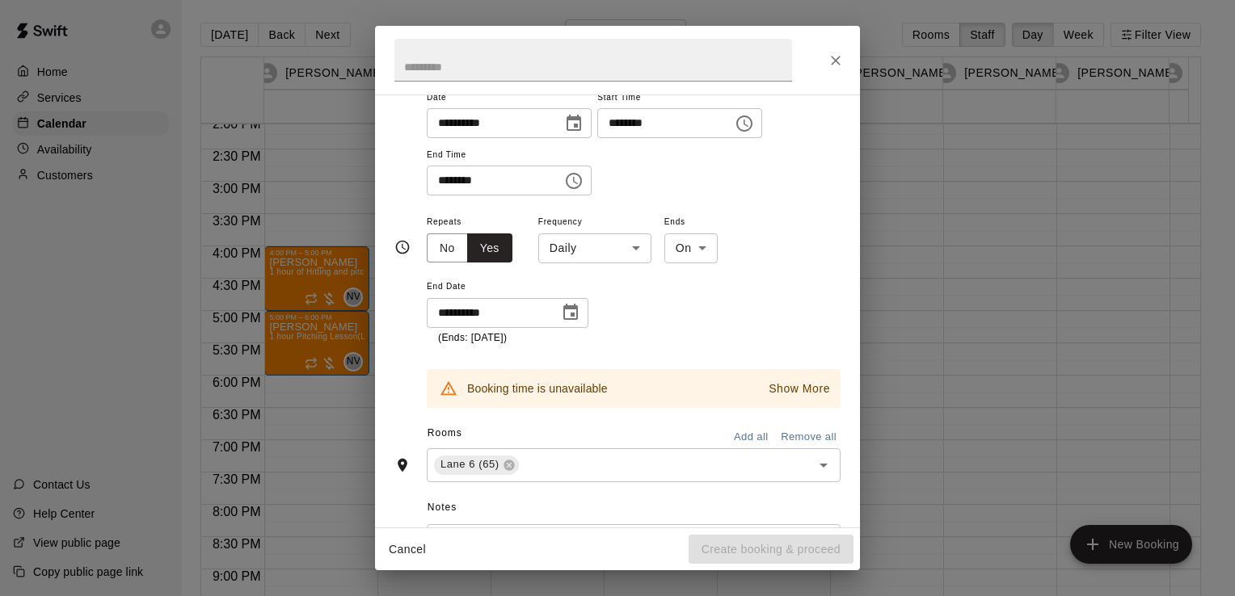
scroll to position [147, 0]
click at [512, 467] on icon at bounding box center [509, 463] width 13 height 13
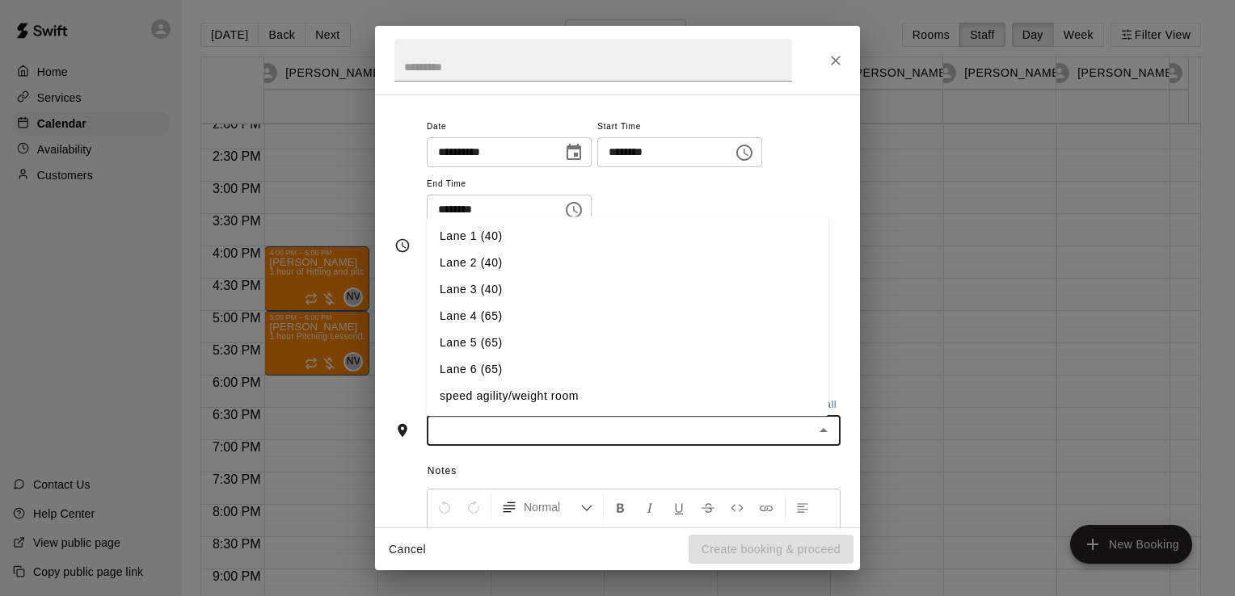
click at [542, 423] on input "text" at bounding box center [620, 431] width 377 height 20
click at [531, 347] on li "Lane 5 (65)" at bounding box center [628, 343] width 402 height 27
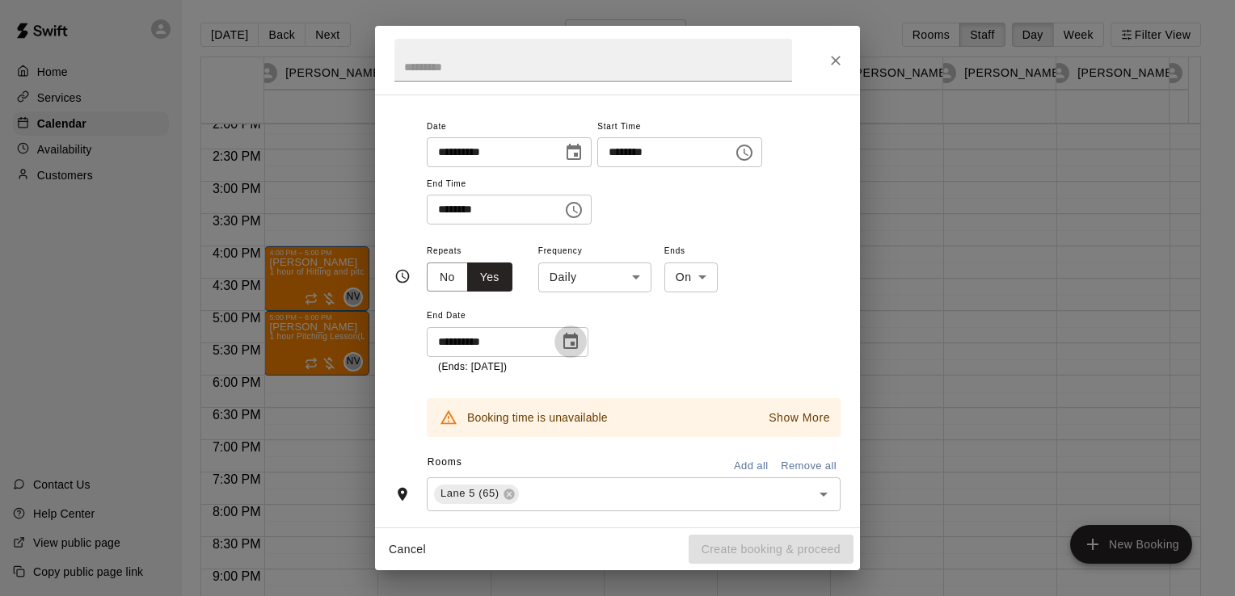
click at [574, 344] on icon "Choose date, selected date is Nov 20, 2025" at bounding box center [570, 341] width 15 height 16
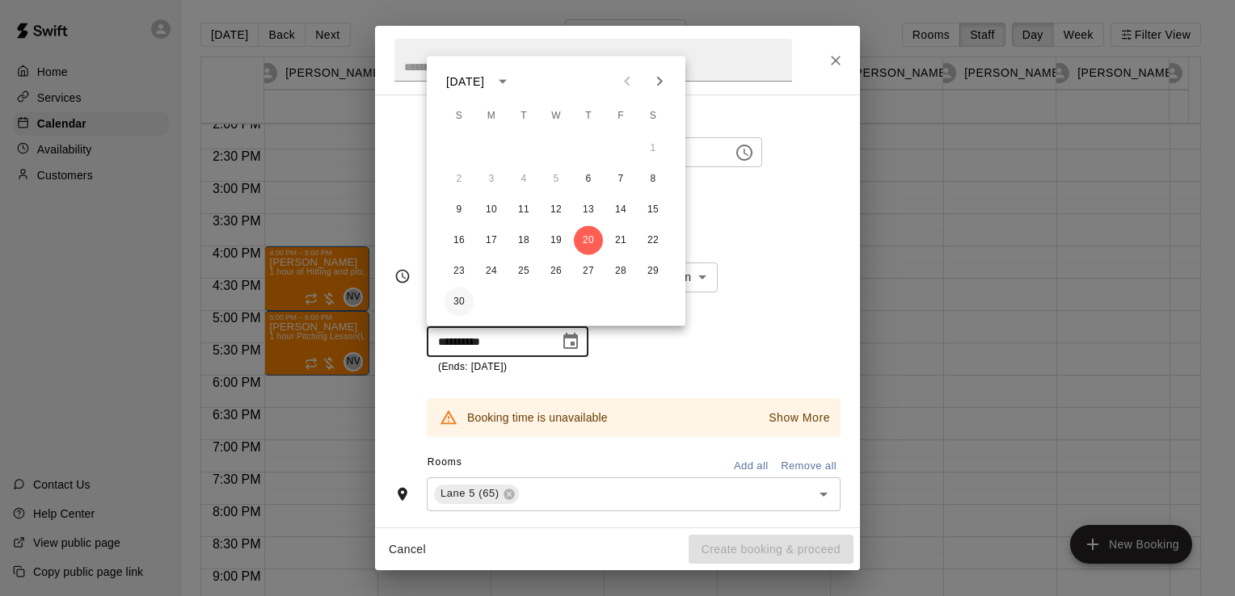
click at [453, 306] on button "30" at bounding box center [459, 302] width 29 height 29
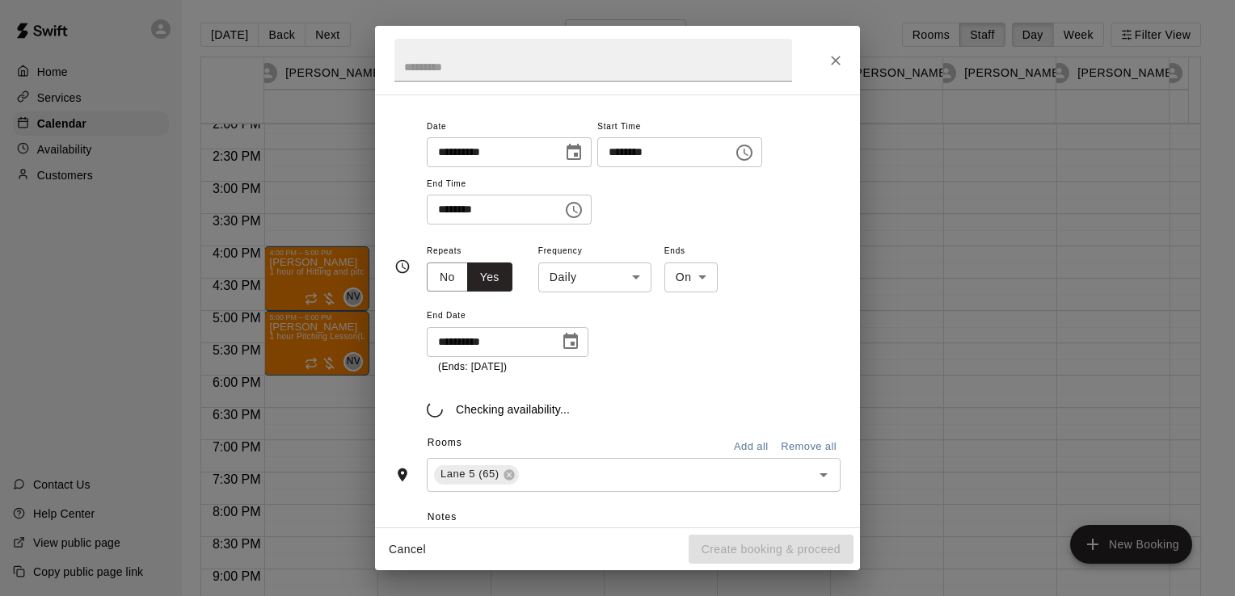
type input "**********"
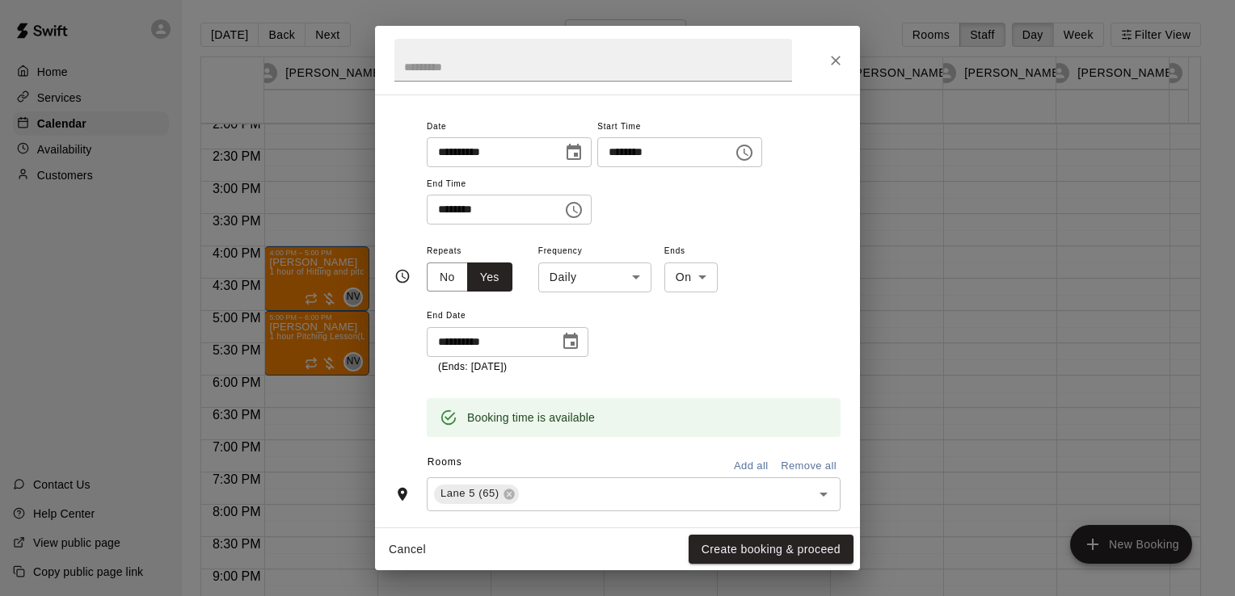
click at [613, 283] on body "Home Services Calendar Availability Customers Contact Us Help Center View publi…" at bounding box center [617, 311] width 1235 height 622
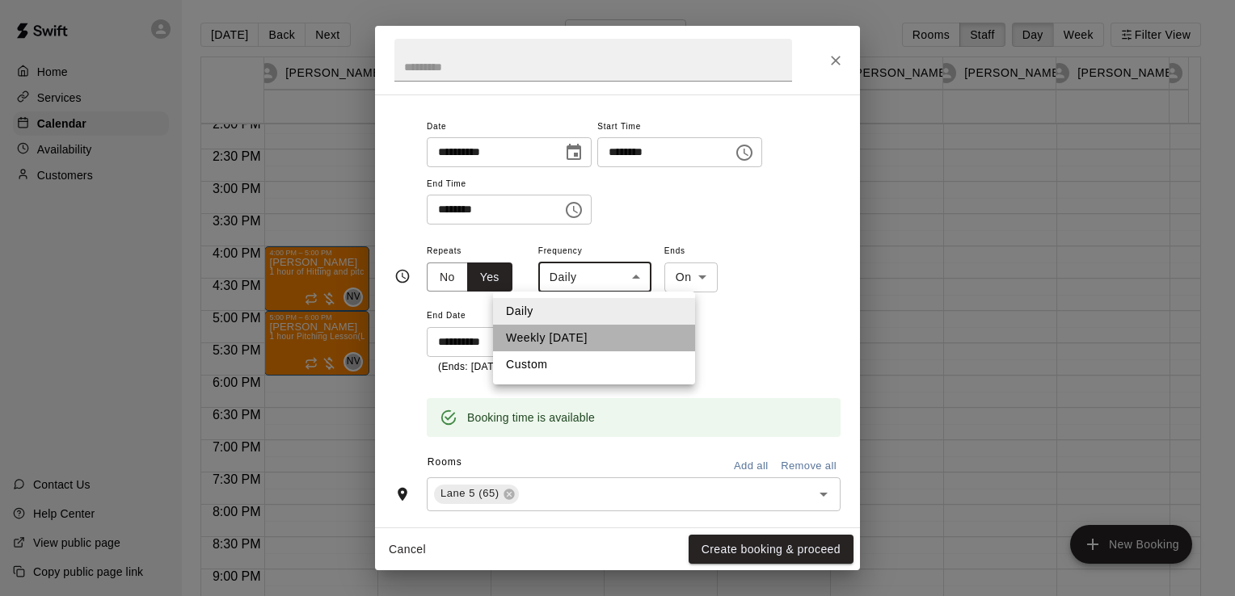
click at [595, 349] on li "Weekly [DATE]" at bounding box center [594, 338] width 202 height 27
type input "******"
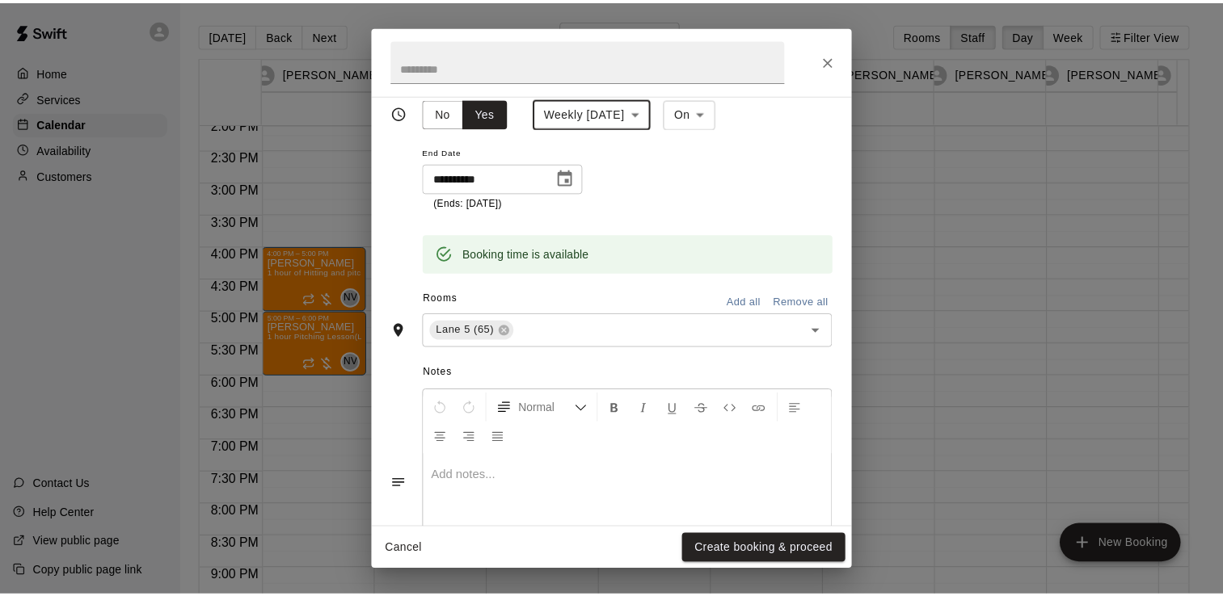
scroll to position [282, 0]
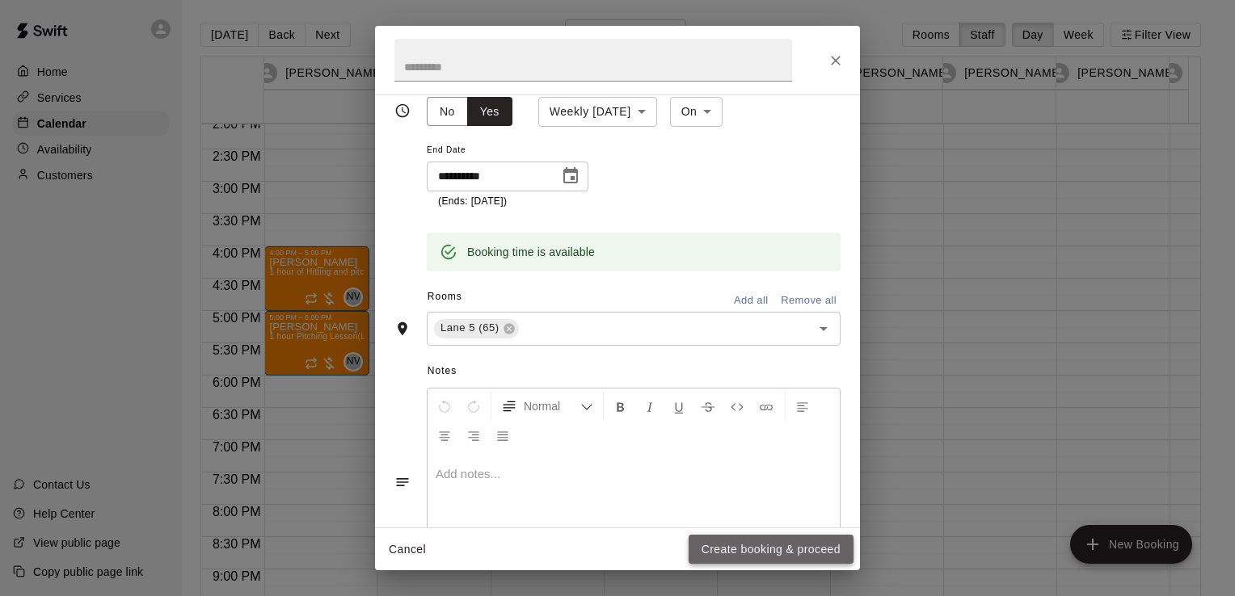
click at [754, 560] on button "Create booking & proceed" at bounding box center [771, 550] width 165 height 30
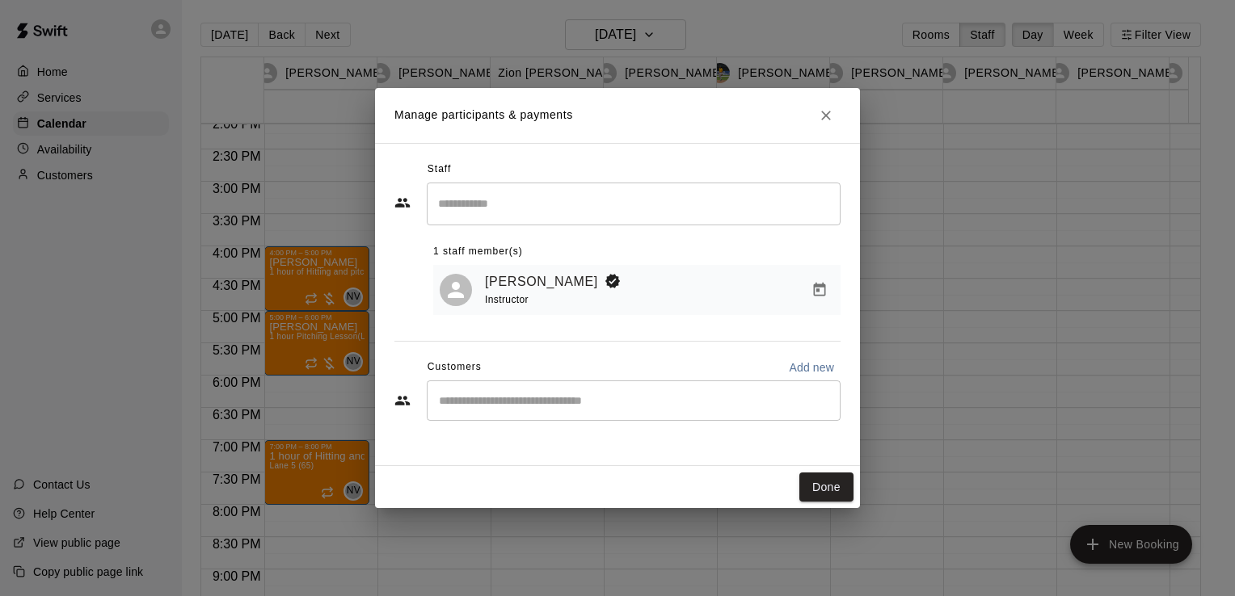
click at [557, 402] on input "Start typing to search customers..." at bounding box center [633, 401] width 399 height 16
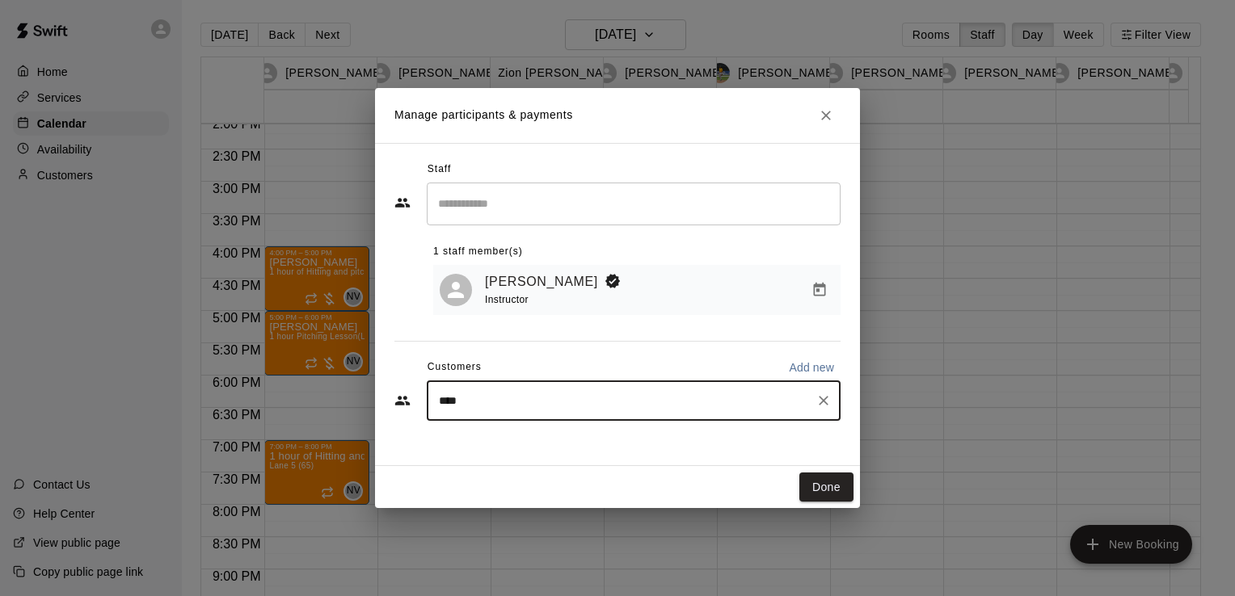
type input "*****"
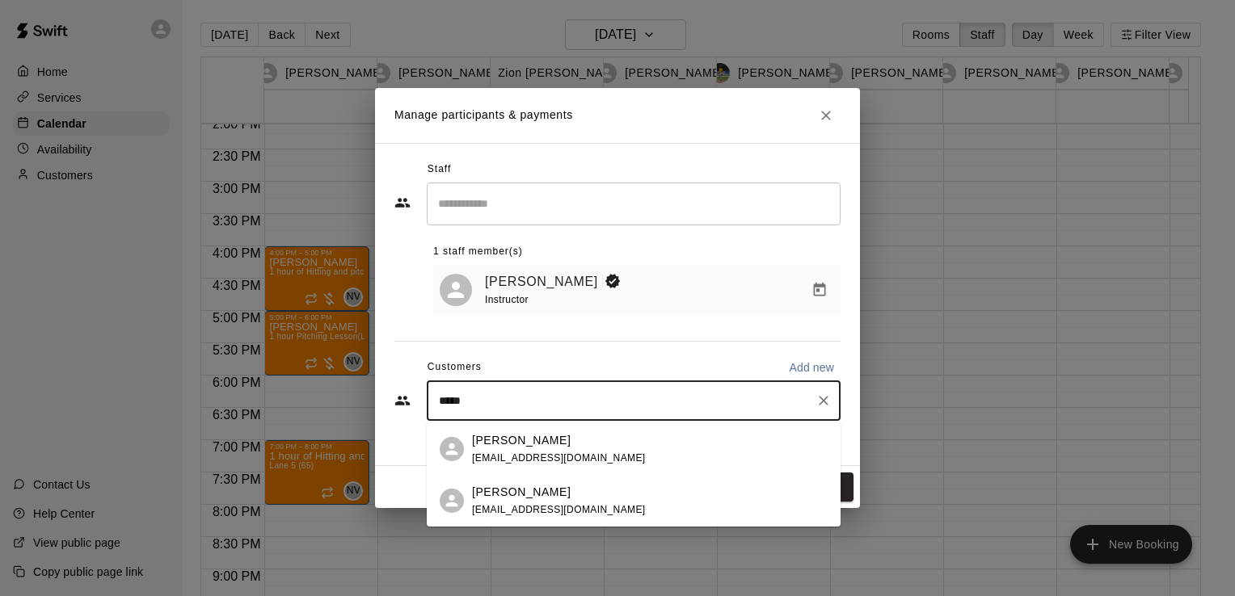
click at [554, 490] on div "[PERSON_NAME]" at bounding box center [559, 492] width 174 height 17
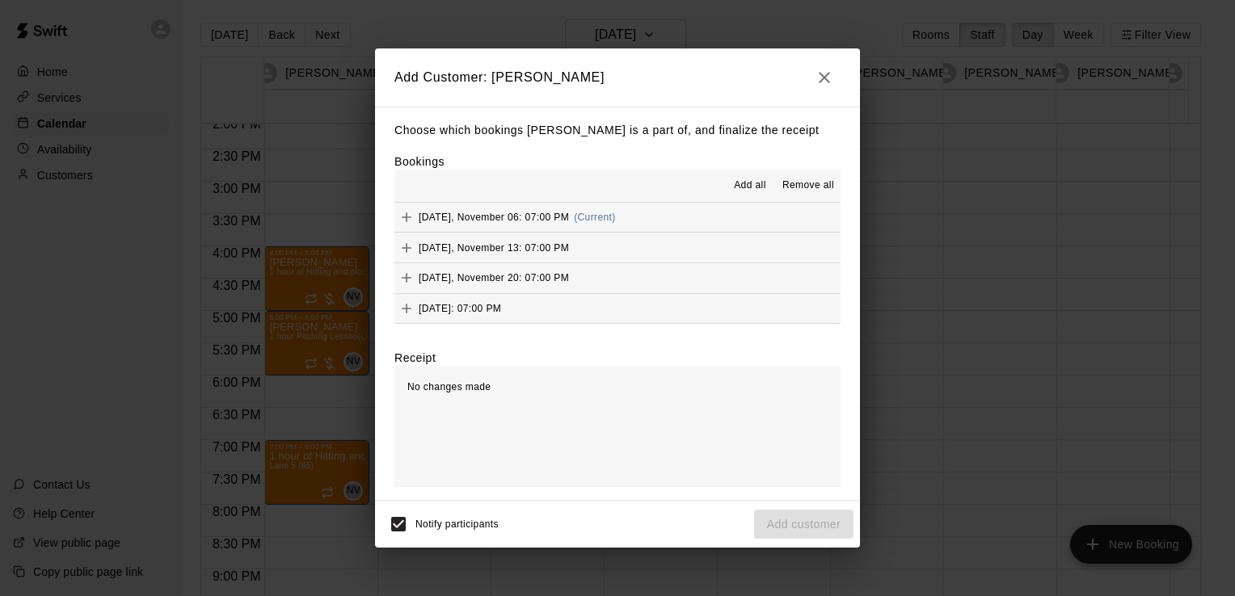
click at [747, 189] on span "Add all" at bounding box center [750, 186] width 32 height 16
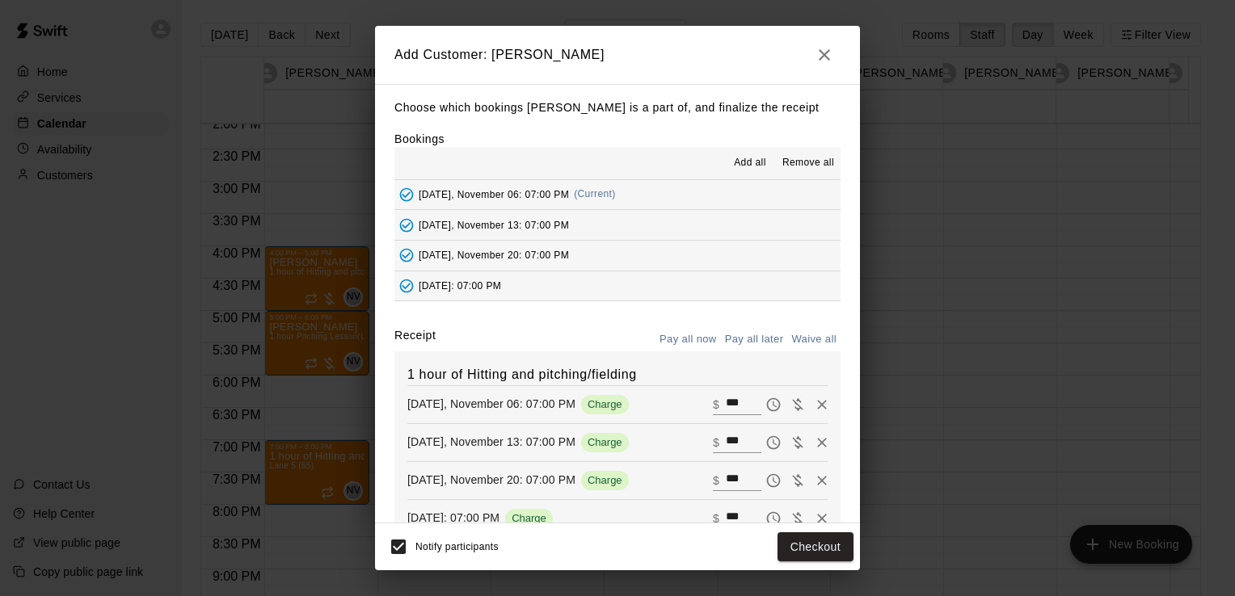
click at [734, 334] on button "Pay all later" at bounding box center [754, 339] width 67 height 25
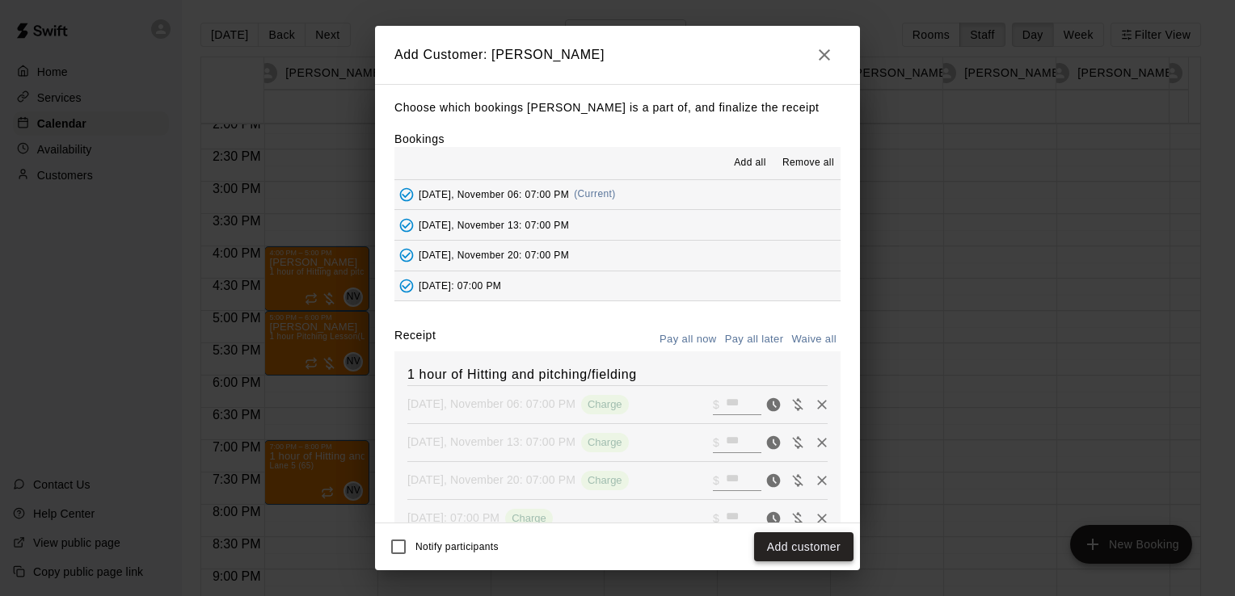
click at [796, 539] on button "Add customer" at bounding box center [803, 548] width 99 height 30
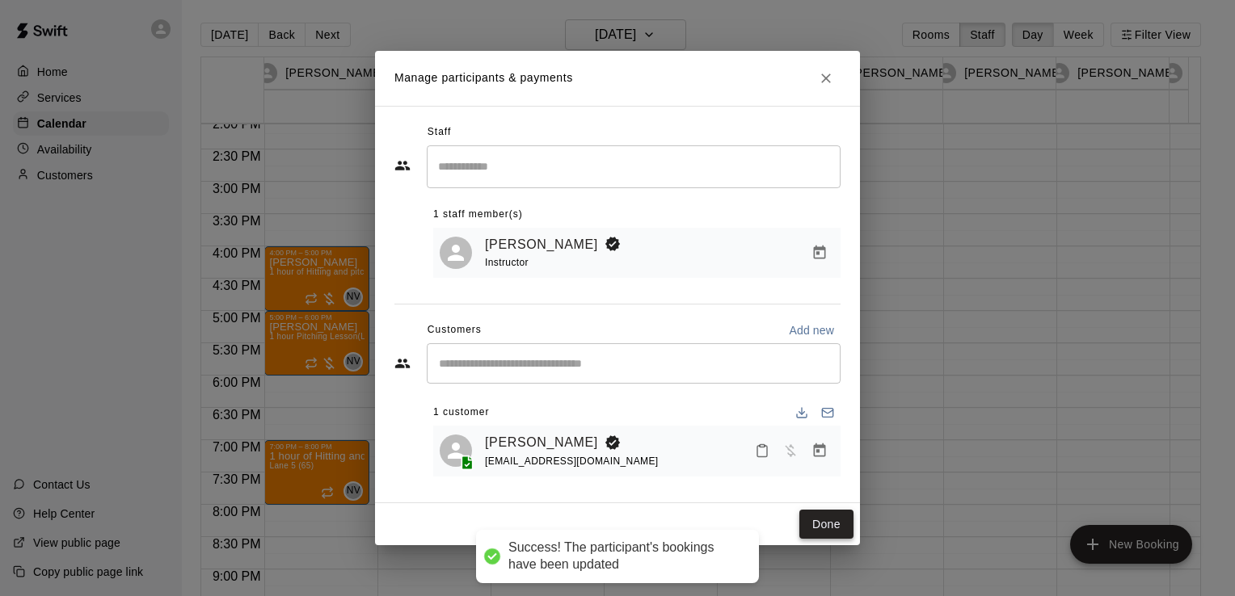
click at [836, 516] on button "Done" at bounding box center [826, 525] width 54 height 30
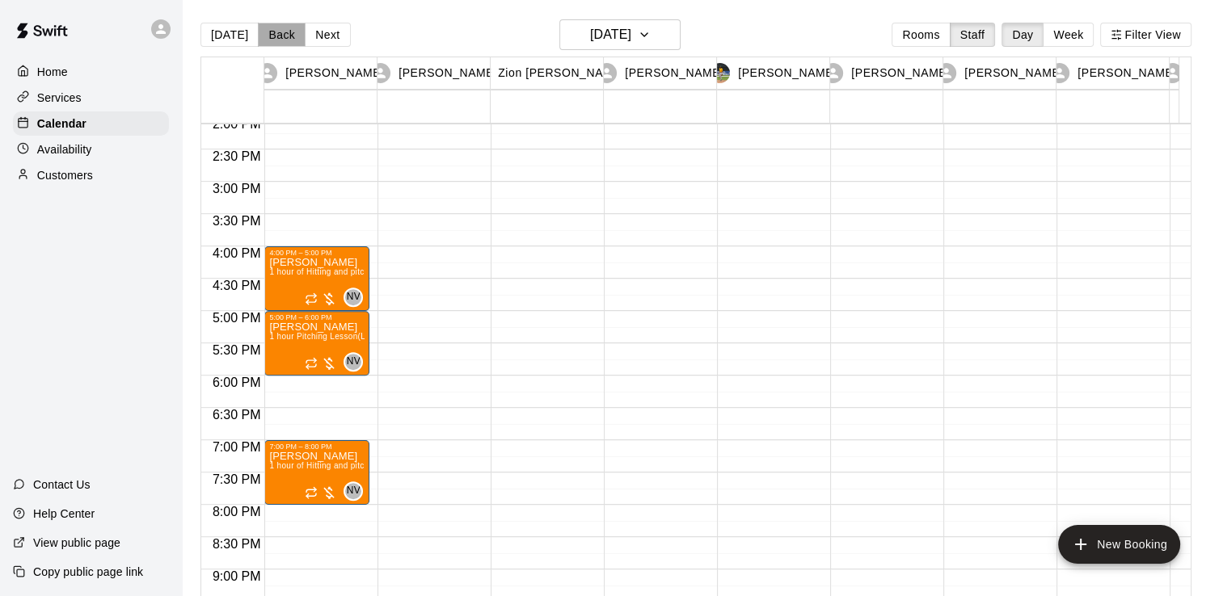
click at [289, 34] on button "Back" at bounding box center [282, 35] width 48 height 24
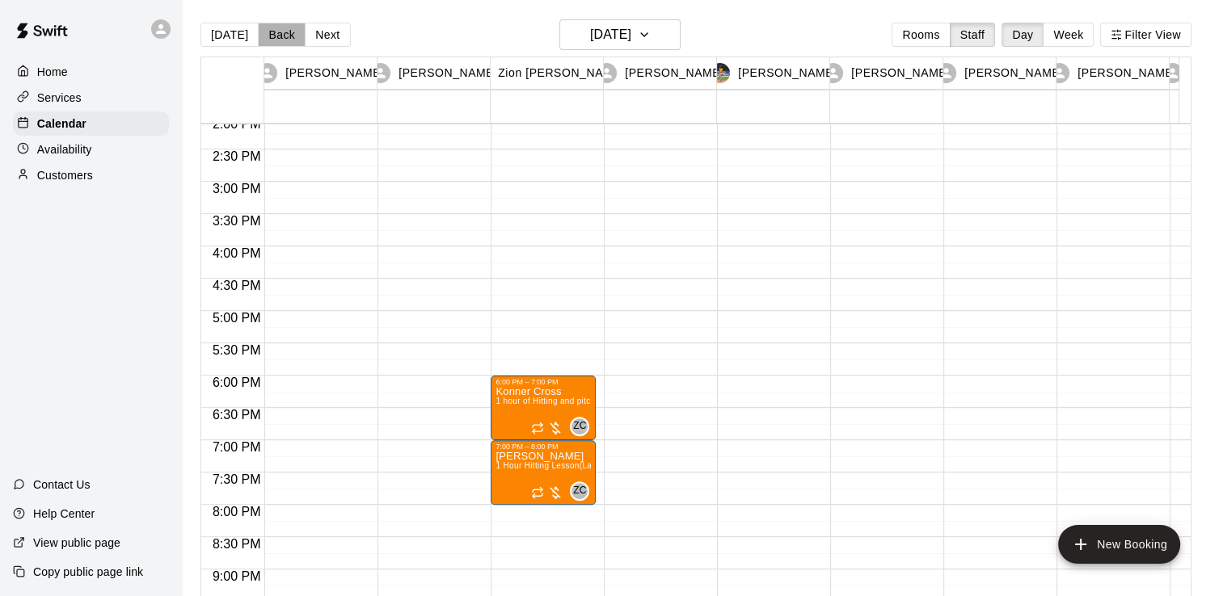
click at [289, 34] on button "Back" at bounding box center [282, 35] width 48 height 24
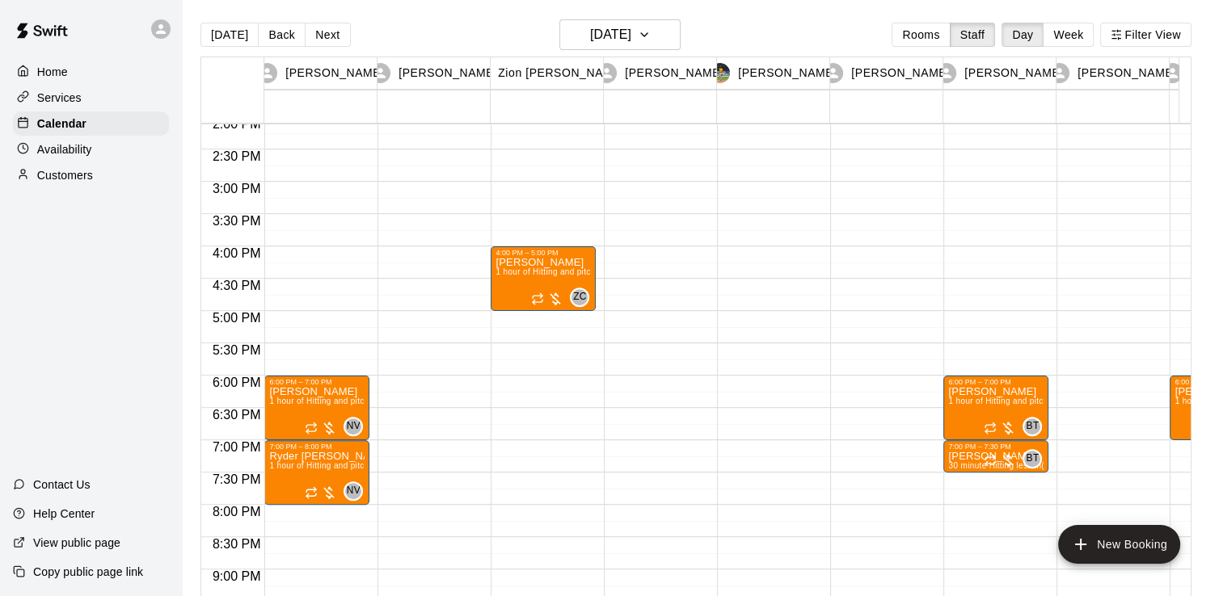
click at [289, 34] on button "Back" at bounding box center [282, 35] width 48 height 24
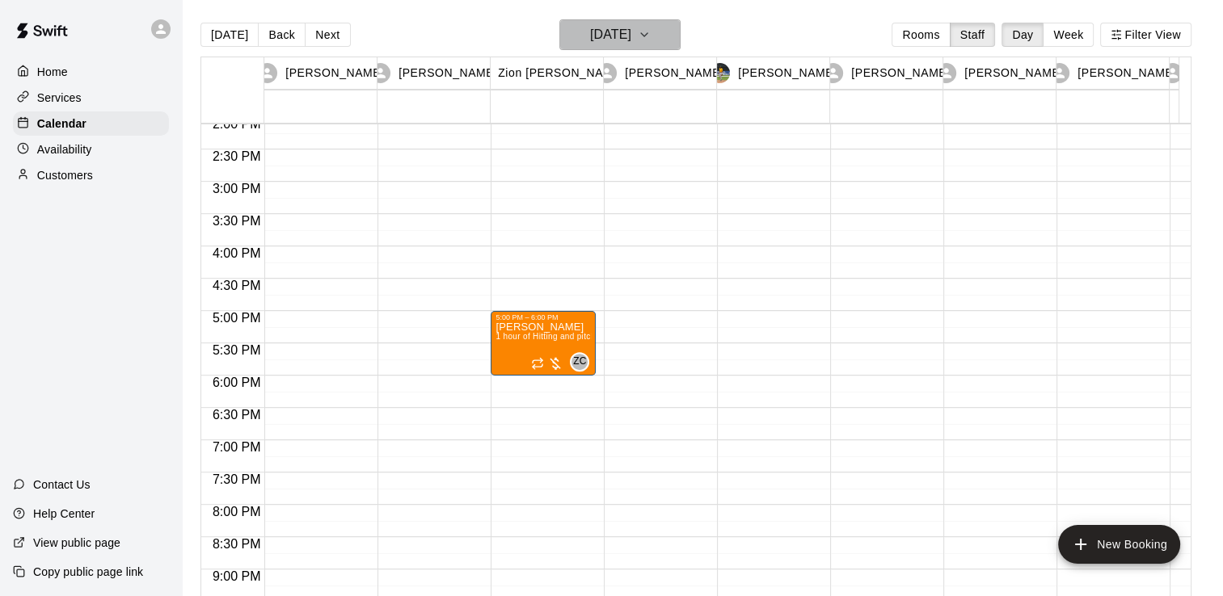
click at [658, 48] on button "[DATE]" at bounding box center [619, 34] width 121 height 31
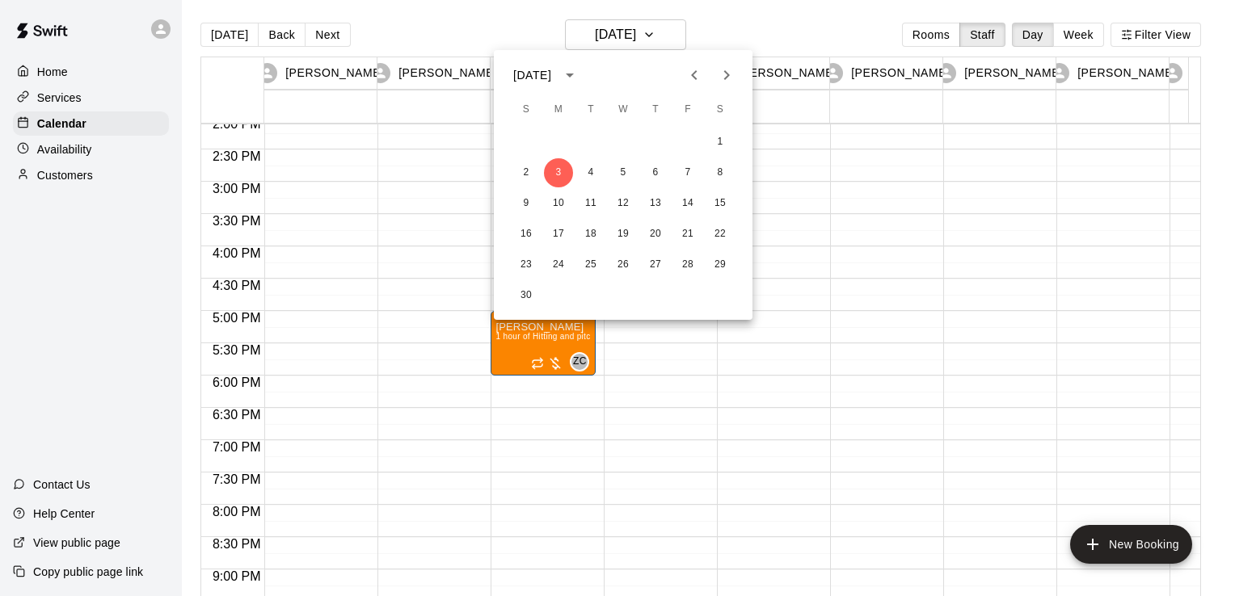
click at [685, 75] on icon "Previous month" at bounding box center [694, 74] width 19 height 19
click at [597, 209] on button "14" at bounding box center [590, 203] width 29 height 29
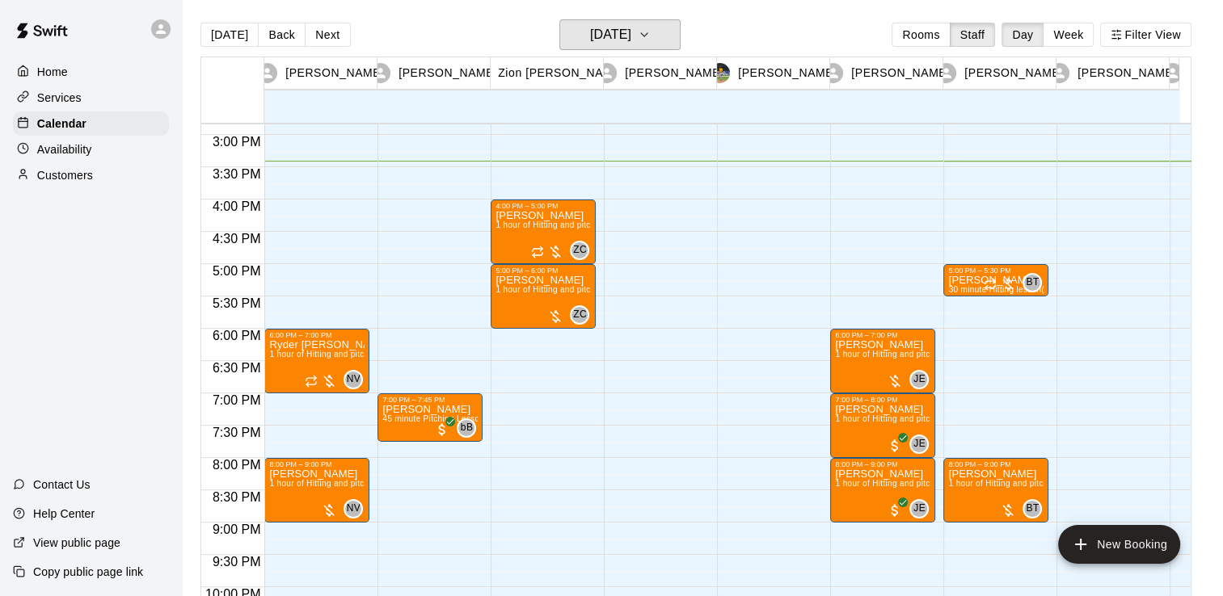
scroll to position [960, 0]
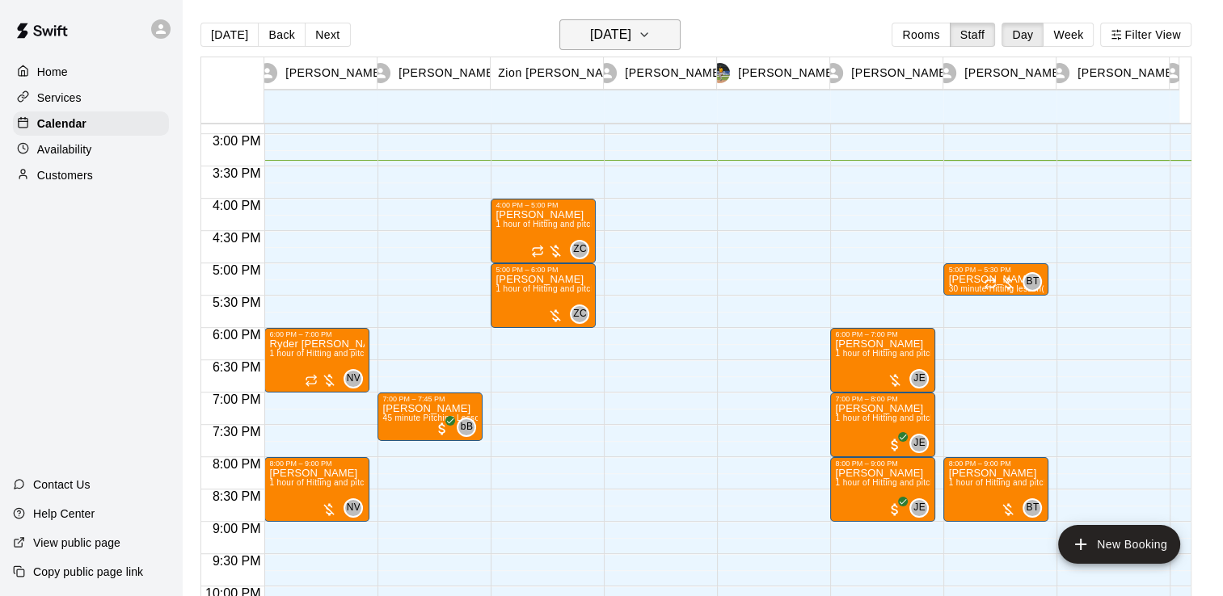
click at [608, 41] on h6 "[DATE]" at bounding box center [610, 34] width 41 height 23
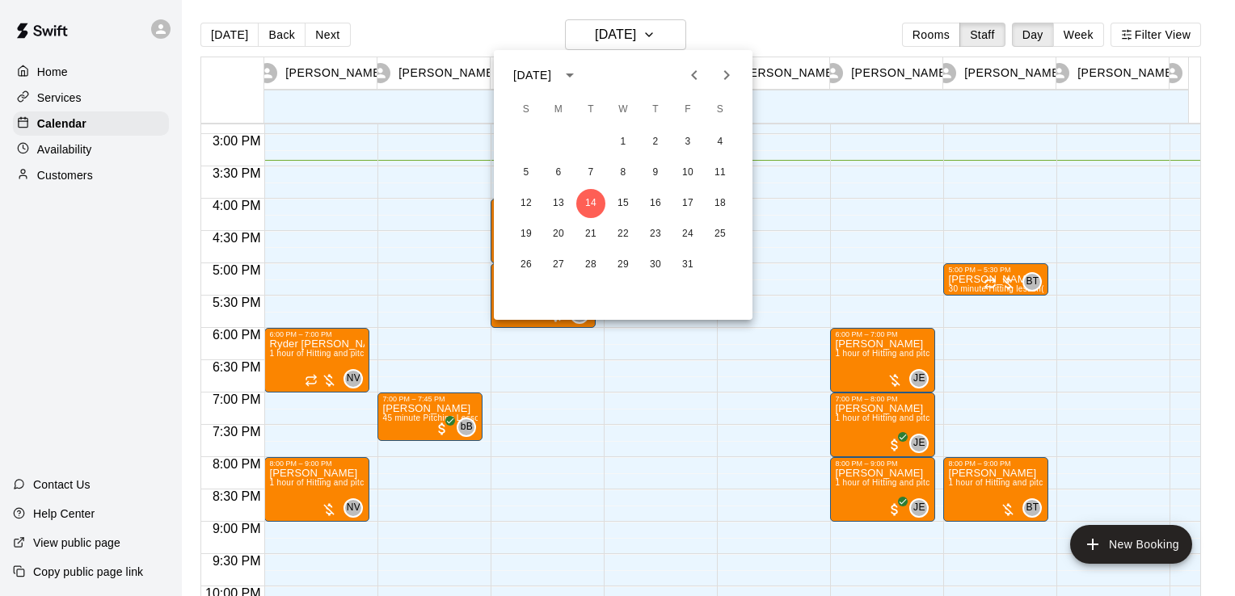
click at [539, 24] on div at bounding box center [617, 298] width 1235 height 596
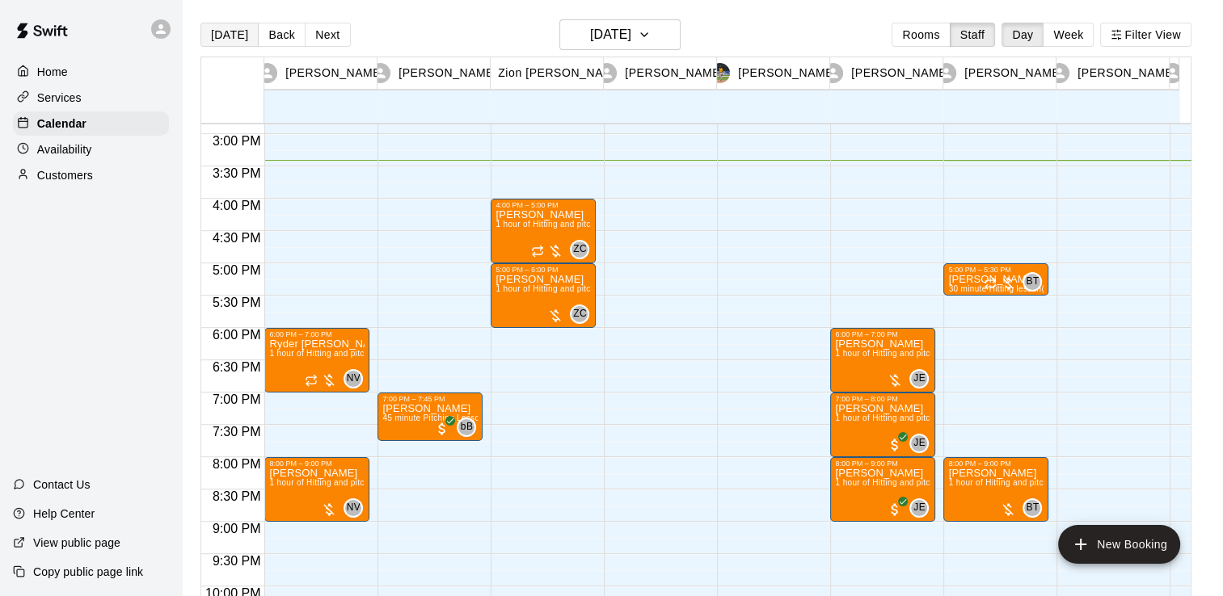
click at [235, 44] on button "[DATE]" at bounding box center [229, 35] width 58 height 24
click at [1086, 32] on button "Week" at bounding box center [1068, 35] width 51 height 24
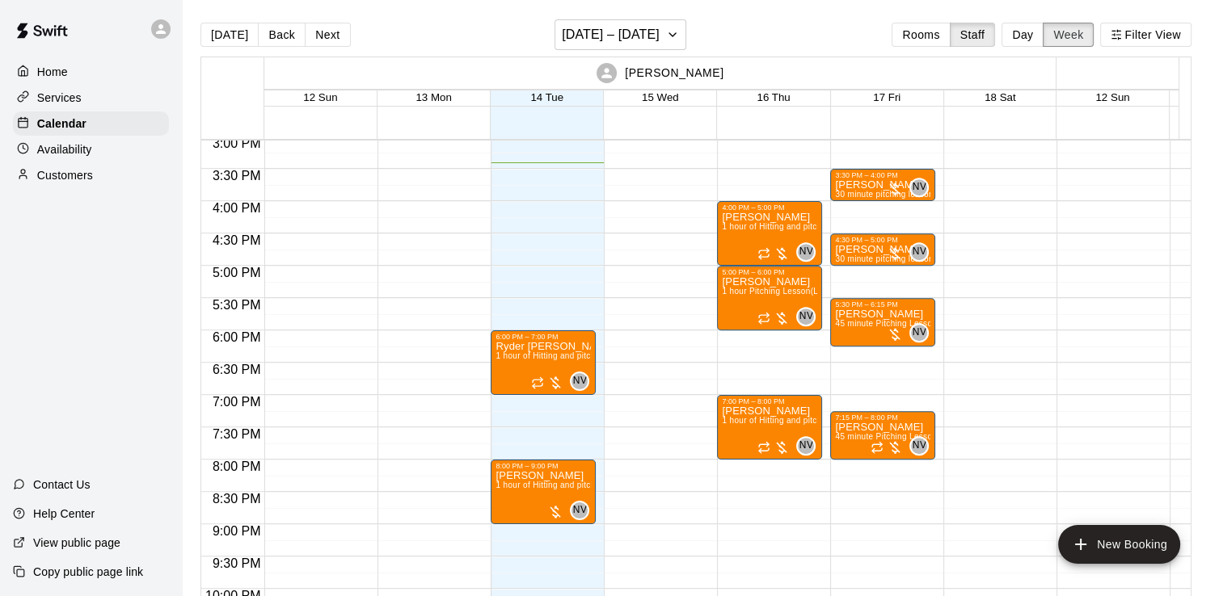
scroll to position [970, 0]
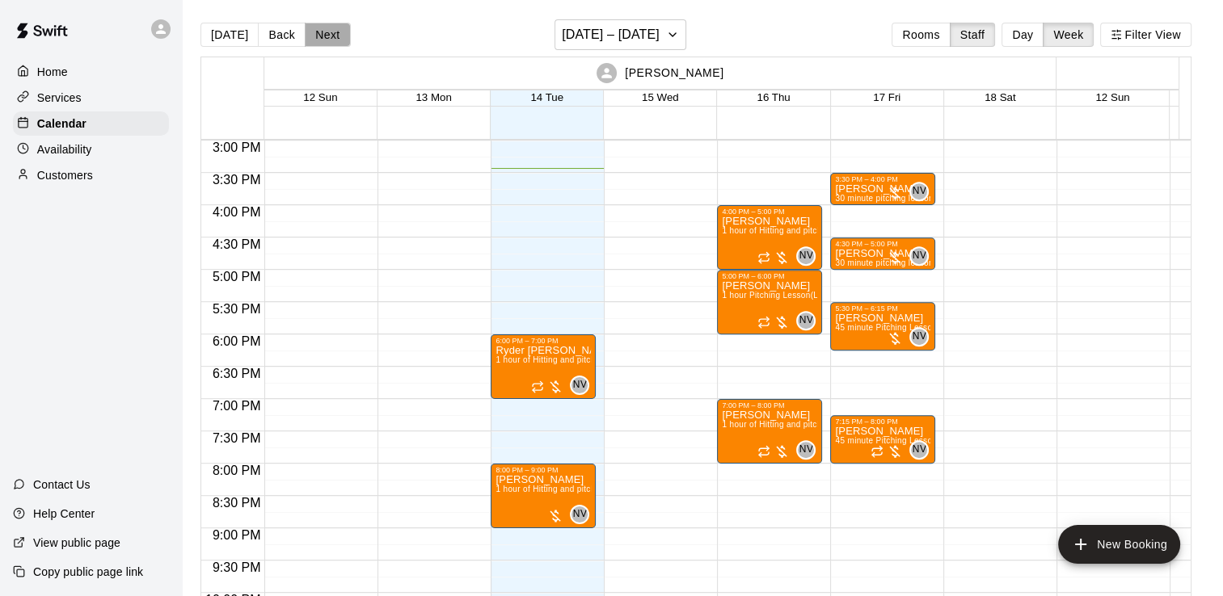
click at [311, 37] on button "Next" at bounding box center [327, 35] width 45 height 24
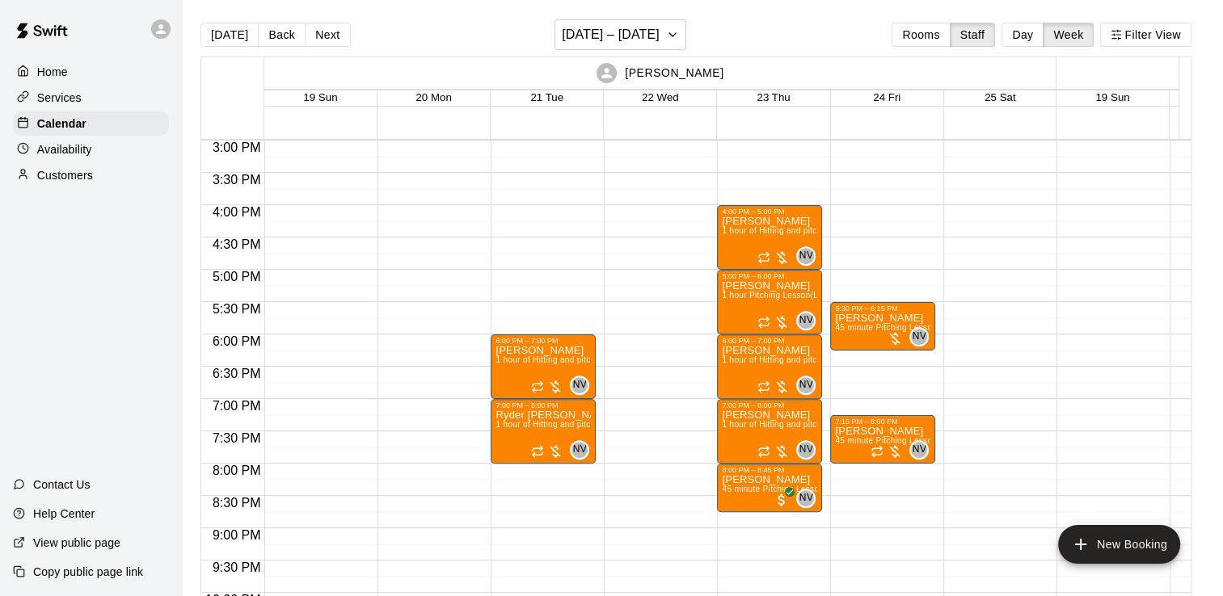
drag, startPoint x: 520, startPoint y: 8, endPoint x: 532, endPoint y: 9, distance: 12.2
click at [532, 9] on main "[DATE] Back Next [DATE] – [DATE] Rooms Staff Day Week Filter View [PERSON_NAME]…" at bounding box center [702, 311] width 1041 height 622
click at [610, 34] on h6 "[DATE] – [DATE]" at bounding box center [611, 34] width 98 height 23
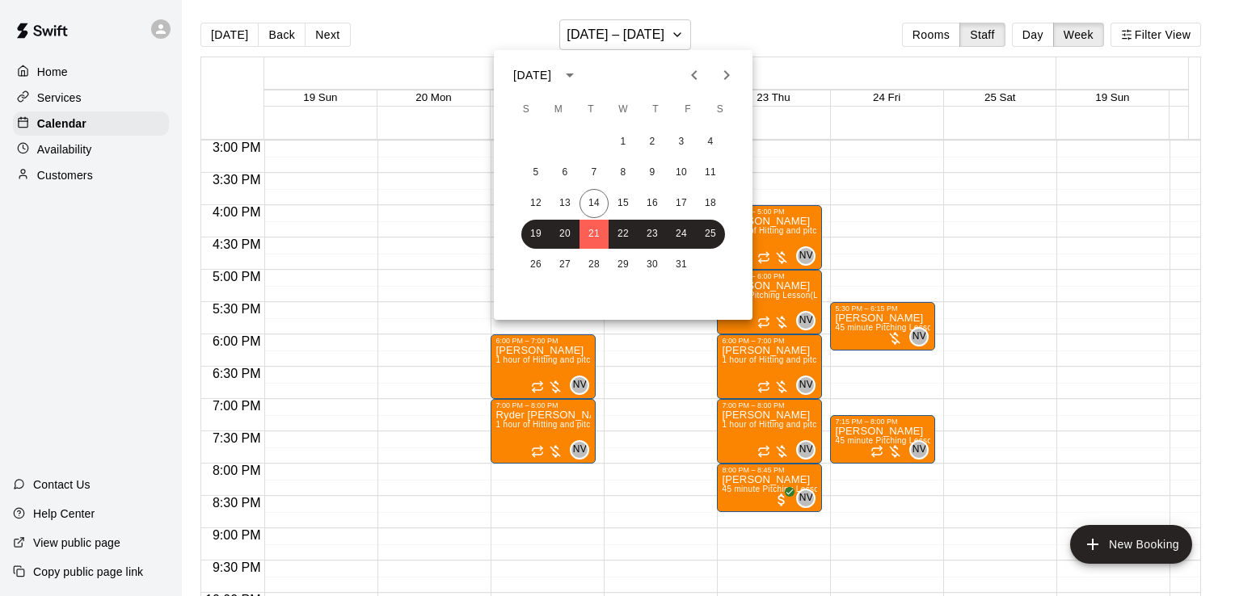
click at [736, 78] on button "Next month" at bounding box center [726, 75] width 32 height 32
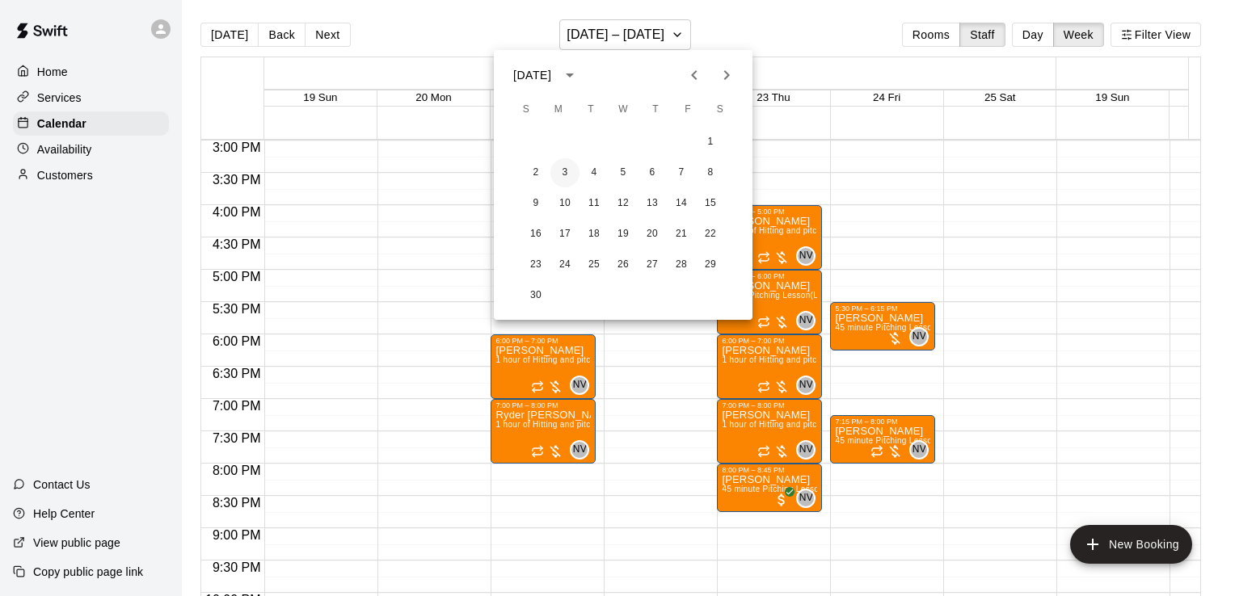
click at [558, 179] on button "3" at bounding box center [564, 172] width 29 height 29
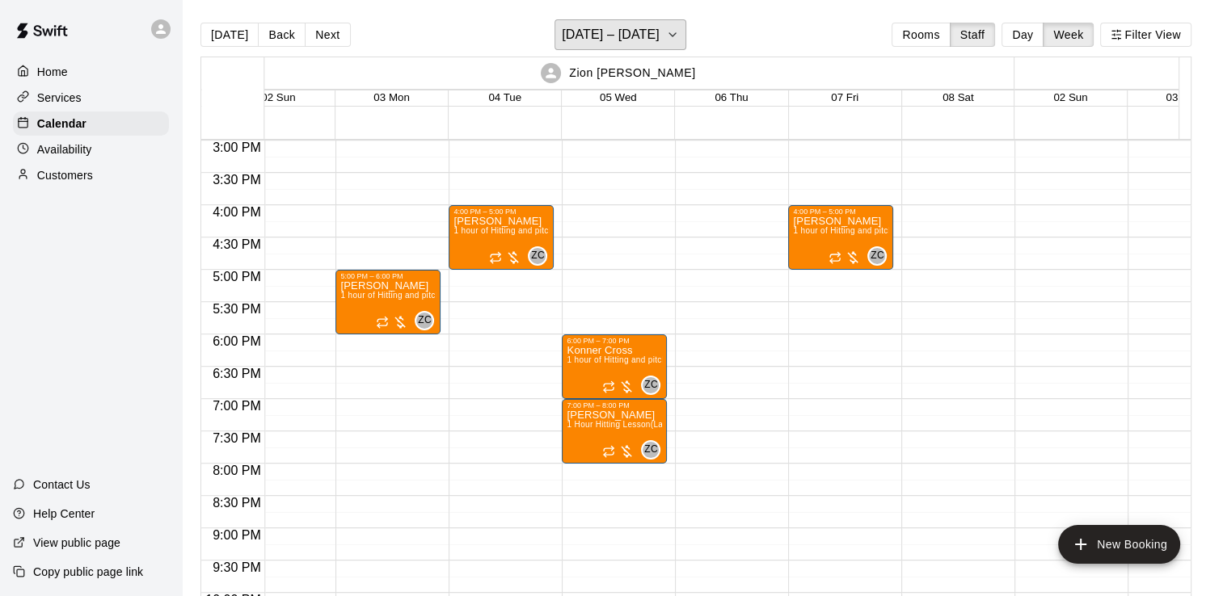
scroll to position [0, 1848]
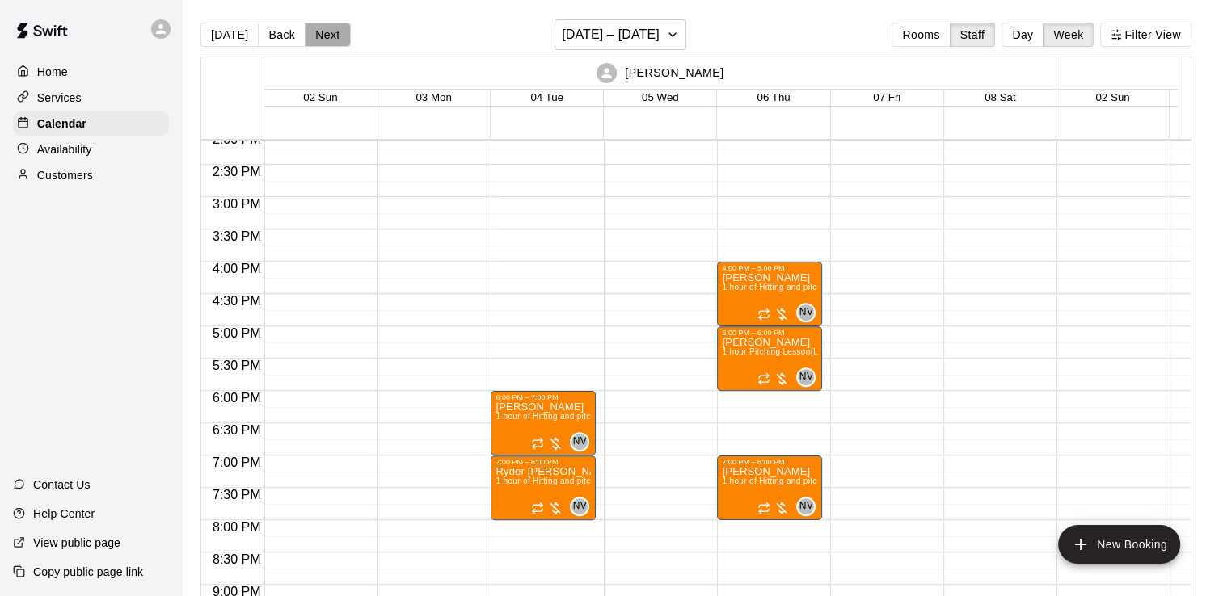
click at [313, 29] on button "Next" at bounding box center [327, 35] width 45 height 24
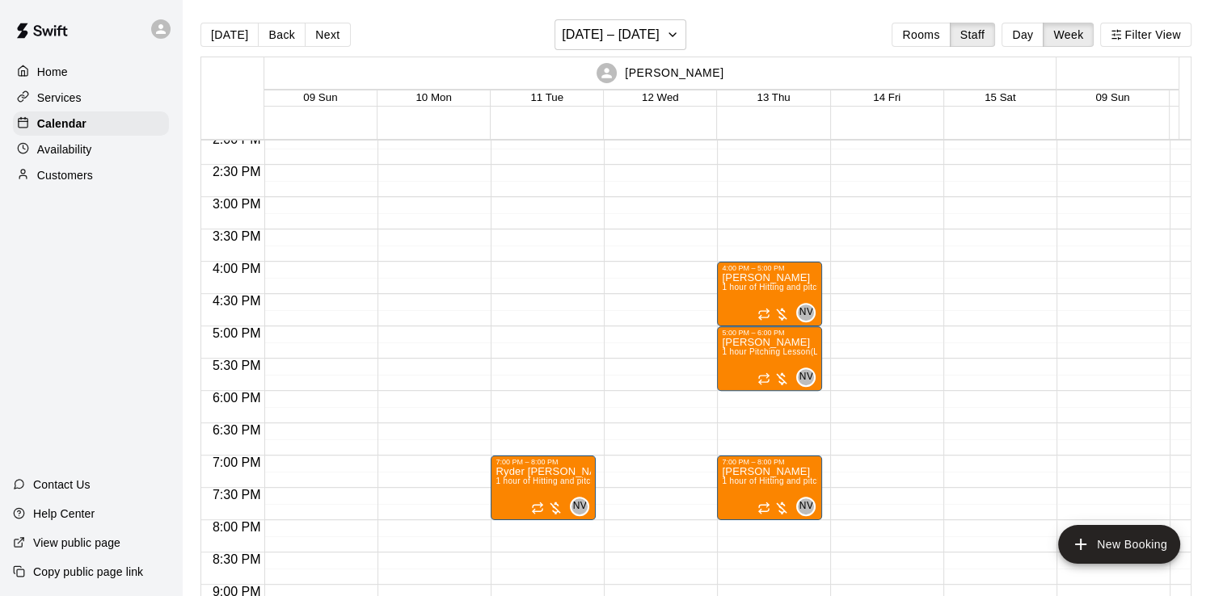
click at [521, 403] on div "7:00 PM – 8:00 PM [PERSON_NAME] [PERSON_NAME] 1 hour of Hitting and pitching/fi…" at bounding box center [543, 3] width 105 height 1552
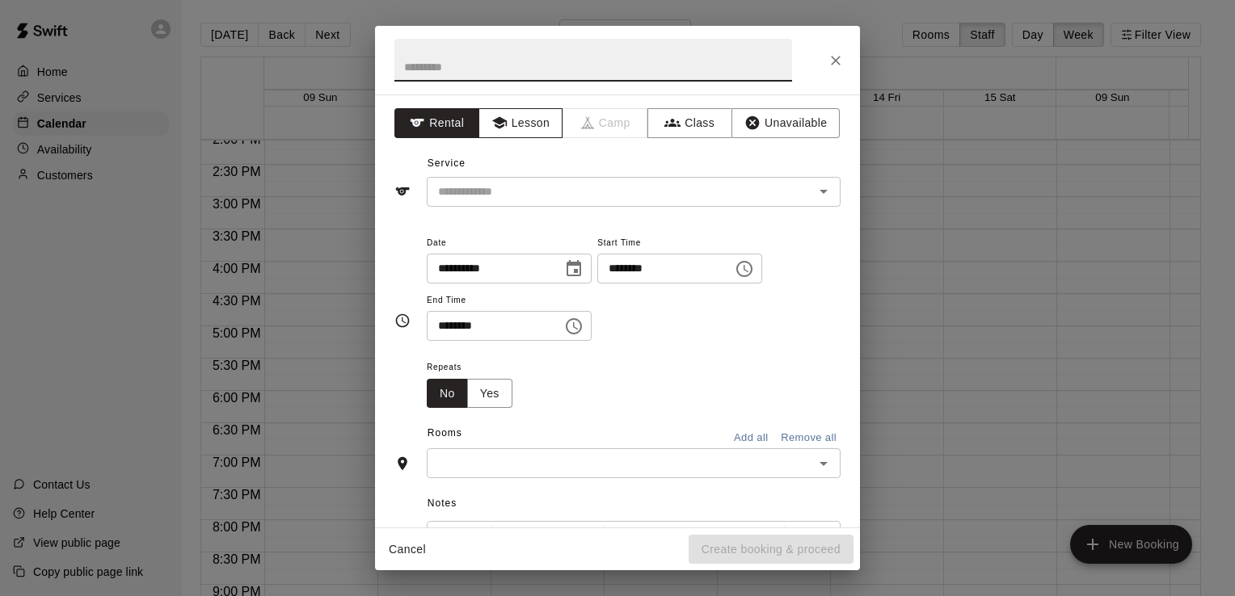
click at [507, 122] on button "Lesson" at bounding box center [520, 123] width 85 height 30
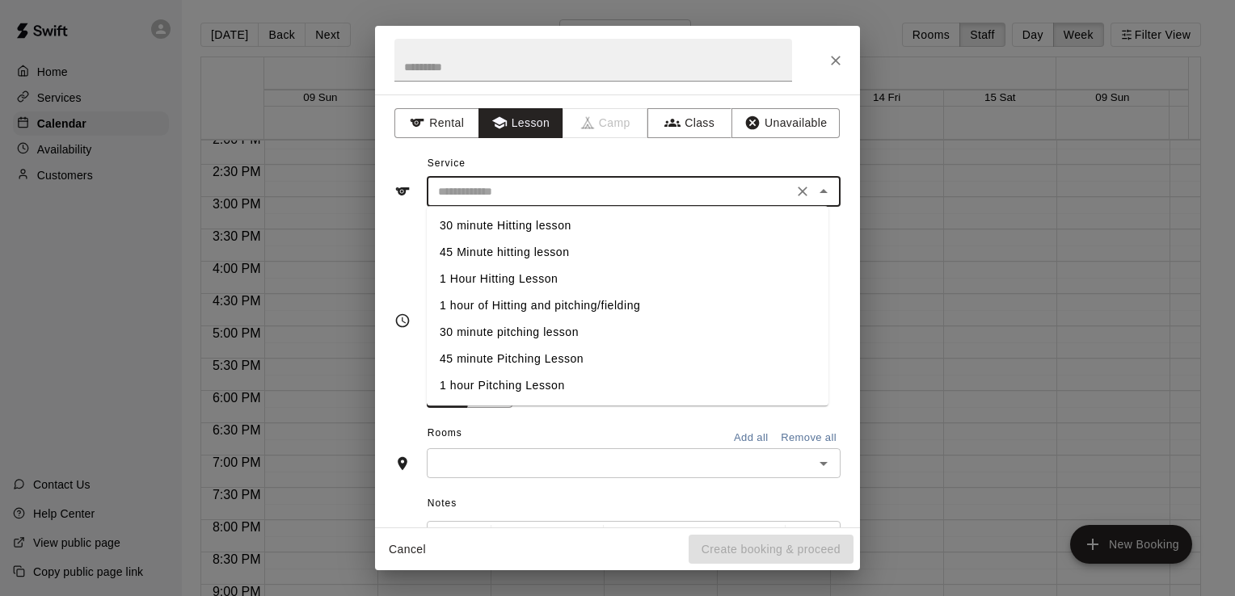
click at [519, 182] on input "text" at bounding box center [610, 192] width 356 height 20
click at [537, 311] on li "1 hour of Hitting and pitching/fielding" at bounding box center [628, 306] width 402 height 27
type input "**********"
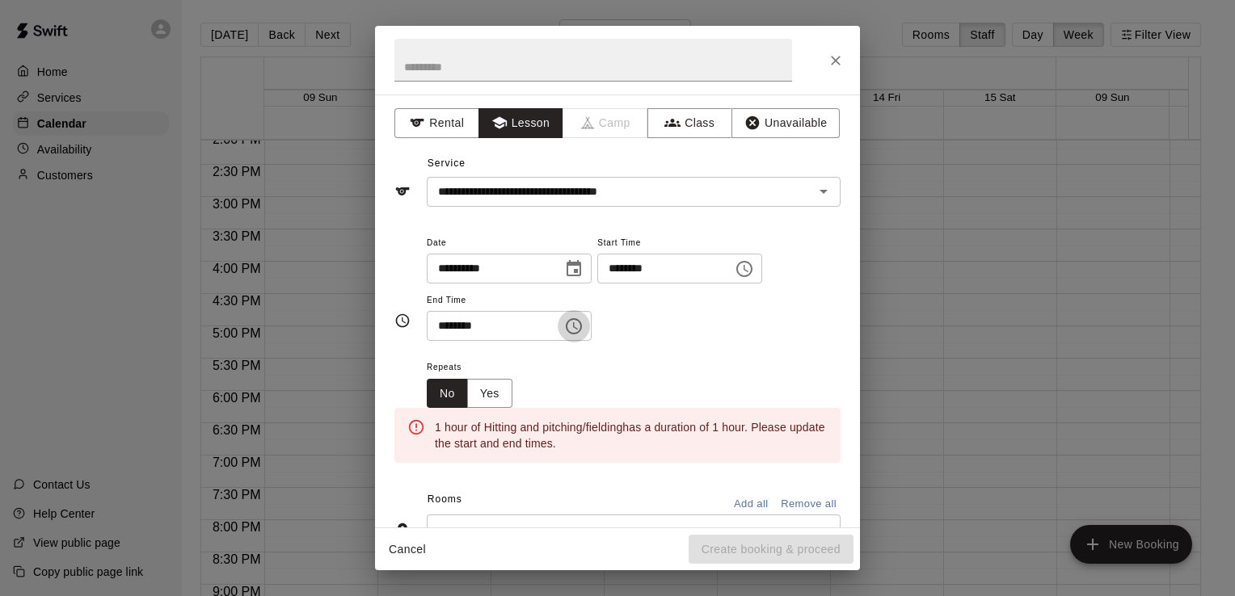
click at [579, 326] on button "Choose time, selected time is 6:30 PM" at bounding box center [574, 326] width 32 height 32
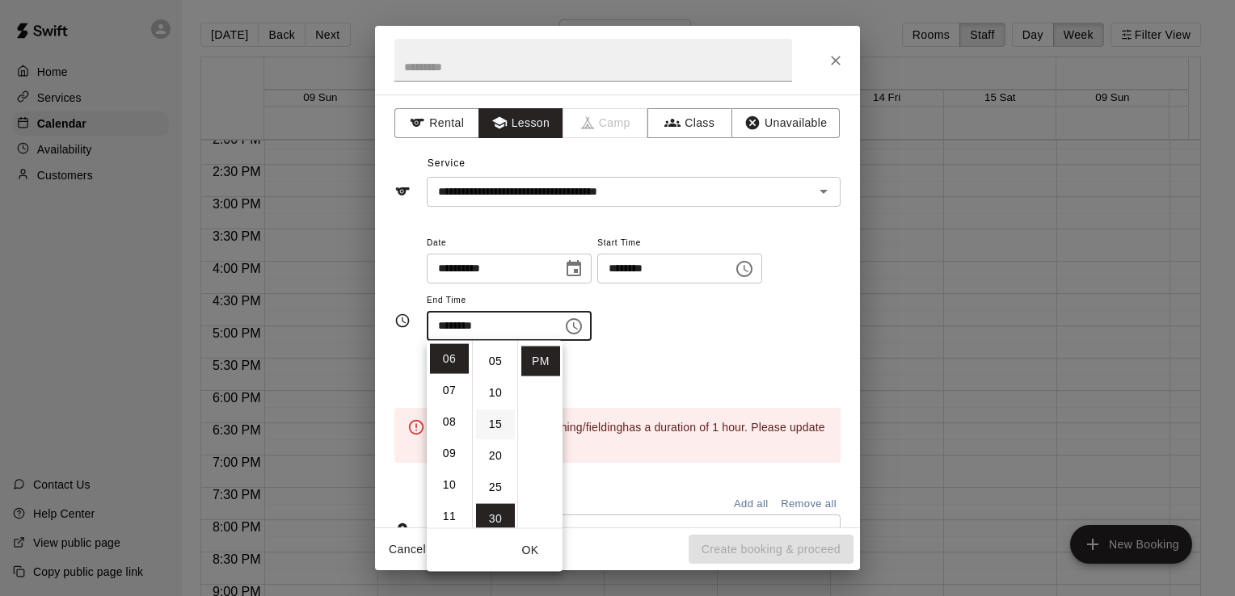
scroll to position [0, 0]
click at [504, 366] on li "00" at bounding box center [495, 359] width 39 height 30
click at [584, 319] on icon "Choose time, selected time is 6:00 PM" at bounding box center [573, 326] width 19 height 19
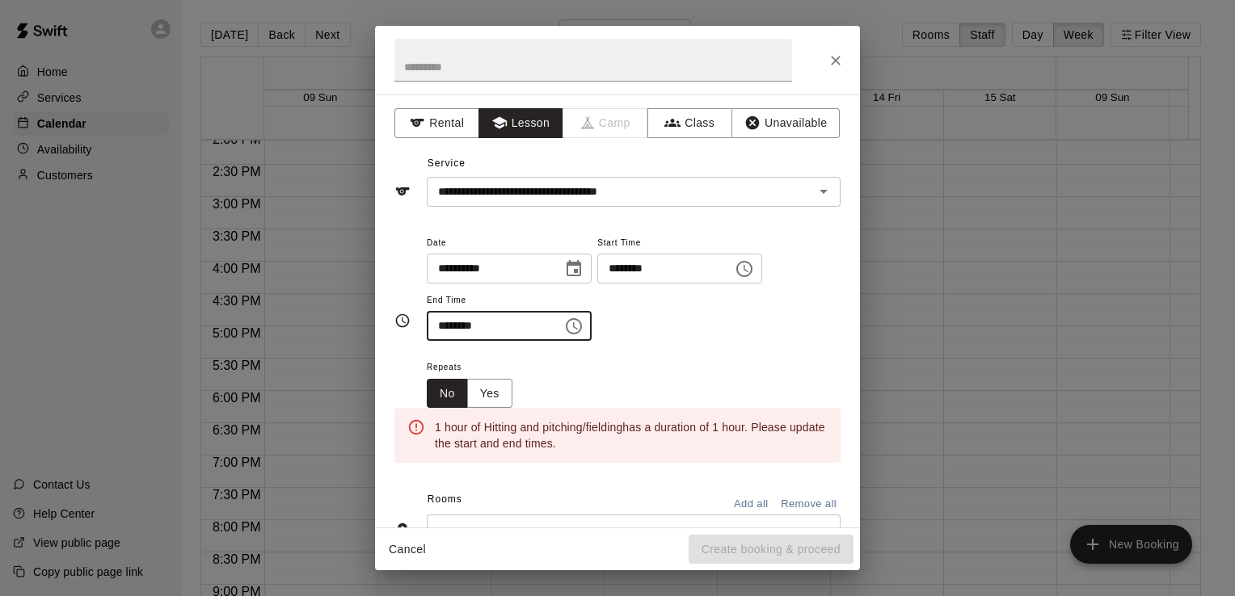
click at [551, 321] on input "********" at bounding box center [489, 326] width 124 height 30
click at [584, 328] on icon "Choose time, selected time is 6:00 PM" at bounding box center [573, 326] width 19 height 19
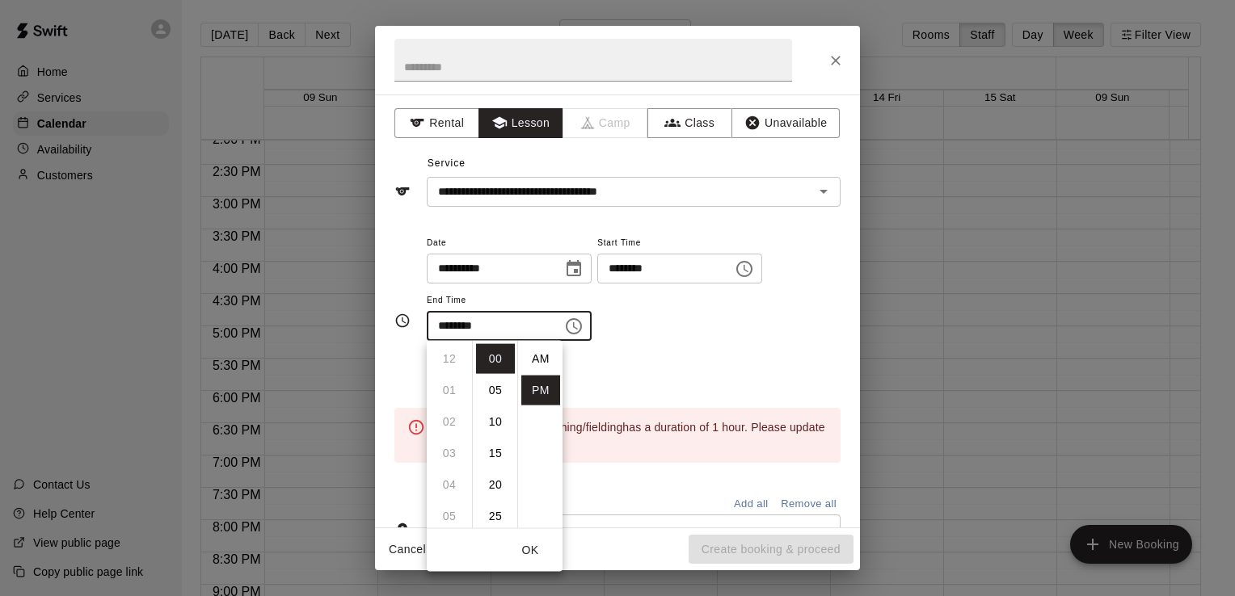
scroll to position [29, 0]
click at [453, 387] on li "07" at bounding box center [449, 391] width 39 height 30
type input "********"
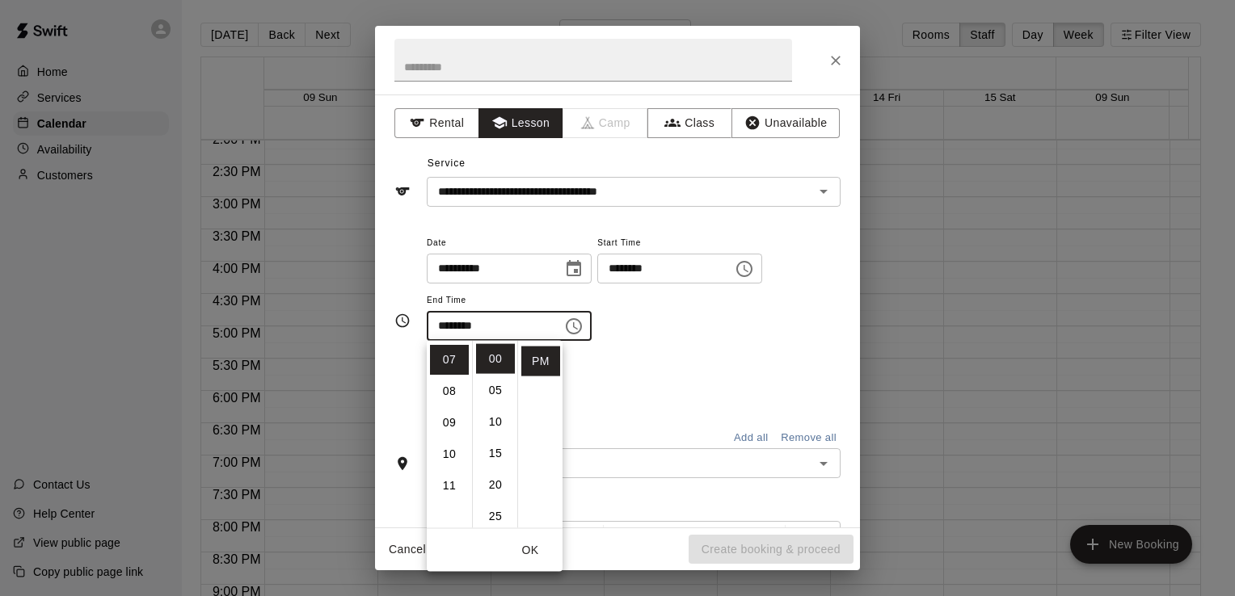
click at [646, 363] on div "Repeats No Yes" at bounding box center [634, 382] width 414 height 51
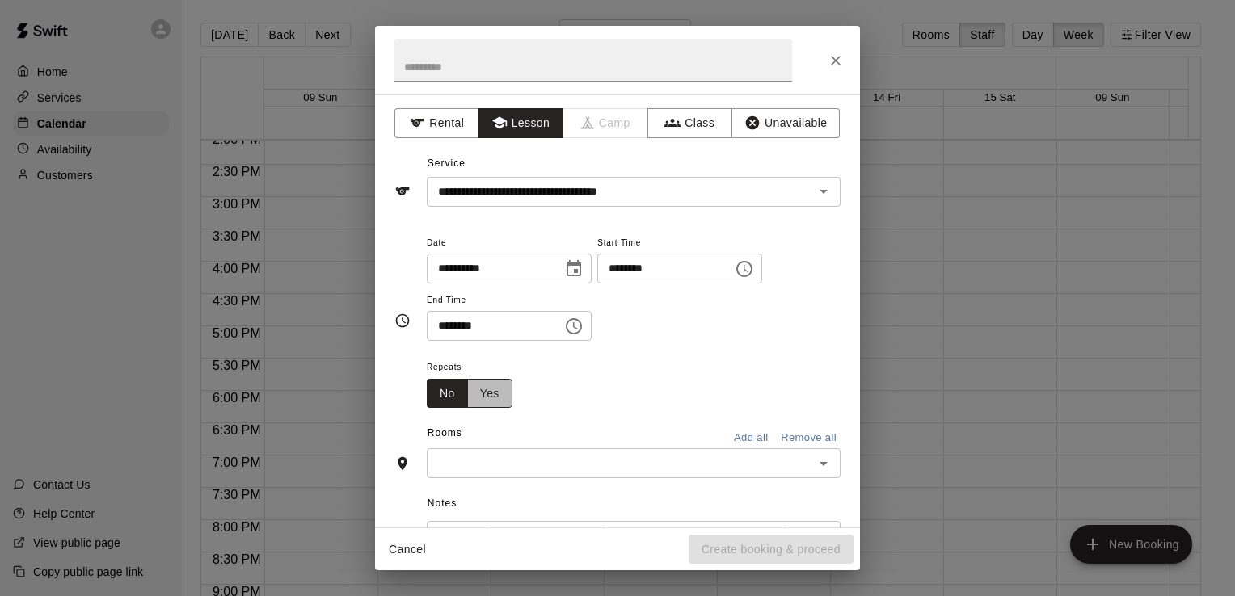
click at [491, 390] on button "Yes" at bounding box center [489, 394] width 45 height 30
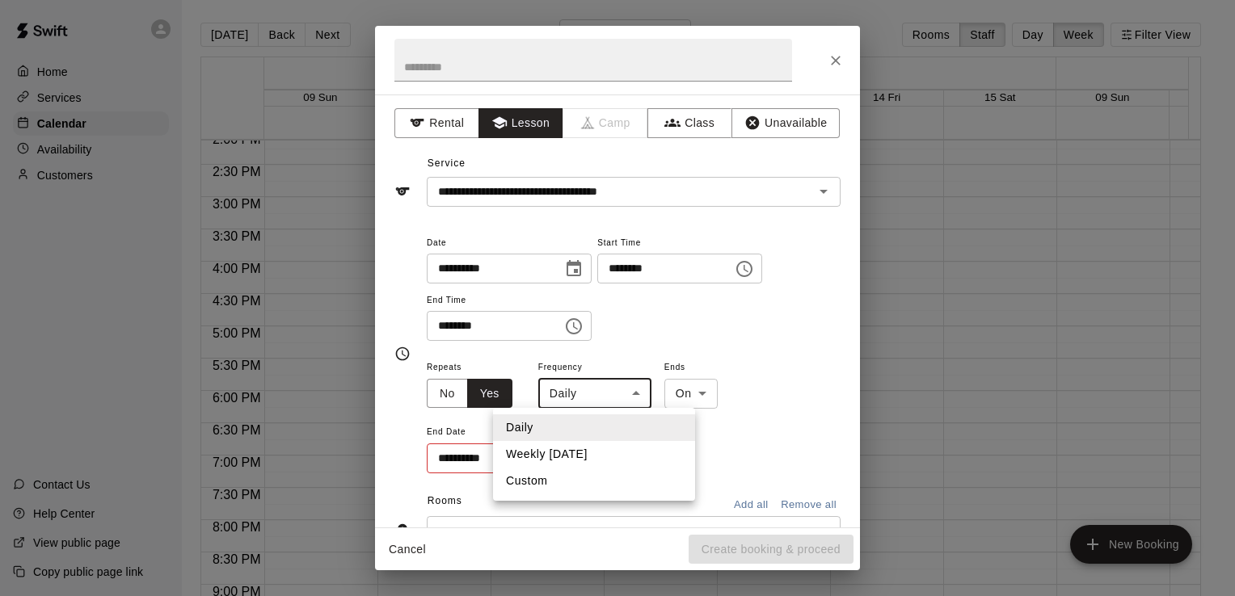
click at [605, 391] on body "Home Services Calendar Availability Customers Contact Us Help Center View publi…" at bounding box center [617, 311] width 1235 height 622
click at [567, 486] on li "Custom" at bounding box center [594, 481] width 202 height 27
type input "******"
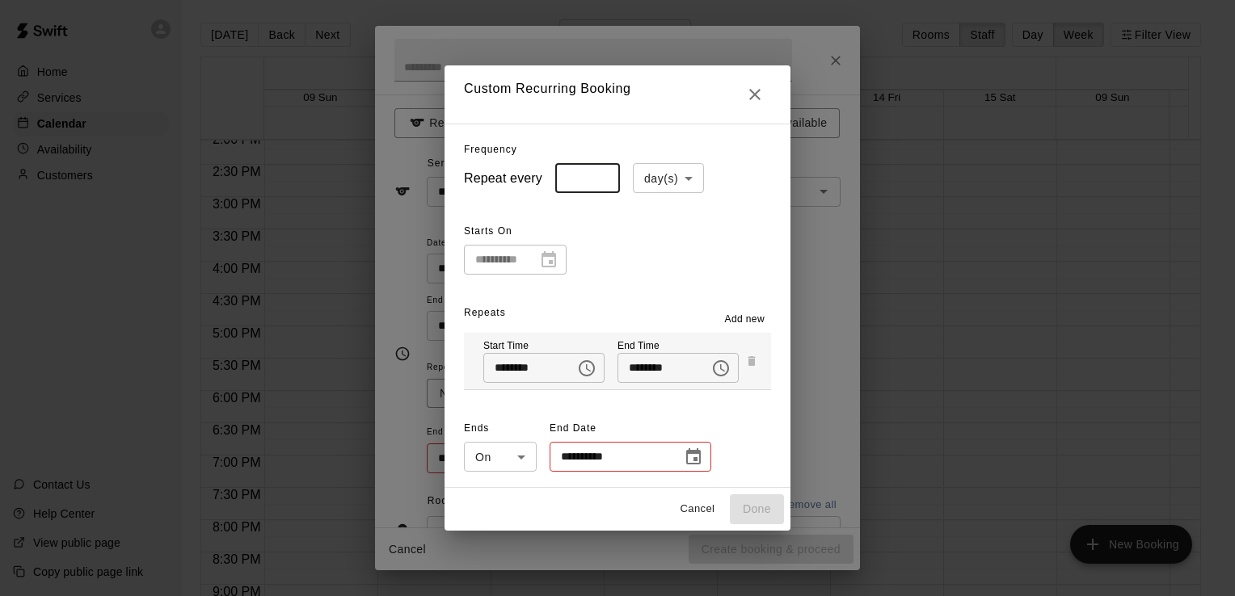
click at [601, 186] on input "*" at bounding box center [587, 178] width 65 height 30
type input "*"
click at [593, 173] on input "*" at bounding box center [587, 178] width 65 height 30
click at [673, 176] on body "Home Services Calendar Availability Customers Contact Us Help Center View publi…" at bounding box center [617, 311] width 1235 height 622
click at [661, 234] on li "week(s)" at bounding box center [659, 239] width 71 height 27
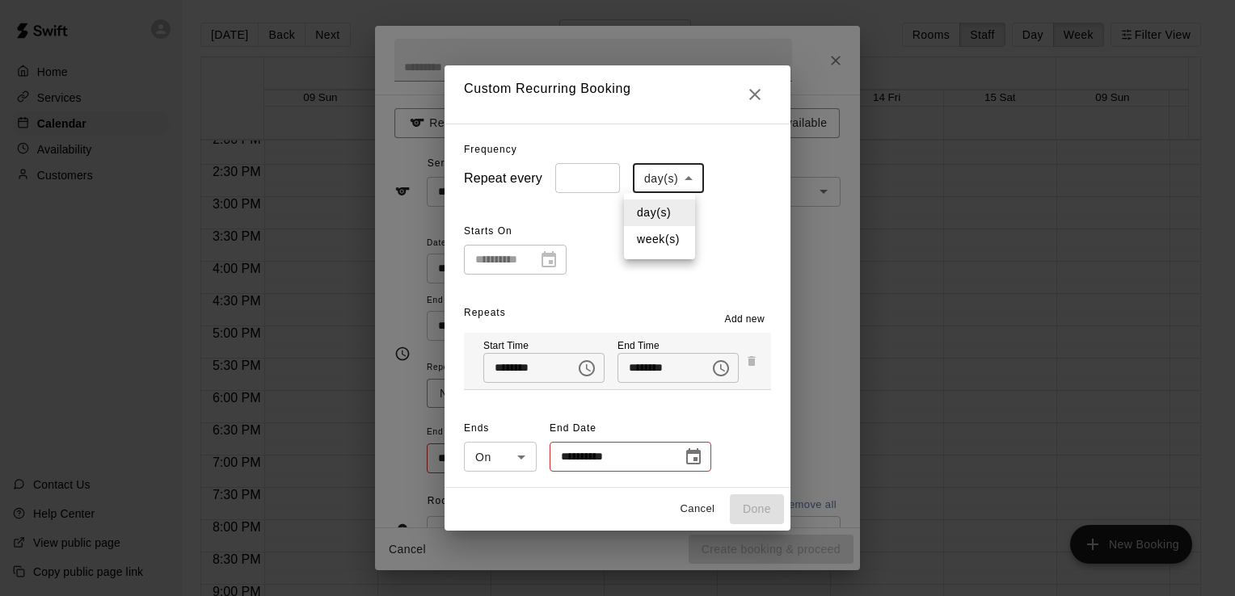
type input "******"
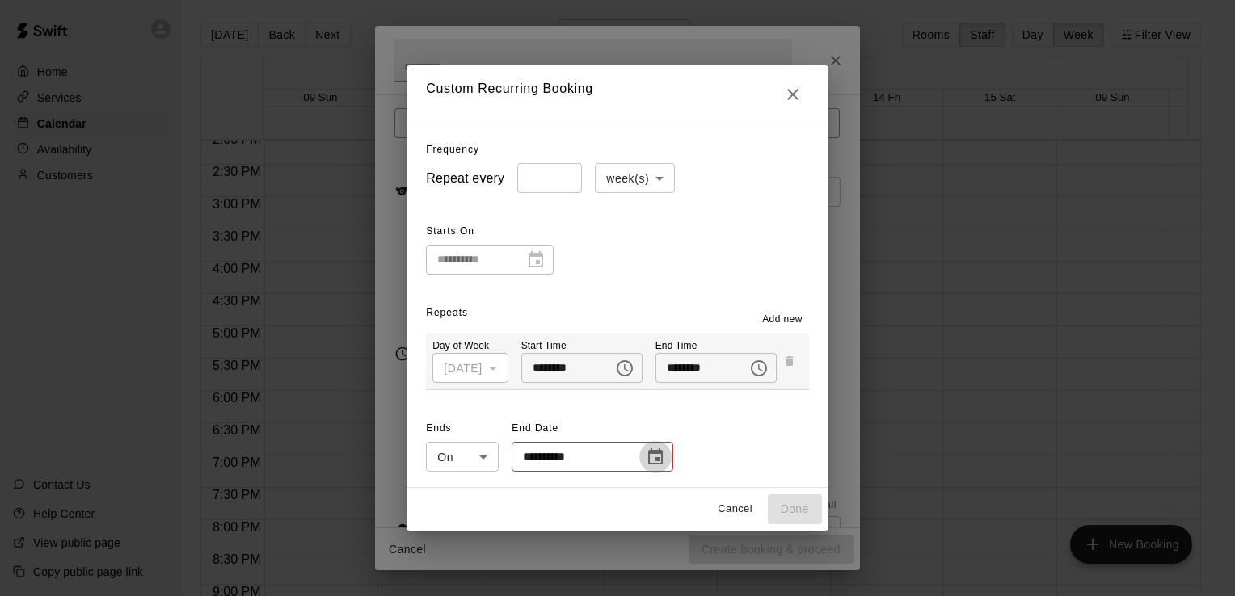
click at [646, 458] on icon "Choose date" at bounding box center [655, 457] width 19 height 19
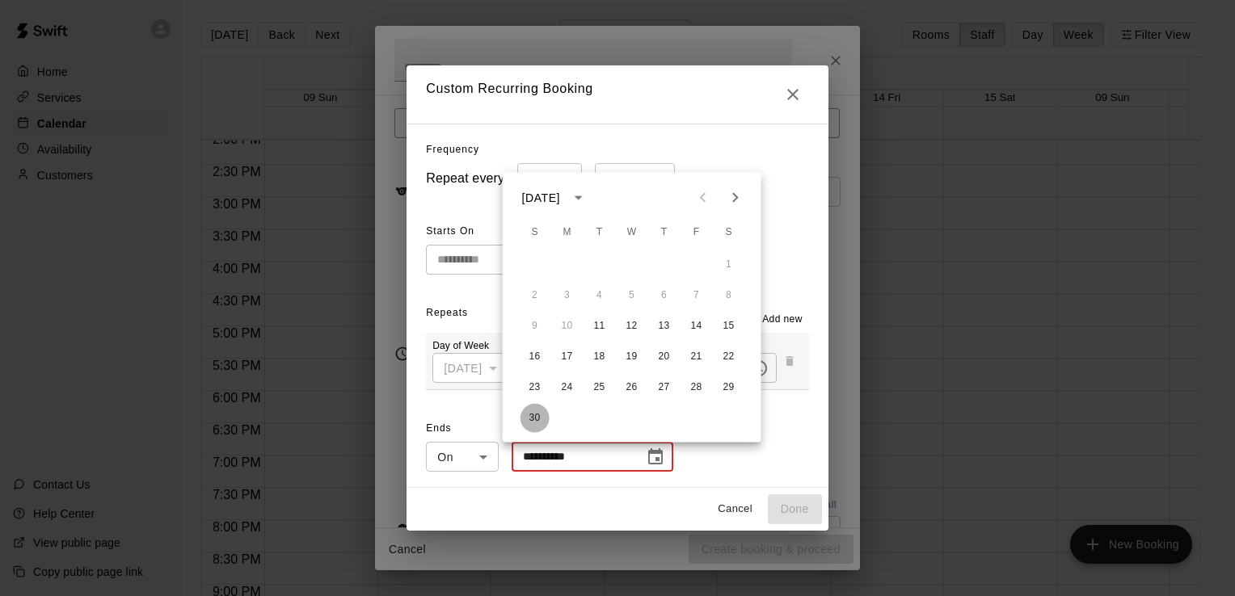
click at [532, 428] on button "30" at bounding box center [535, 418] width 29 height 29
type input "**********"
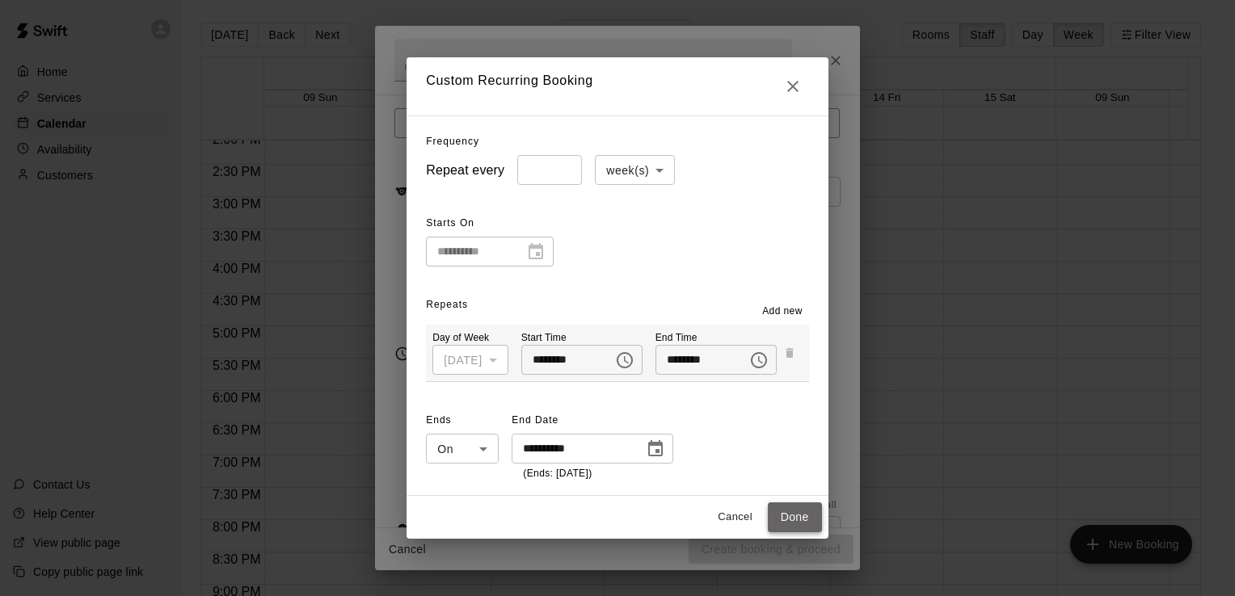
drag, startPoint x: 799, startPoint y: 508, endPoint x: 791, endPoint y: 516, distance: 10.9
click at [791, 516] on button "Done" at bounding box center [795, 518] width 54 height 30
type input "**********"
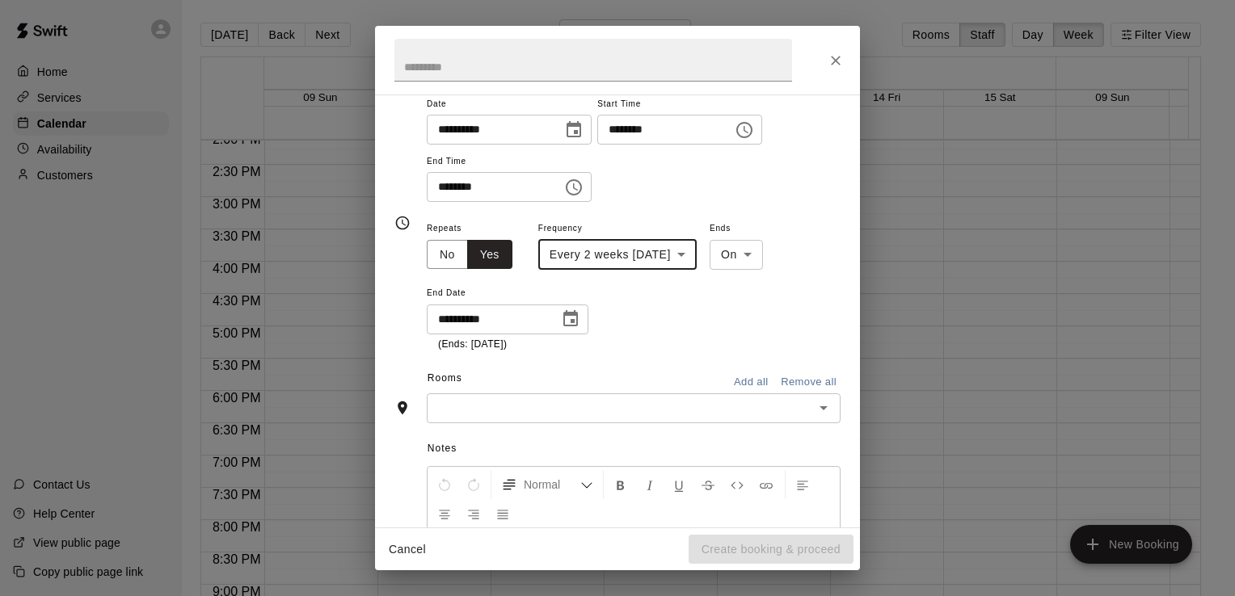
scroll to position [137, 0]
click at [702, 411] on input "text" at bounding box center [620, 410] width 377 height 20
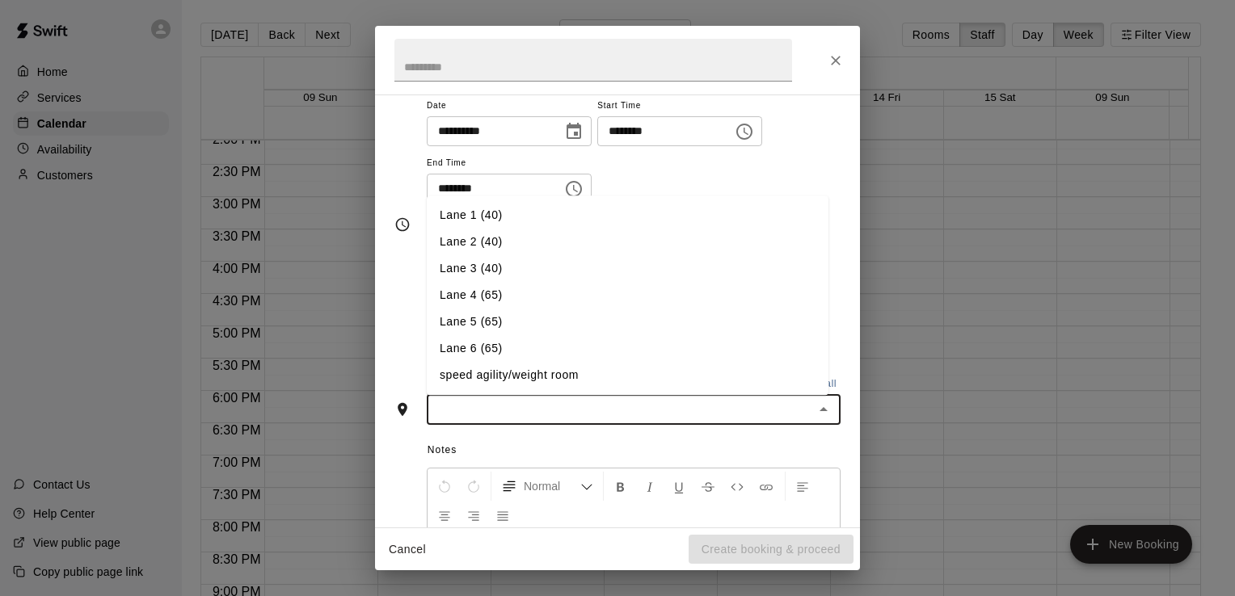
click at [567, 344] on li "Lane 6 (65)" at bounding box center [628, 348] width 402 height 27
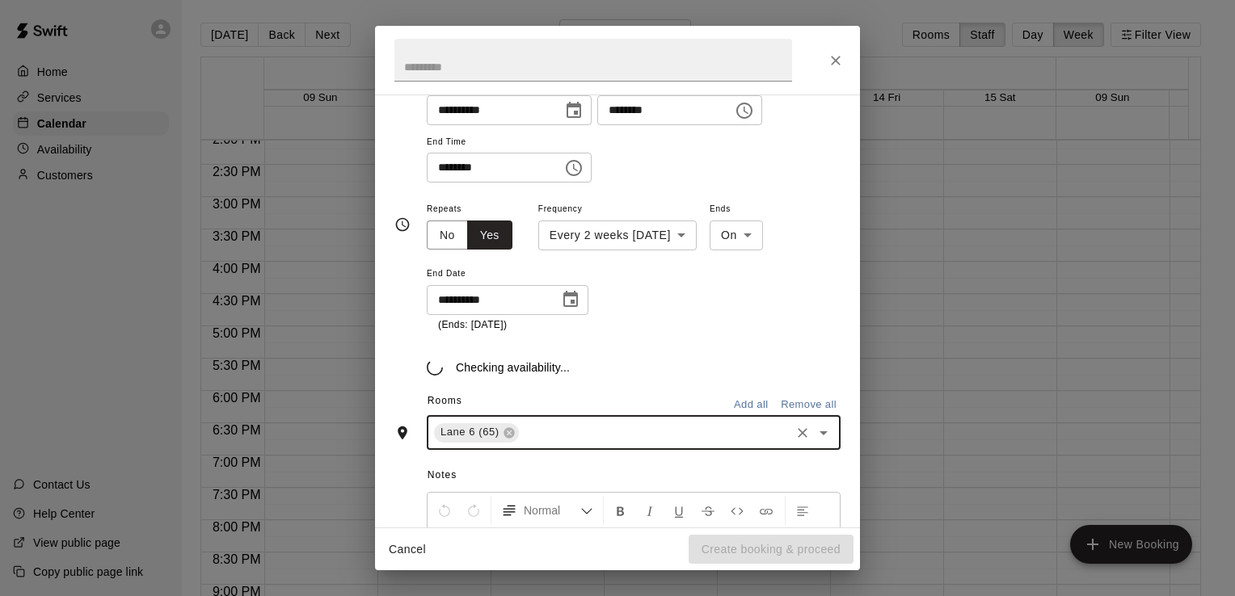
scroll to position [168, 0]
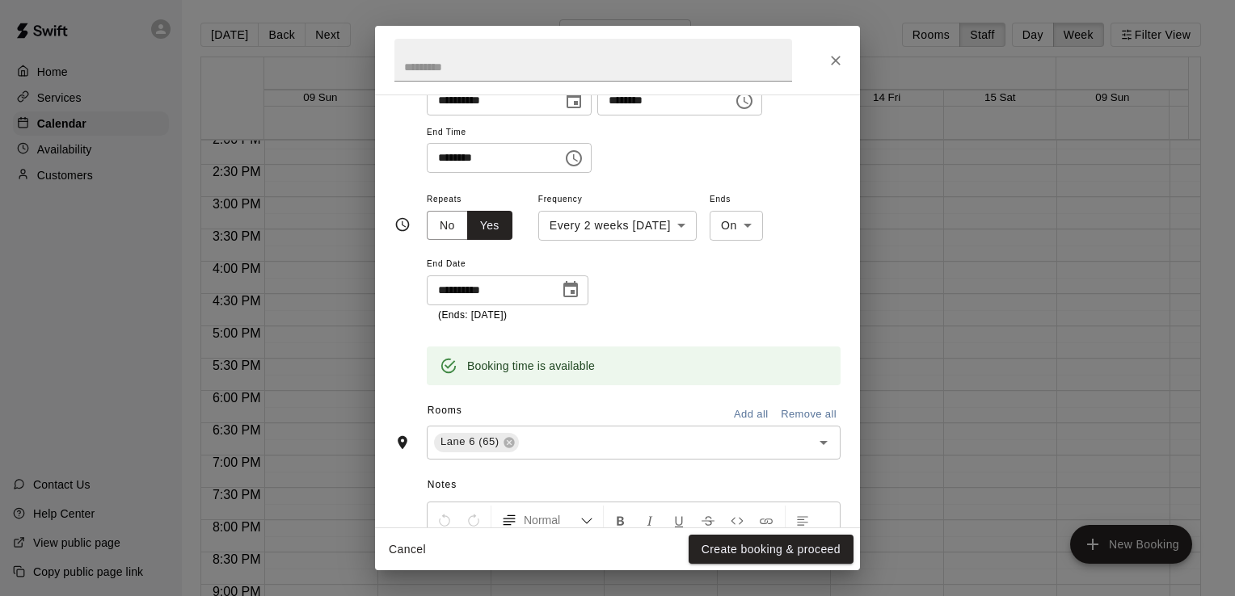
drag, startPoint x: 724, startPoint y: 541, endPoint x: 722, endPoint y: 550, distance: 10.0
click at [722, 550] on button "Create booking & proceed" at bounding box center [771, 550] width 165 height 30
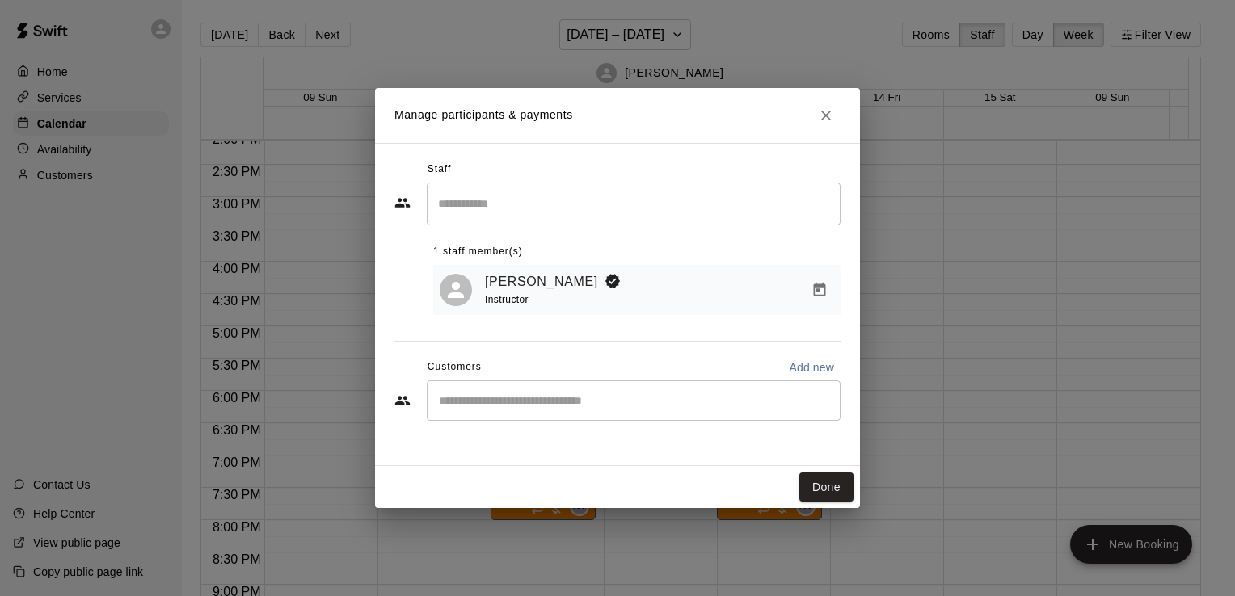
click at [548, 408] on input "Start typing to search customers..." at bounding box center [633, 401] width 399 height 16
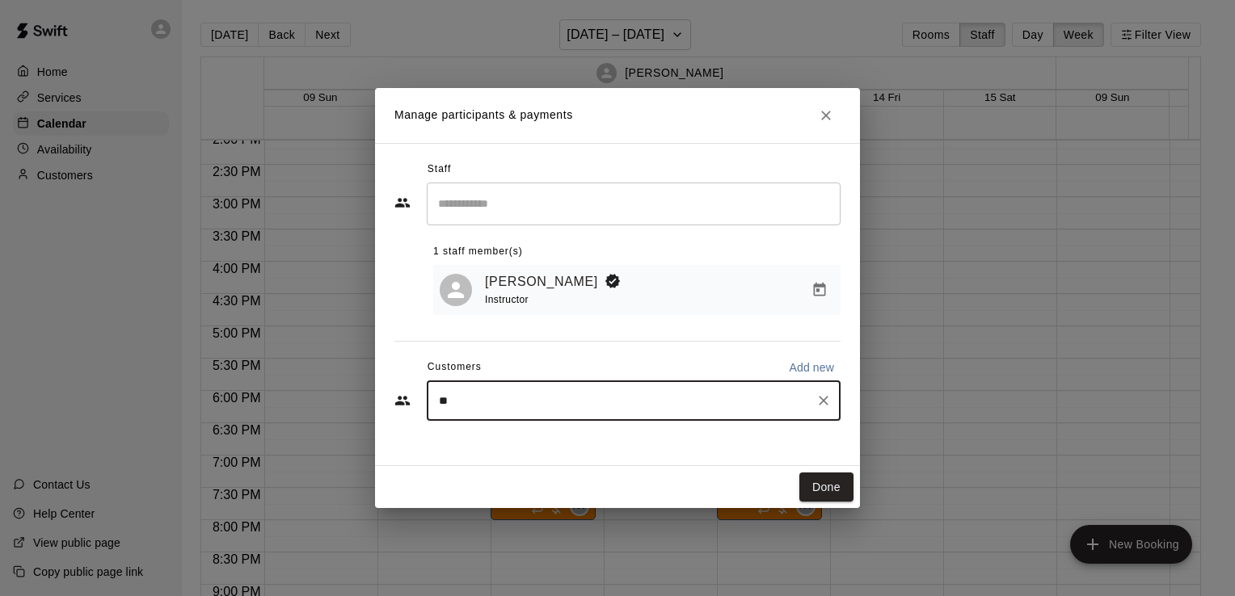
type input "***"
click at [550, 440] on p "[PERSON_NAME]" at bounding box center [521, 440] width 99 height 17
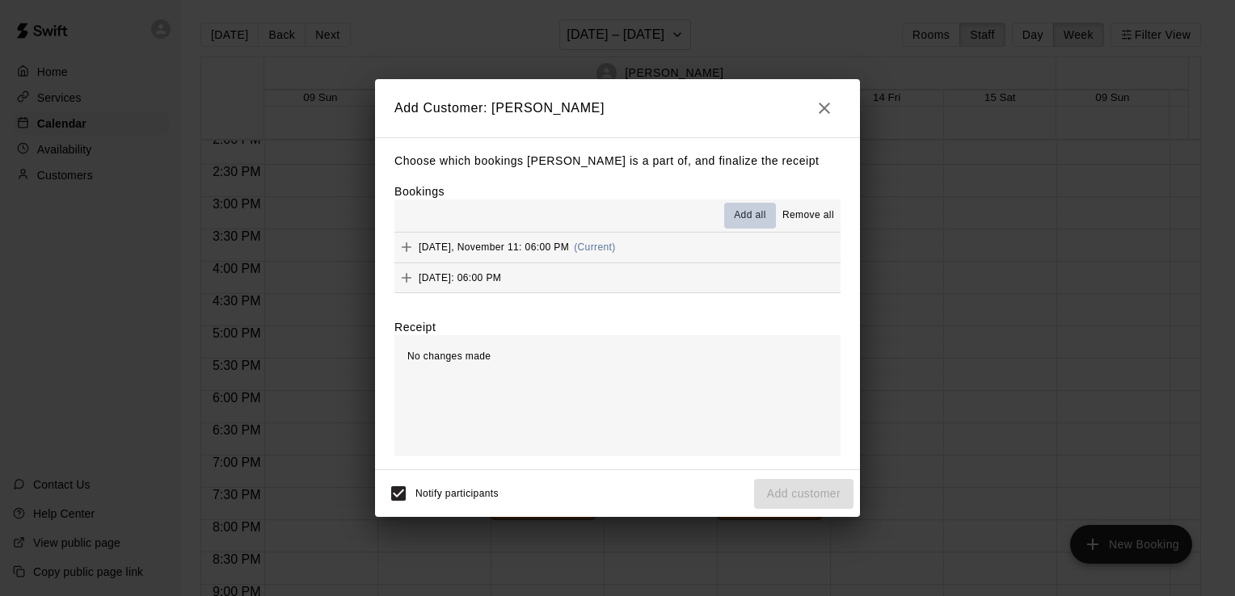
click at [751, 212] on span "Add all" at bounding box center [750, 216] width 32 height 16
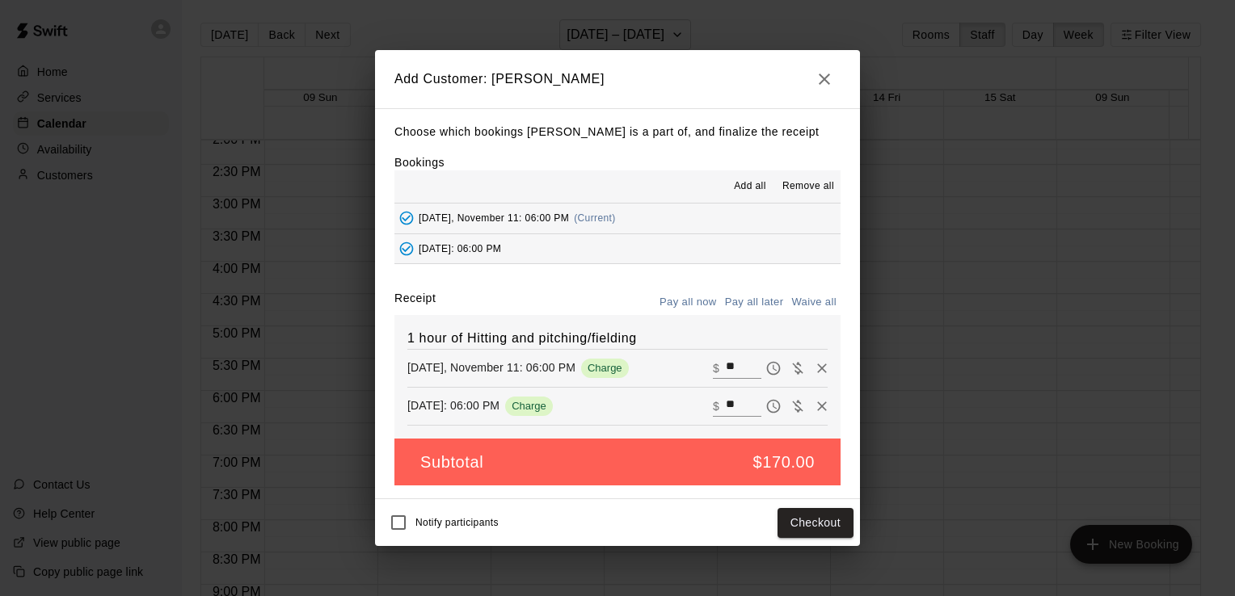
click at [737, 297] on button "Pay all later" at bounding box center [754, 302] width 67 height 25
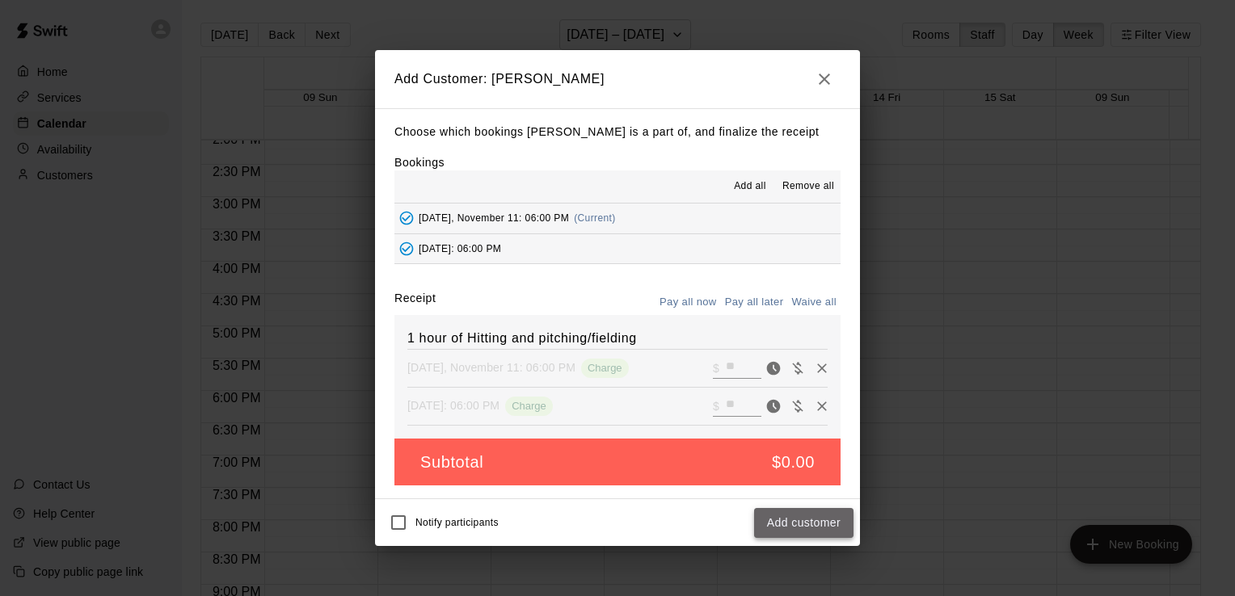
click at [785, 528] on button "Add customer" at bounding box center [803, 523] width 99 height 30
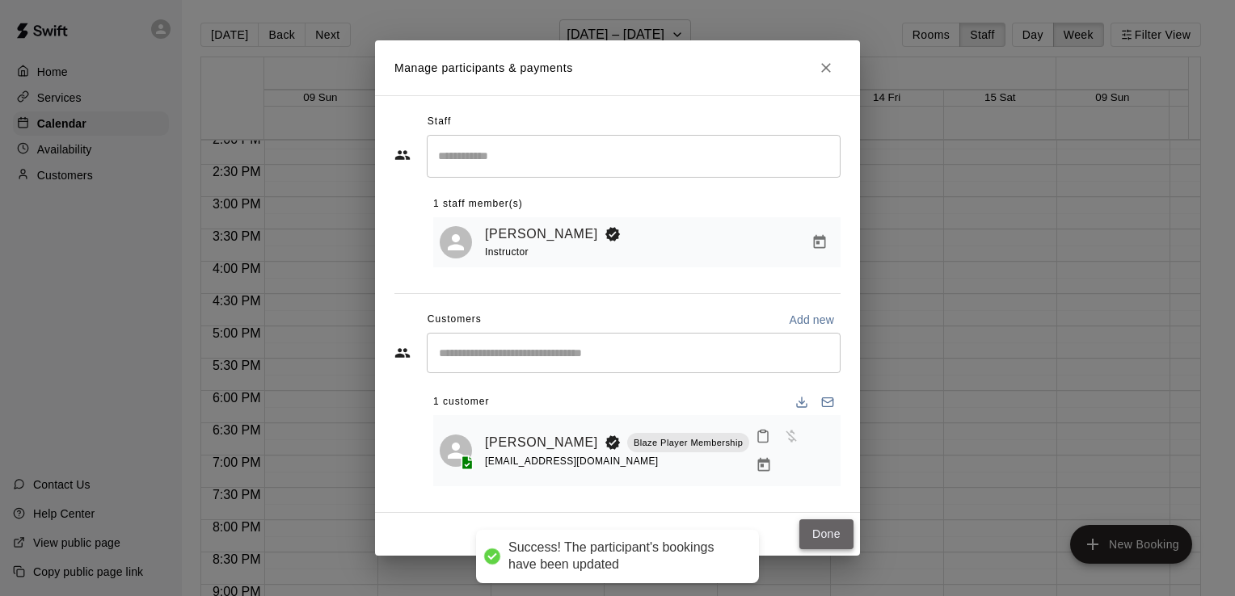
click at [833, 527] on button "Done" at bounding box center [826, 535] width 54 height 30
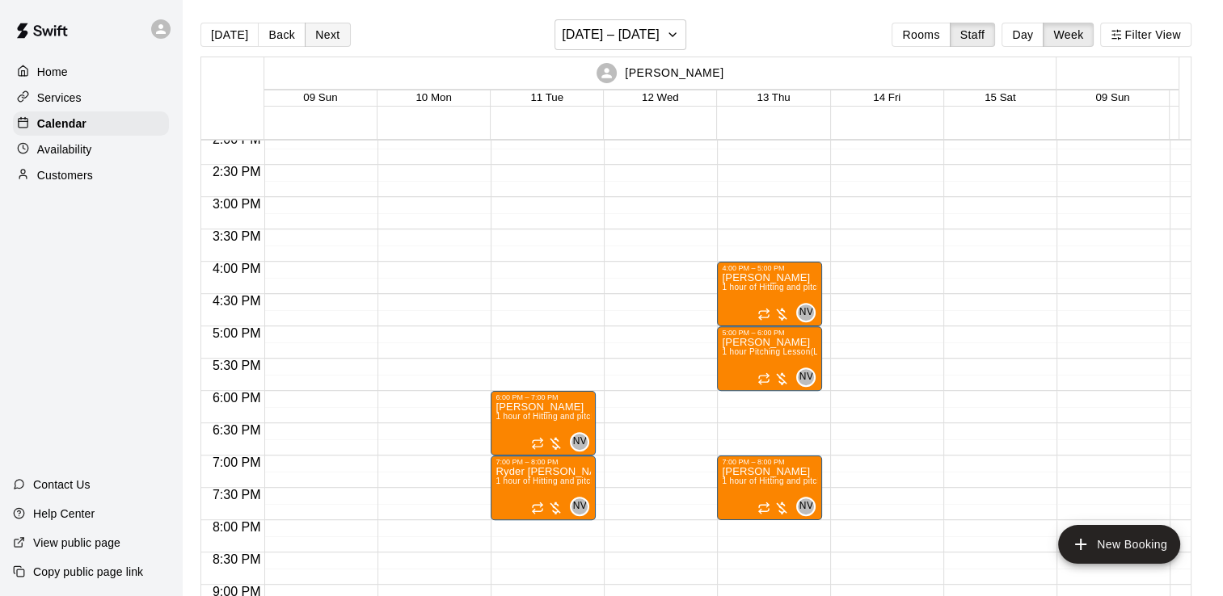
click at [317, 34] on button "Next" at bounding box center [327, 35] width 45 height 24
click at [283, 36] on button "Back" at bounding box center [282, 35] width 48 height 24
click at [278, 31] on button "Back" at bounding box center [282, 35] width 48 height 24
click at [283, 30] on button "Back" at bounding box center [282, 35] width 48 height 24
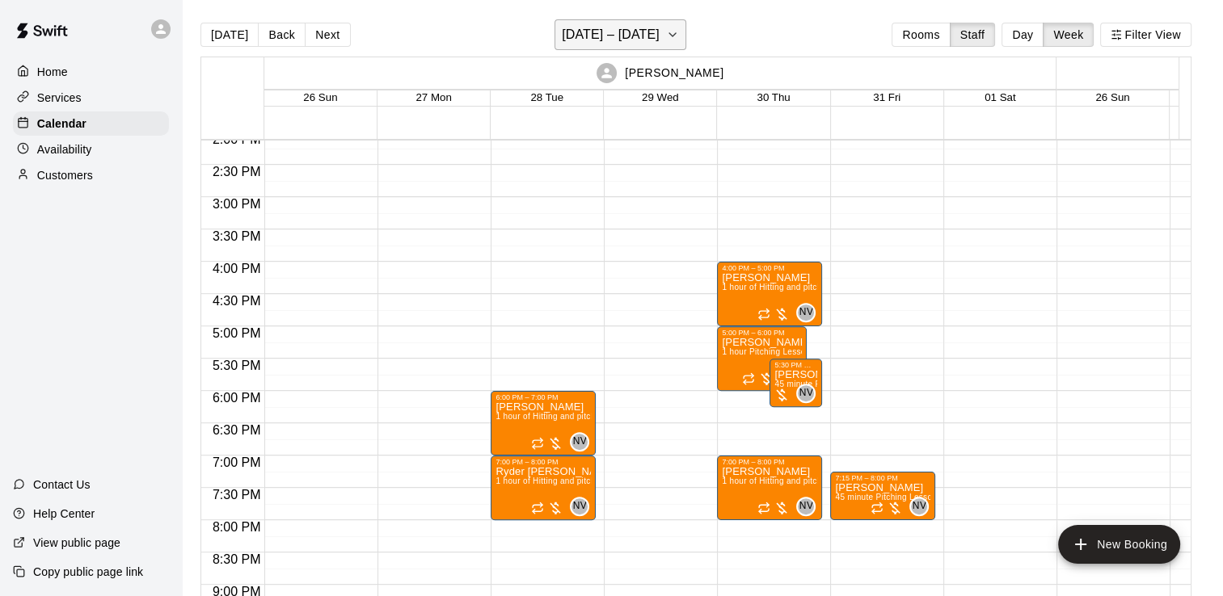
click at [584, 24] on h6 "[DATE] – [DATE]" at bounding box center [611, 34] width 98 height 23
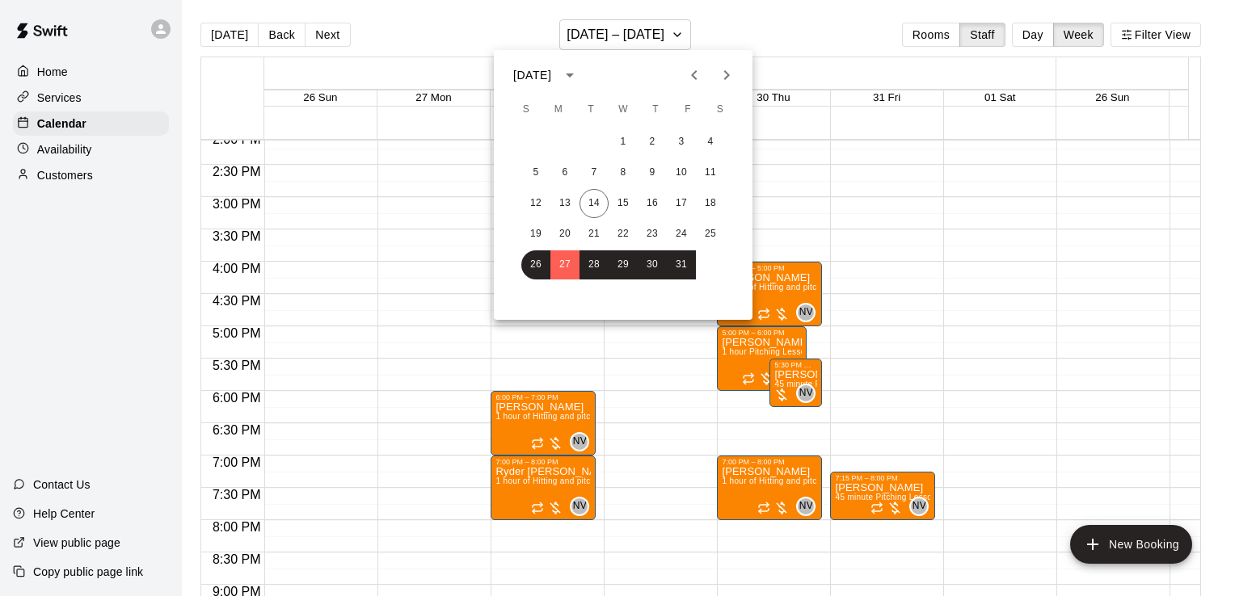
click at [772, 15] on div at bounding box center [617, 298] width 1235 height 596
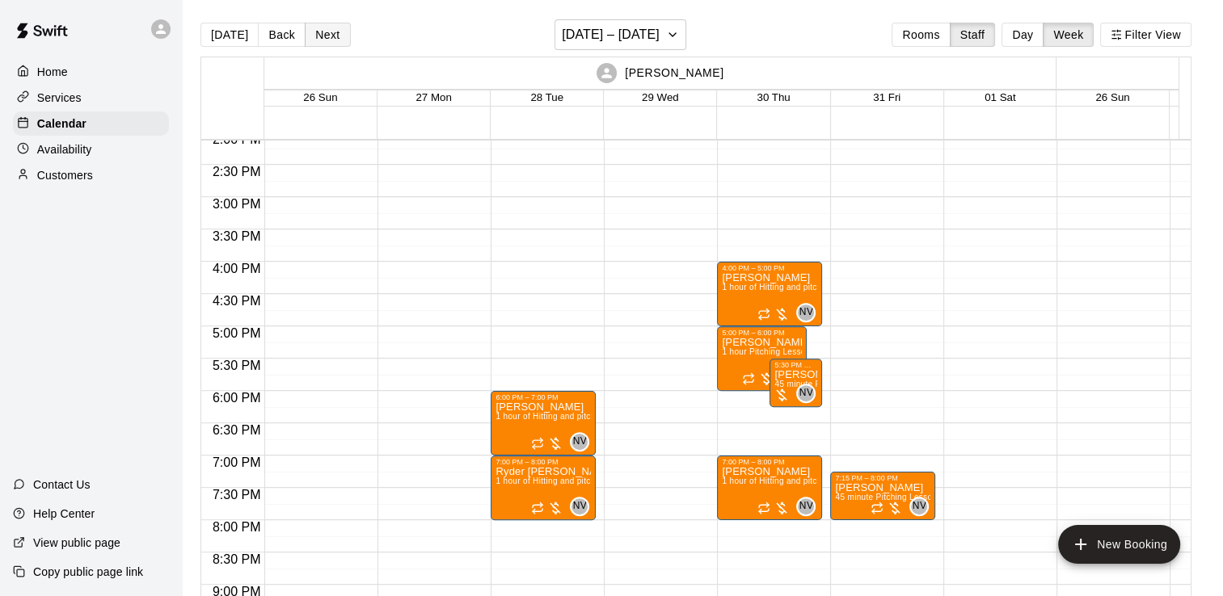
click at [314, 27] on button "Next" at bounding box center [327, 35] width 45 height 24
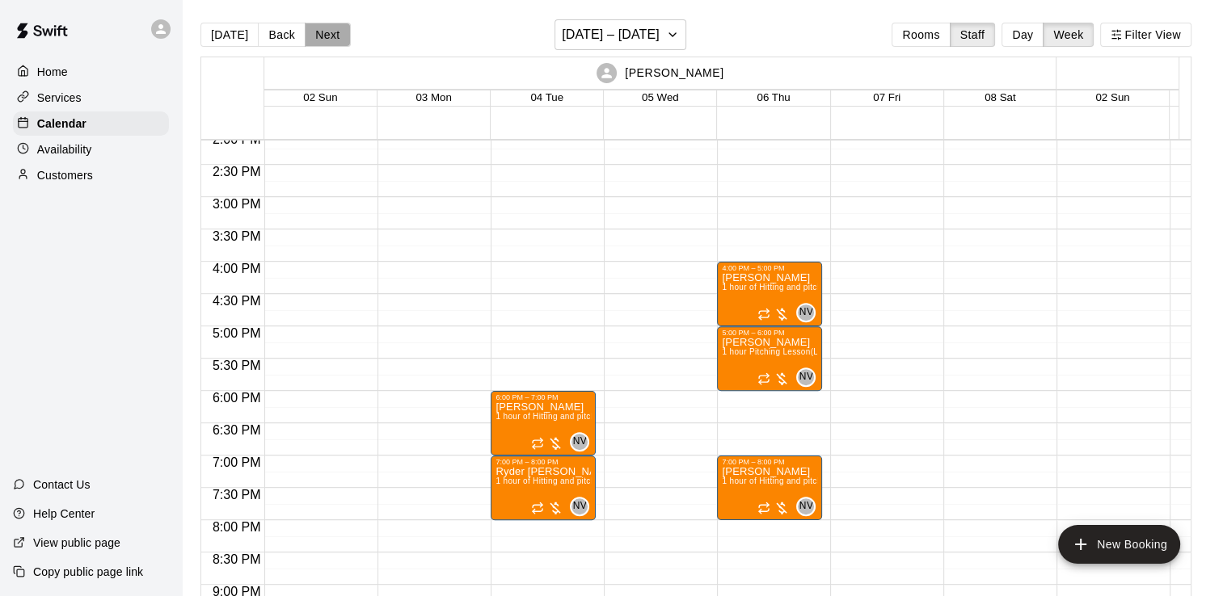
click at [314, 27] on button "Next" at bounding box center [327, 35] width 45 height 24
click at [275, 28] on button "Back" at bounding box center [282, 35] width 48 height 24
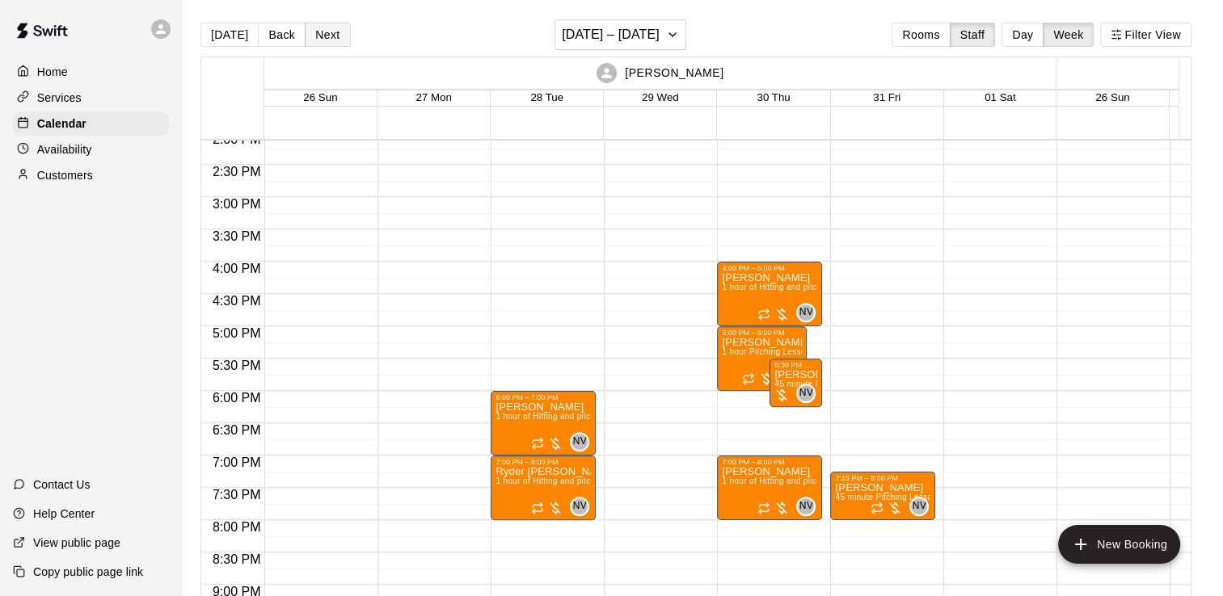
click at [315, 27] on button "Next" at bounding box center [327, 35] width 45 height 24
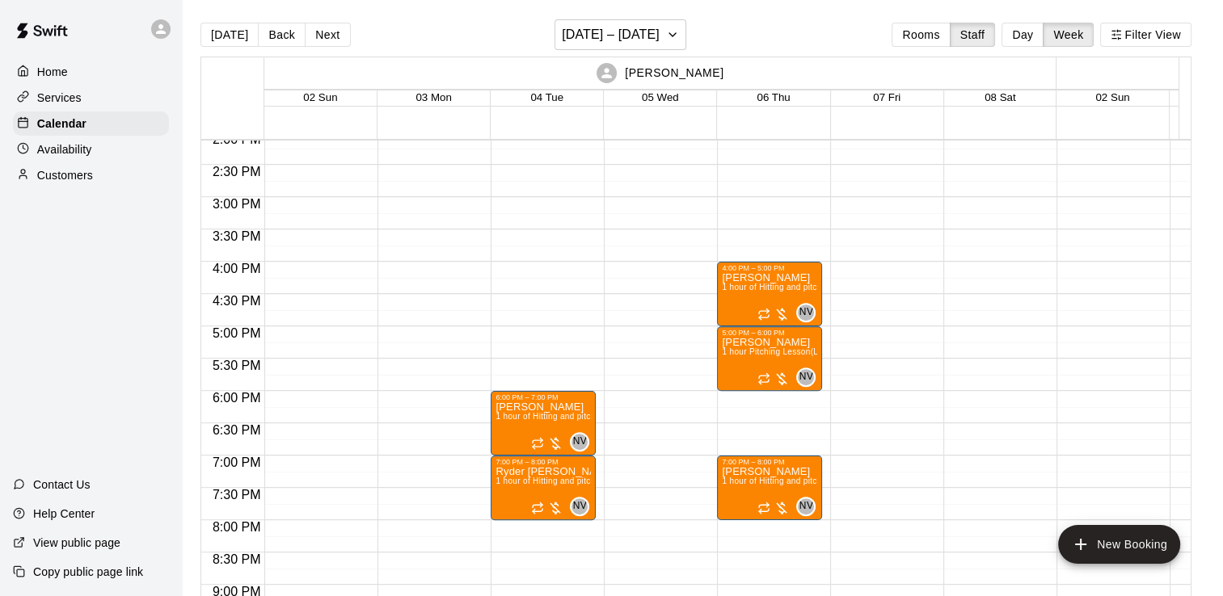
click at [900, 478] on div at bounding box center [882, 3] width 105 height 1552
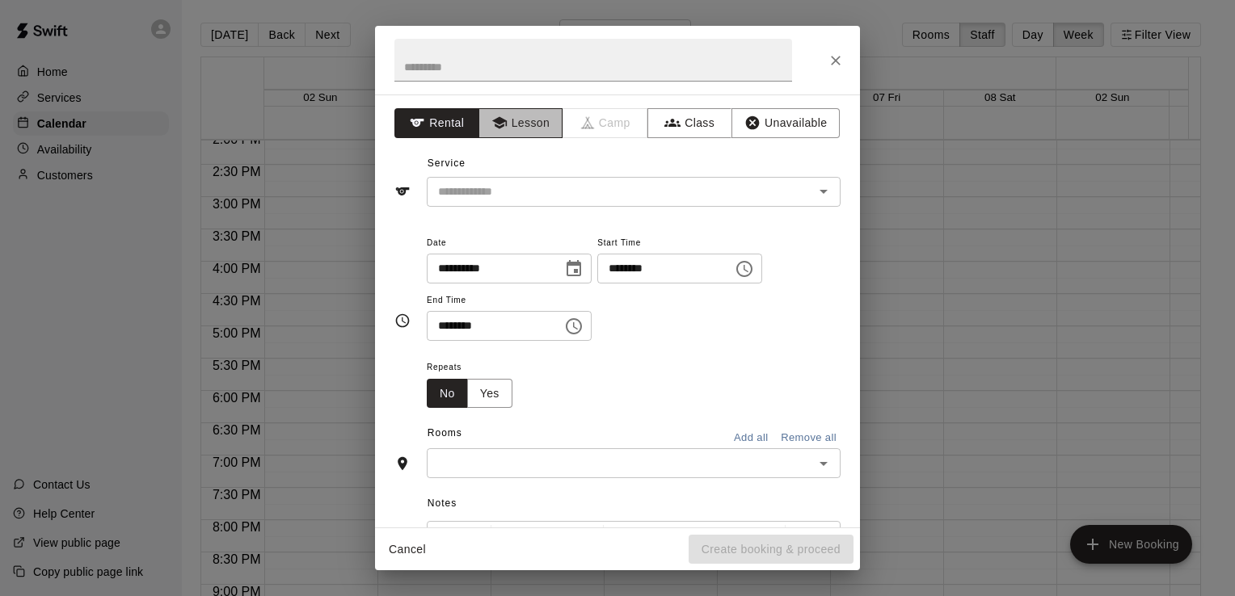
click at [501, 115] on icon "button" at bounding box center [499, 123] width 16 height 16
click at [520, 178] on div "​" at bounding box center [634, 192] width 414 height 30
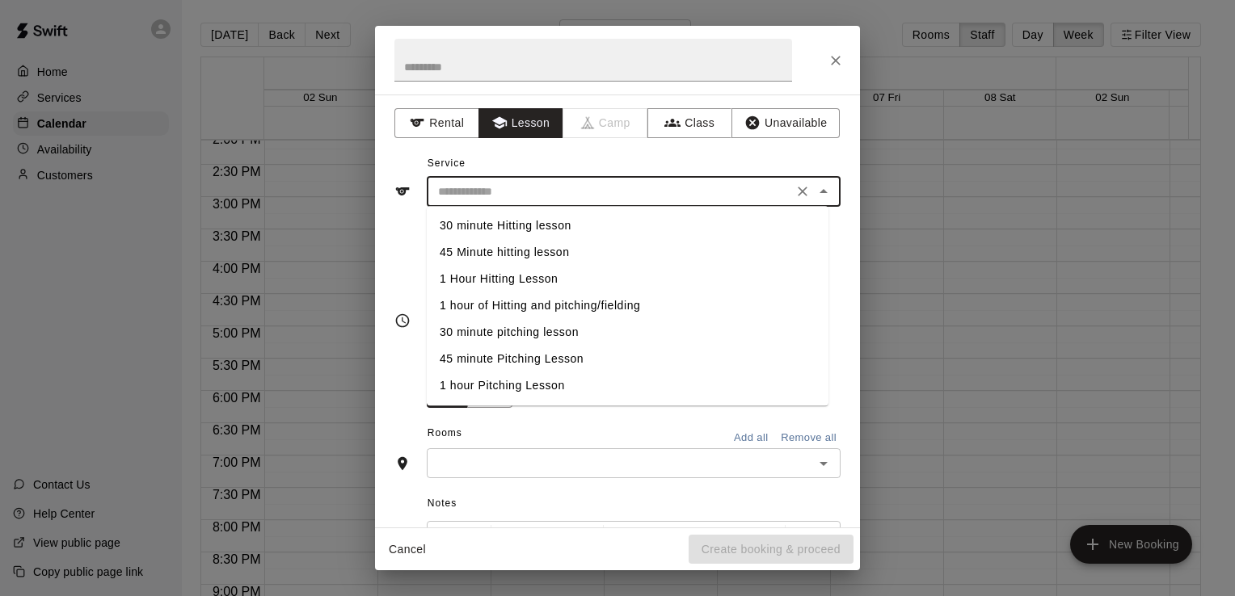
click at [527, 360] on li "45 minute Pitching Lesson" at bounding box center [628, 359] width 402 height 27
type input "**********"
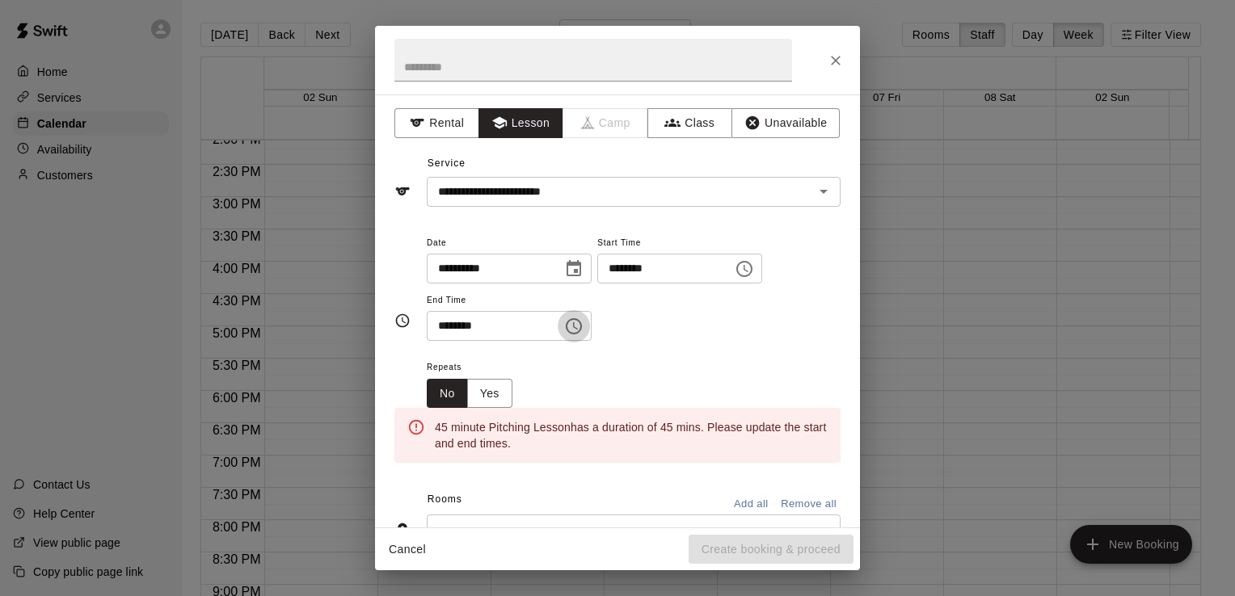
click at [580, 335] on button "Choose time, selected time is 7:45 PM" at bounding box center [574, 326] width 32 height 32
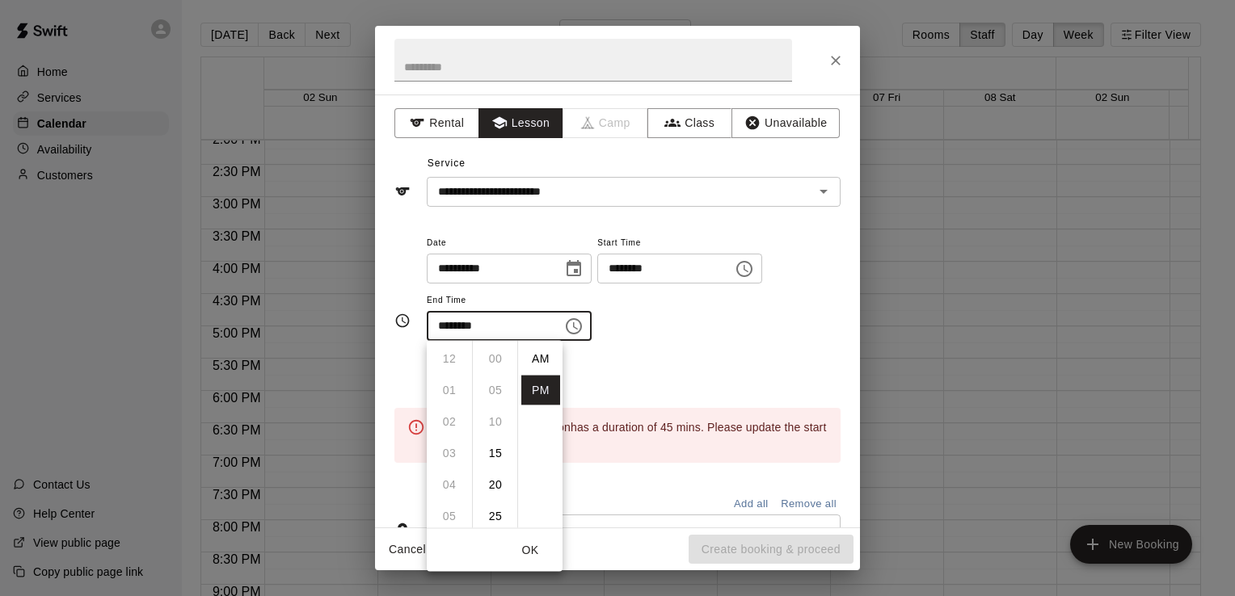
scroll to position [29, 0]
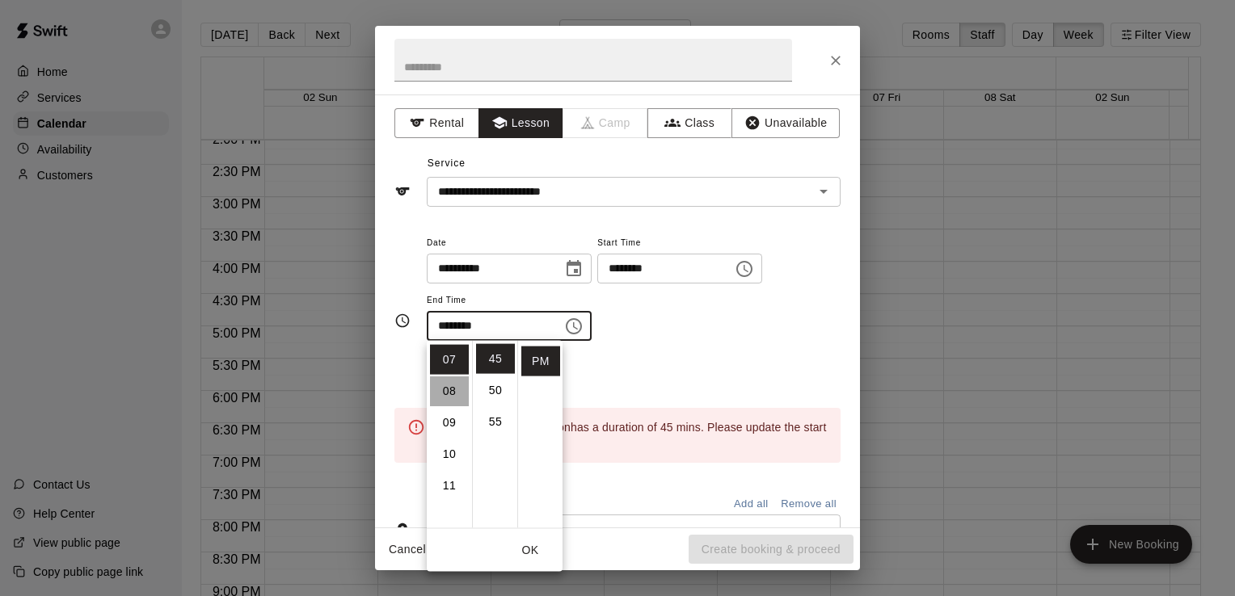
click at [456, 380] on li "08" at bounding box center [449, 392] width 39 height 30
click at [492, 370] on li "00" at bounding box center [495, 359] width 39 height 30
type input "********"
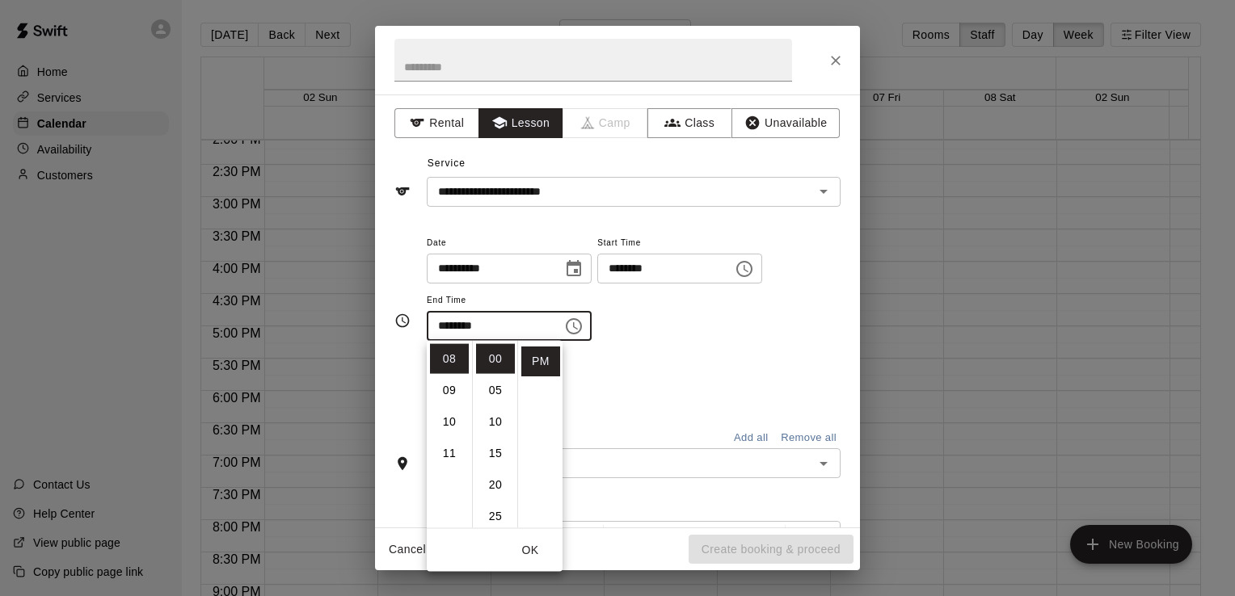
click at [669, 346] on div "**********" at bounding box center [634, 295] width 414 height 125
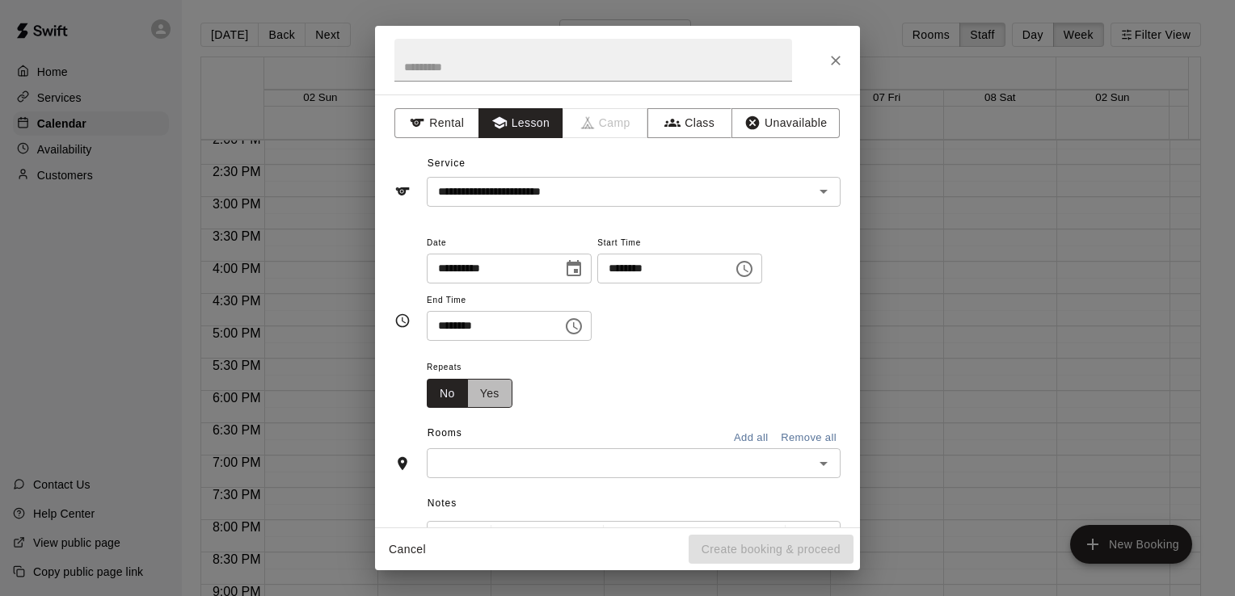
click at [490, 392] on button "Yes" at bounding box center [489, 394] width 45 height 30
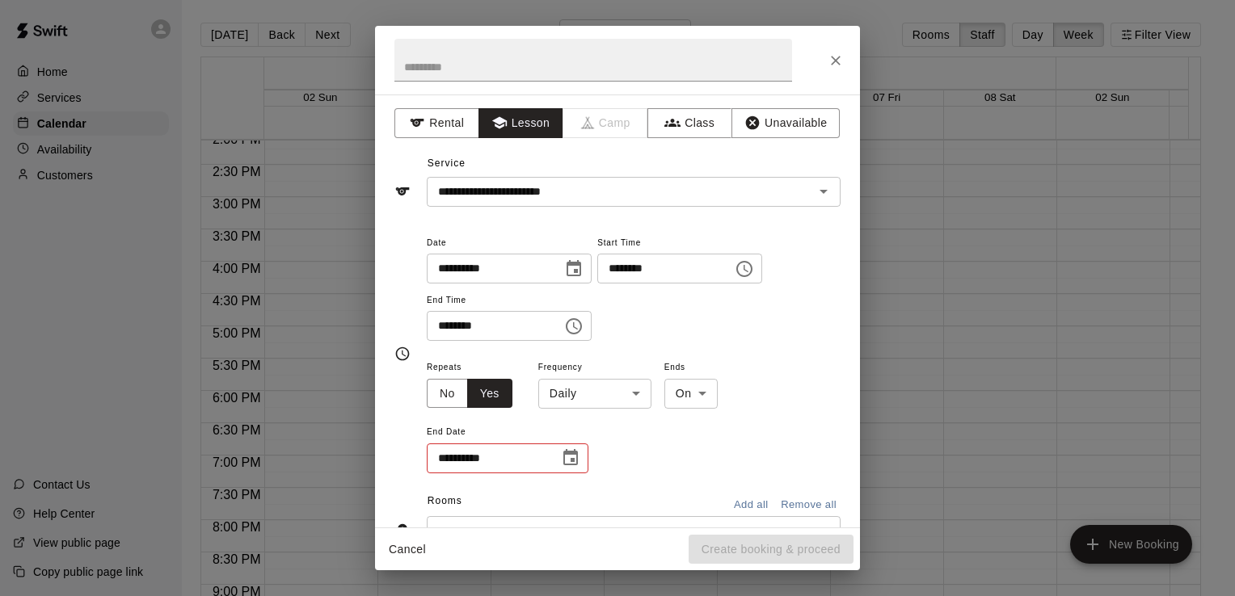
click at [626, 403] on body "Home Services Calendar Availability Customers Contact Us Help Center View publi…" at bounding box center [617, 311] width 1235 height 622
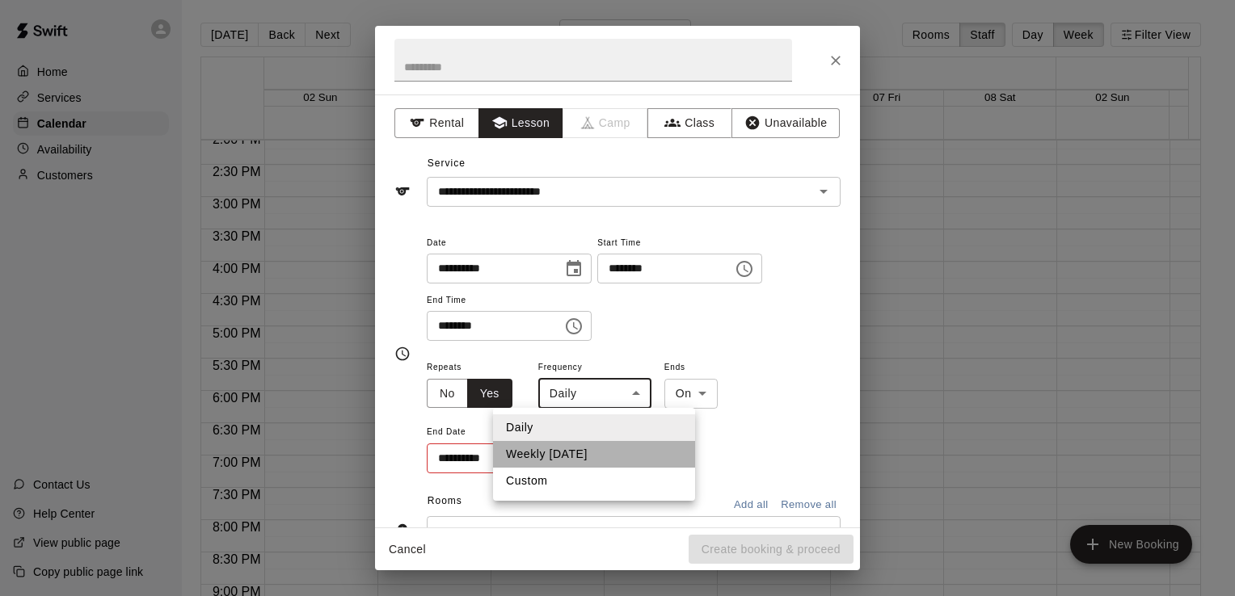
click at [605, 452] on li "Weekly [DATE]" at bounding box center [594, 454] width 202 height 27
type input "******"
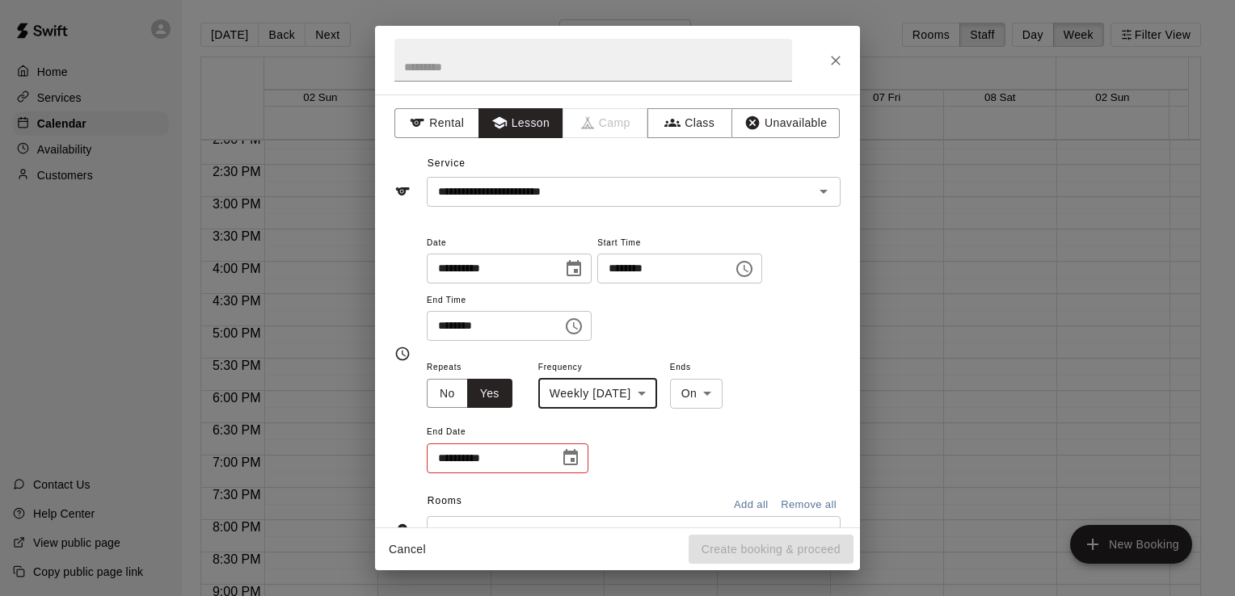
click at [569, 457] on icon "Choose date" at bounding box center [570, 458] width 19 height 19
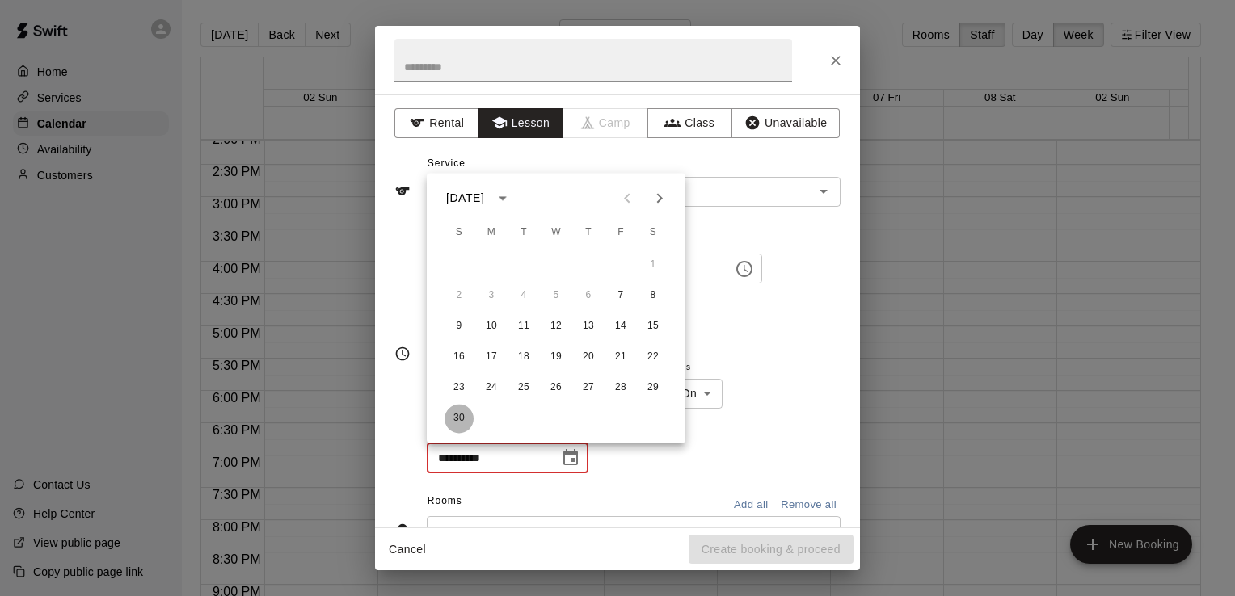
click at [461, 418] on button "30" at bounding box center [459, 418] width 29 height 29
type input "**********"
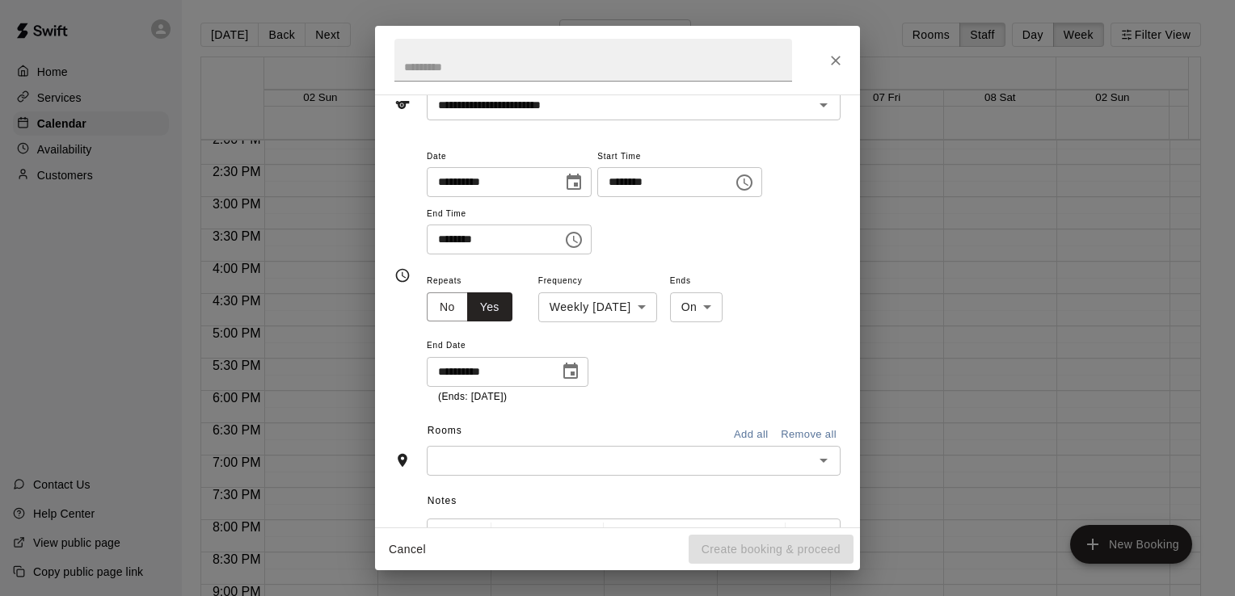
scroll to position [84, 0]
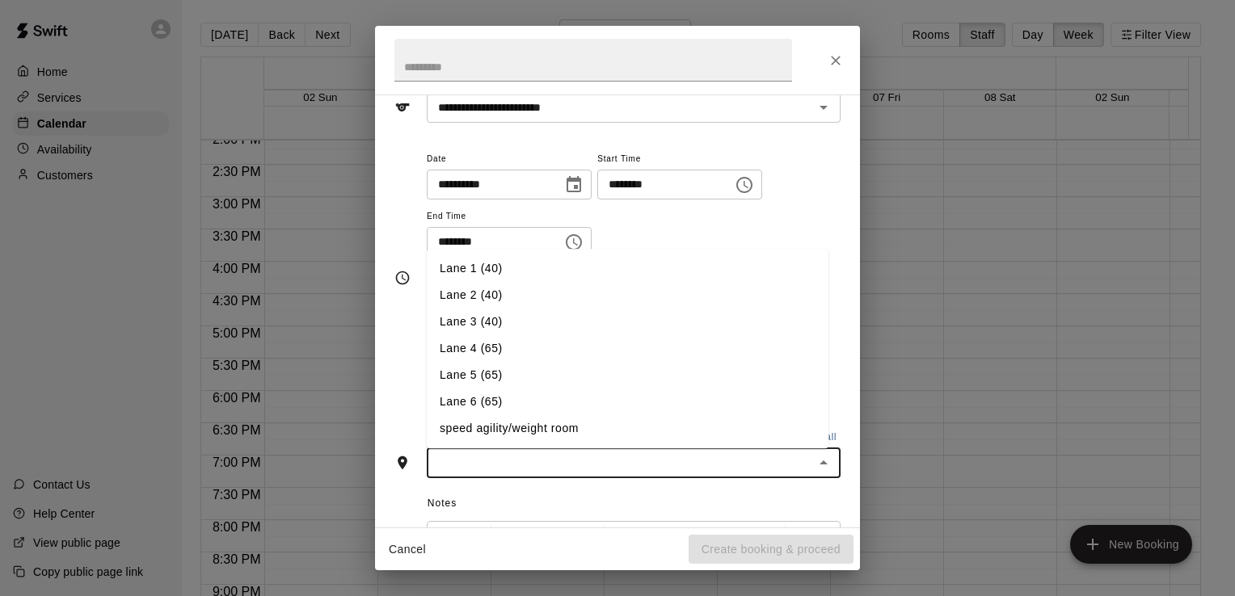
click at [664, 453] on input "text" at bounding box center [620, 463] width 377 height 20
click at [579, 413] on li "Lane 6 (65)" at bounding box center [628, 402] width 402 height 27
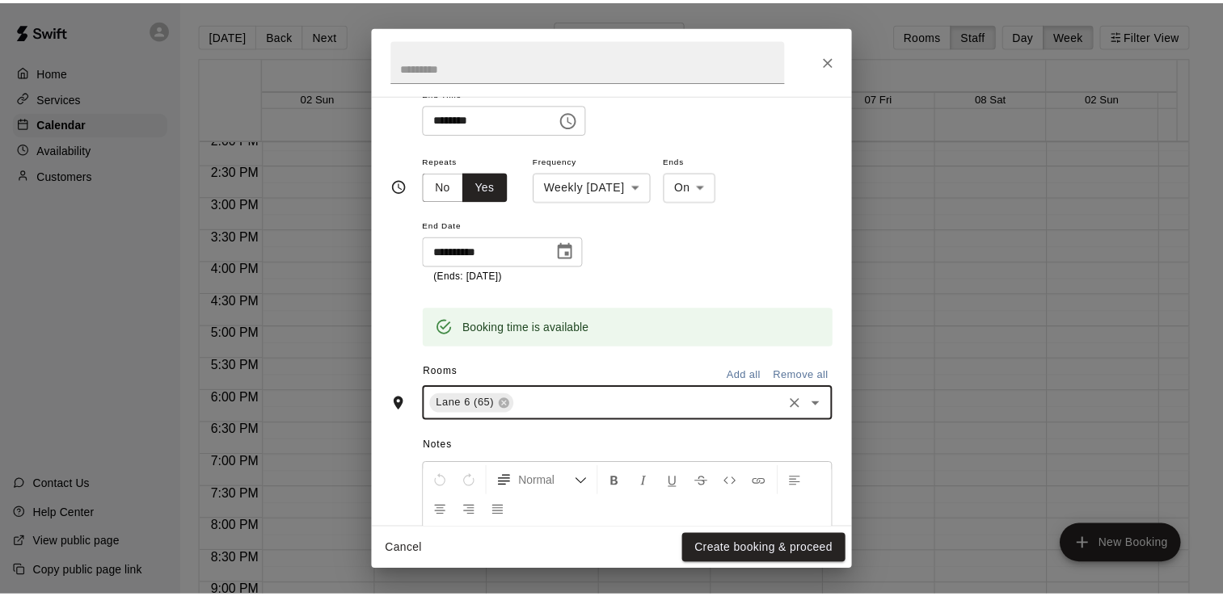
scroll to position [360, 0]
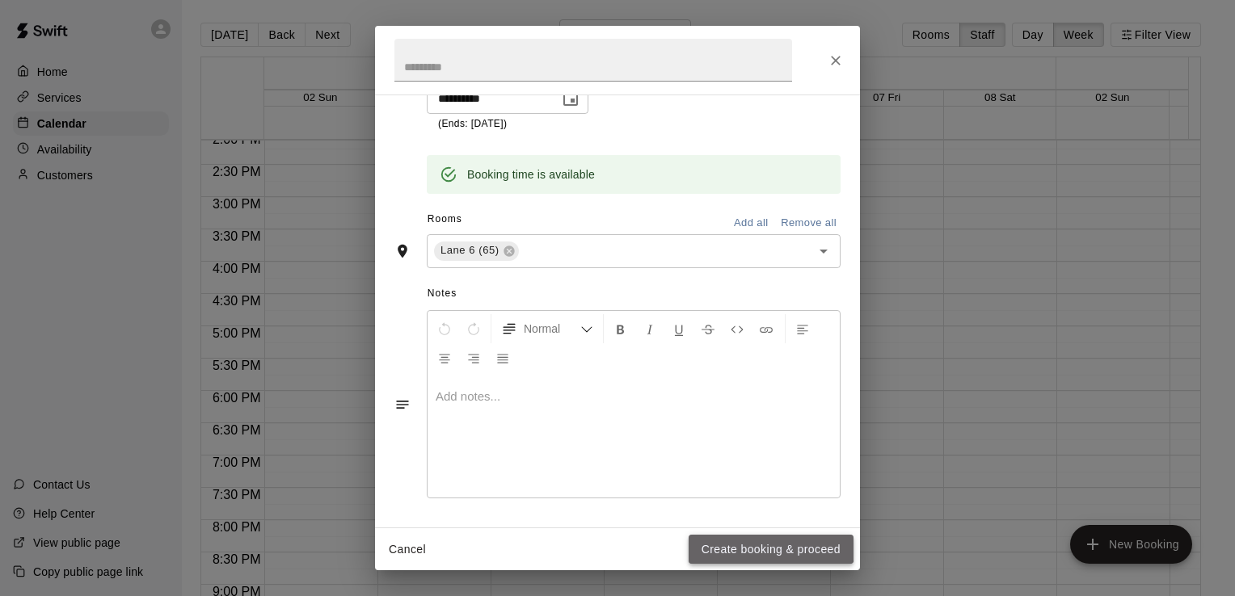
click at [740, 546] on button "Create booking & proceed" at bounding box center [771, 550] width 165 height 30
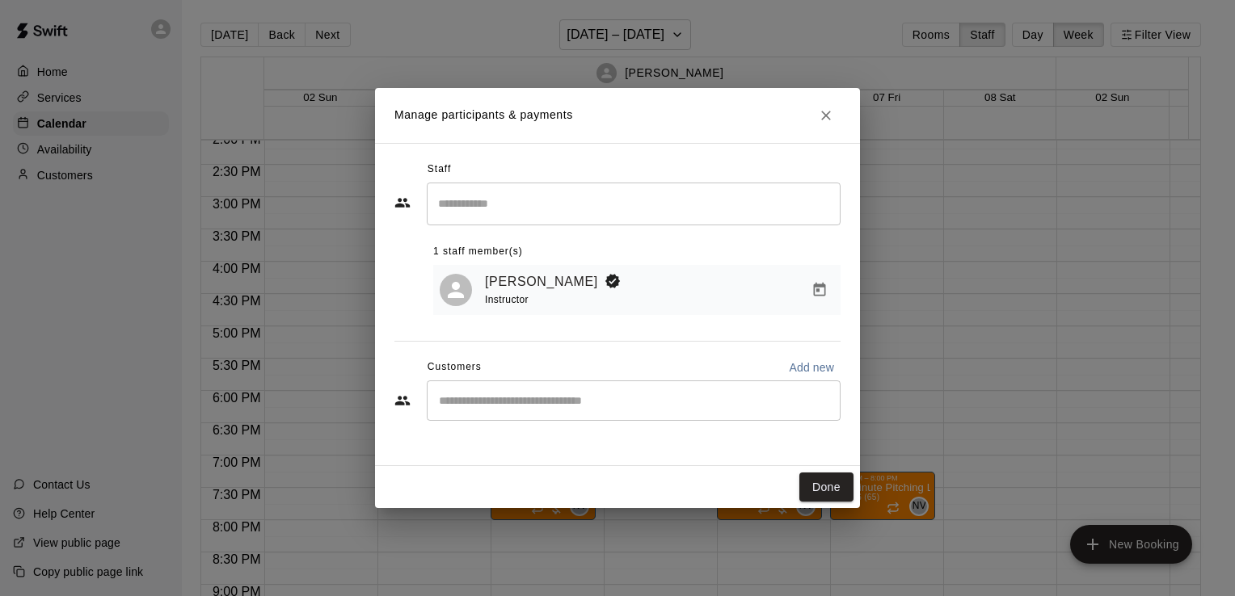
click at [571, 419] on div "​" at bounding box center [634, 401] width 414 height 40
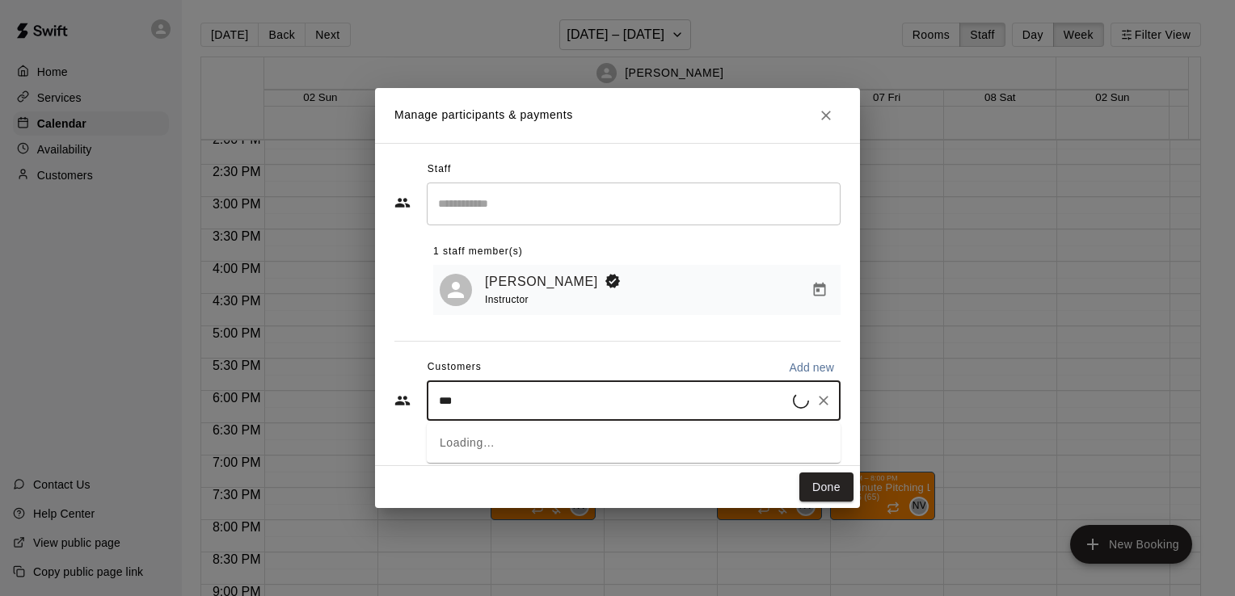
type input "****"
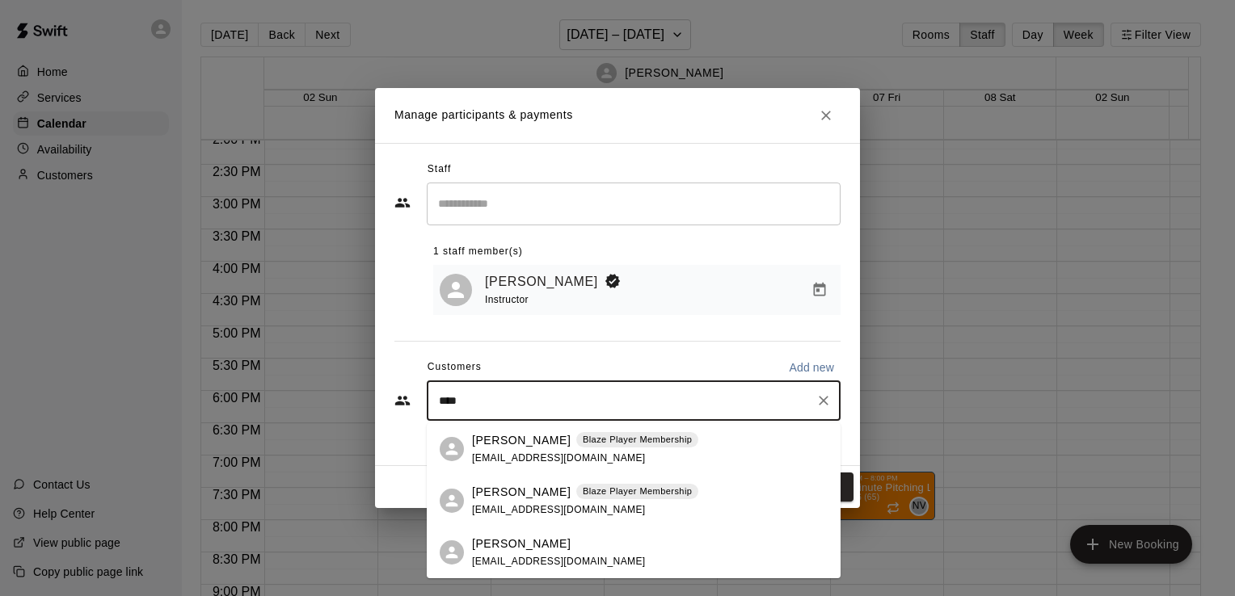
click at [523, 556] on span "[EMAIL_ADDRESS][DOMAIN_NAME]" at bounding box center [559, 561] width 174 height 11
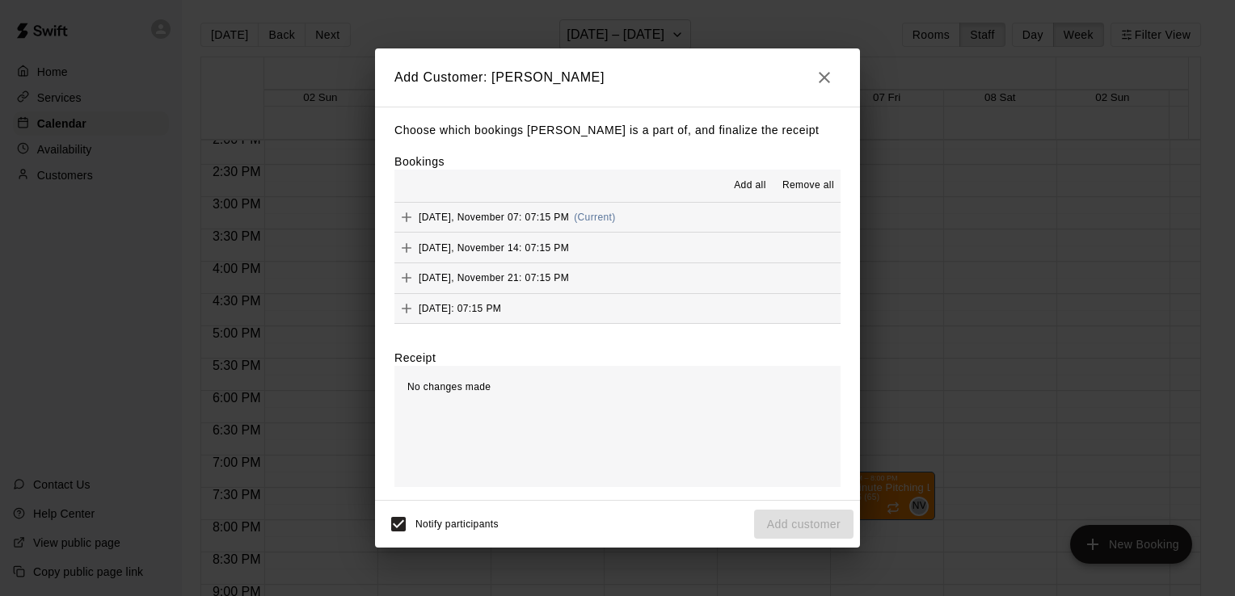
click at [749, 183] on span "Add all" at bounding box center [750, 186] width 32 height 16
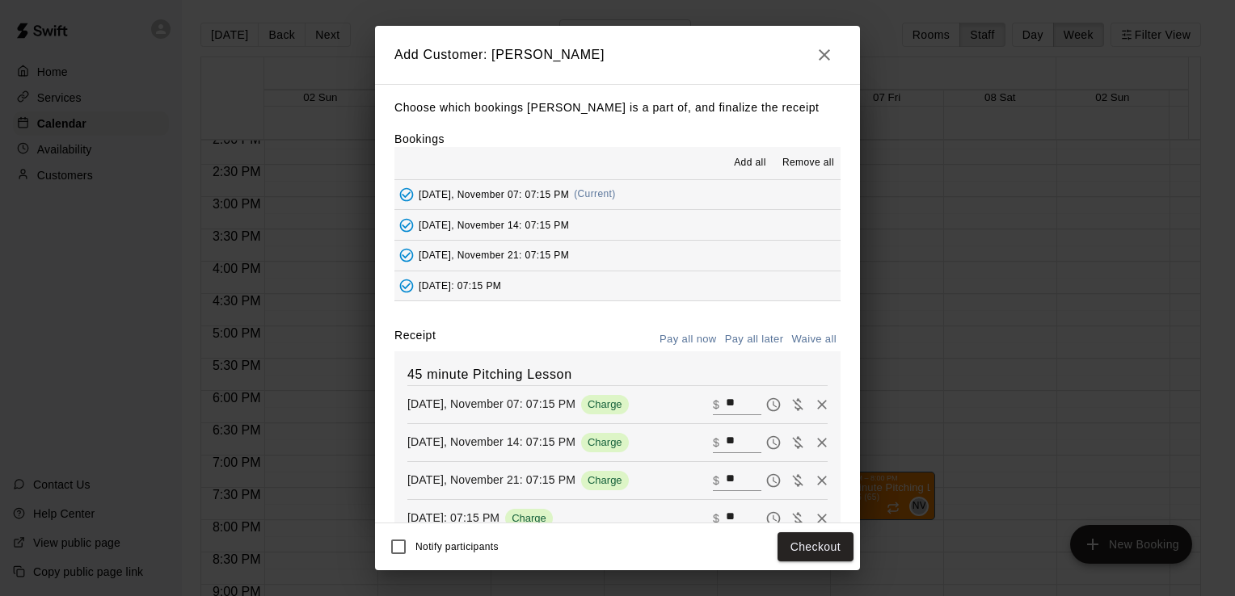
click at [761, 334] on button "Pay all later" at bounding box center [754, 339] width 67 height 25
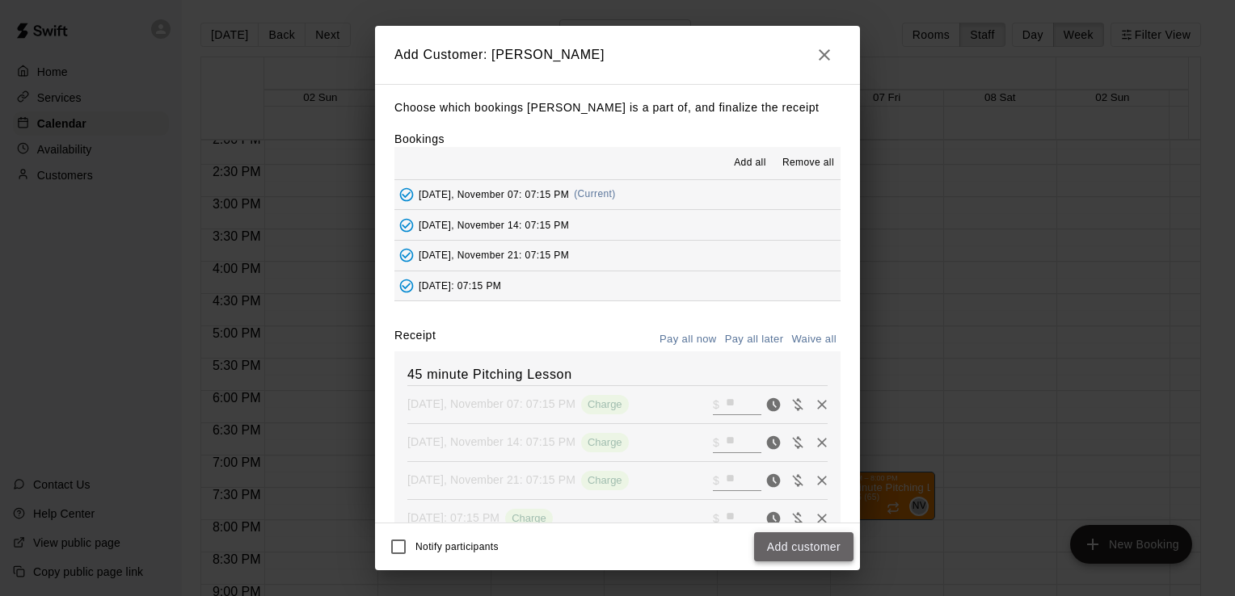
click at [813, 555] on button "Add customer" at bounding box center [803, 548] width 99 height 30
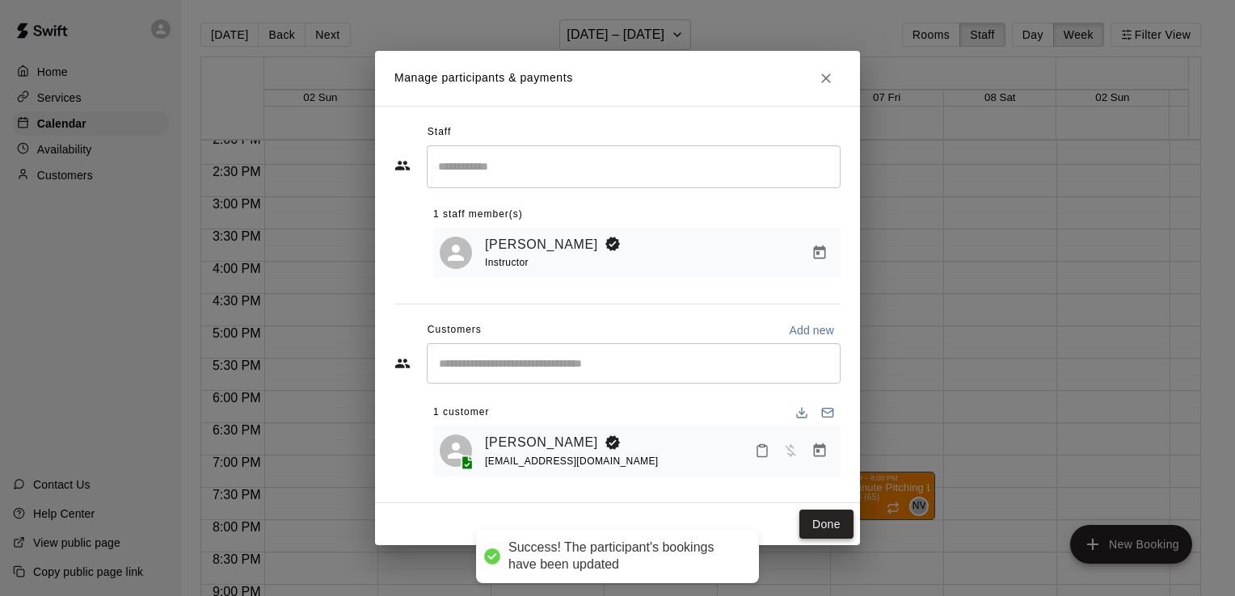
click at [838, 530] on button "Done" at bounding box center [826, 525] width 54 height 30
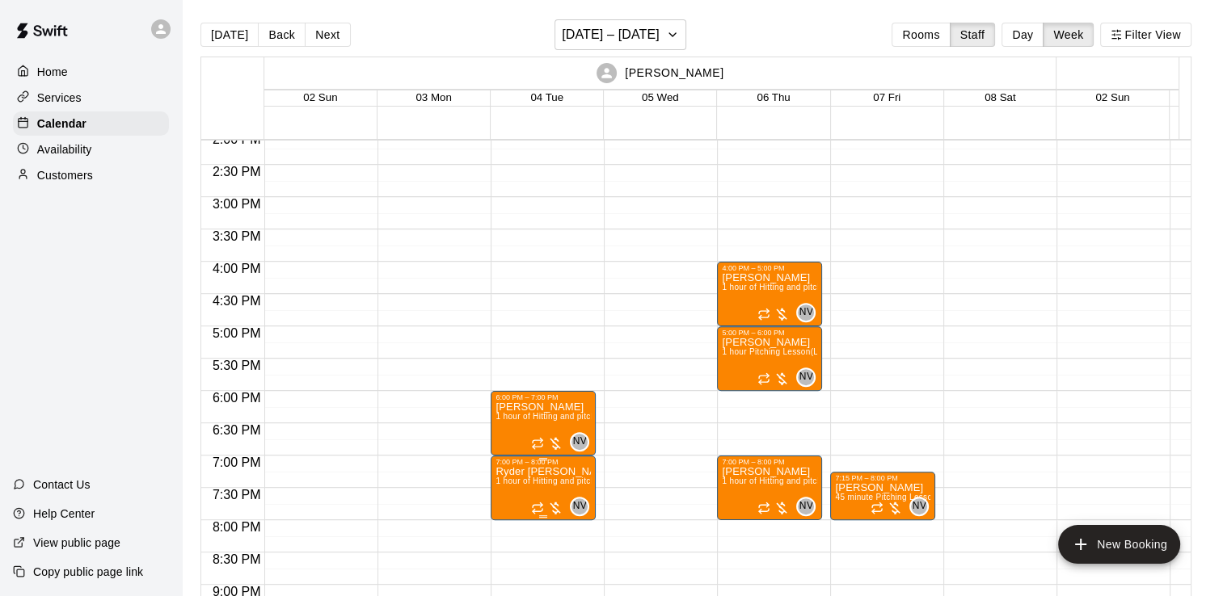
click at [574, 464] on div "7:00 PM – 8:00 PM" at bounding box center [542, 462] width 95 height 8
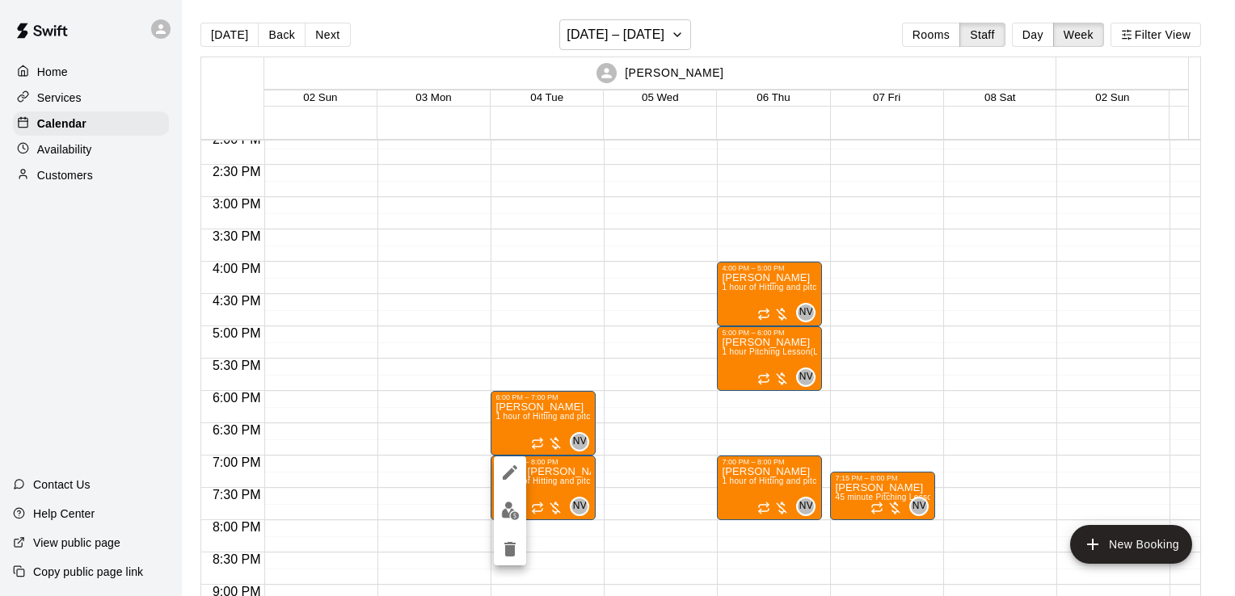
click at [624, 273] on div at bounding box center [617, 298] width 1235 height 596
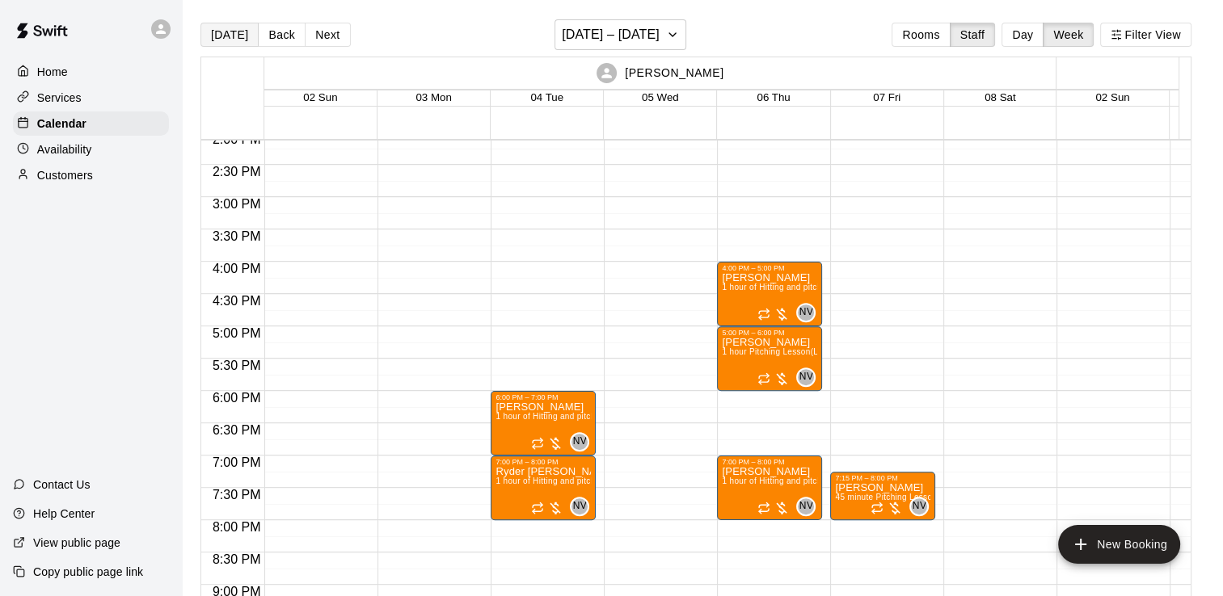
click at [233, 34] on button "[DATE]" at bounding box center [229, 35] width 58 height 24
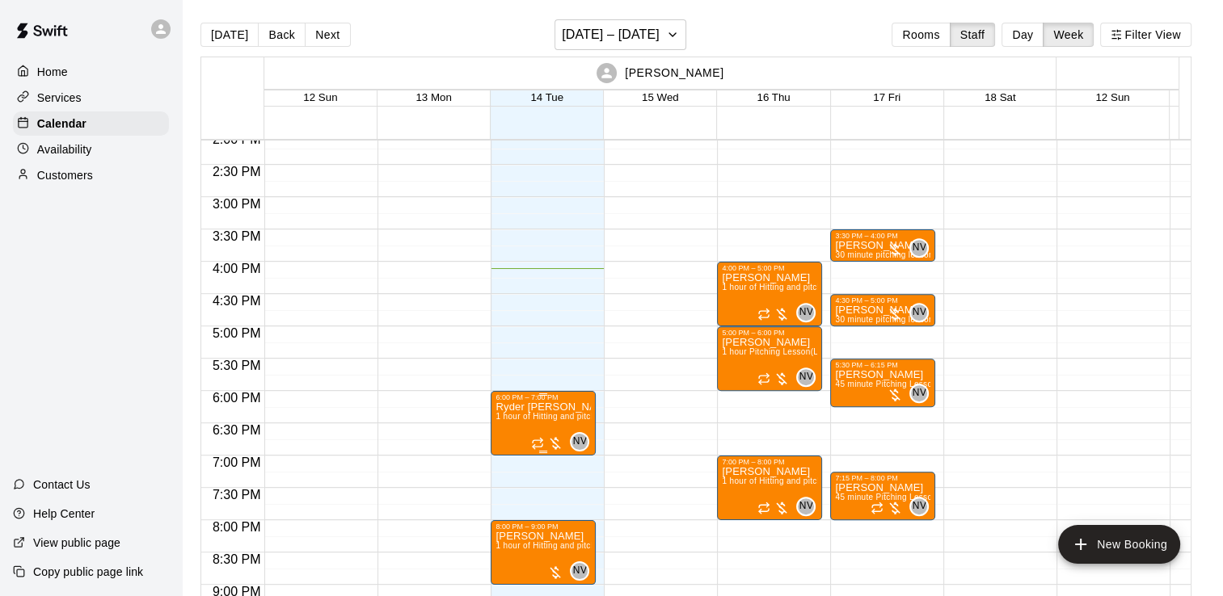
click at [556, 413] on span "1 hour of Hitting and pitching/fielding (Lane 6 (65))" at bounding box center [591, 416] width 192 height 9
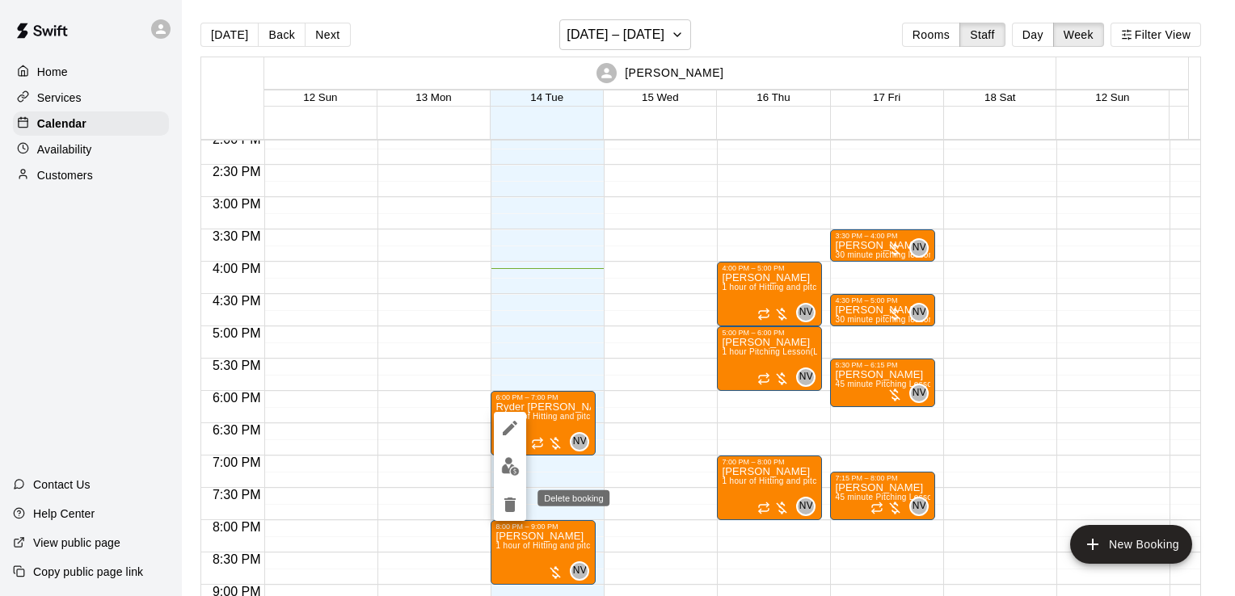
click at [511, 499] on icon "delete" at bounding box center [509, 505] width 11 height 15
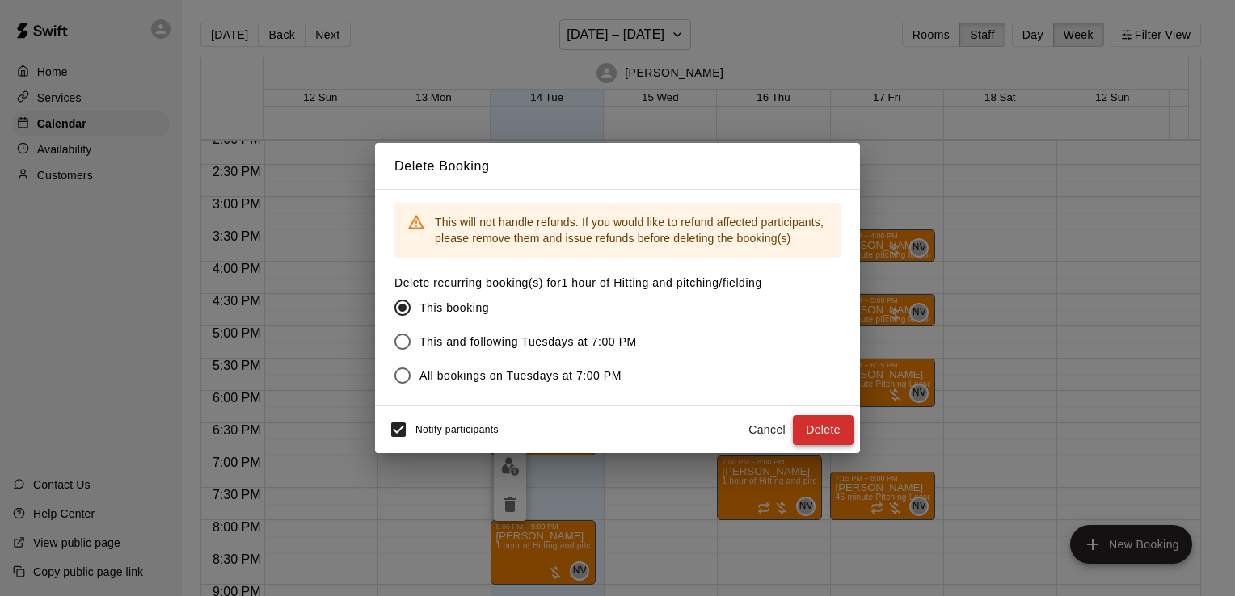
click at [845, 434] on button "Delete" at bounding box center [823, 430] width 61 height 30
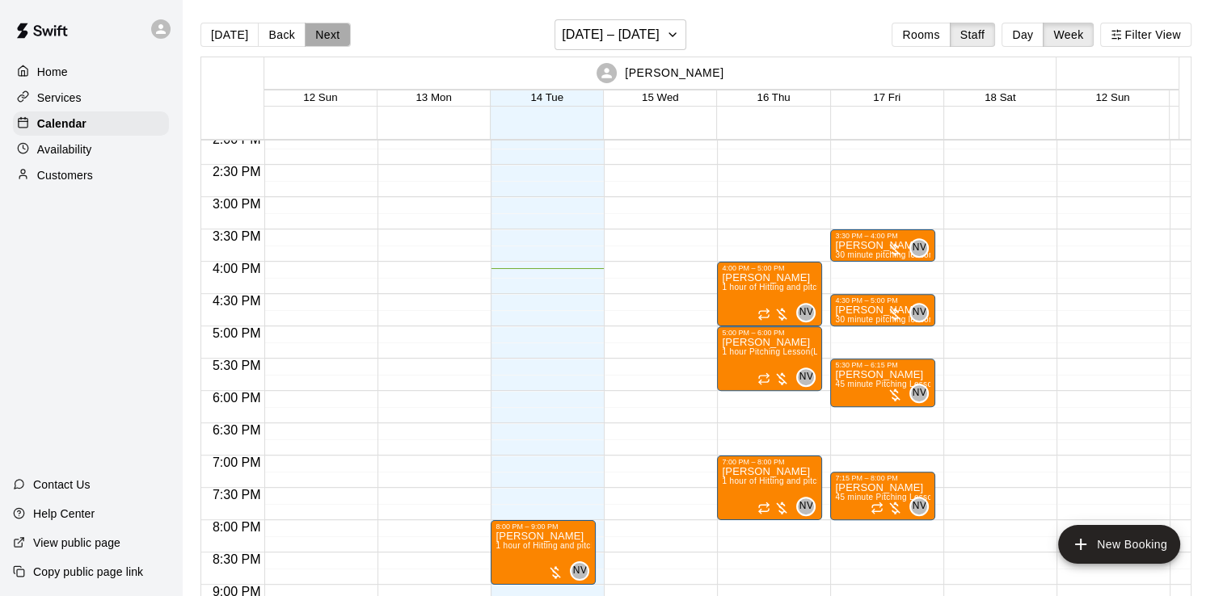
click at [339, 41] on button "Next" at bounding box center [327, 35] width 45 height 24
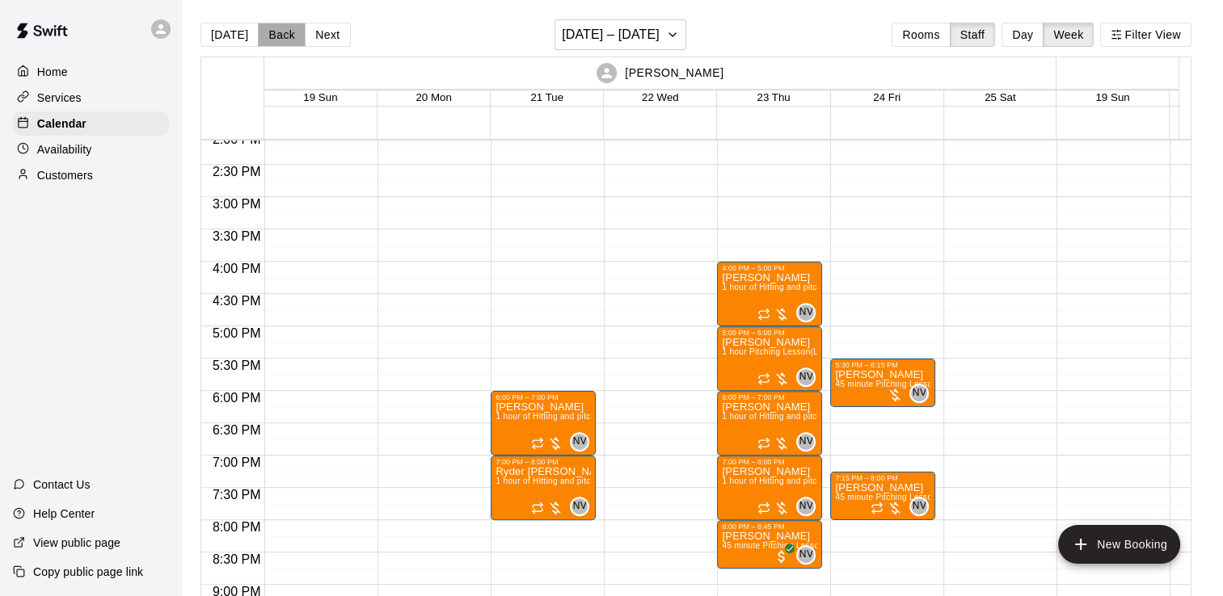
click at [272, 33] on button "Back" at bounding box center [282, 35] width 48 height 24
